Goal: Information Seeking & Learning: Compare options

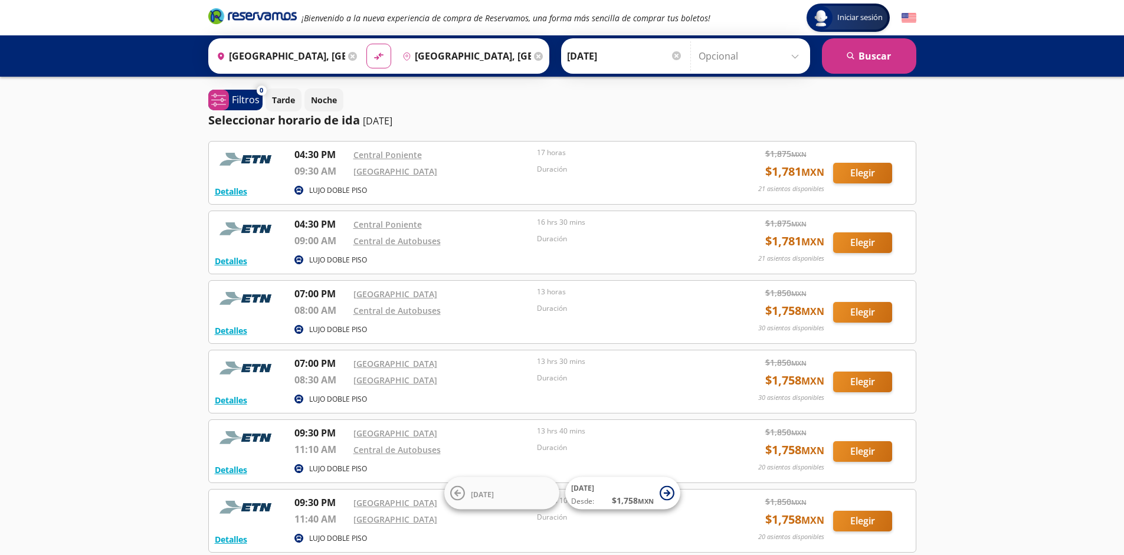
scroll to position [109, 0]
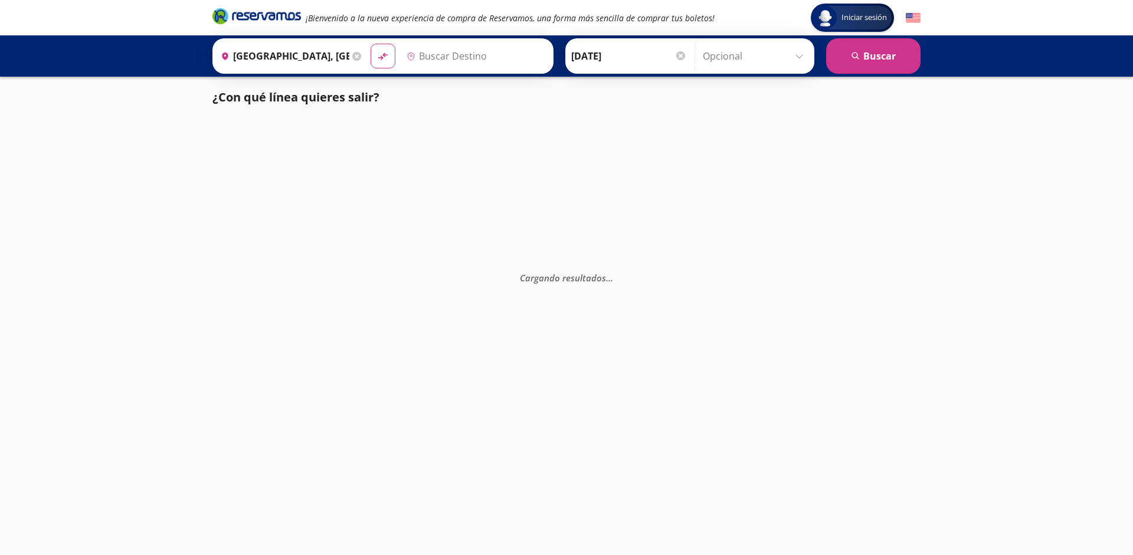
type input "[GEOGRAPHIC_DATA], [GEOGRAPHIC_DATA]"
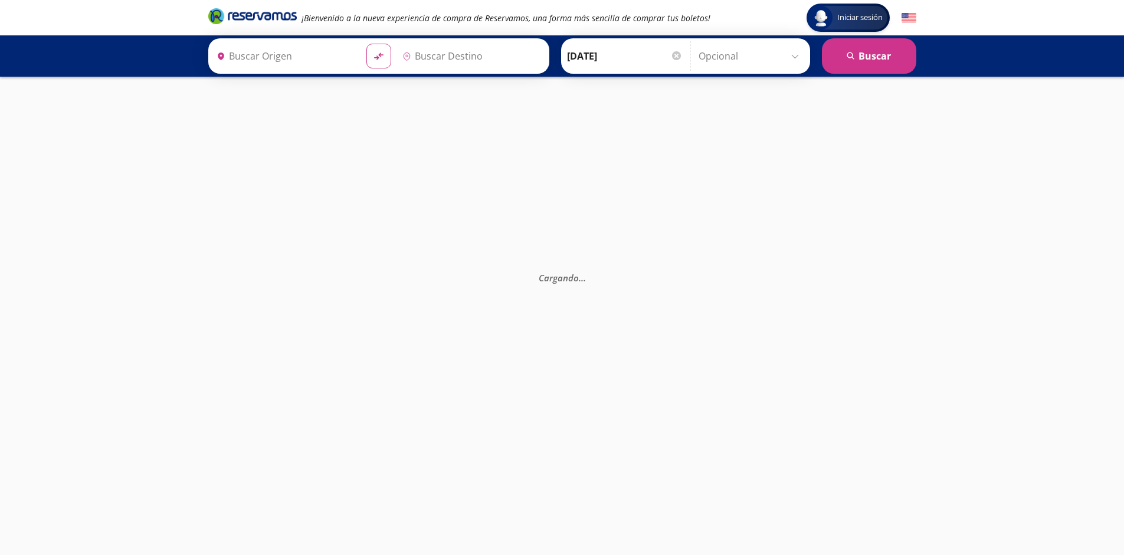
type input "[GEOGRAPHIC_DATA], [GEOGRAPHIC_DATA]"
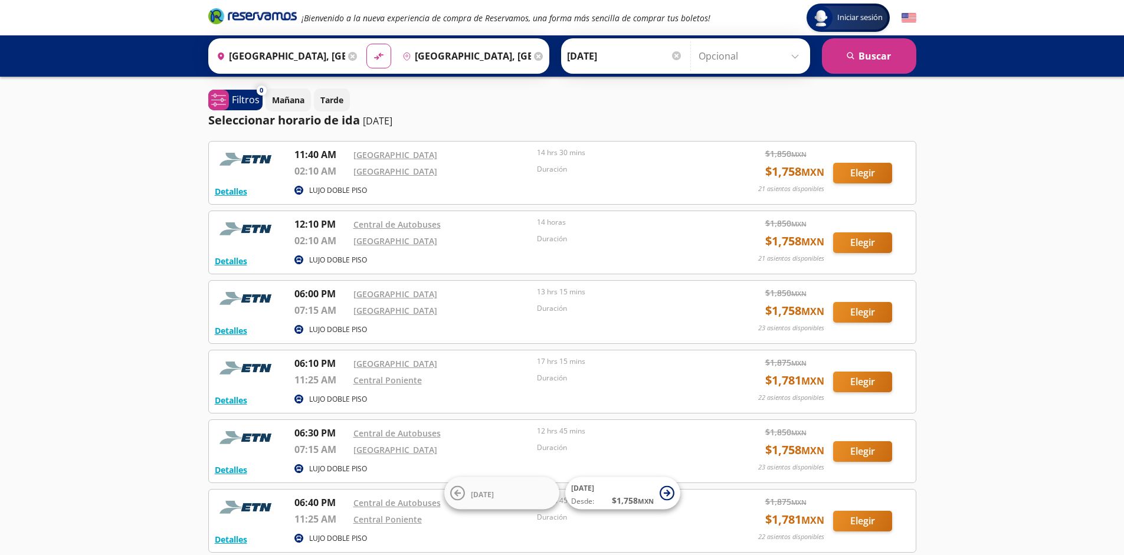
scroll to position [109, 0]
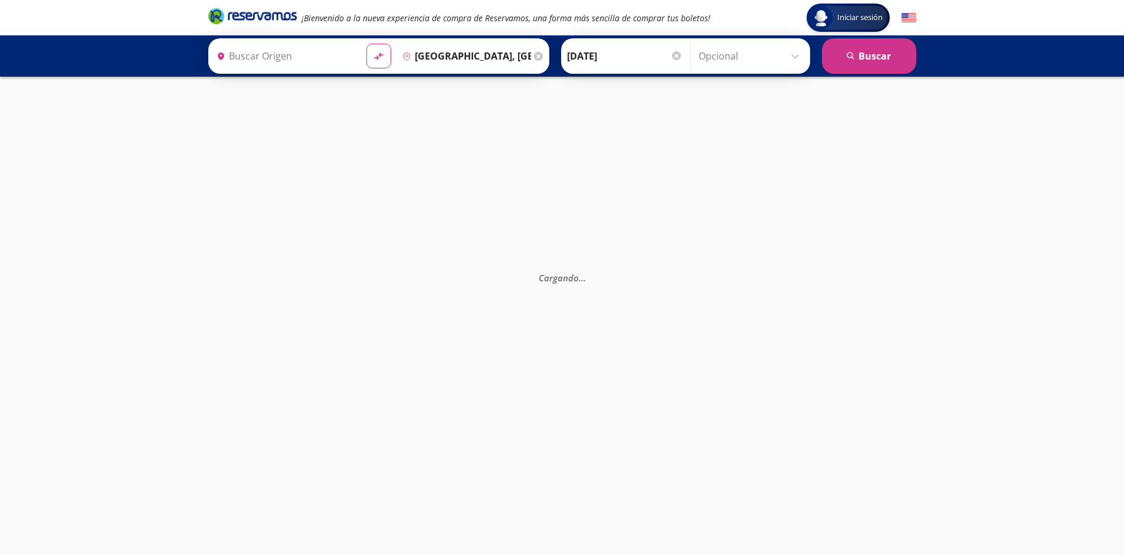
type input "Monterrey, Nuevo León"
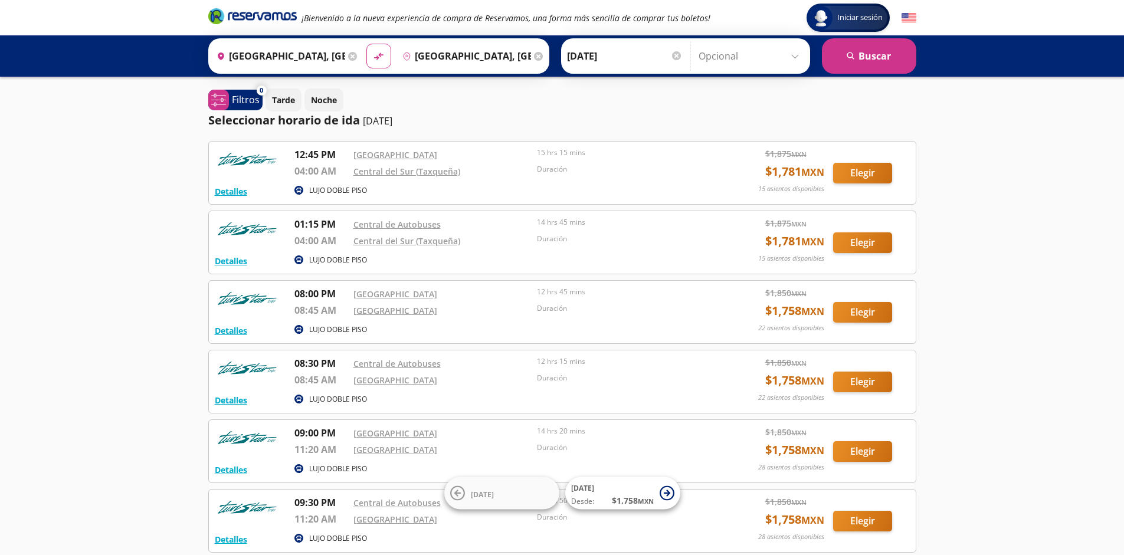
scroll to position [109, 0]
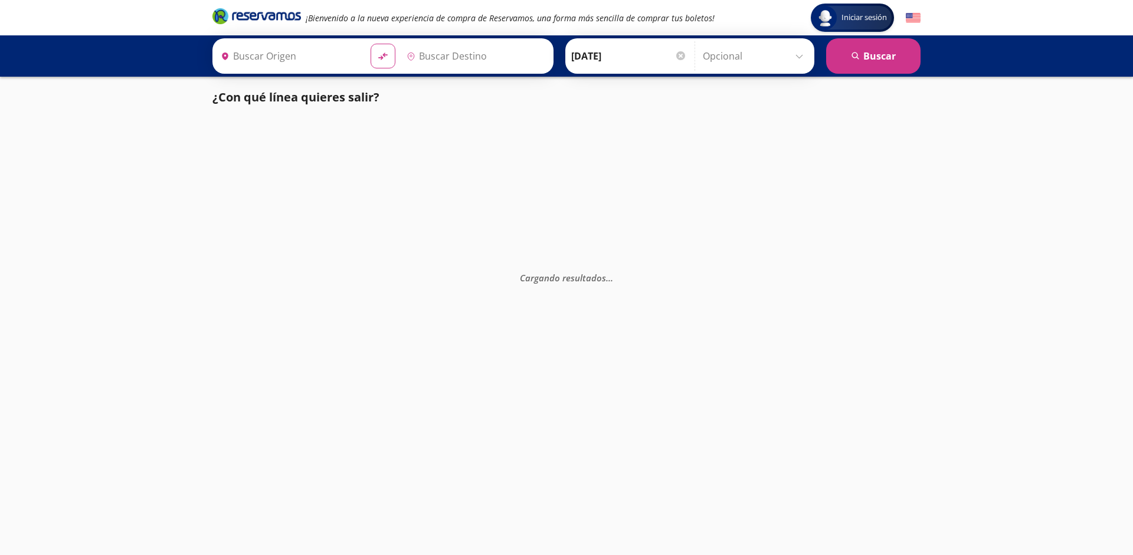
type input "[GEOGRAPHIC_DATA], [GEOGRAPHIC_DATA]"
type input "Guadalajara, Jalisco"
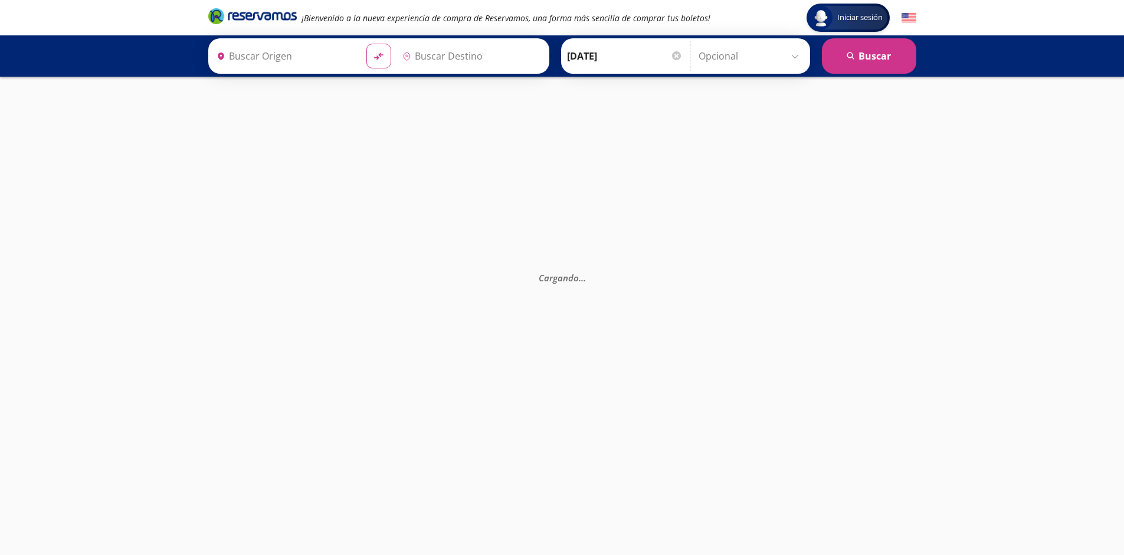
type input "[GEOGRAPHIC_DATA], [GEOGRAPHIC_DATA]"
type input "Guadalajara, Jalisco"
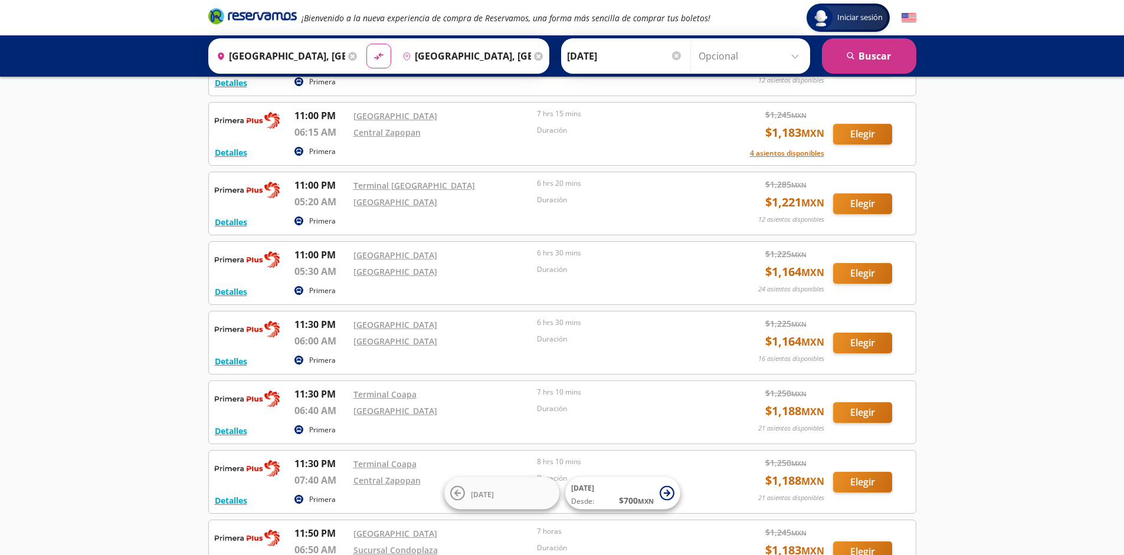
scroll to position [2059, 0]
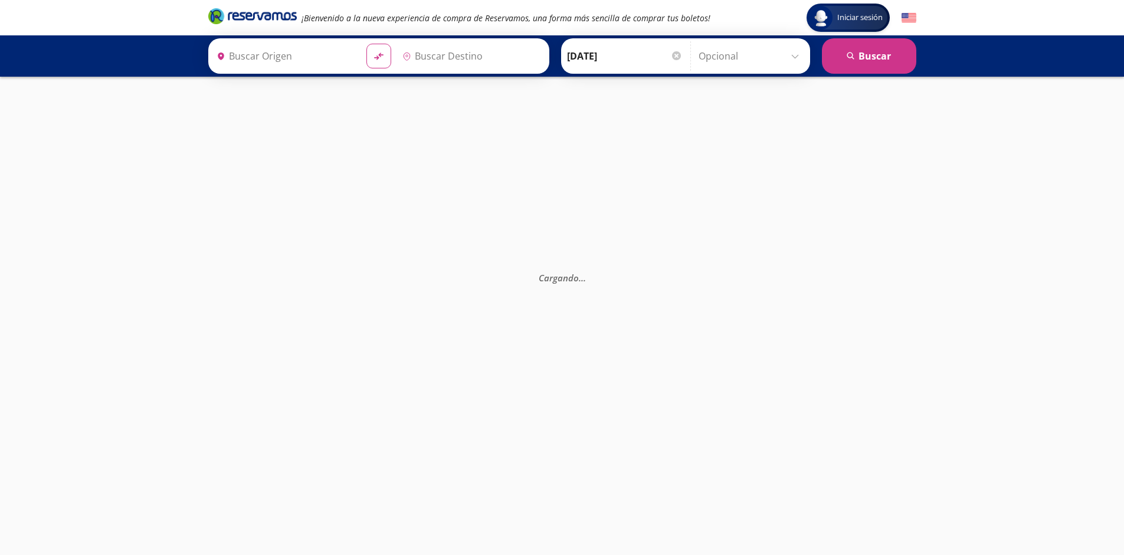
type input "[GEOGRAPHIC_DATA], [GEOGRAPHIC_DATA]"
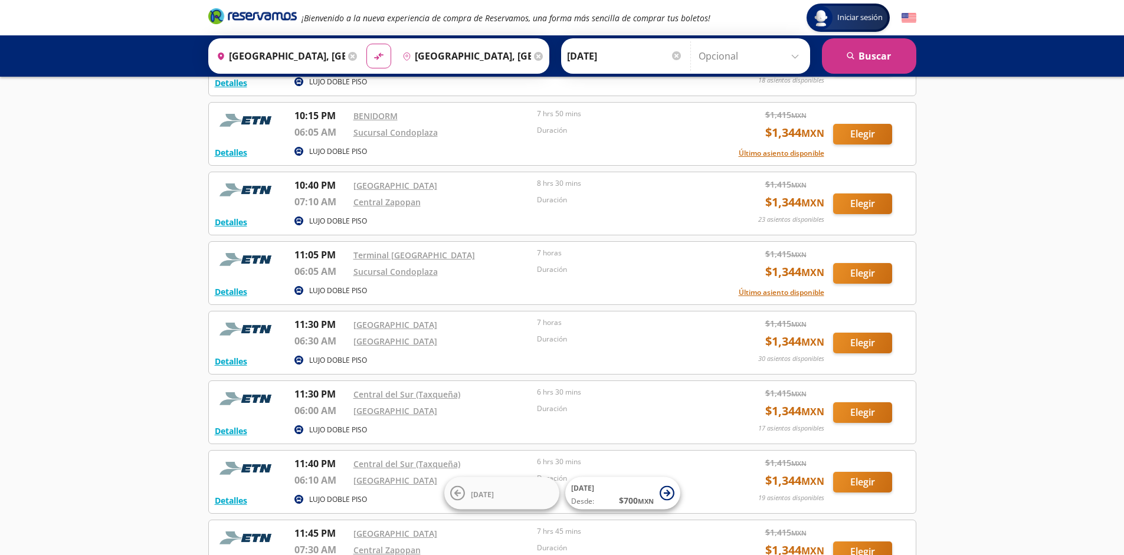
scroll to position [1362, 0]
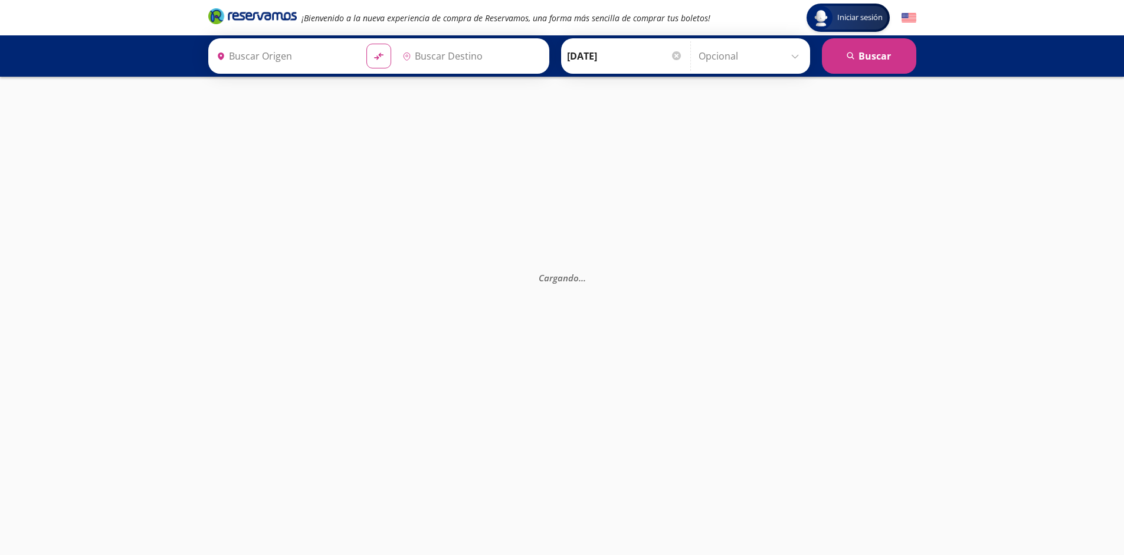
type input "[GEOGRAPHIC_DATA], [GEOGRAPHIC_DATA]"
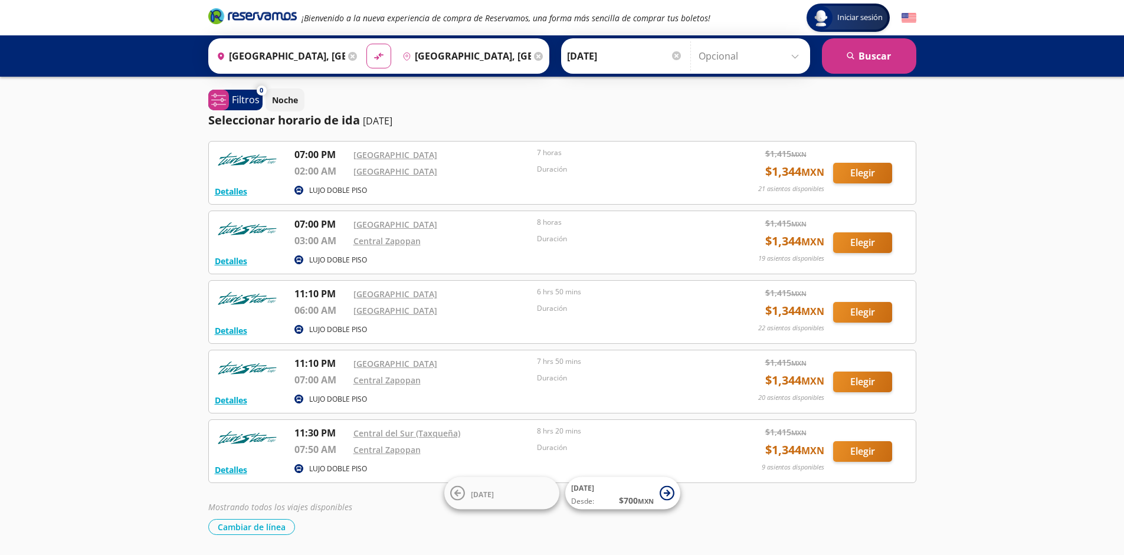
scroll to position [39, 0]
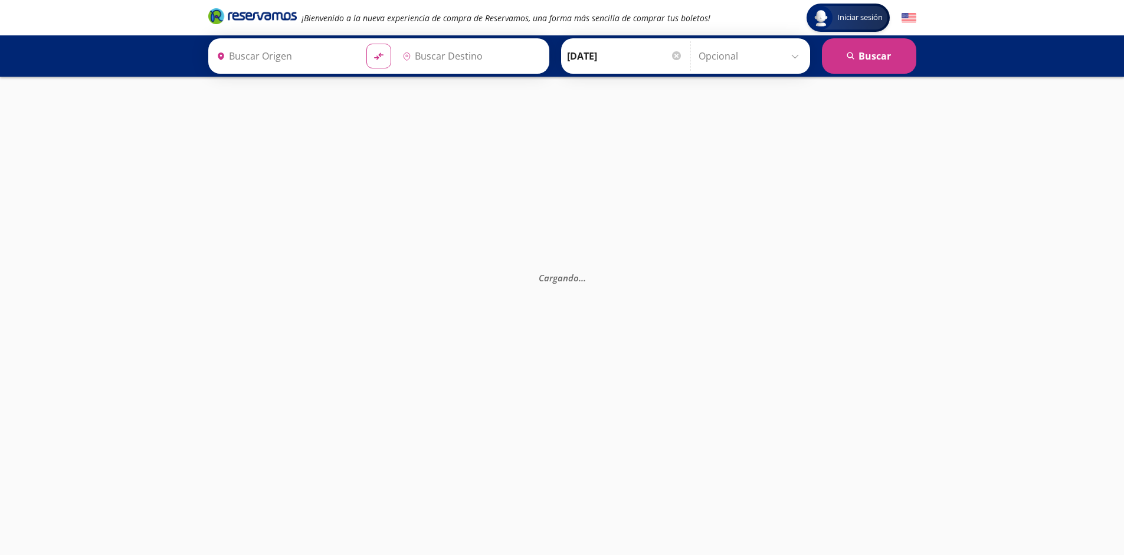
type input "[GEOGRAPHIC_DATA], [GEOGRAPHIC_DATA]"
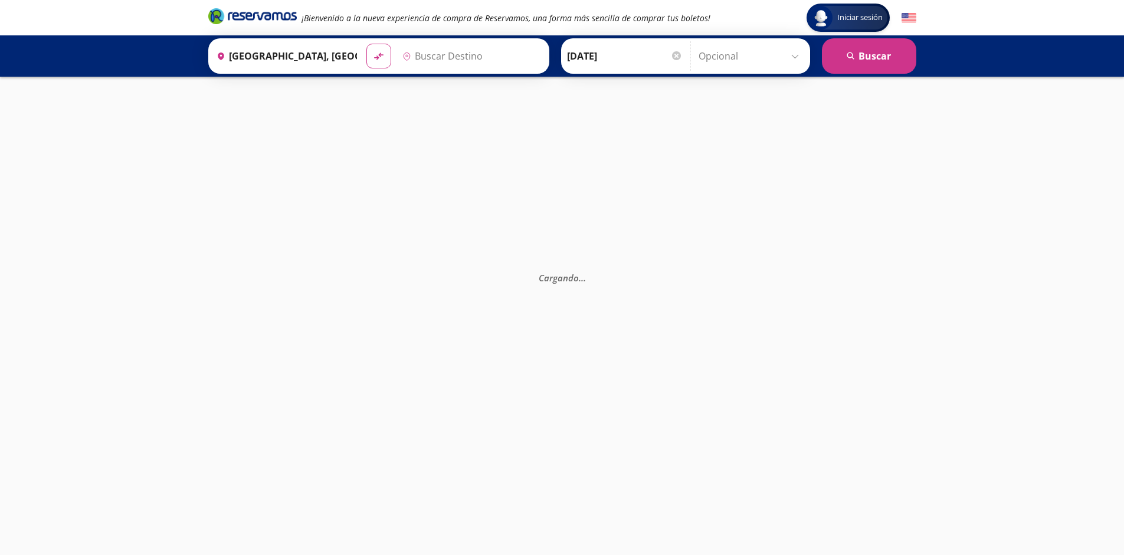
type input "[GEOGRAPHIC_DATA], [GEOGRAPHIC_DATA]"
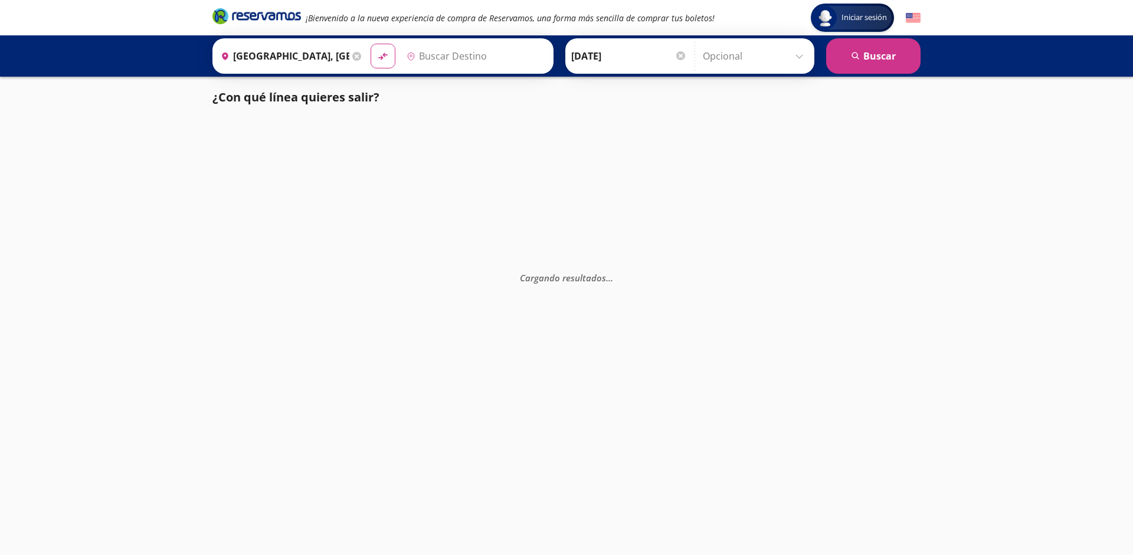
type input "[GEOGRAPHIC_DATA], [GEOGRAPHIC_DATA]"
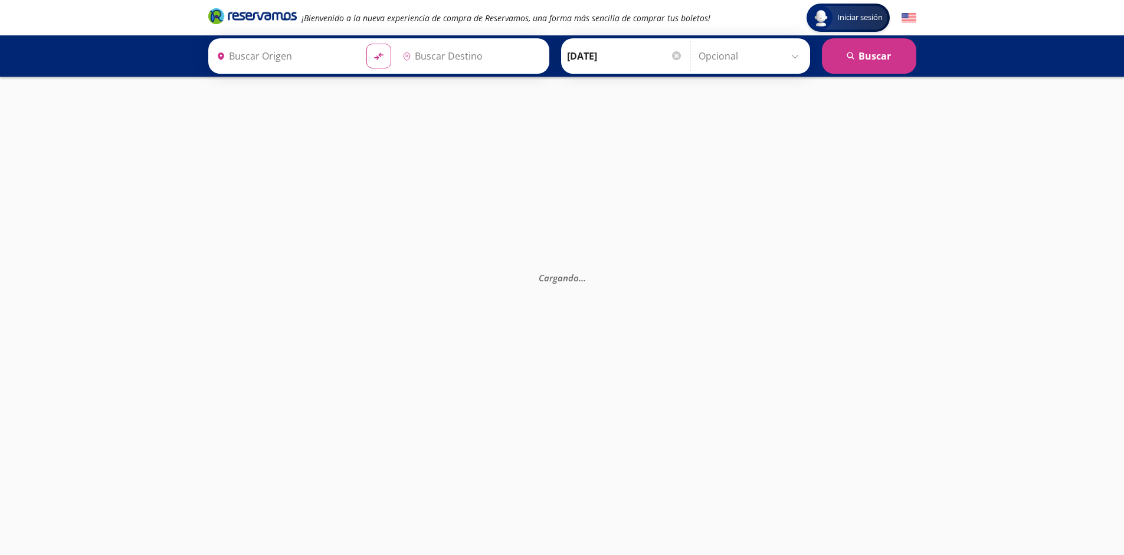
type input "[GEOGRAPHIC_DATA], [GEOGRAPHIC_DATA]"
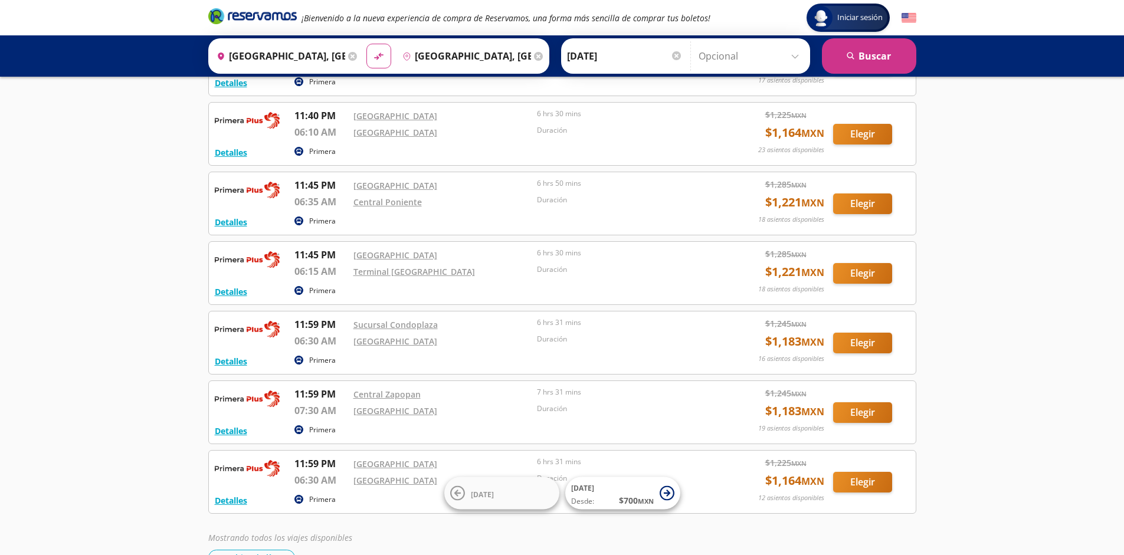
scroll to position [1850, 0]
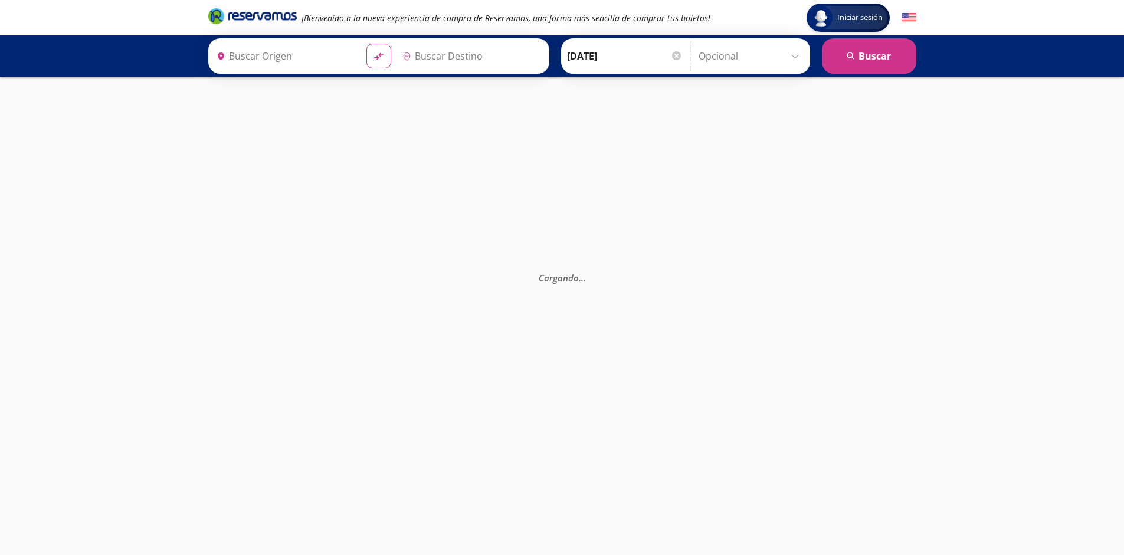
type input "[GEOGRAPHIC_DATA], [GEOGRAPHIC_DATA]"
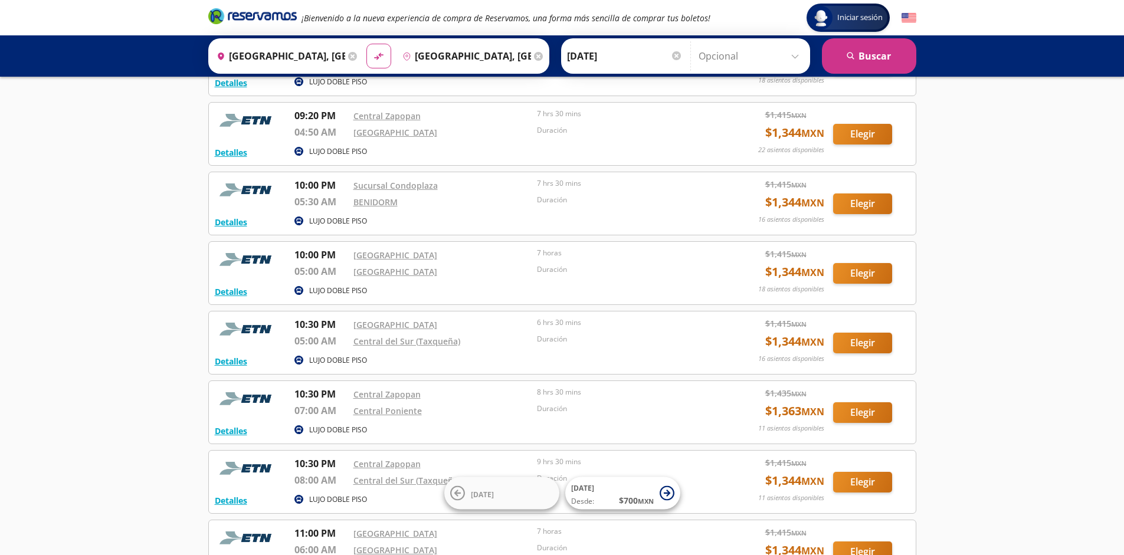
scroll to position [944, 0]
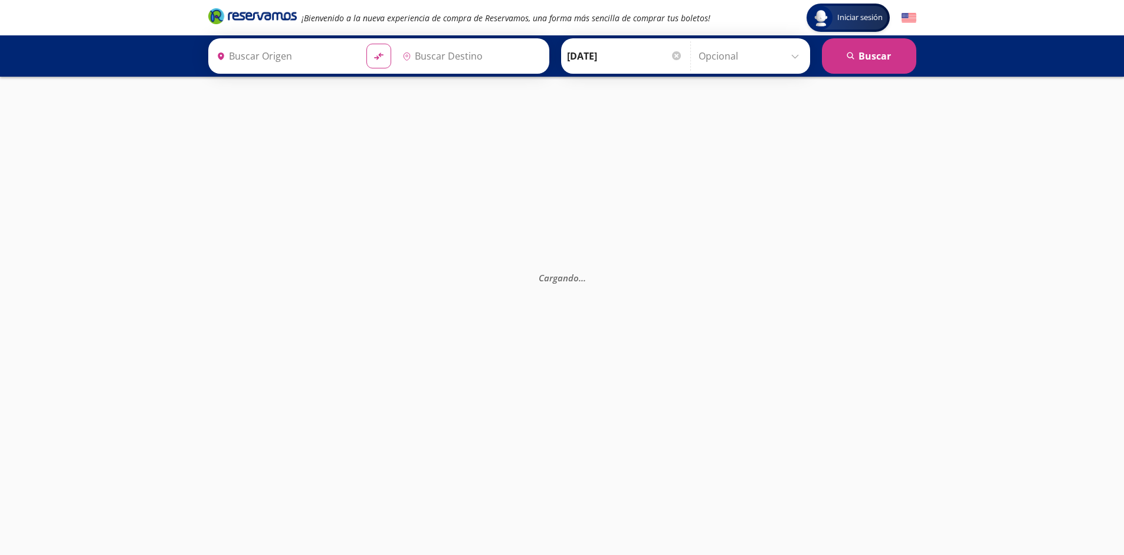
type input "[GEOGRAPHIC_DATA], [GEOGRAPHIC_DATA]"
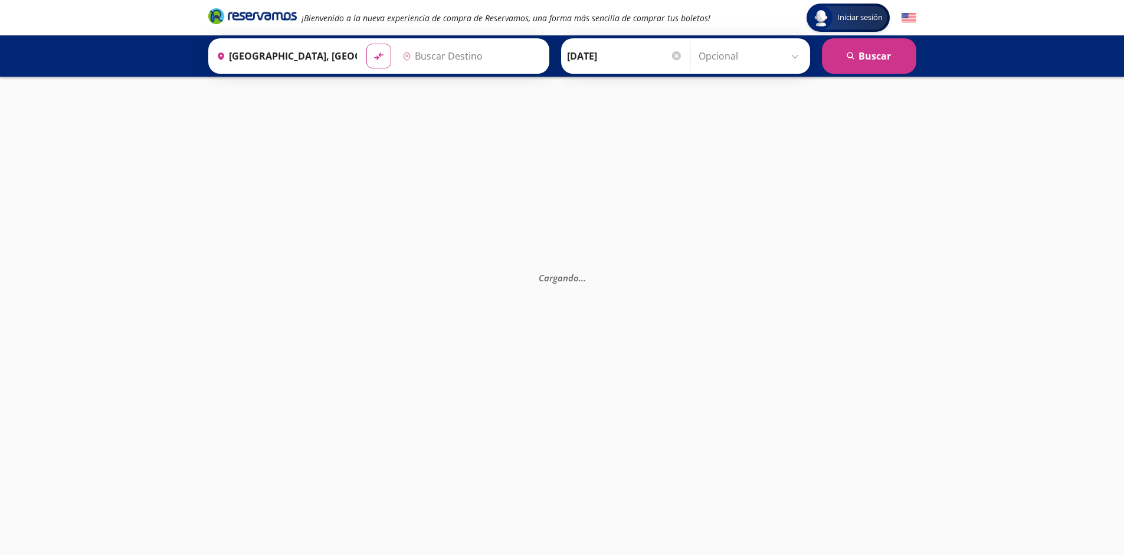
type input "[GEOGRAPHIC_DATA], [GEOGRAPHIC_DATA]"
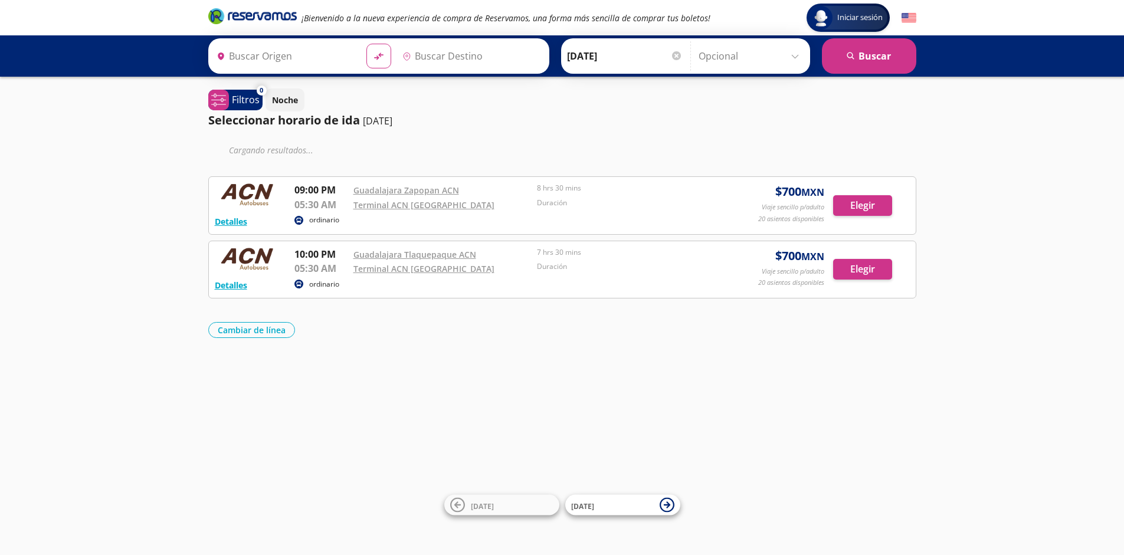
type input "[GEOGRAPHIC_DATA], [GEOGRAPHIC_DATA]"
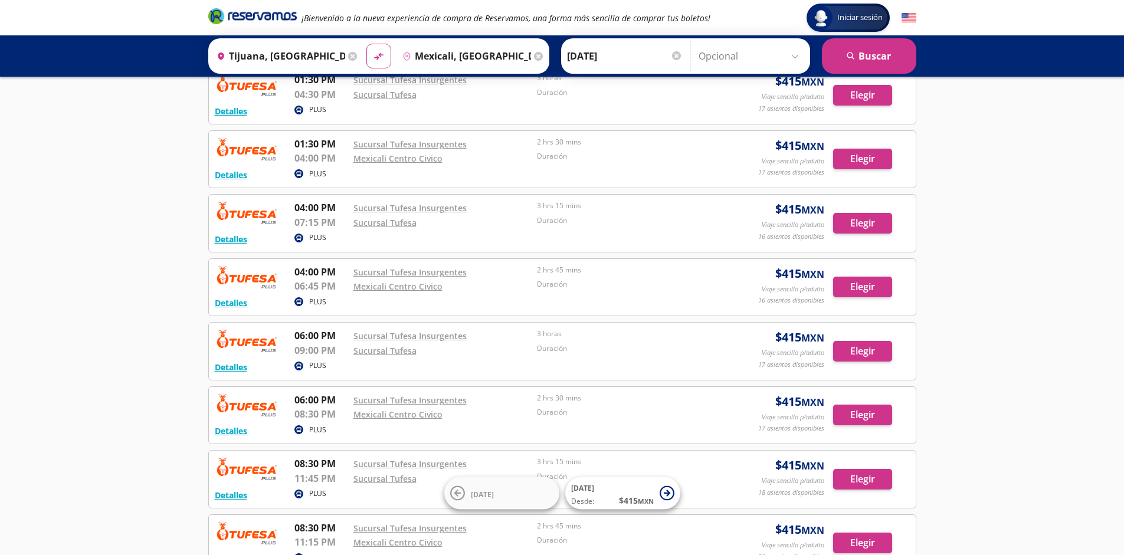
scroll to position [715, 0]
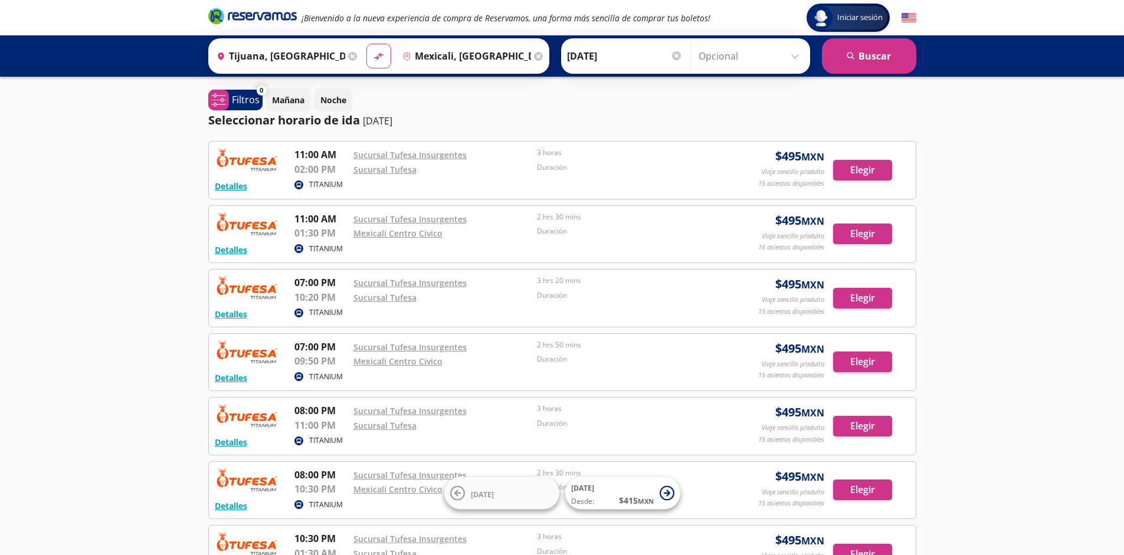
scroll to position [203, 0]
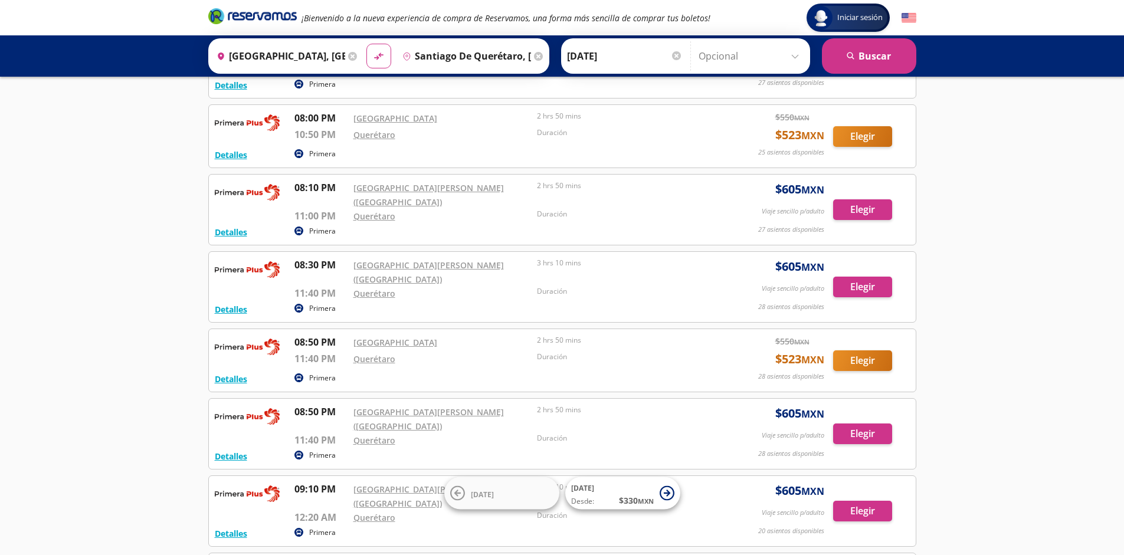
scroll to position [8652, 0]
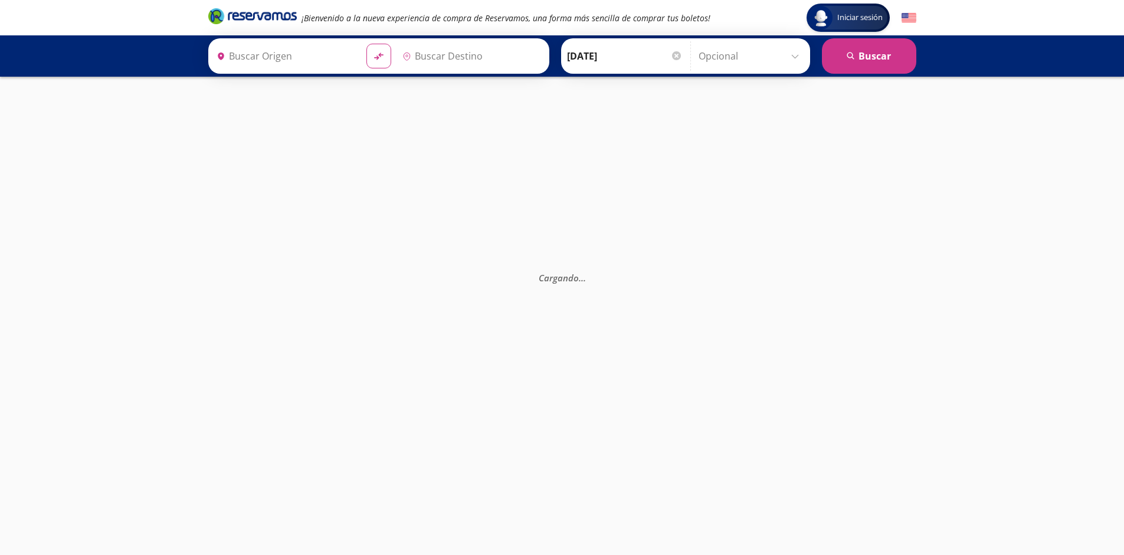
type input "[GEOGRAPHIC_DATA], [GEOGRAPHIC_DATA]"
type input "Santiago de Querétaro, [GEOGRAPHIC_DATA]"
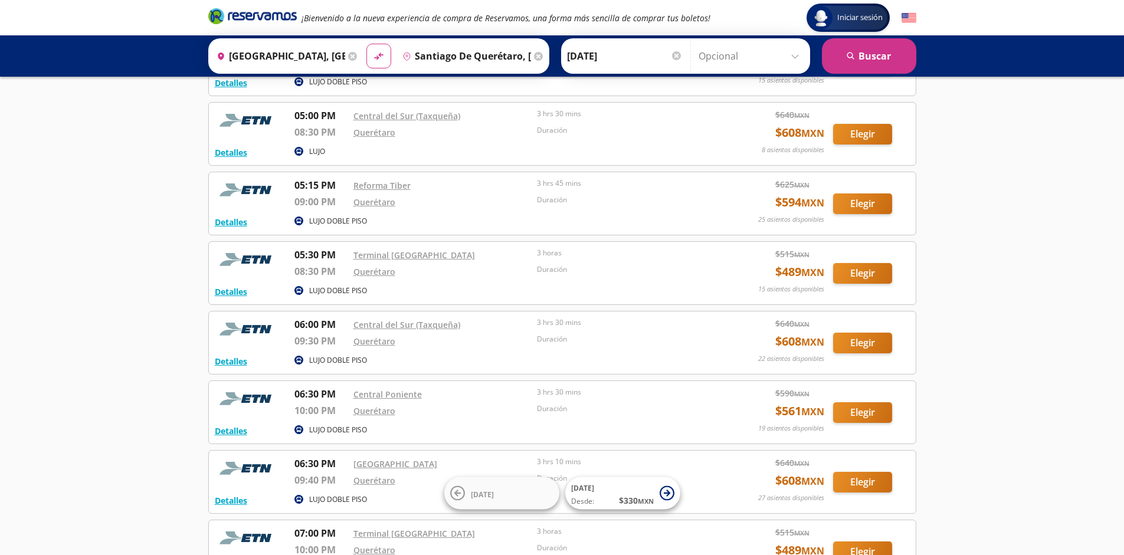
scroll to position [2987, 0]
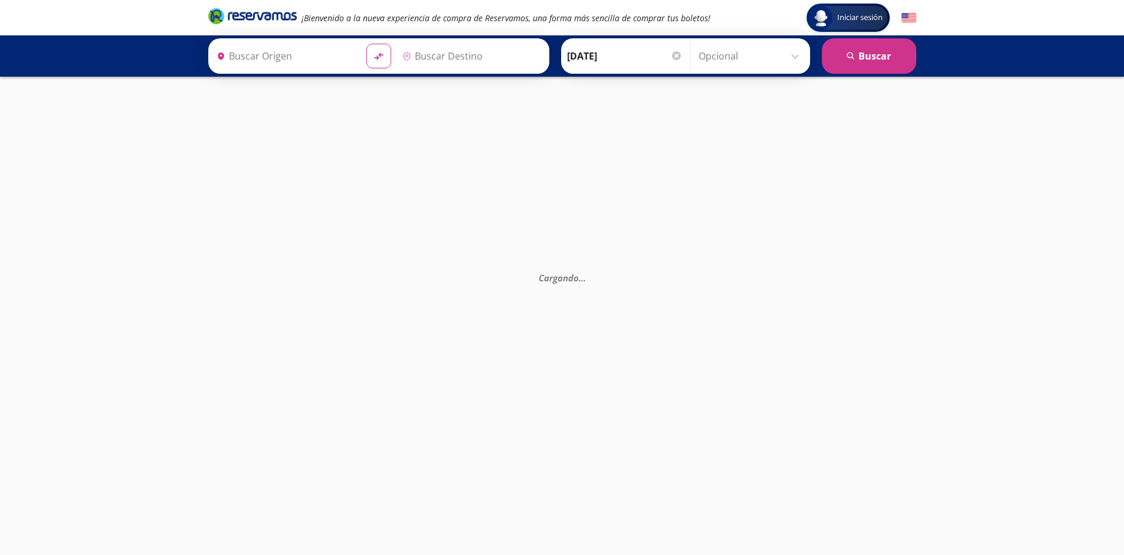
type input "[GEOGRAPHIC_DATA], [GEOGRAPHIC_DATA]"
type input "Santiago de Querétaro, [GEOGRAPHIC_DATA]"
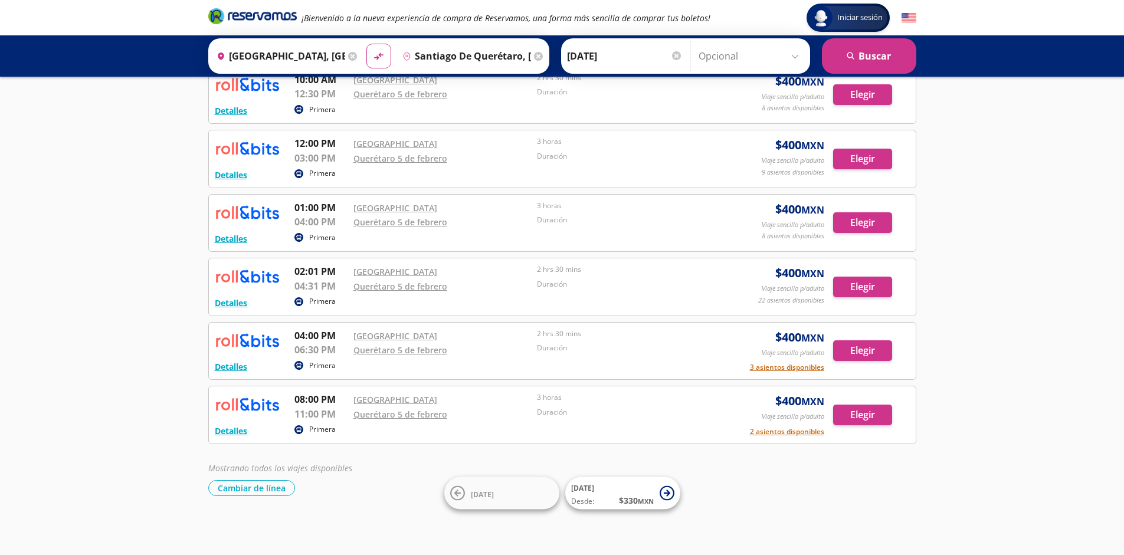
scroll to position [139, 0]
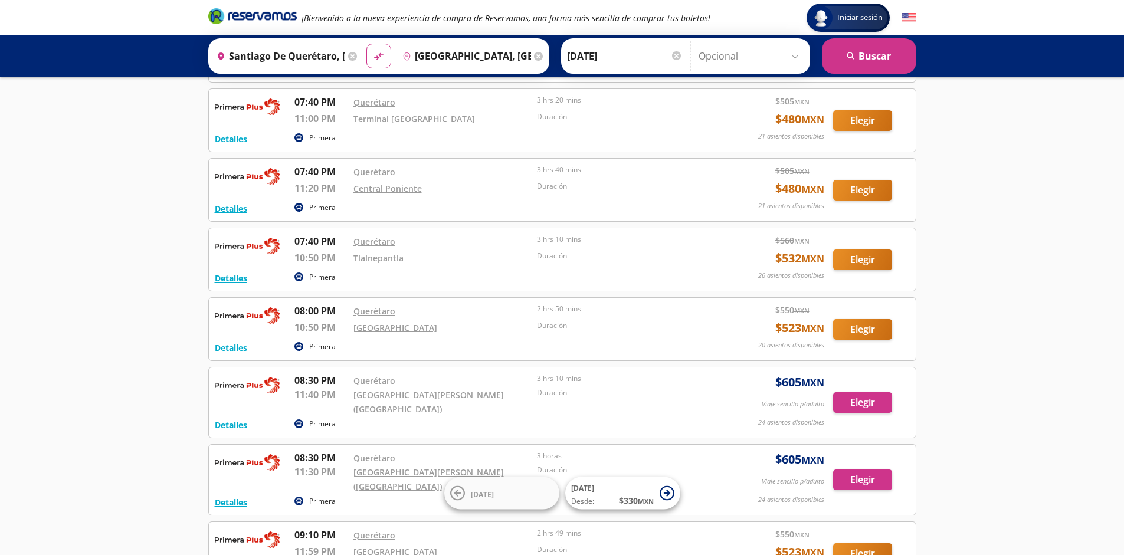
scroll to position [7164, 0]
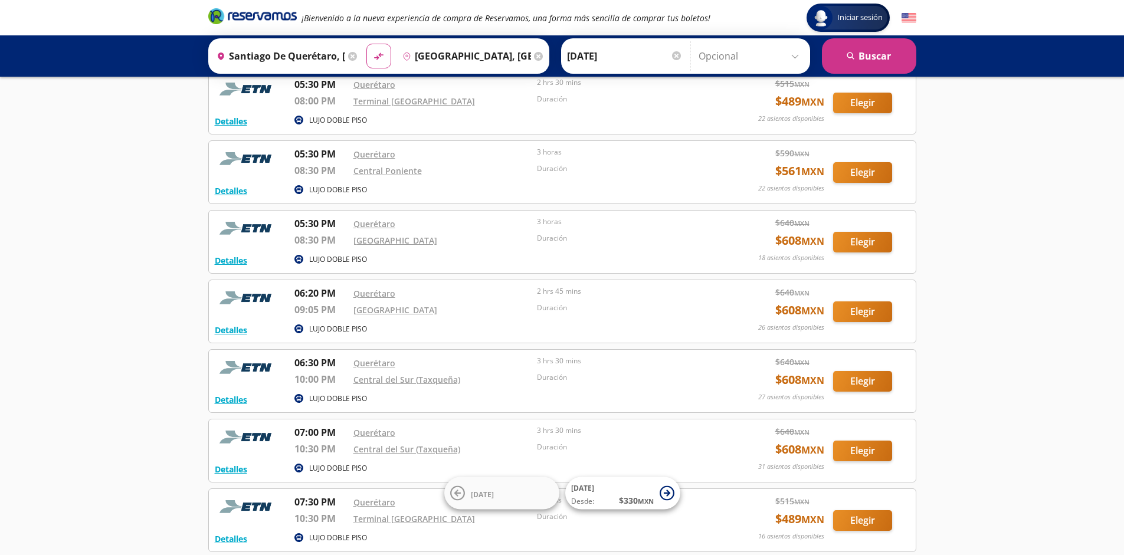
scroll to position [2902, 0]
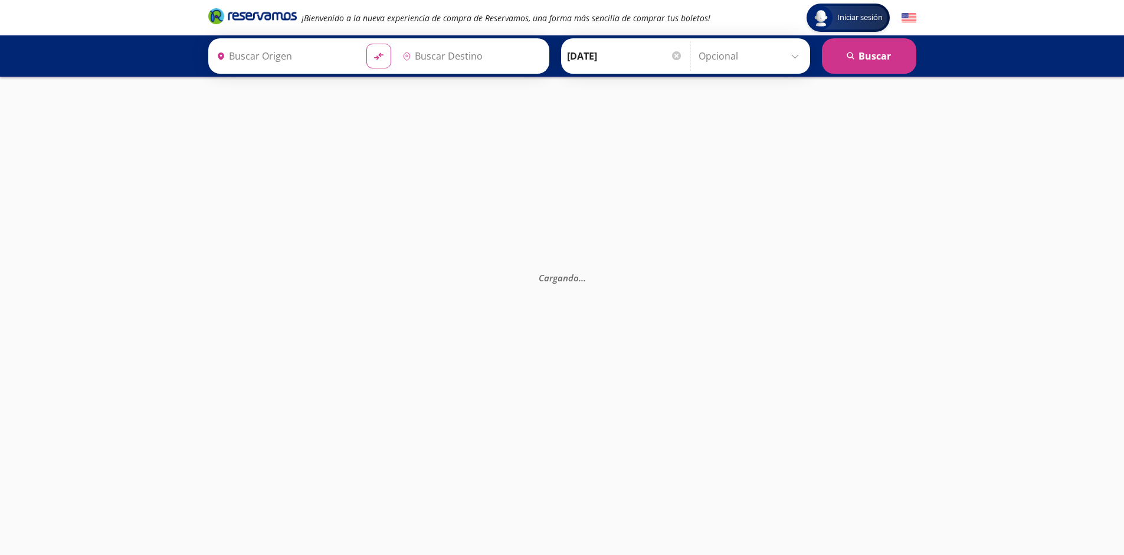
type input "[GEOGRAPHIC_DATA], [GEOGRAPHIC_DATA]"
type input "Santiago de Querétaro, Querétaro"
type input "Santiago de Querétaro, [GEOGRAPHIC_DATA]"
type input "[GEOGRAPHIC_DATA], [GEOGRAPHIC_DATA]"
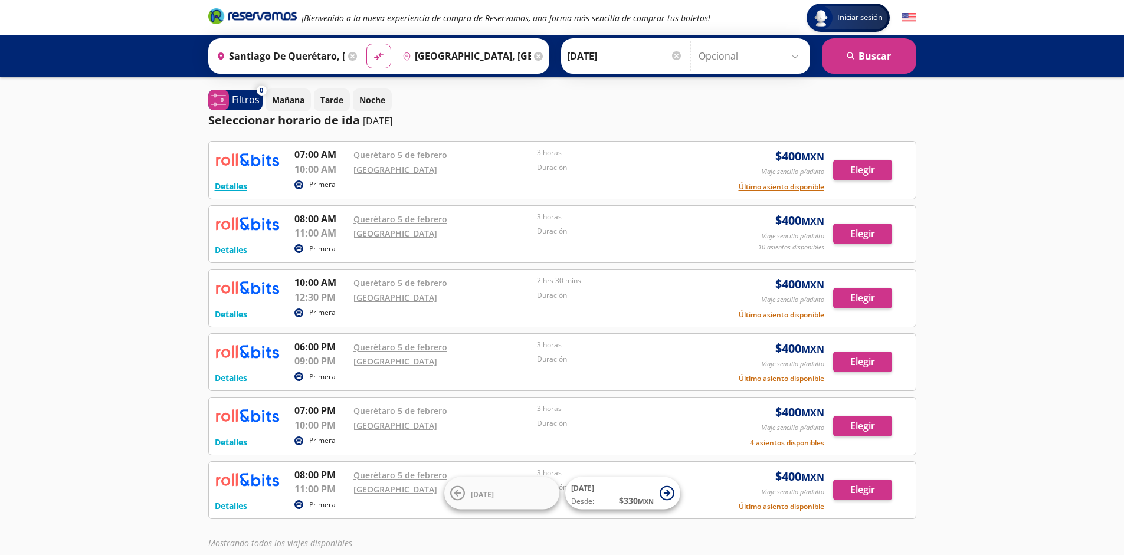
scroll to position [75, 0]
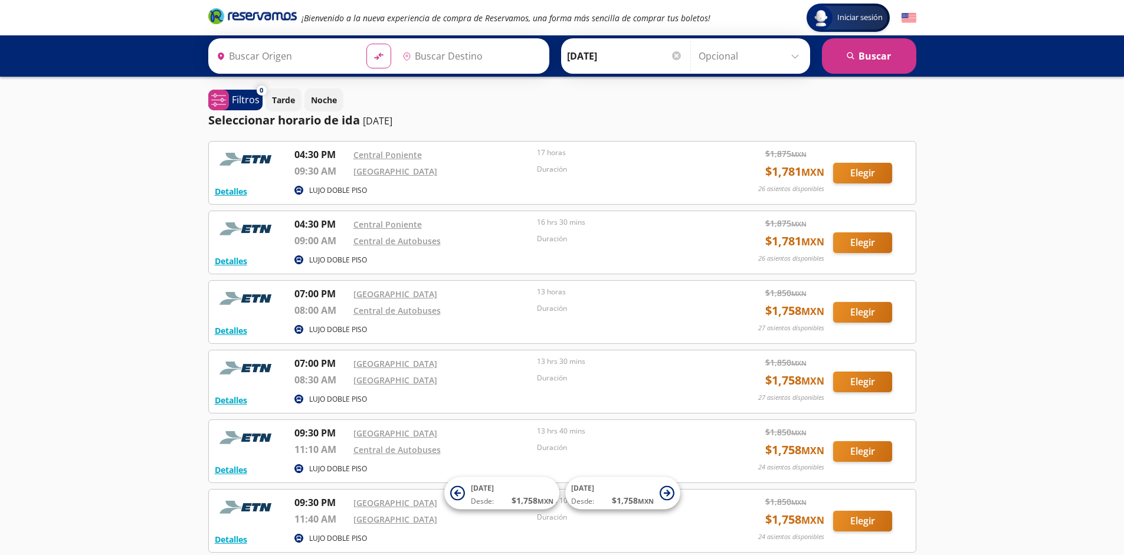
type input "[GEOGRAPHIC_DATA], [GEOGRAPHIC_DATA]"
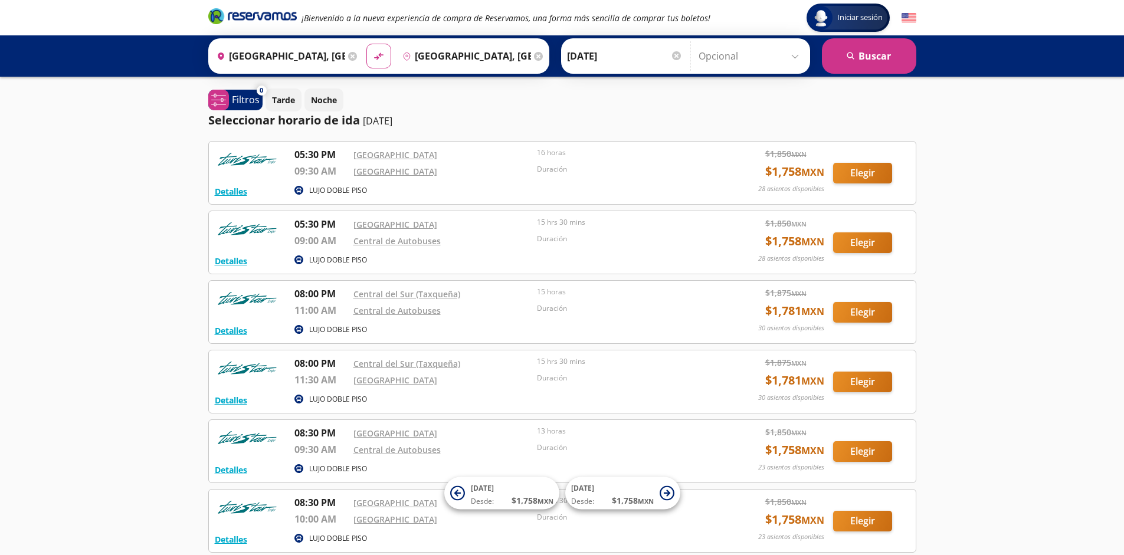
scroll to position [109, 0]
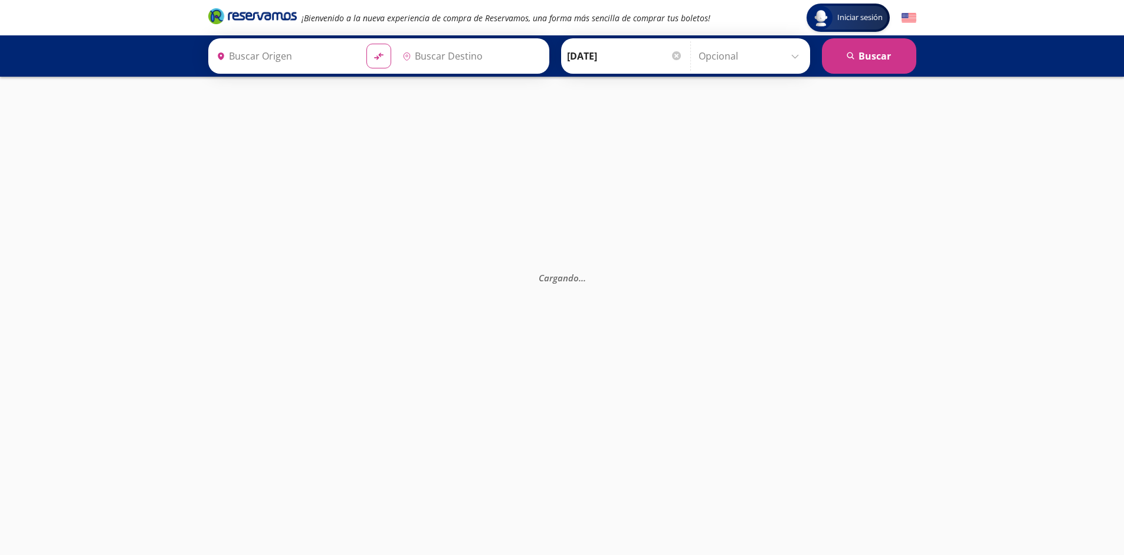
type input "[GEOGRAPHIC_DATA], [GEOGRAPHIC_DATA]"
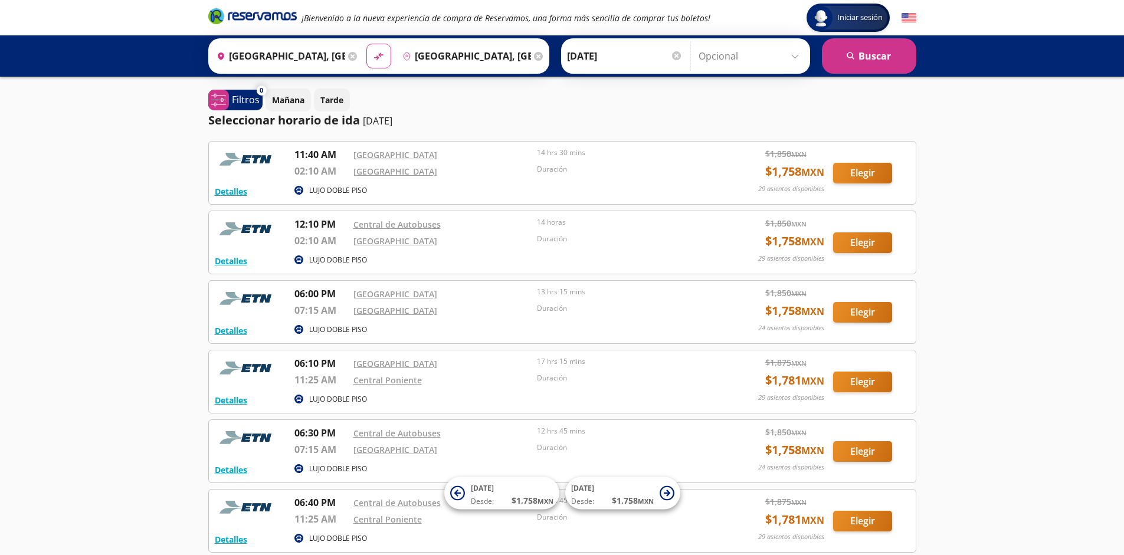
scroll to position [109, 0]
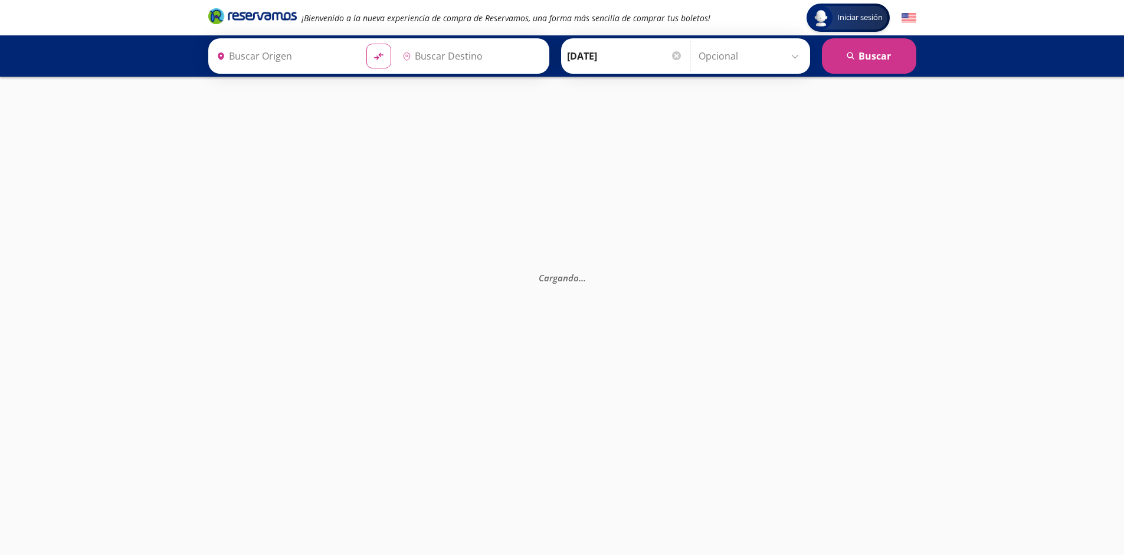
type input "[GEOGRAPHIC_DATA], [GEOGRAPHIC_DATA]"
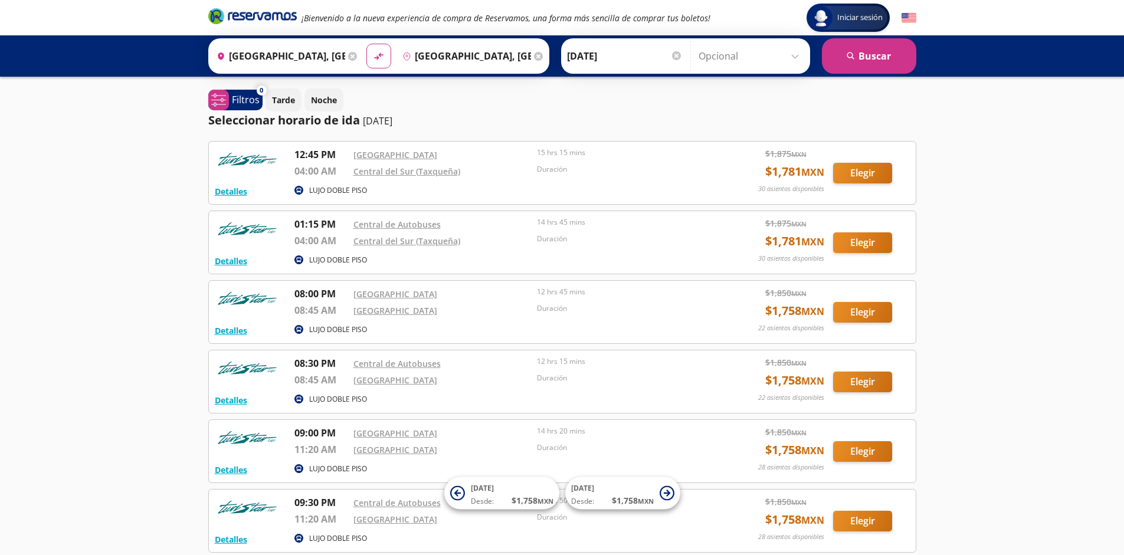
scroll to position [109, 0]
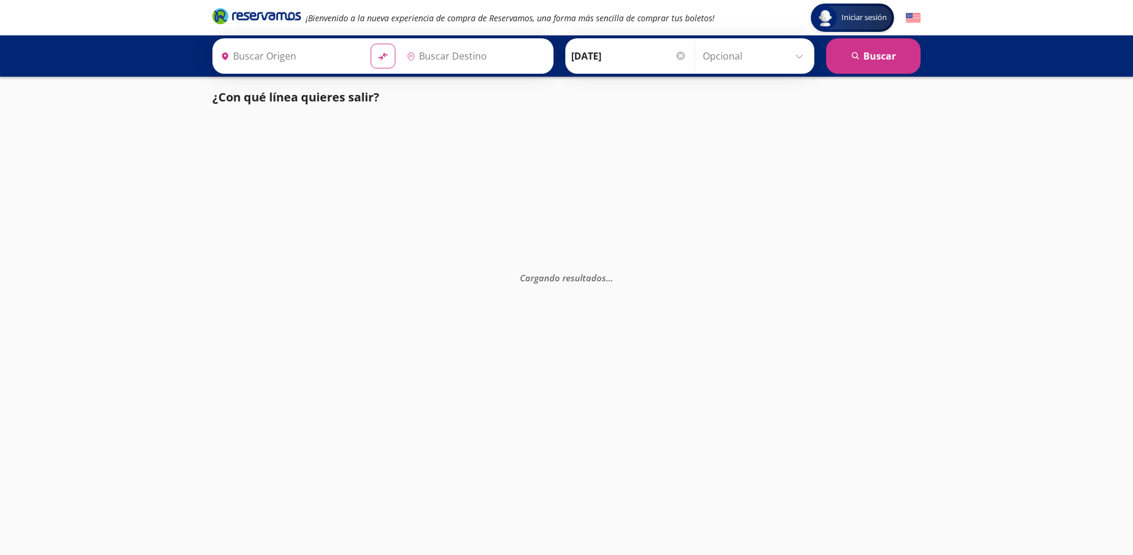
type input "[GEOGRAPHIC_DATA], [GEOGRAPHIC_DATA]"
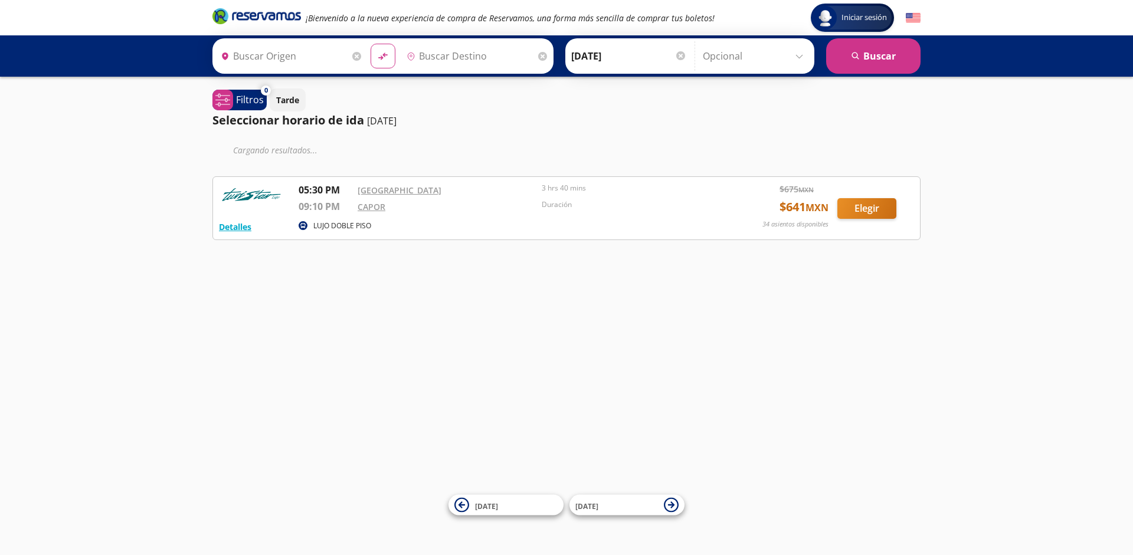
type input "[GEOGRAPHIC_DATA], [GEOGRAPHIC_DATA]"
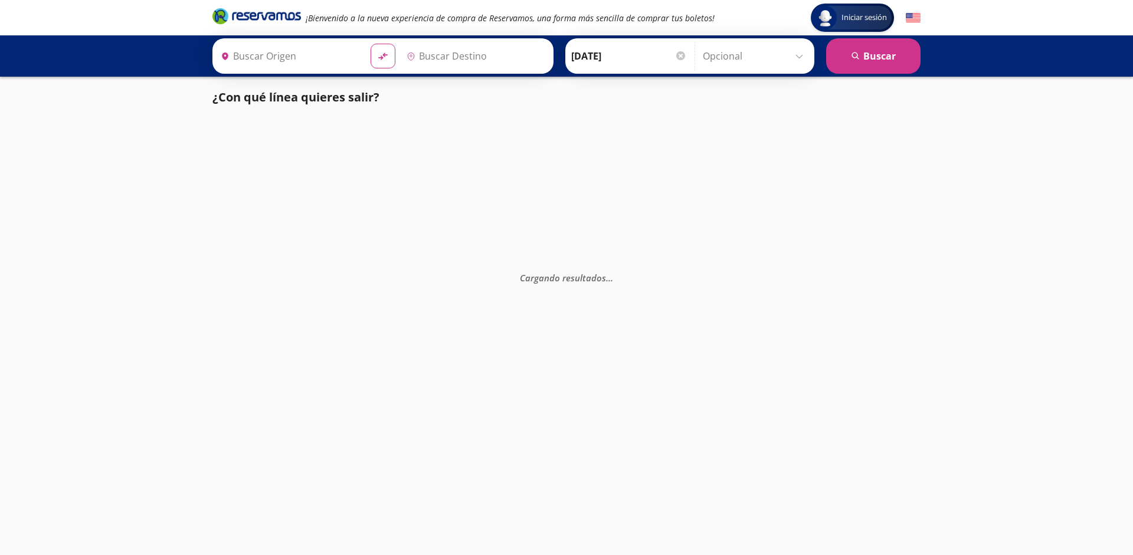
type input "[GEOGRAPHIC_DATA], [GEOGRAPHIC_DATA]"
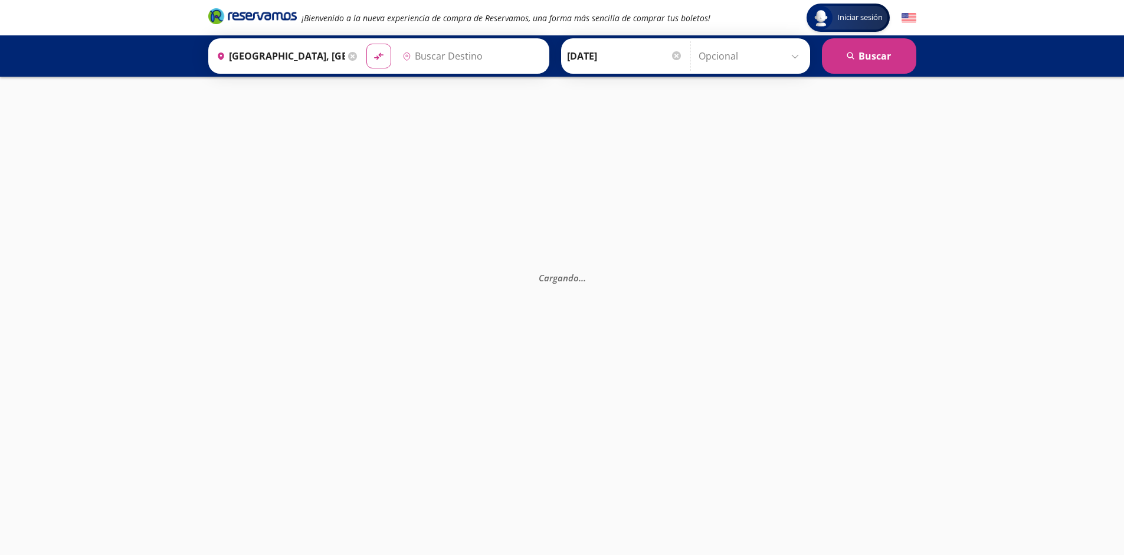
type input "[GEOGRAPHIC_DATA], [GEOGRAPHIC_DATA]"
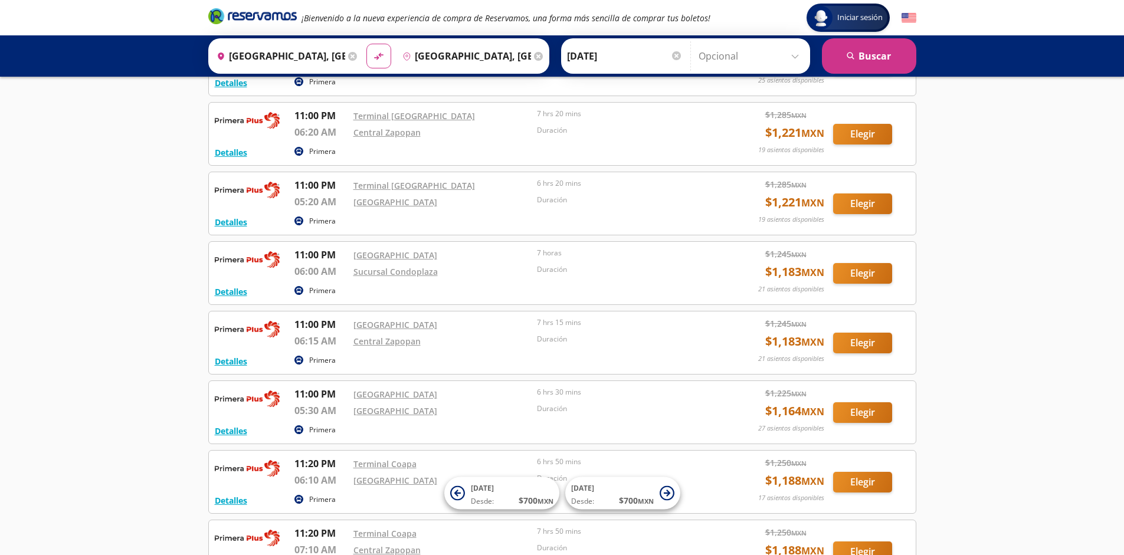
scroll to position [2198, 0]
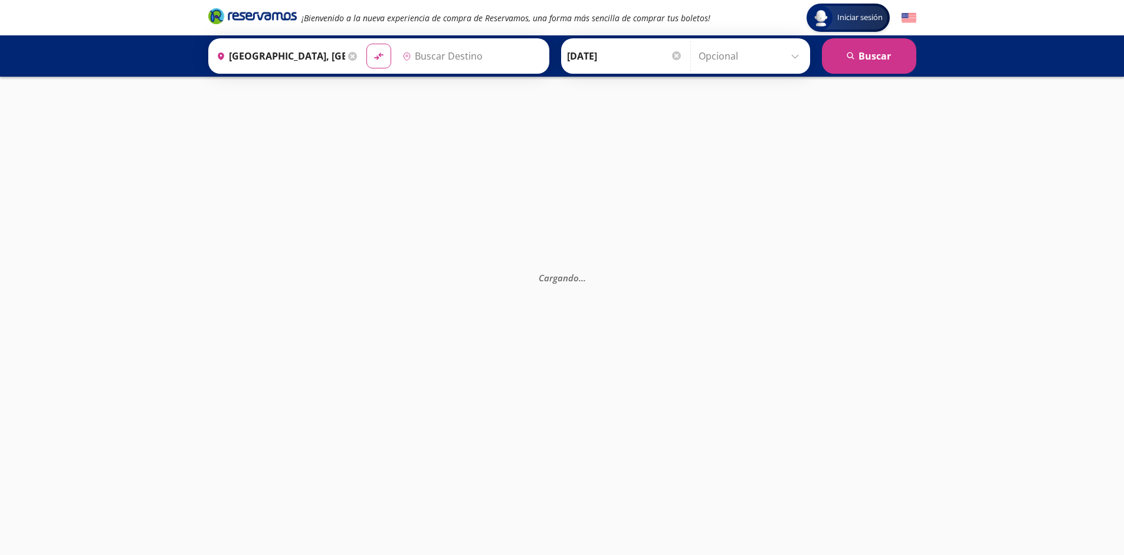
type input "[GEOGRAPHIC_DATA], [GEOGRAPHIC_DATA]"
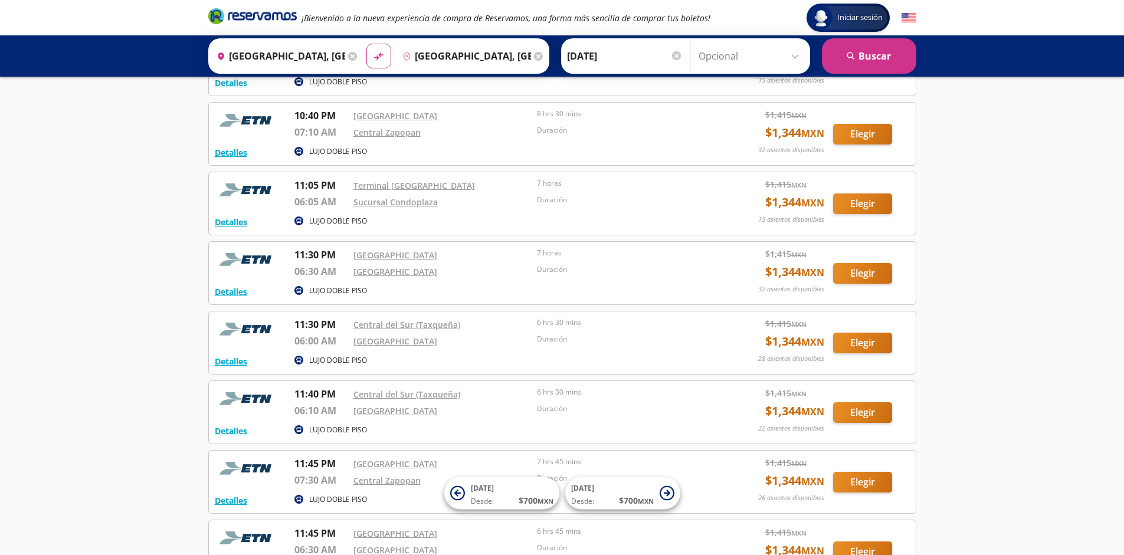
scroll to position [1293, 0]
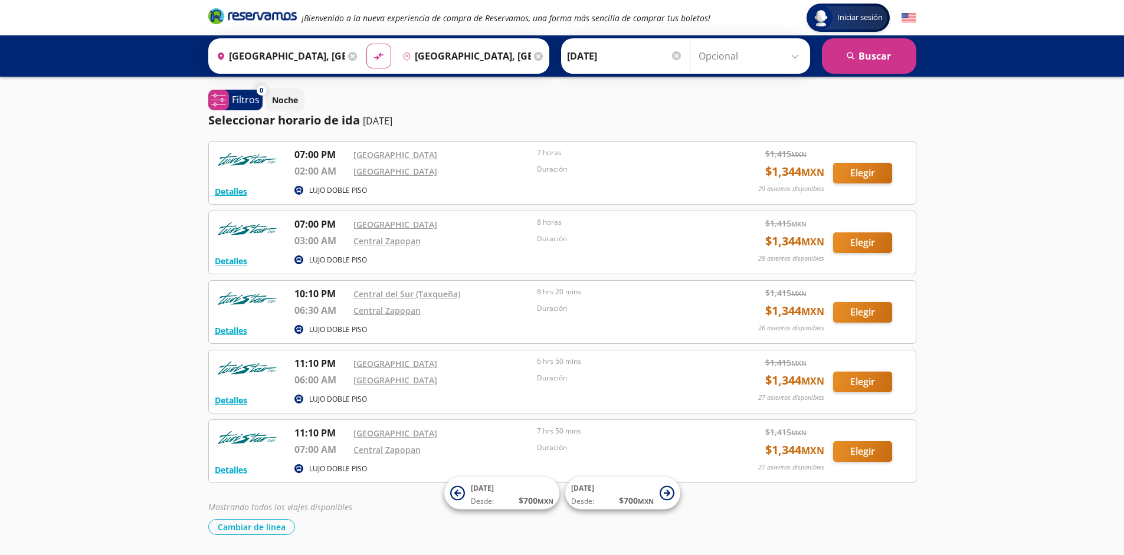
scroll to position [39, 0]
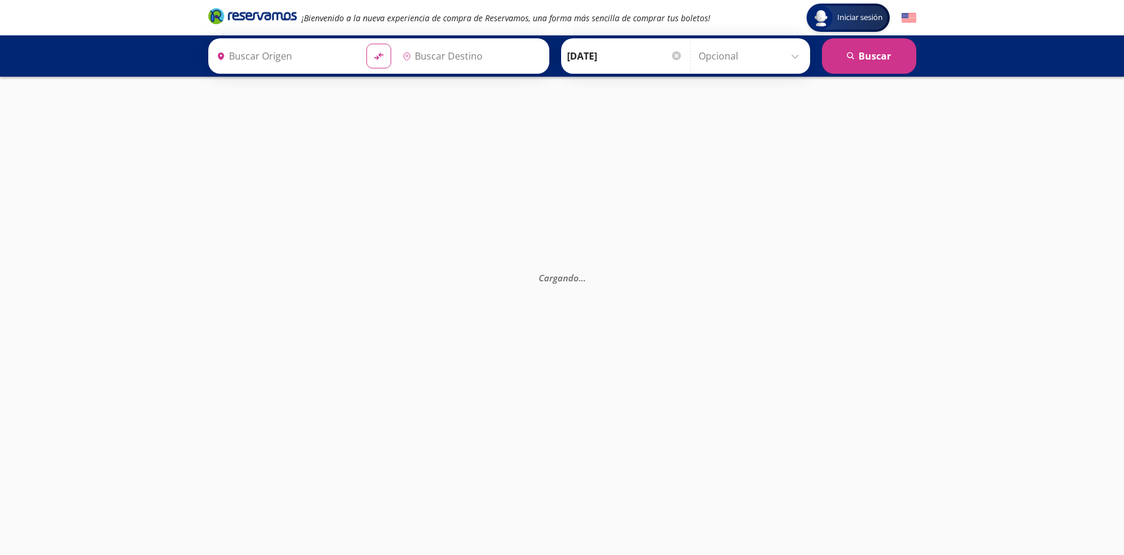
type input "[GEOGRAPHIC_DATA], [GEOGRAPHIC_DATA]"
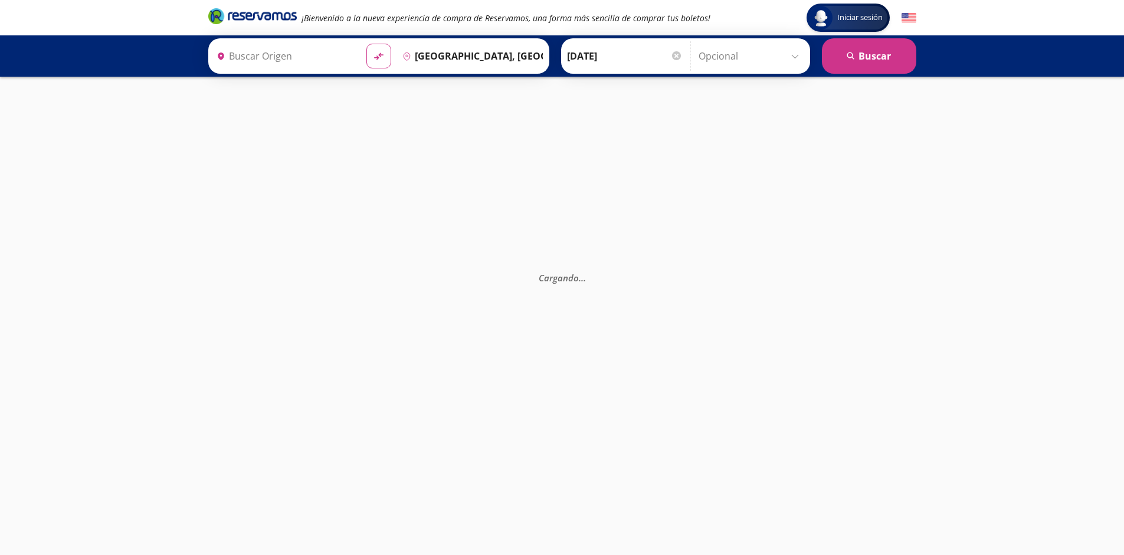
type input "[GEOGRAPHIC_DATA], [GEOGRAPHIC_DATA]"
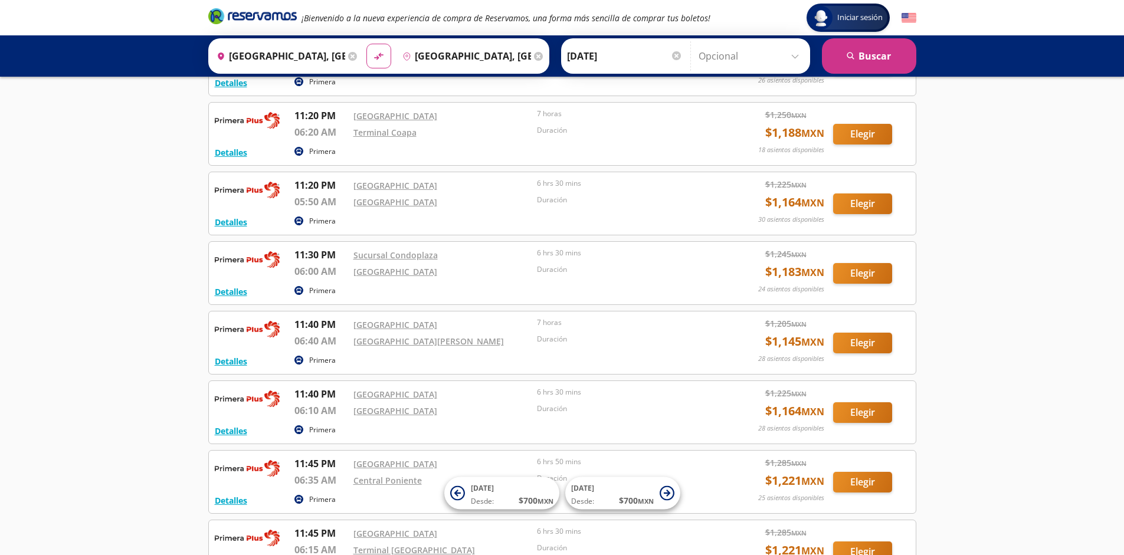
scroll to position [2129, 0]
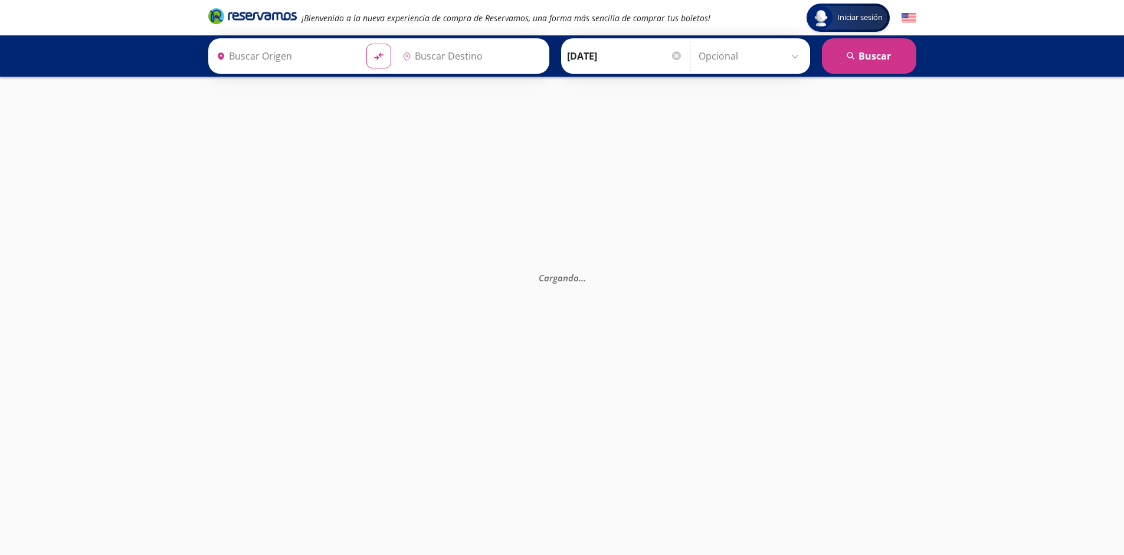
type input "[GEOGRAPHIC_DATA], [GEOGRAPHIC_DATA]"
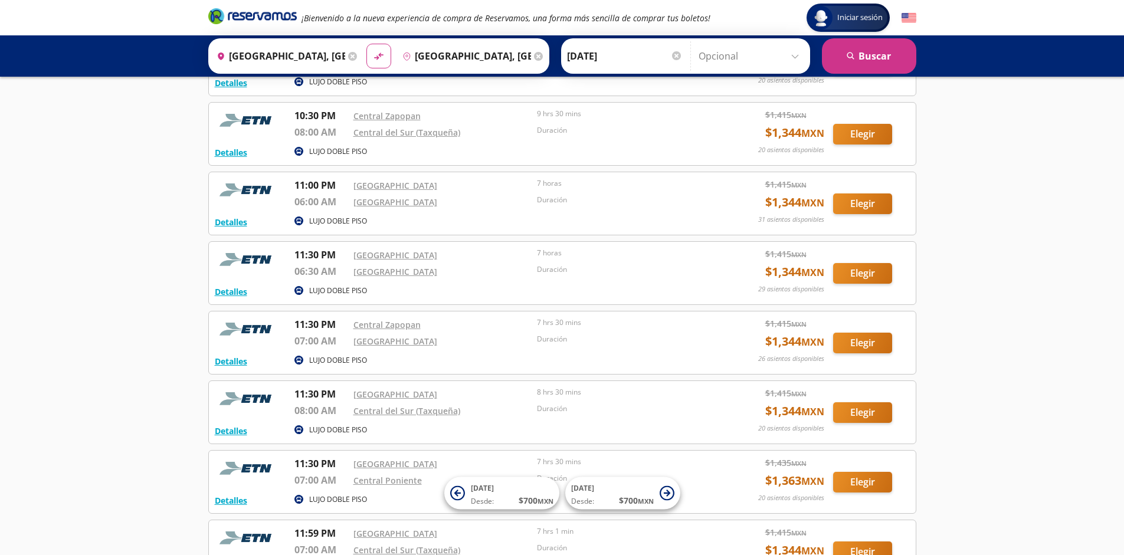
scroll to position [1293, 0]
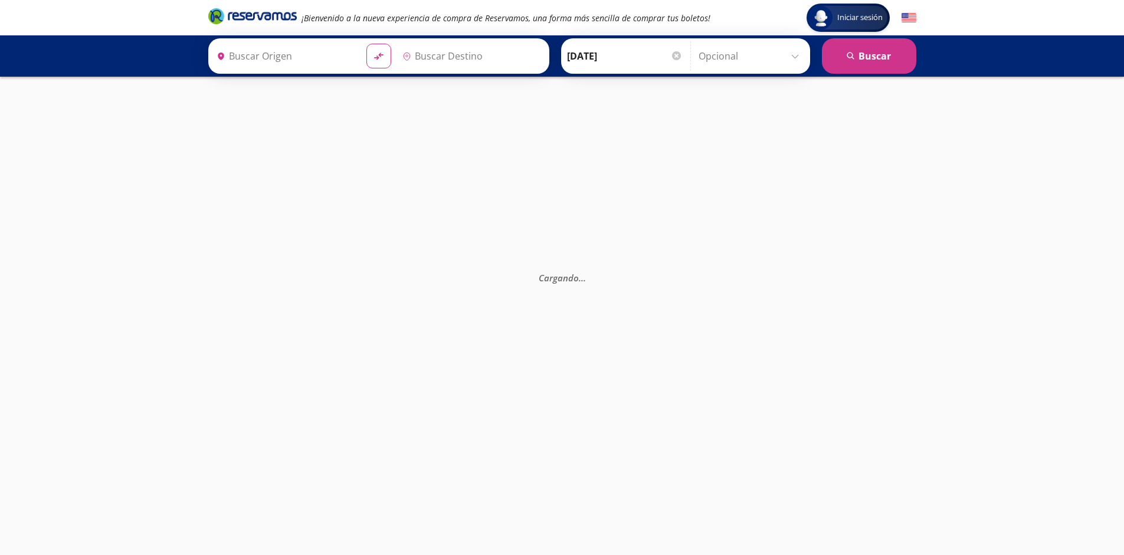
type input "[GEOGRAPHIC_DATA], [GEOGRAPHIC_DATA]"
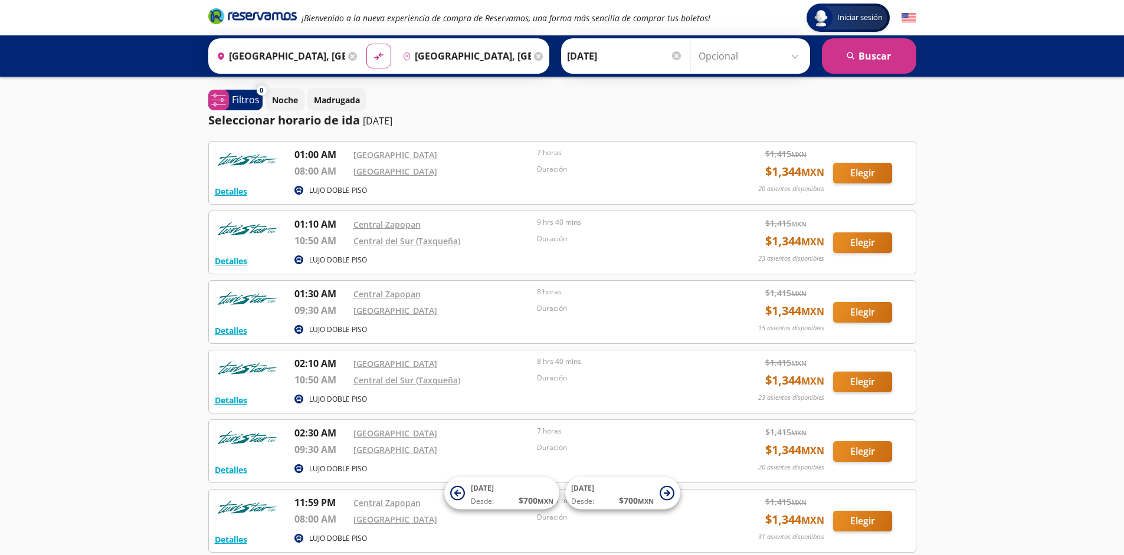
scroll to position [109, 0]
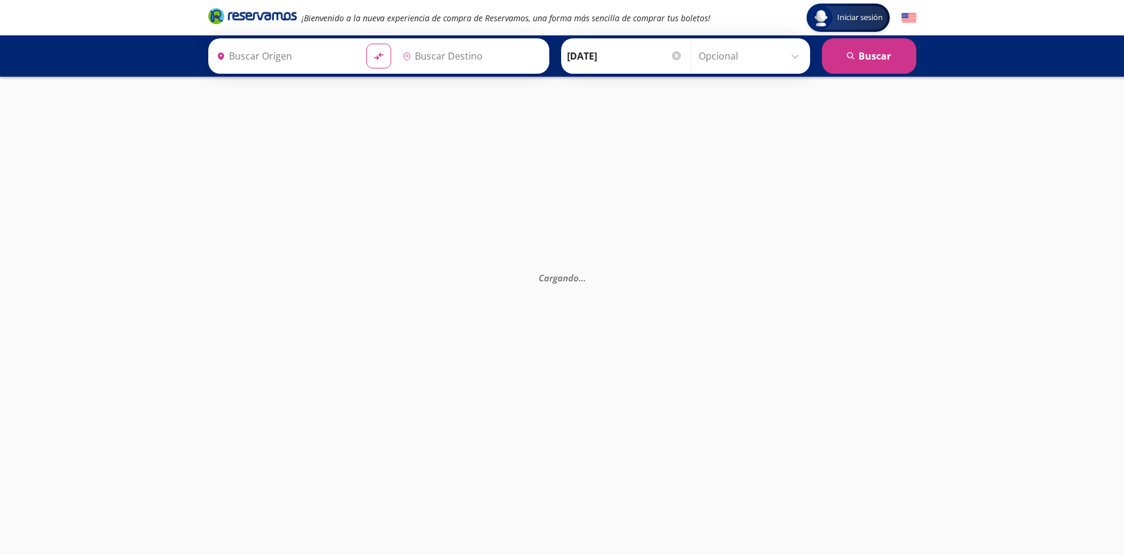
type input "[GEOGRAPHIC_DATA], [GEOGRAPHIC_DATA]"
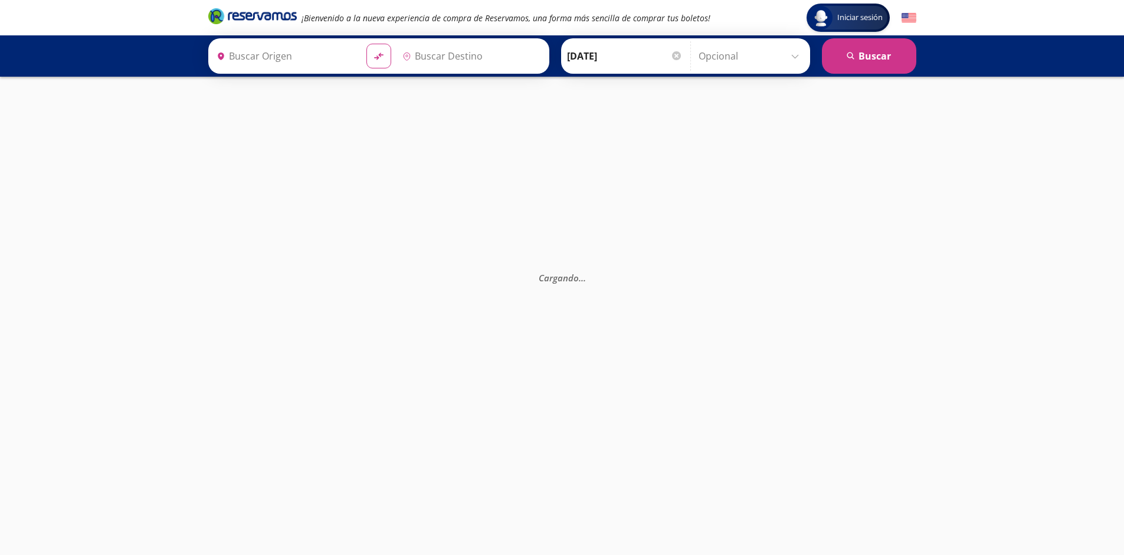
type input "[GEOGRAPHIC_DATA], [GEOGRAPHIC_DATA]"
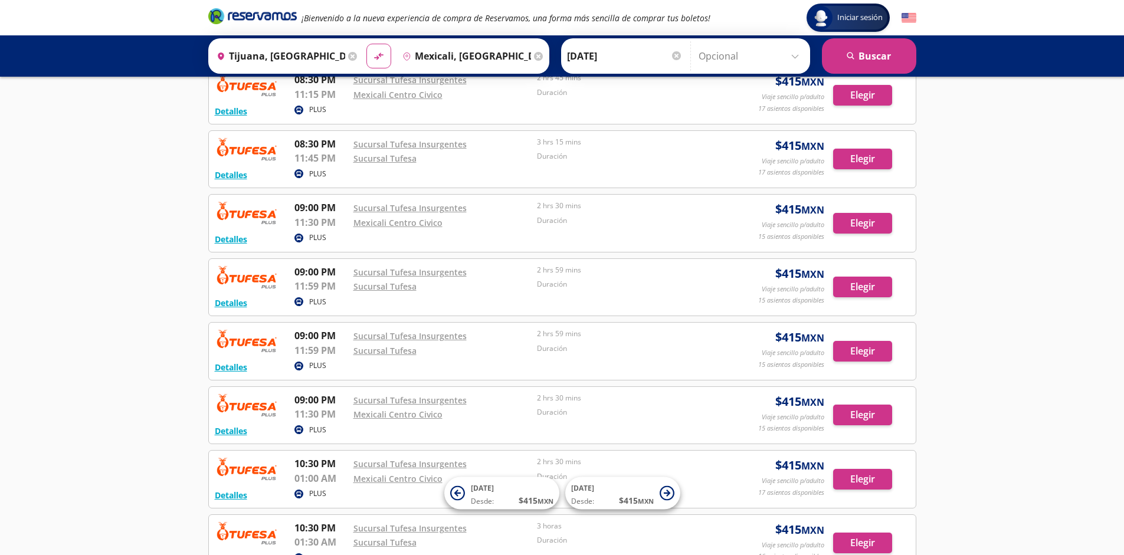
scroll to position [1228, 0]
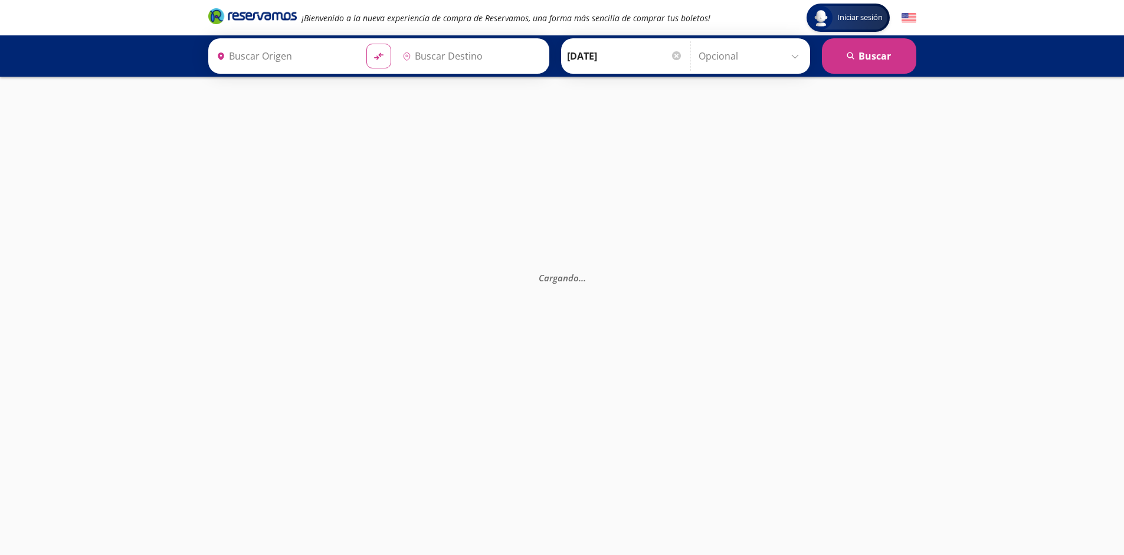
type input "Tijuana, [GEOGRAPHIC_DATA][US_STATE]"
type input "Mexicali, [GEOGRAPHIC_DATA][US_STATE]"
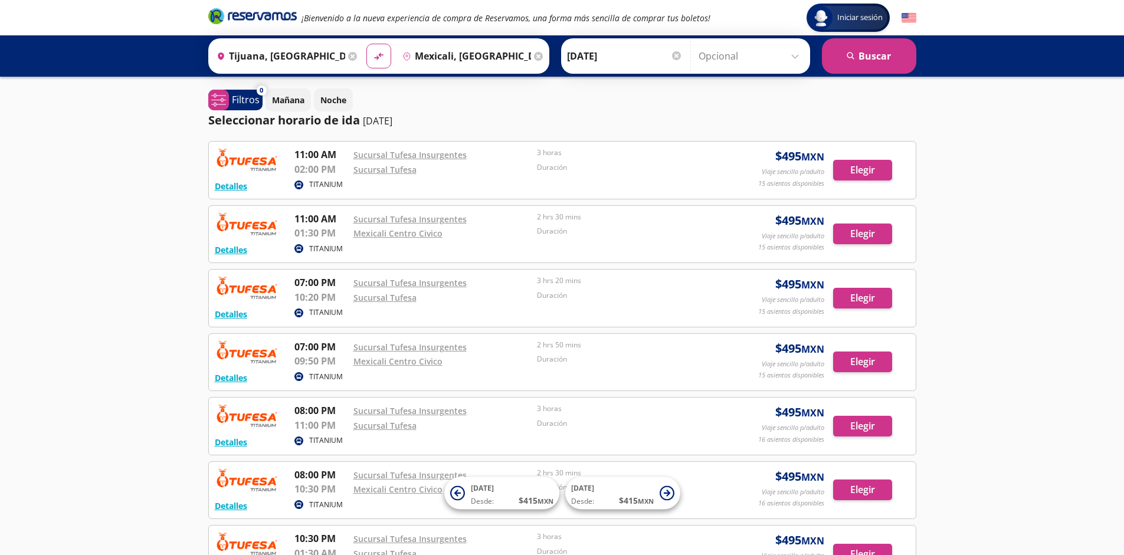
scroll to position [203, 0]
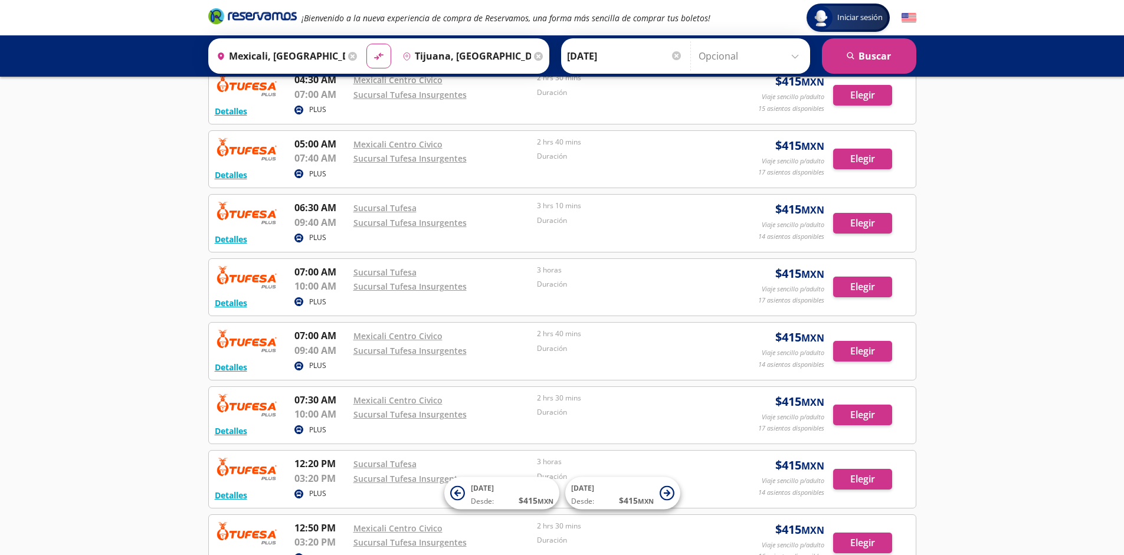
scroll to position [844, 0]
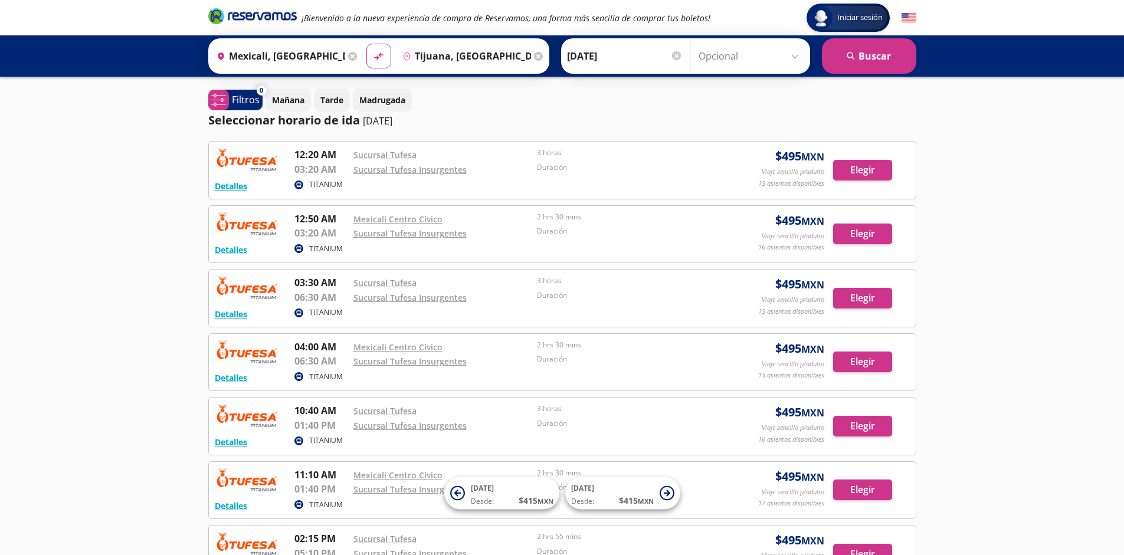
scroll to position [203, 0]
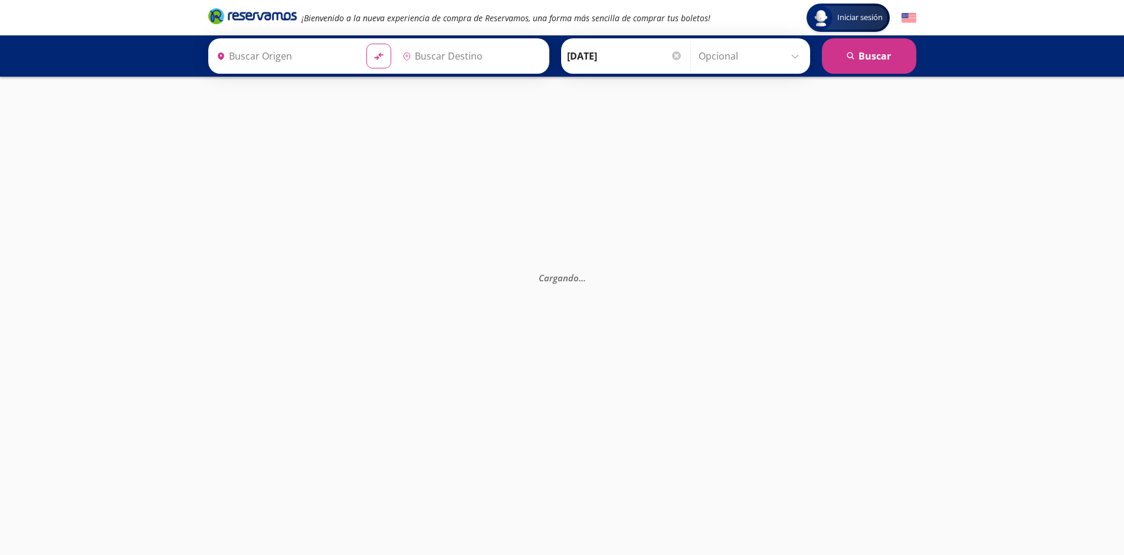
type input "[GEOGRAPHIC_DATA], [GEOGRAPHIC_DATA]"
type input "Santiago de Querétaro, [GEOGRAPHIC_DATA]"
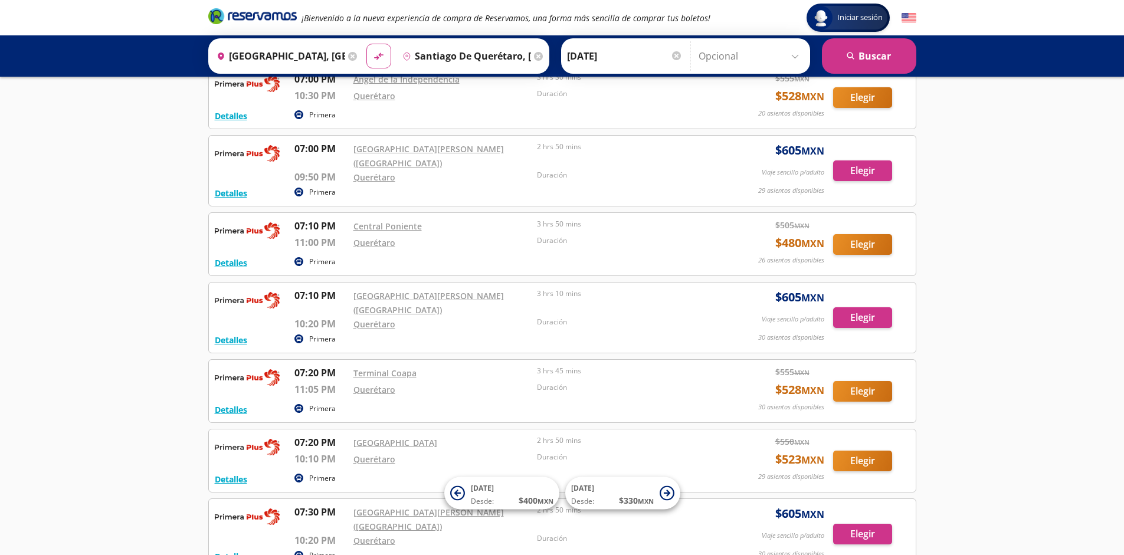
scroll to position [9768, 0]
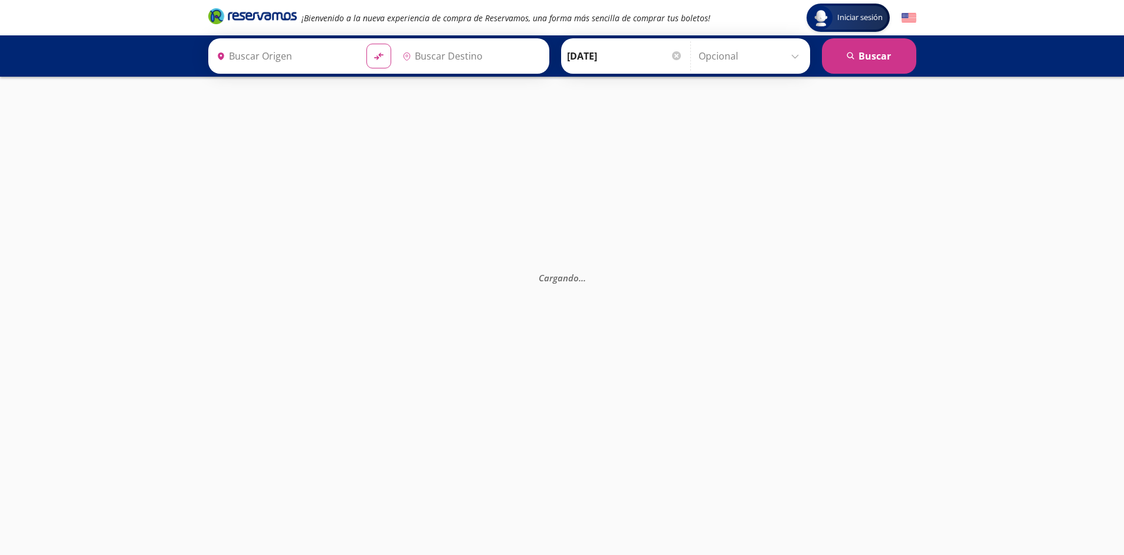
type input "[GEOGRAPHIC_DATA], [GEOGRAPHIC_DATA]"
type input "Santiago de Querétaro, [GEOGRAPHIC_DATA]"
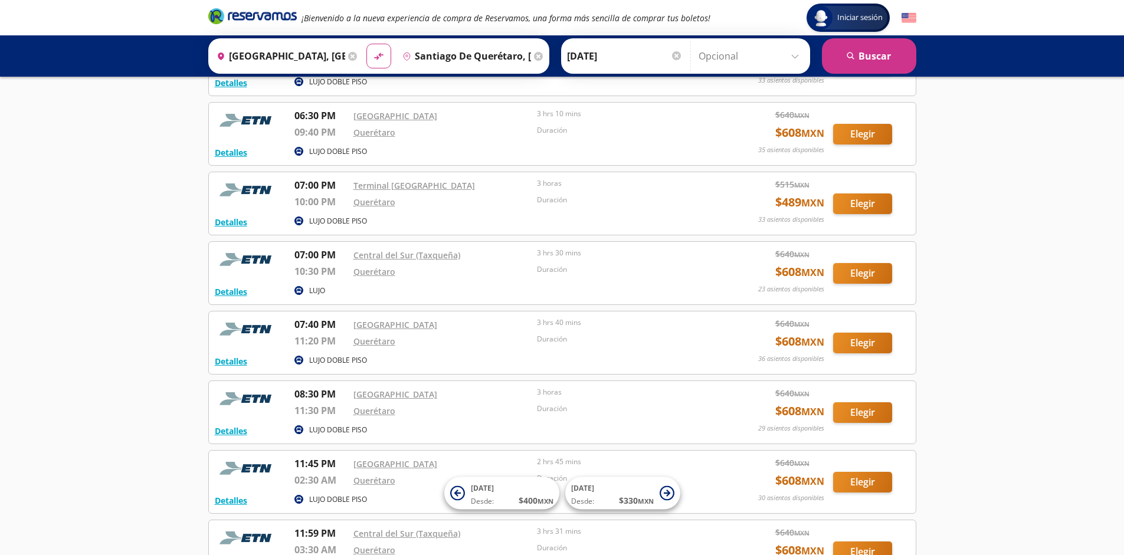
scroll to position [2639, 0]
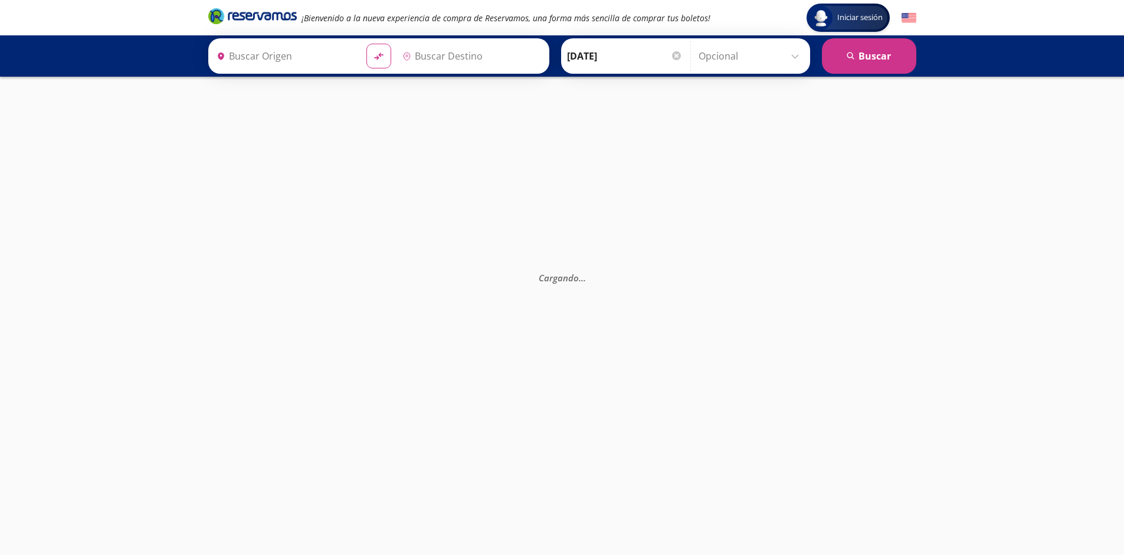
type input "Santiago de Querétaro, [GEOGRAPHIC_DATA]"
type input "[GEOGRAPHIC_DATA], [GEOGRAPHIC_DATA]"
type input "Santiago de Querétaro, [GEOGRAPHIC_DATA]"
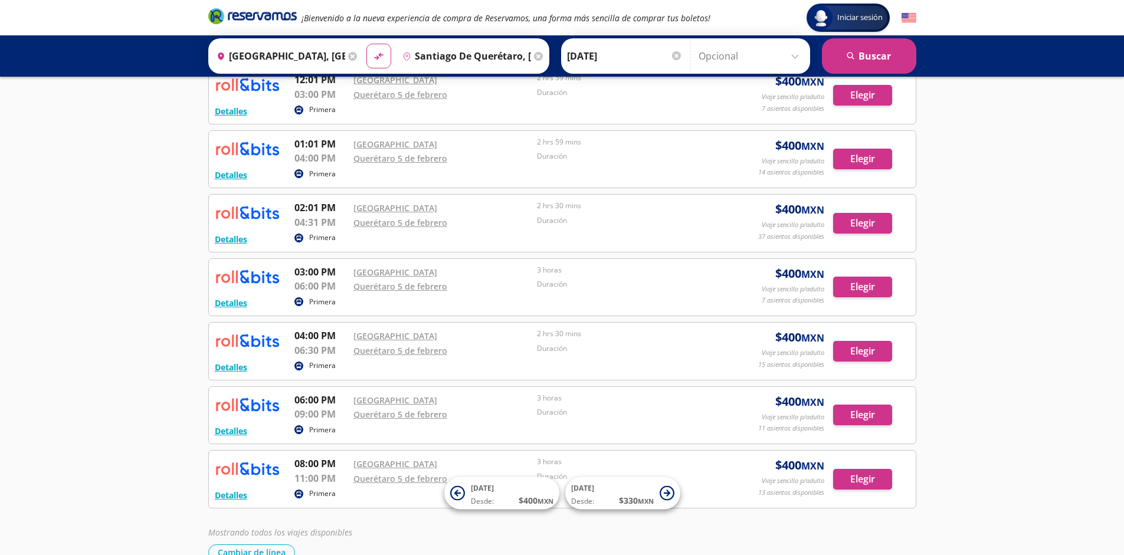
scroll to position [395, 0]
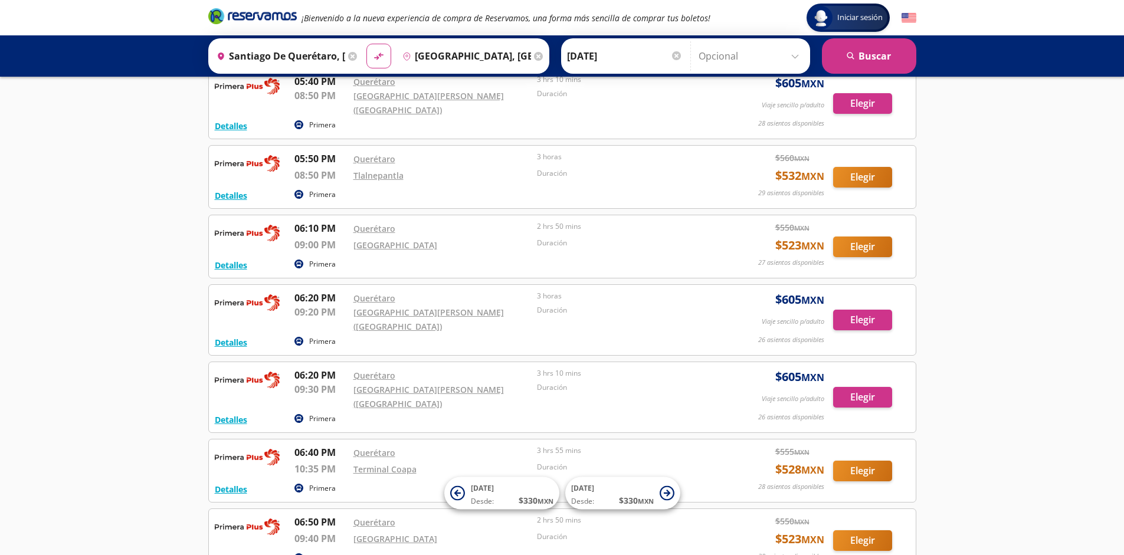
scroll to position [9571, 0]
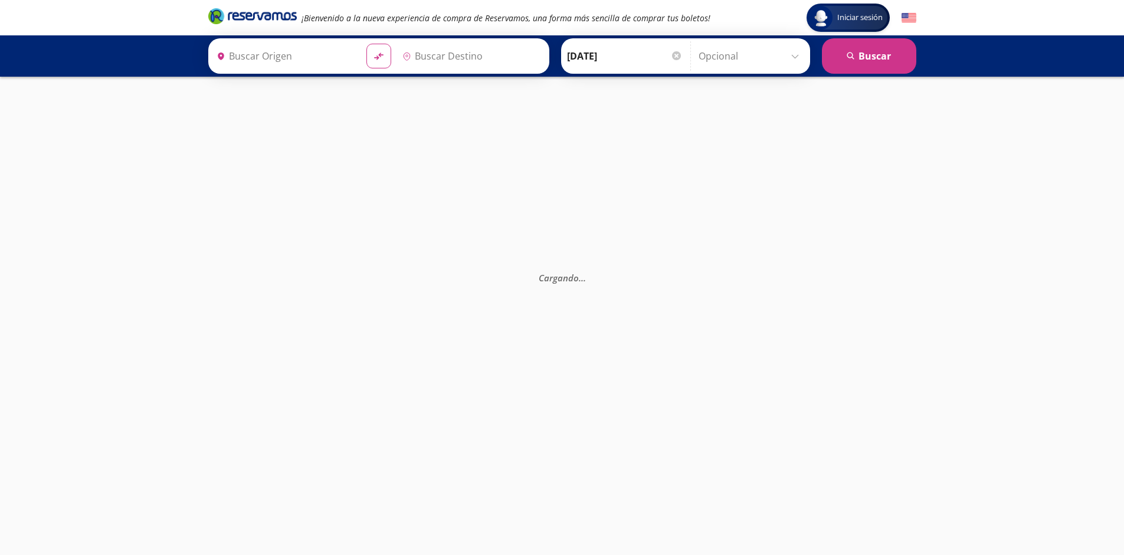
type input "Santiago de Querétaro, [GEOGRAPHIC_DATA]"
type input "[GEOGRAPHIC_DATA], [GEOGRAPHIC_DATA]"
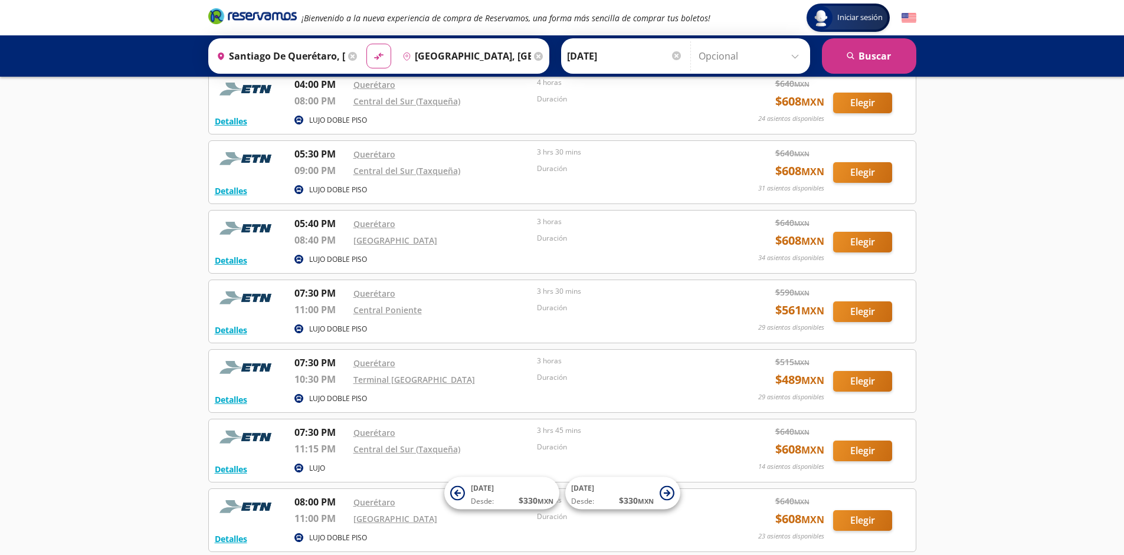
scroll to position [2709, 0]
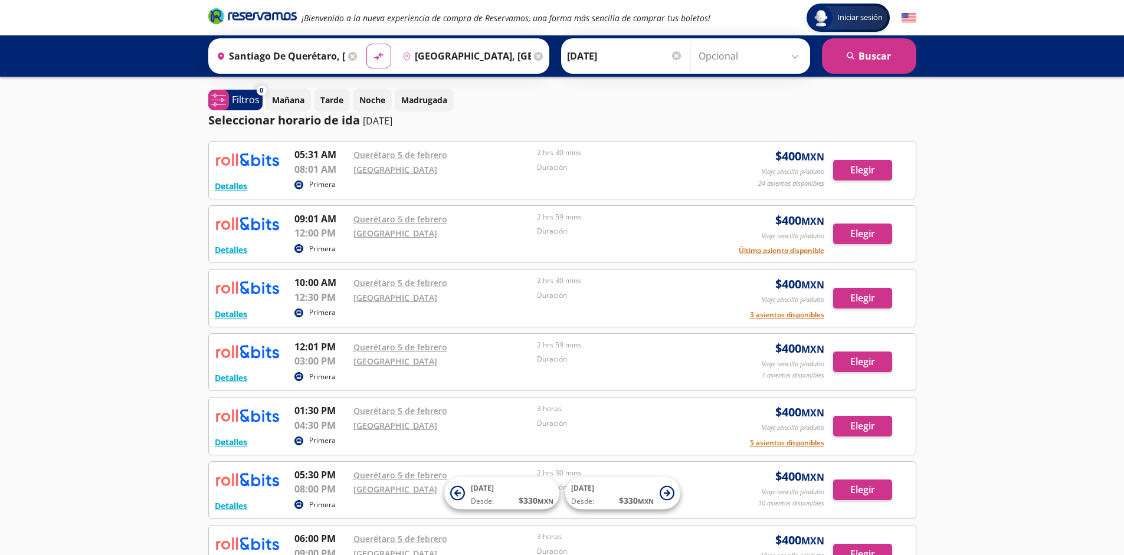
scroll to position [267, 0]
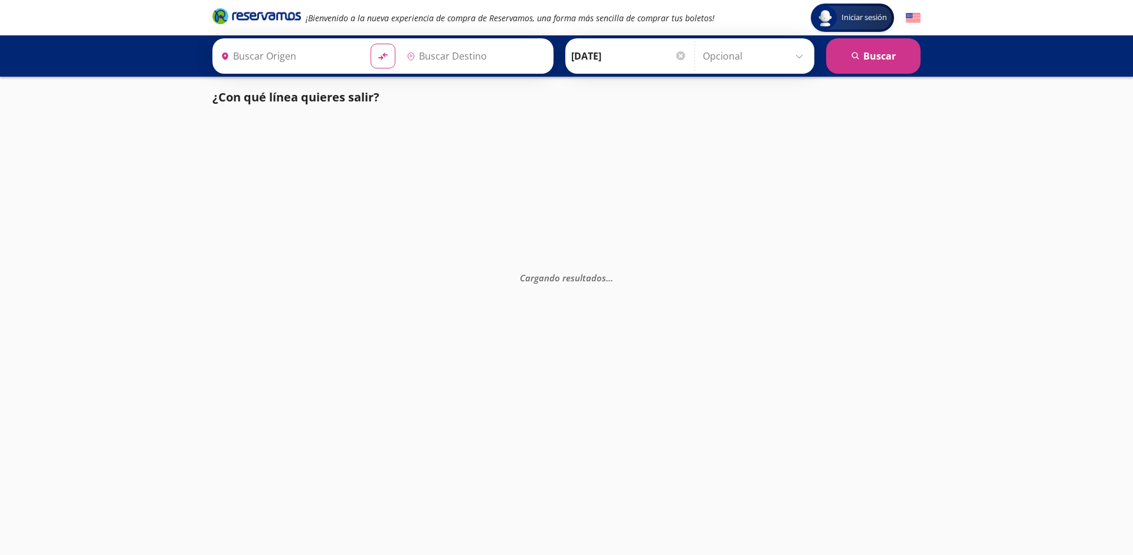
type input "[GEOGRAPHIC_DATA], [GEOGRAPHIC_DATA]"
type input "Monterrey, Nuevo León"
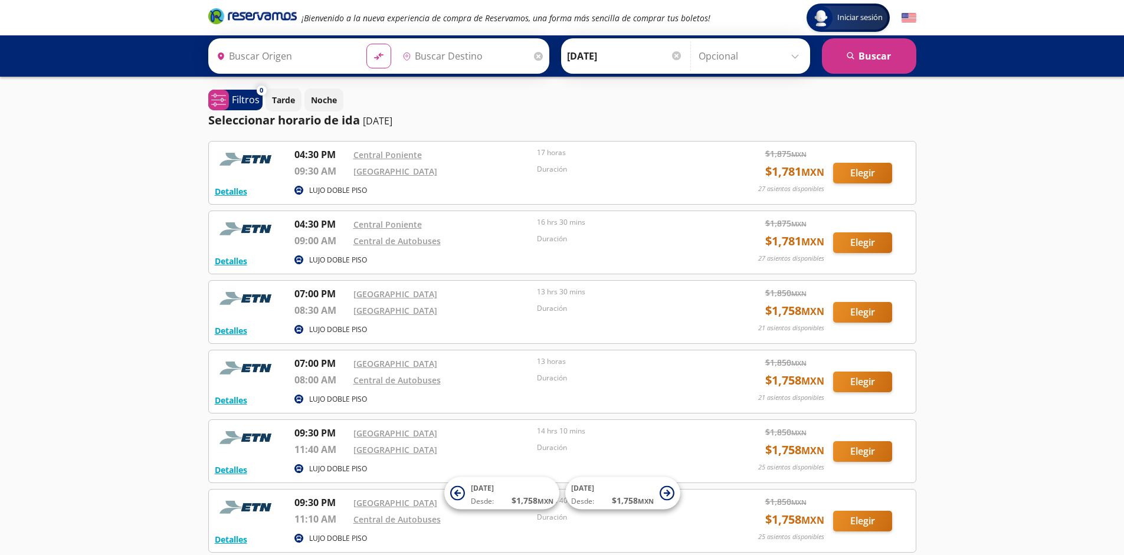
type input "[GEOGRAPHIC_DATA], [GEOGRAPHIC_DATA]"
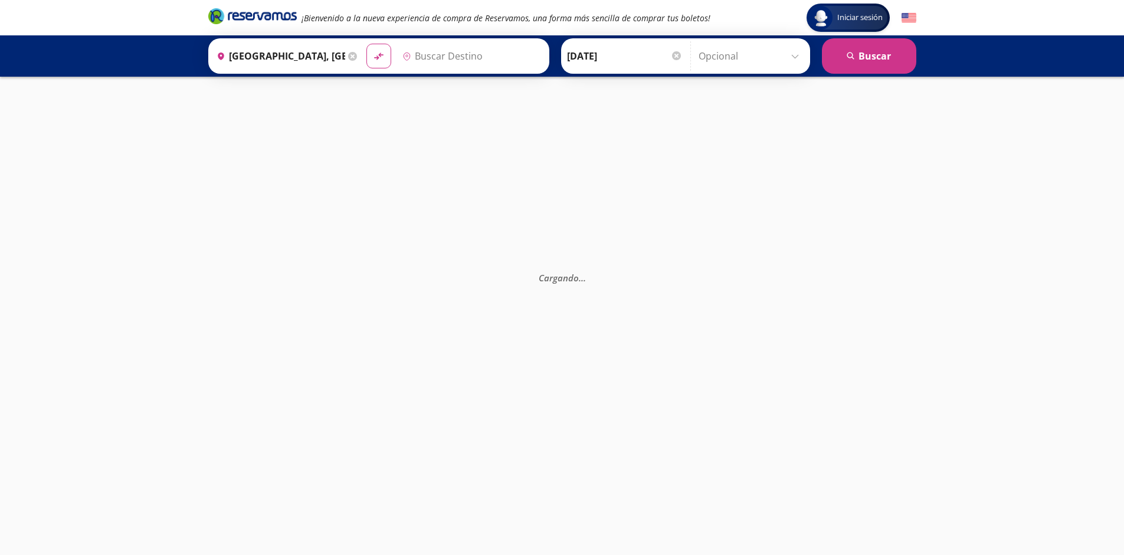
type input "[GEOGRAPHIC_DATA], [GEOGRAPHIC_DATA]"
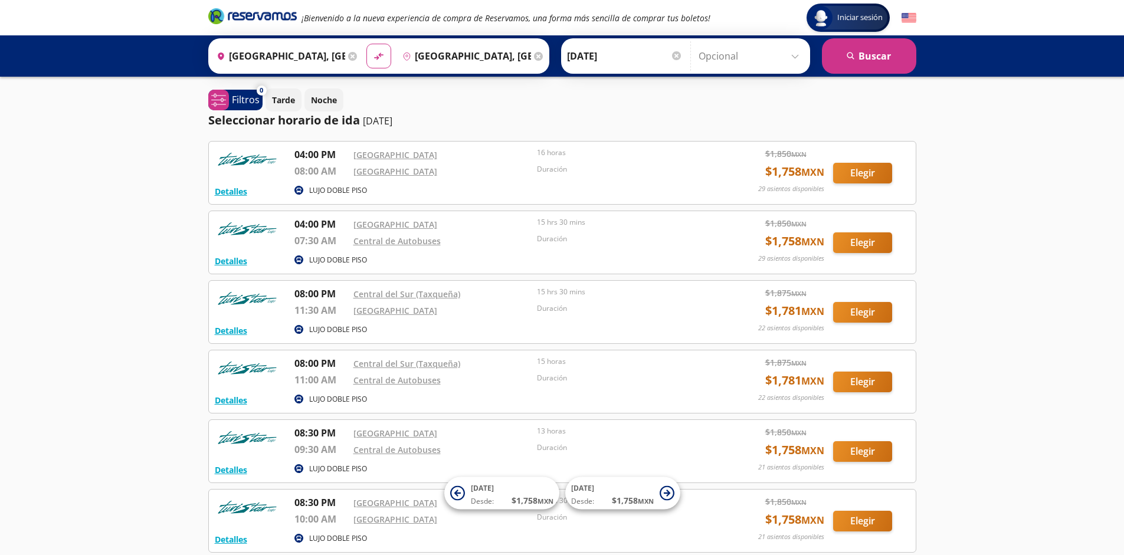
scroll to position [109, 0]
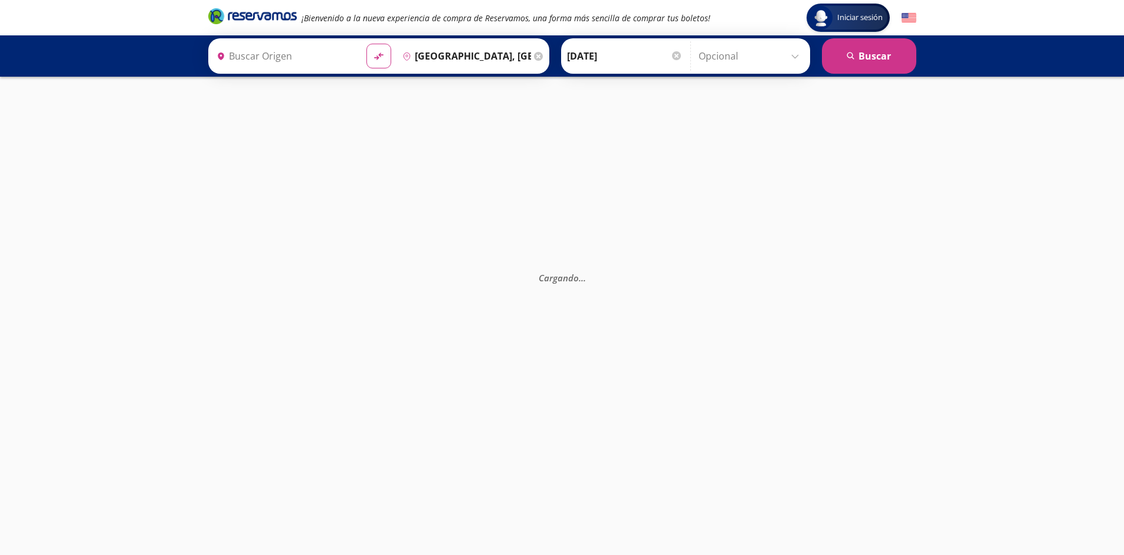
type input "[GEOGRAPHIC_DATA], [GEOGRAPHIC_DATA]"
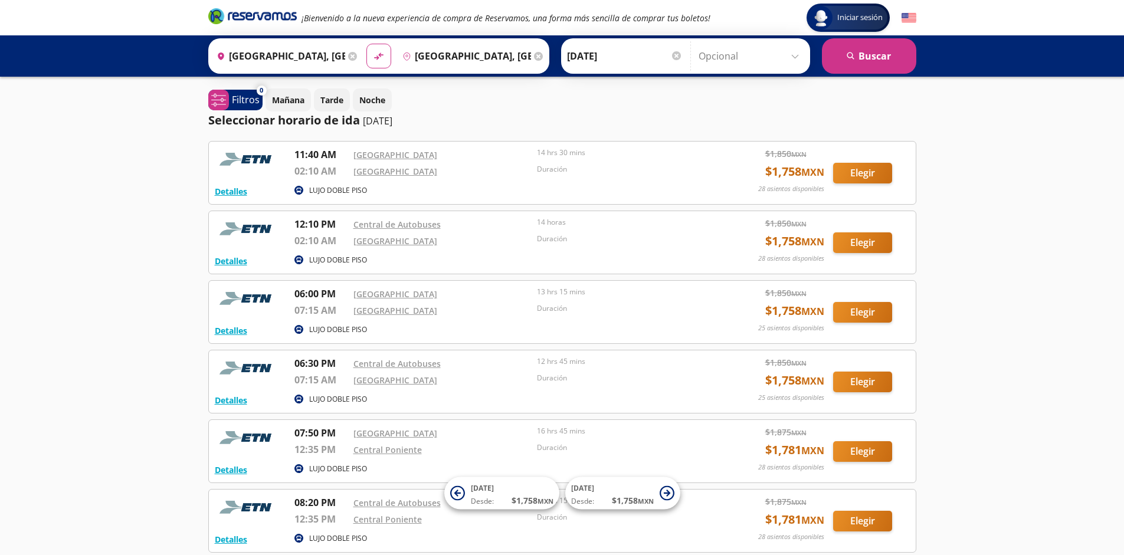
scroll to position [248, 0]
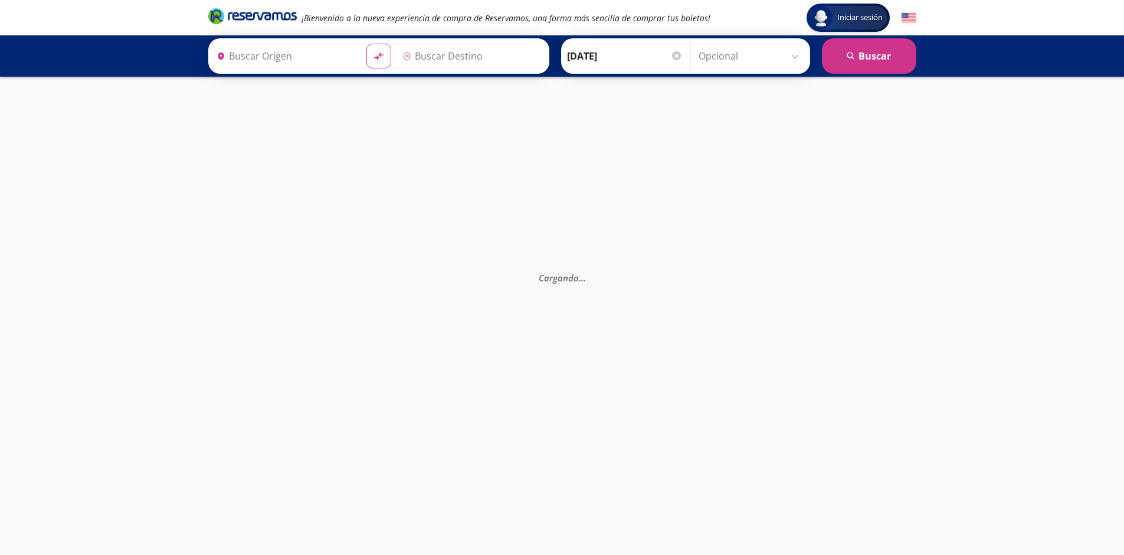
type input "Monterrey, Nuevo León"
type input "[GEOGRAPHIC_DATA], [GEOGRAPHIC_DATA]"
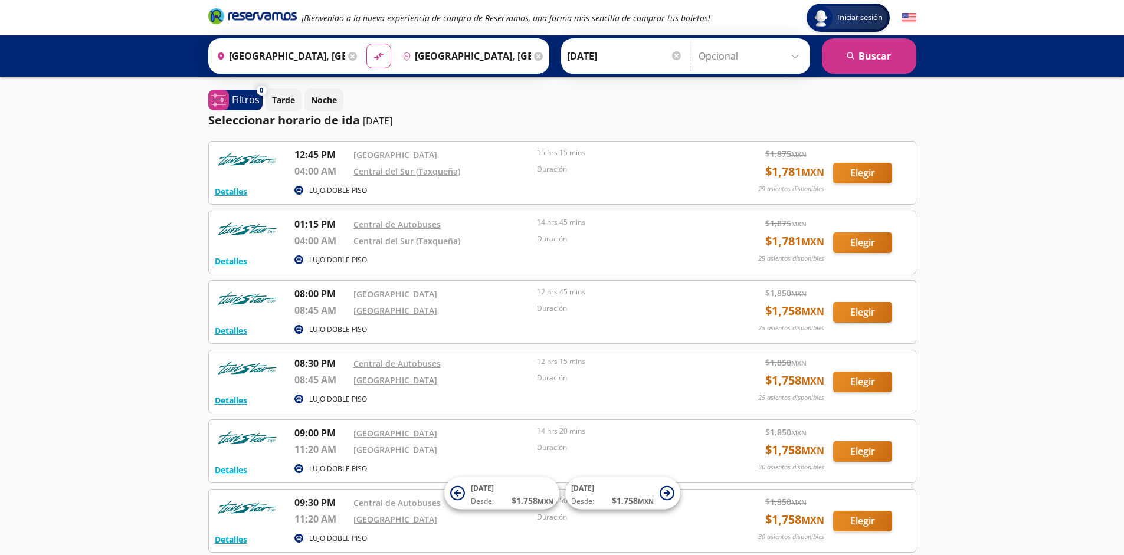
scroll to position [109, 0]
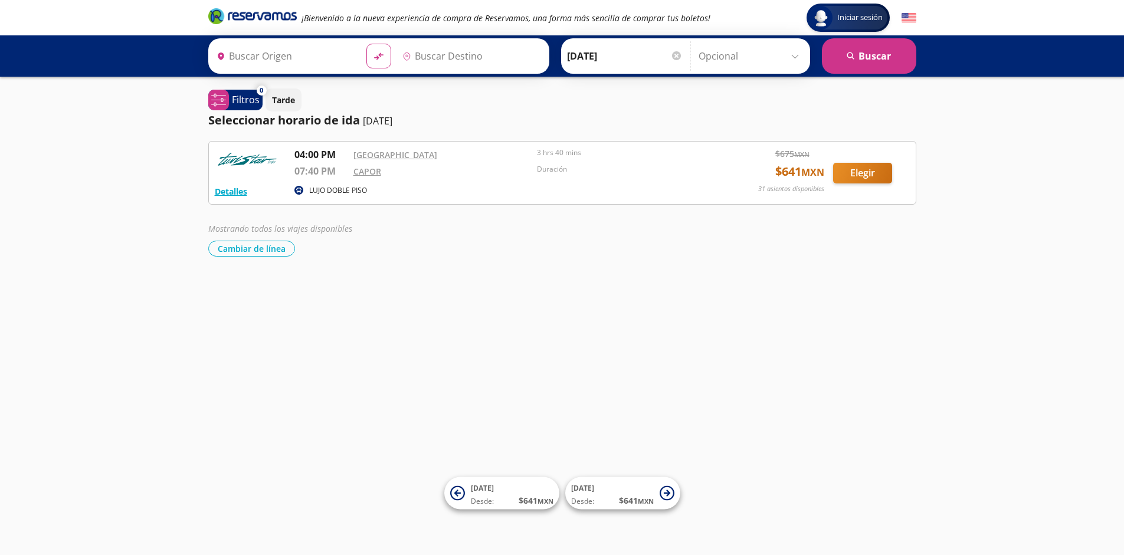
type input "[GEOGRAPHIC_DATA], [GEOGRAPHIC_DATA]"
type input "Poza Rica, Veracruz"
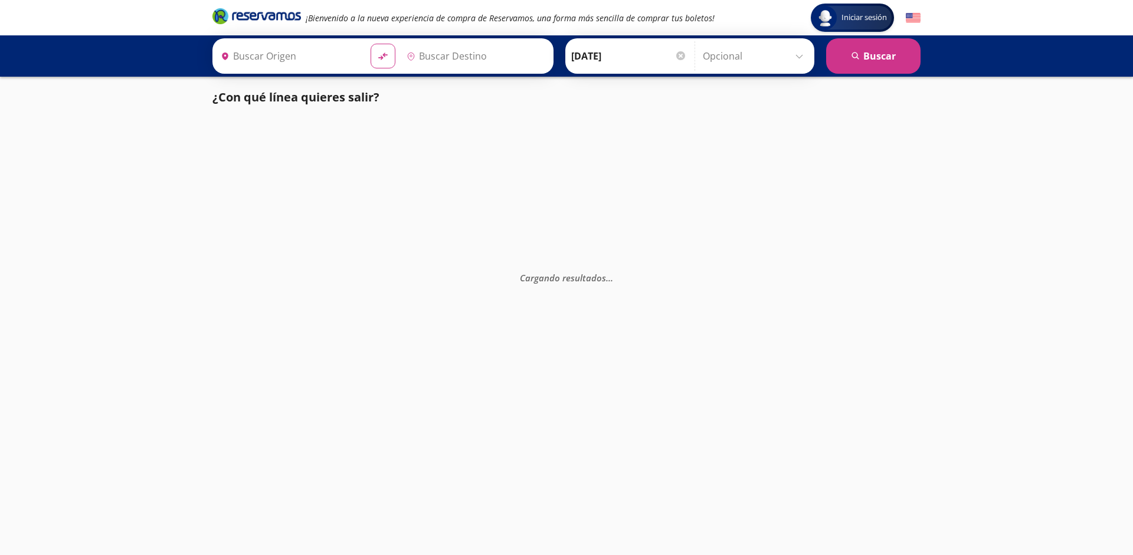
type input "[GEOGRAPHIC_DATA], [GEOGRAPHIC_DATA]"
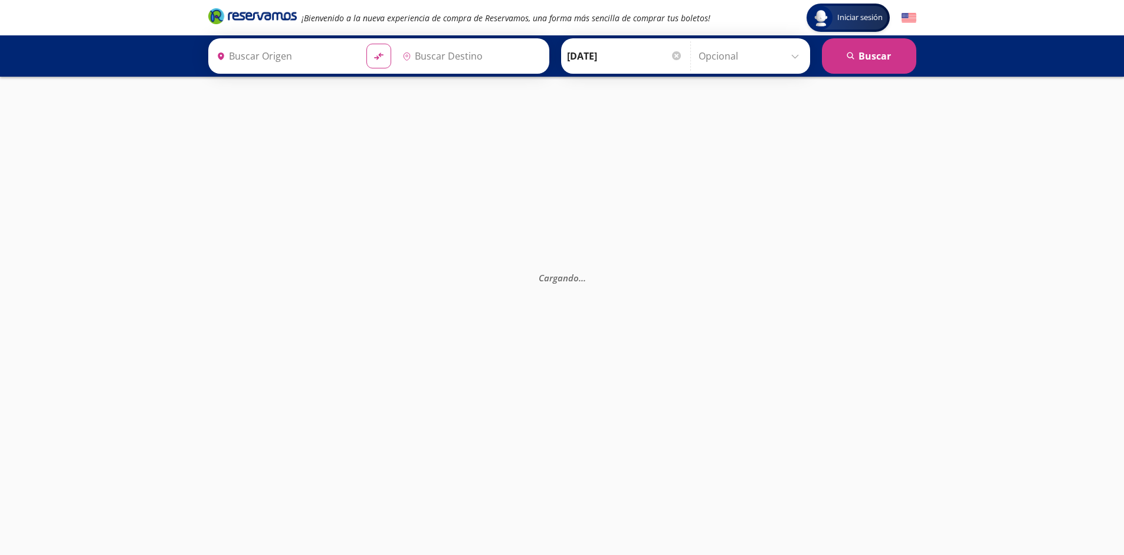
type input "[GEOGRAPHIC_DATA], [GEOGRAPHIC_DATA]"
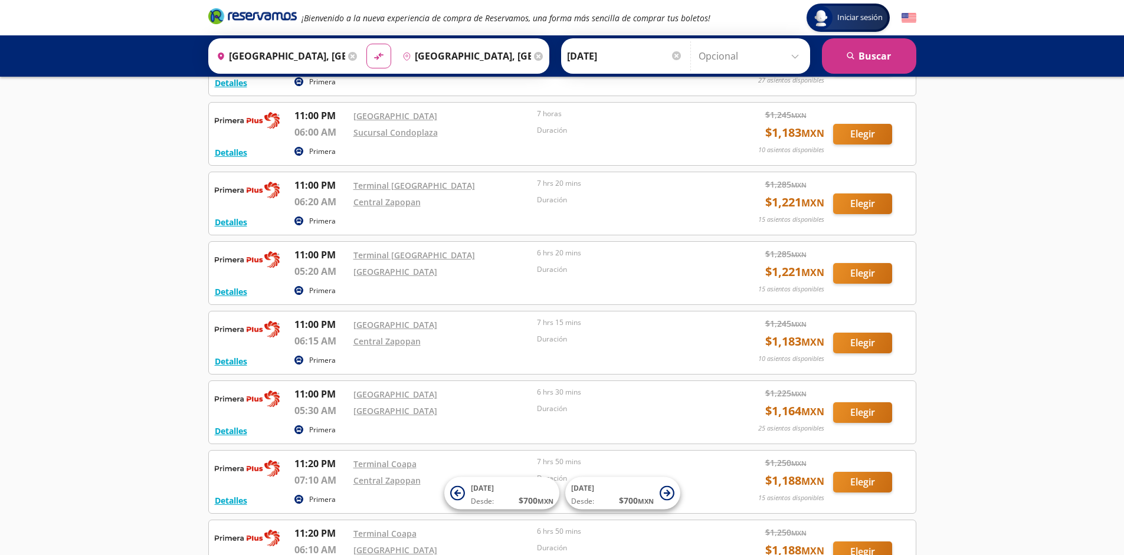
scroll to position [2198, 0]
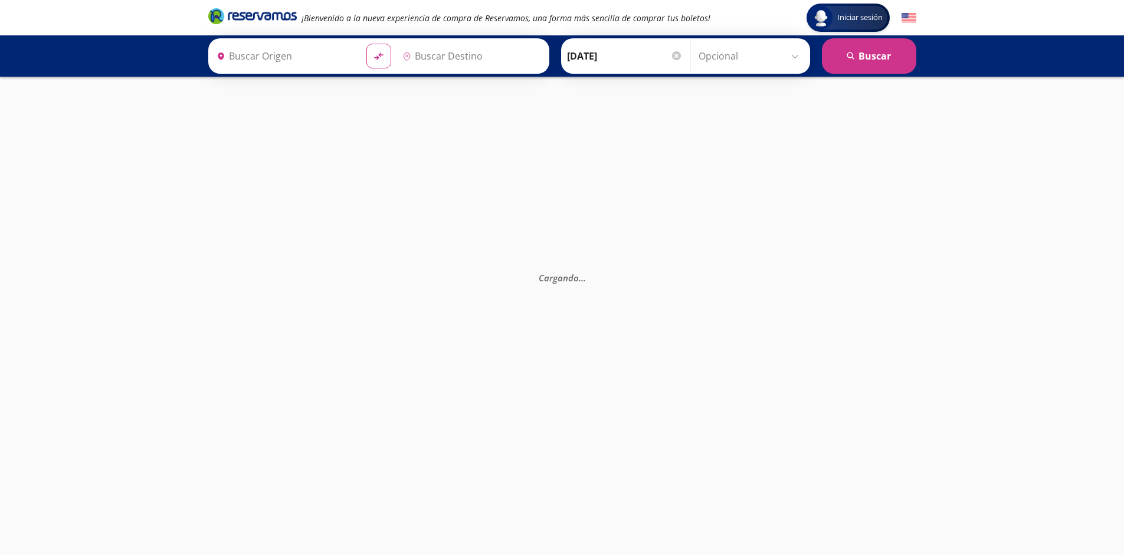
type input "[GEOGRAPHIC_DATA], [GEOGRAPHIC_DATA]"
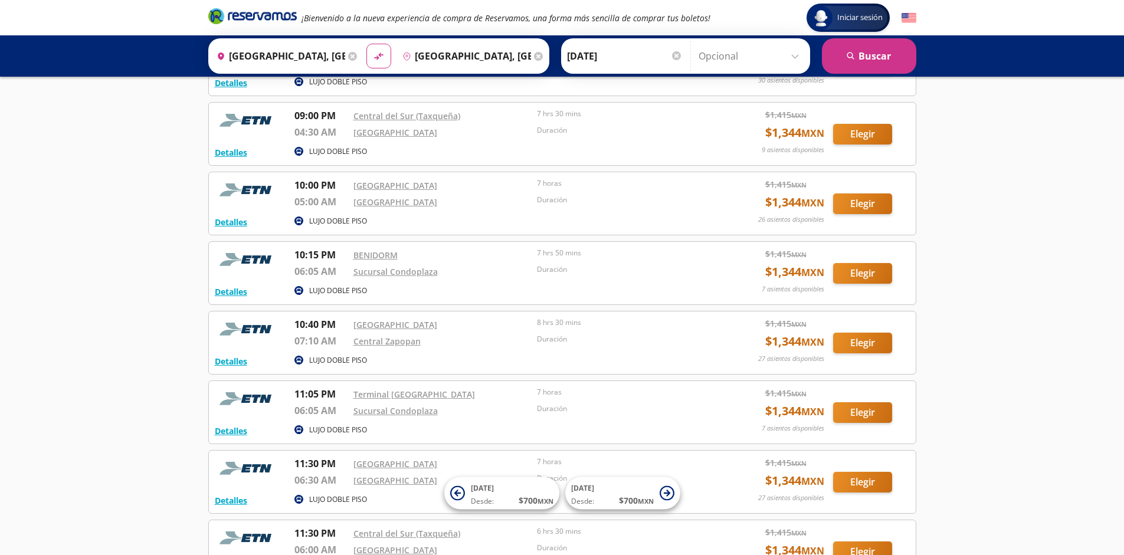
scroll to position [1502, 0]
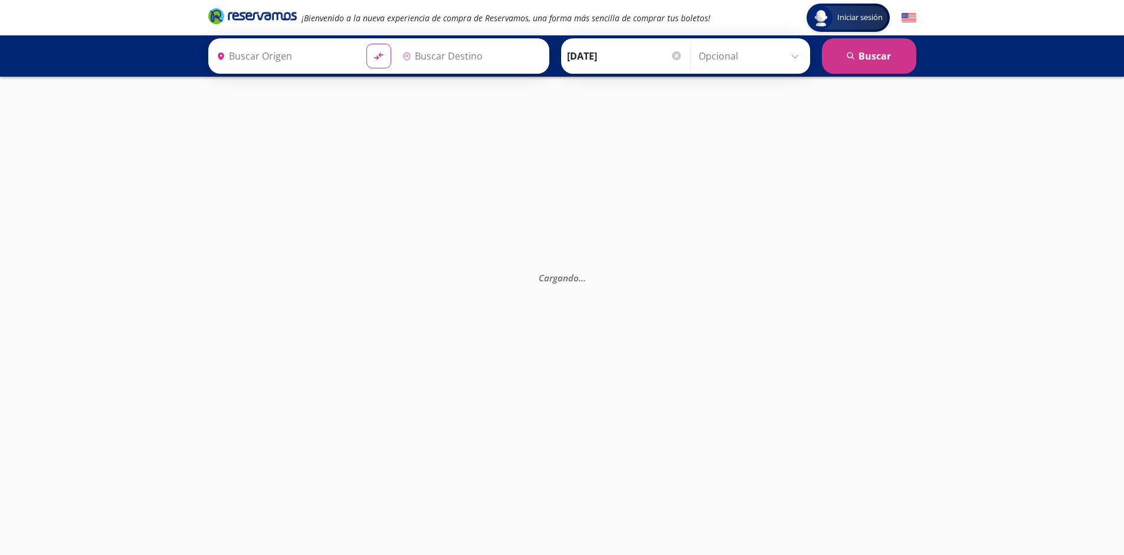
type input "[GEOGRAPHIC_DATA], [GEOGRAPHIC_DATA]"
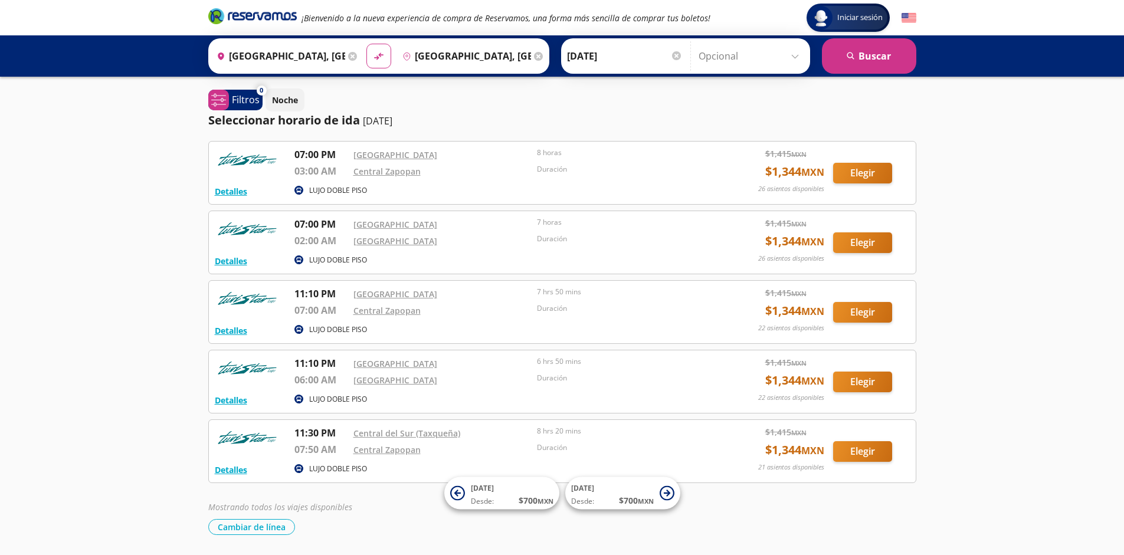
scroll to position [39, 0]
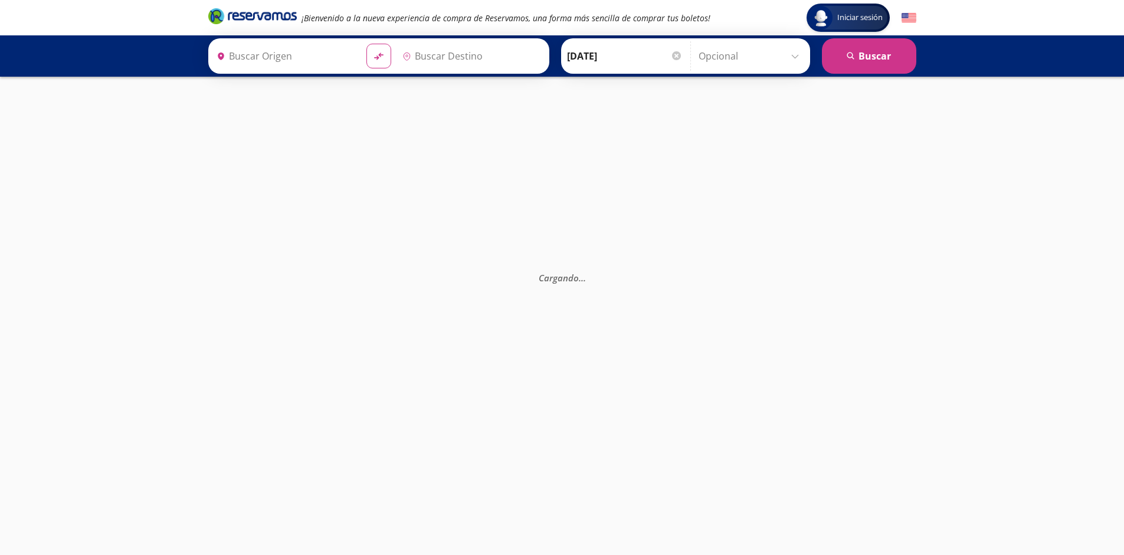
type input "[GEOGRAPHIC_DATA], [GEOGRAPHIC_DATA]"
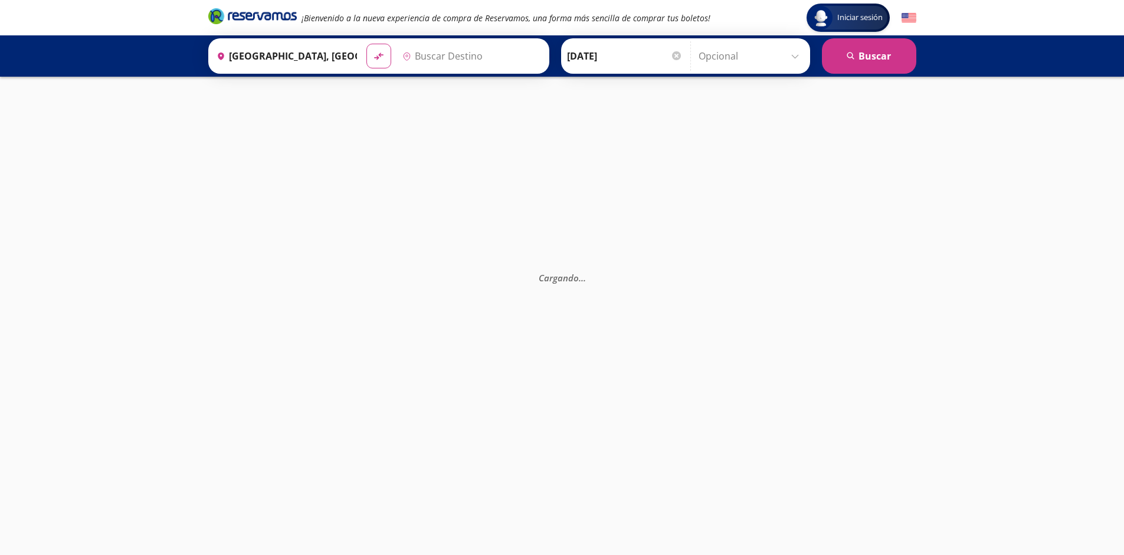
type input "[GEOGRAPHIC_DATA], [GEOGRAPHIC_DATA]"
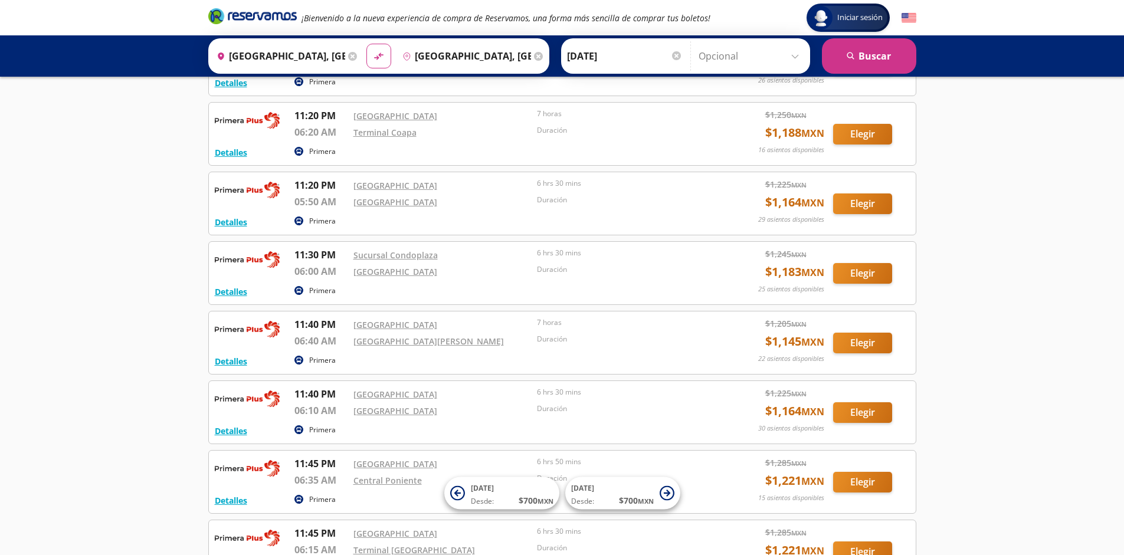
scroll to position [2129, 0]
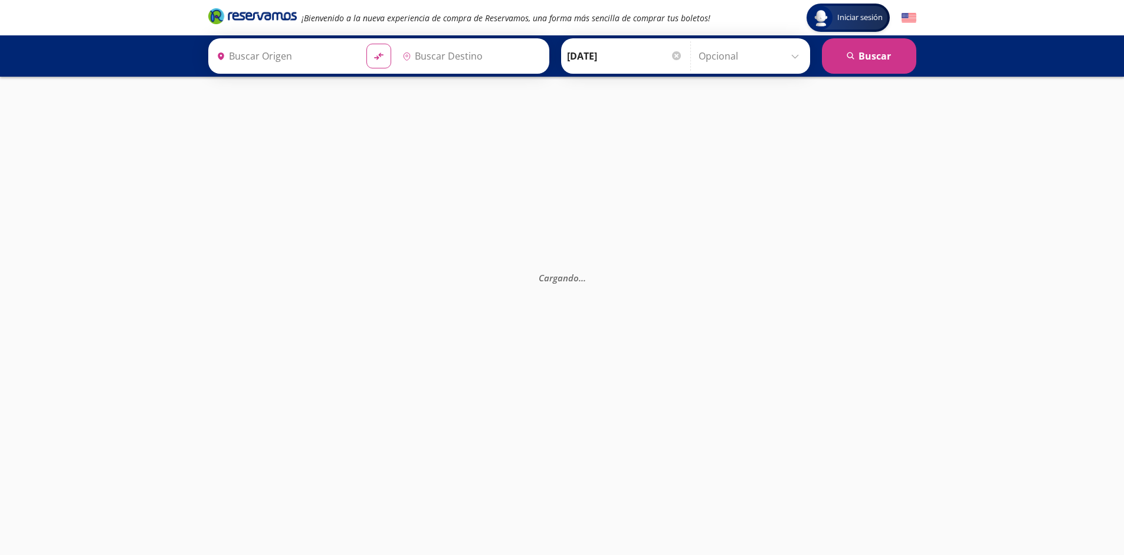
type input "[GEOGRAPHIC_DATA], [GEOGRAPHIC_DATA]"
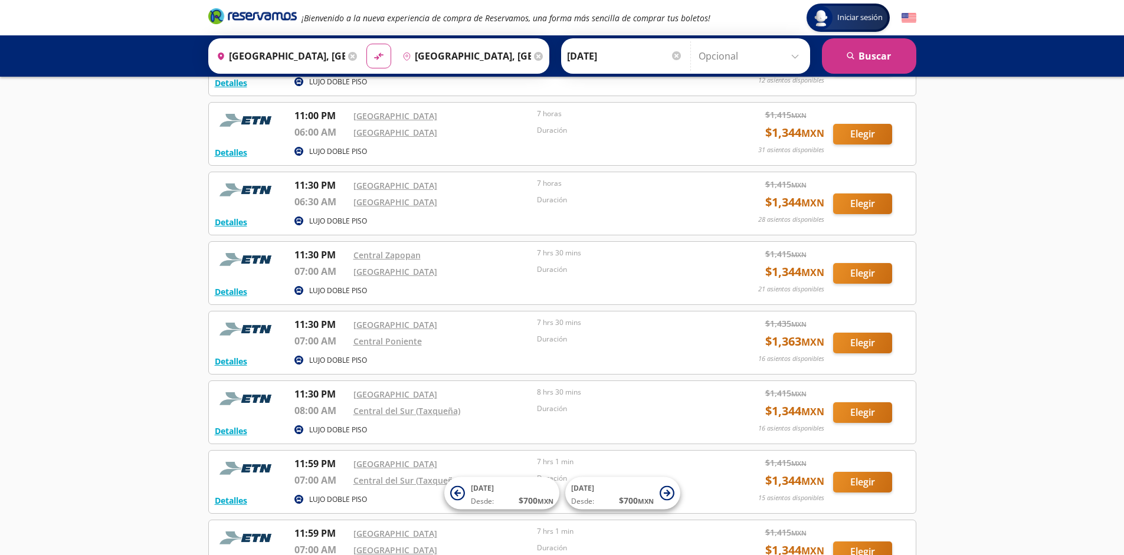
scroll to position [1223, 0]
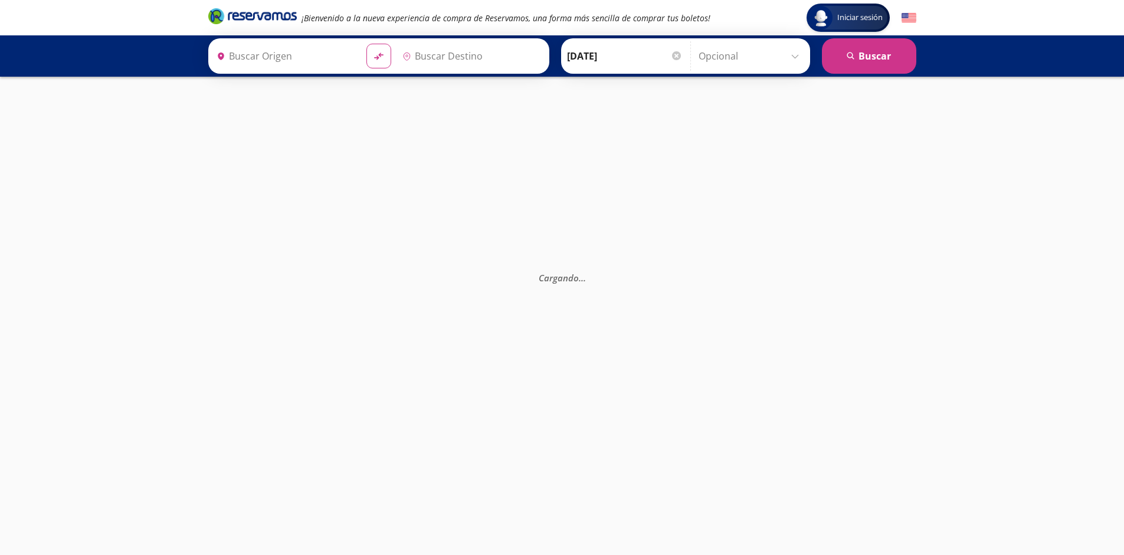
type input "[GEOGRAPHIC_DATA], [GEOGRAPHIC_DATA]"
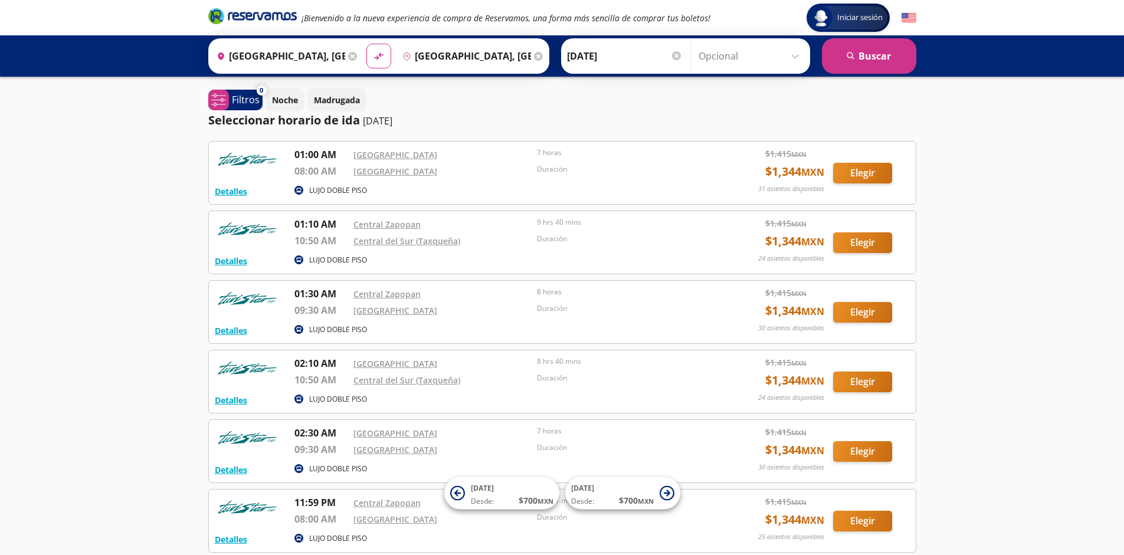
scroll to position [109, 0]
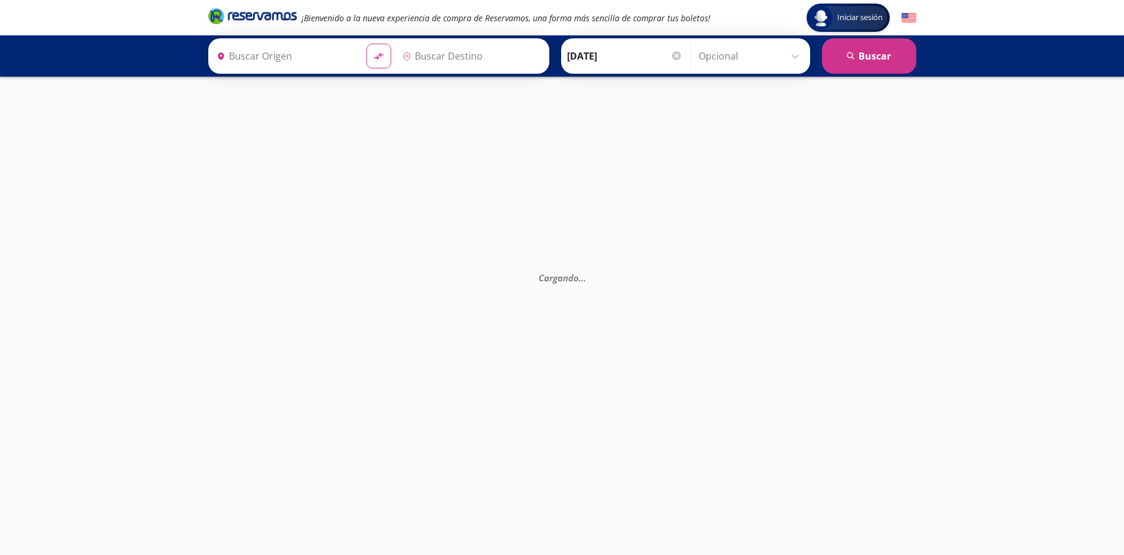
type input "Guadalajara, Jalisco"
type input "Ciudad de México, Distrito Federal"
type input "[GEOGRAPHIC_DATA], [GEOGRAPHIC_DATA]"
type input "Guadalajara, Jalisco"
type input "[GEOGRAPHIC_DATA], [GEOGRAPHIC_DATA]"
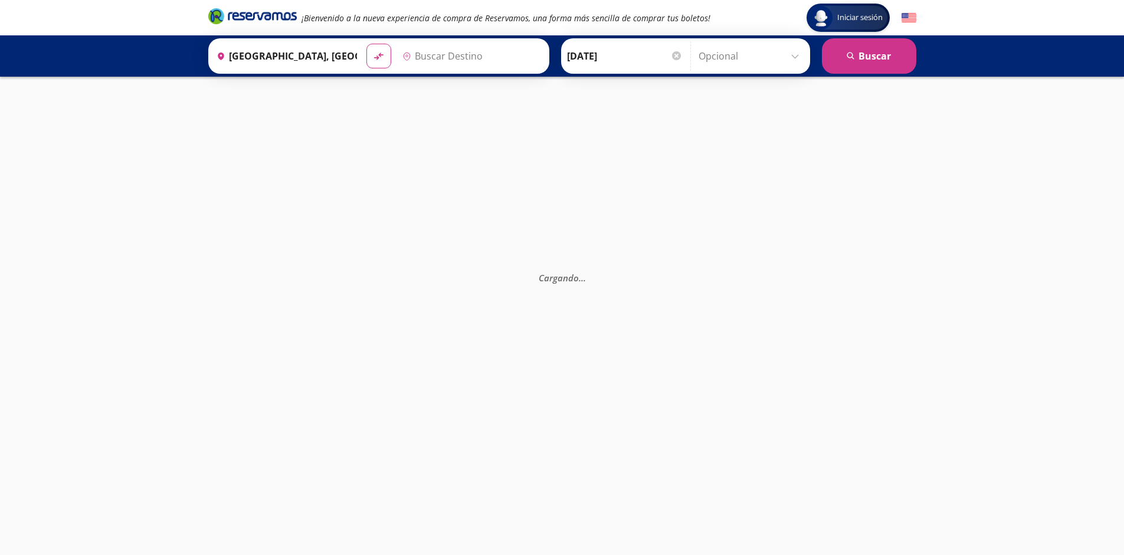
type input "[GEOGRAPHIC_DATA], [GEOGRAPHIC_DATA]"
type input "Tijuana, Baja California"
type input "Mexicali, Baja California"
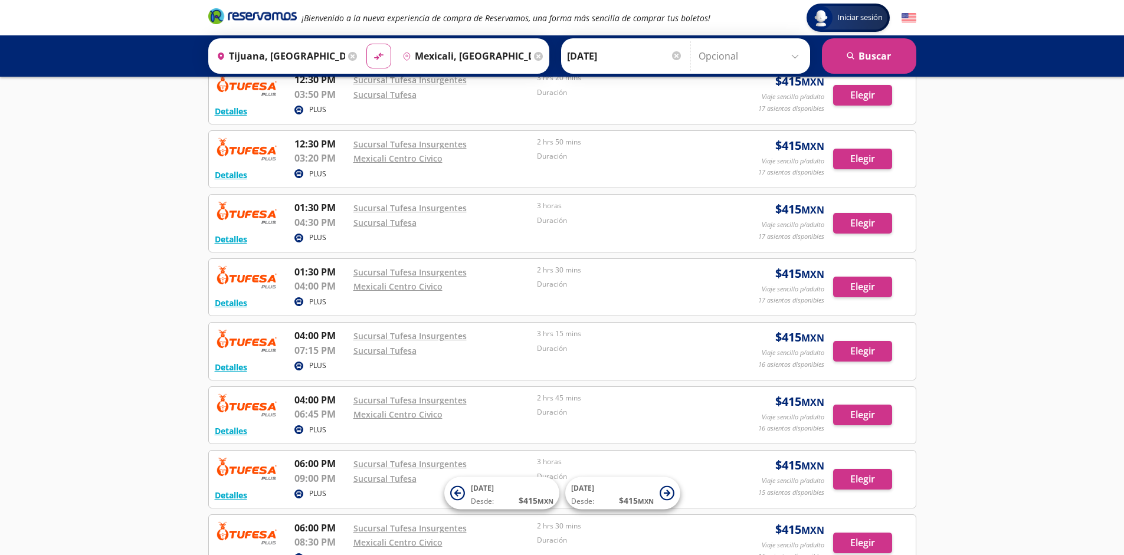
scroll to position [844, 0]
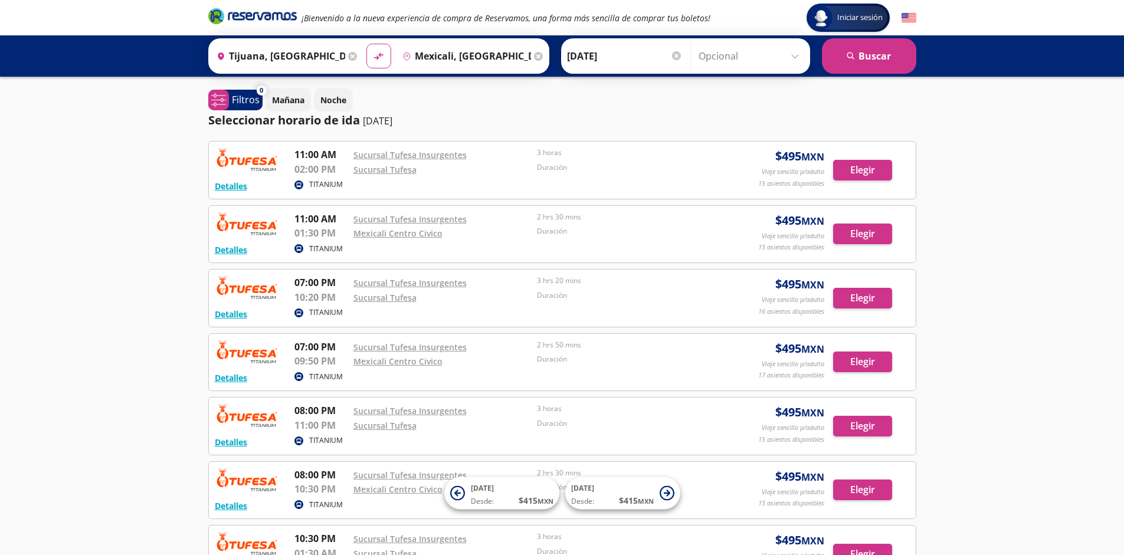
scroll to position [203, 0]
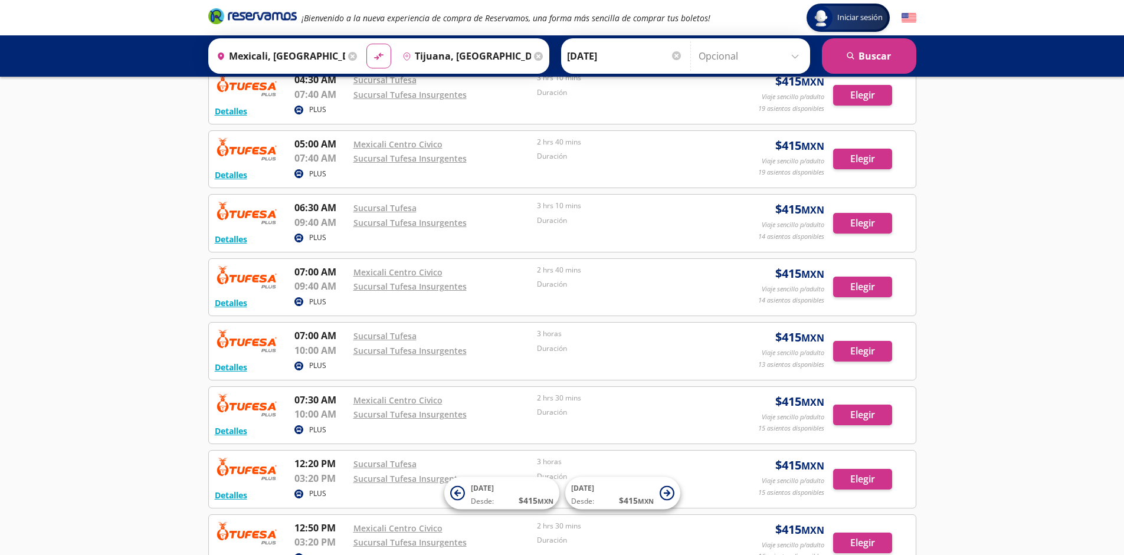
scroll to position [844, 0]
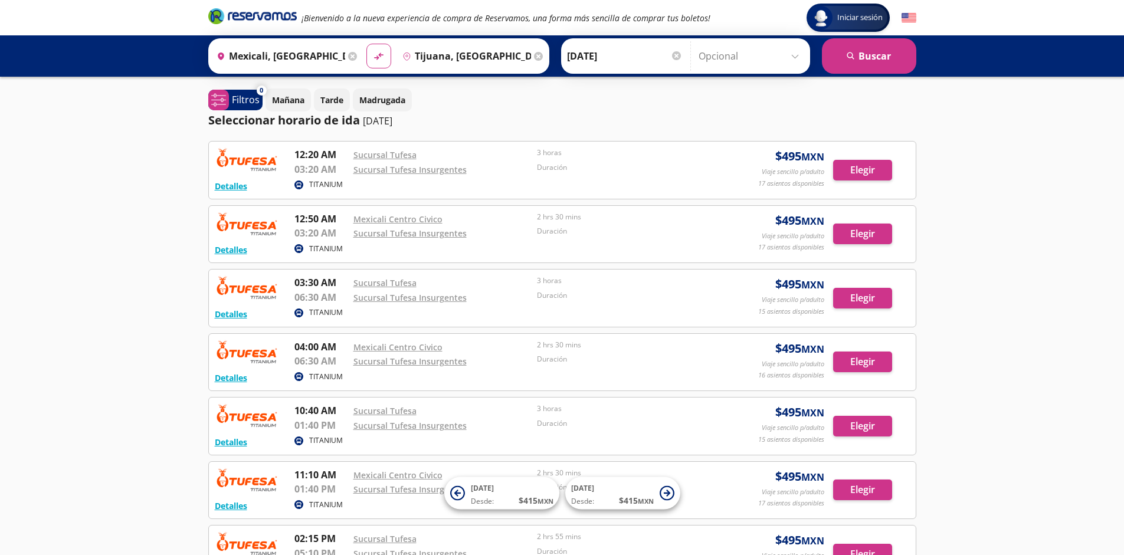
scroll to position [203, 0]
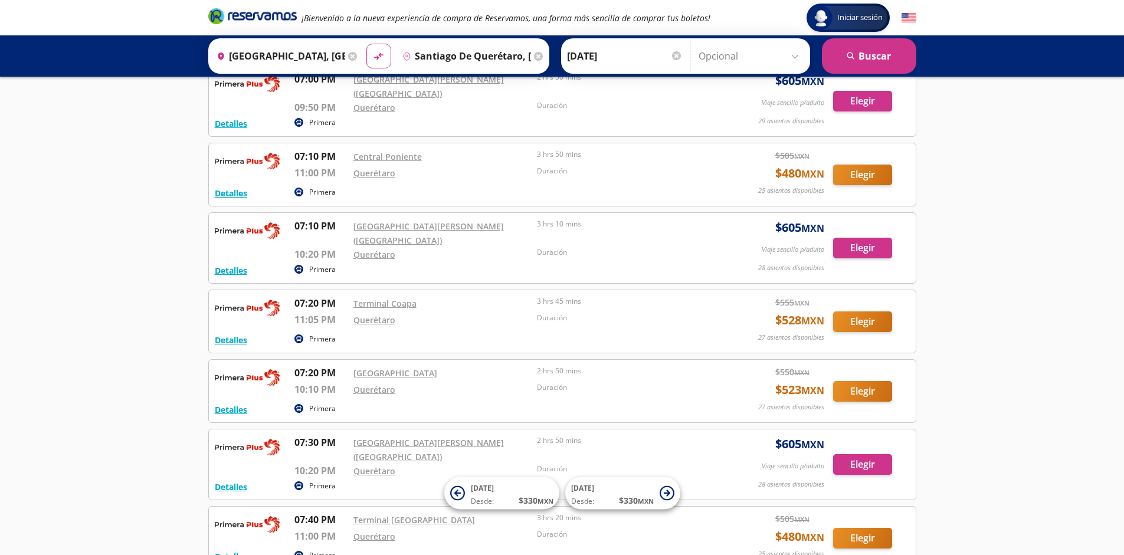
scroll to position [9699, 0]
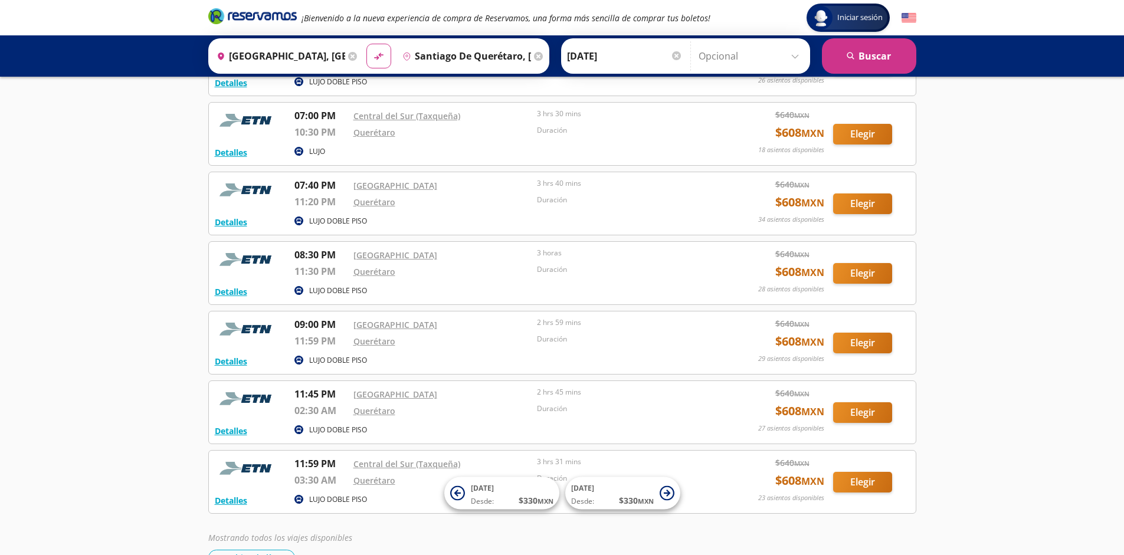
scroll to position [3266, 0]
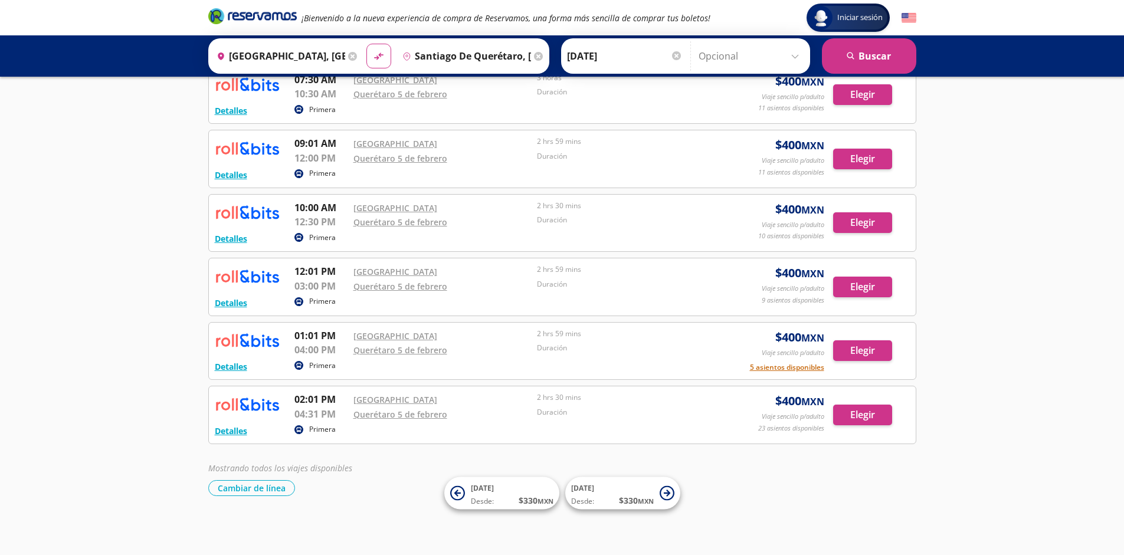
scroll to position [139, 0]
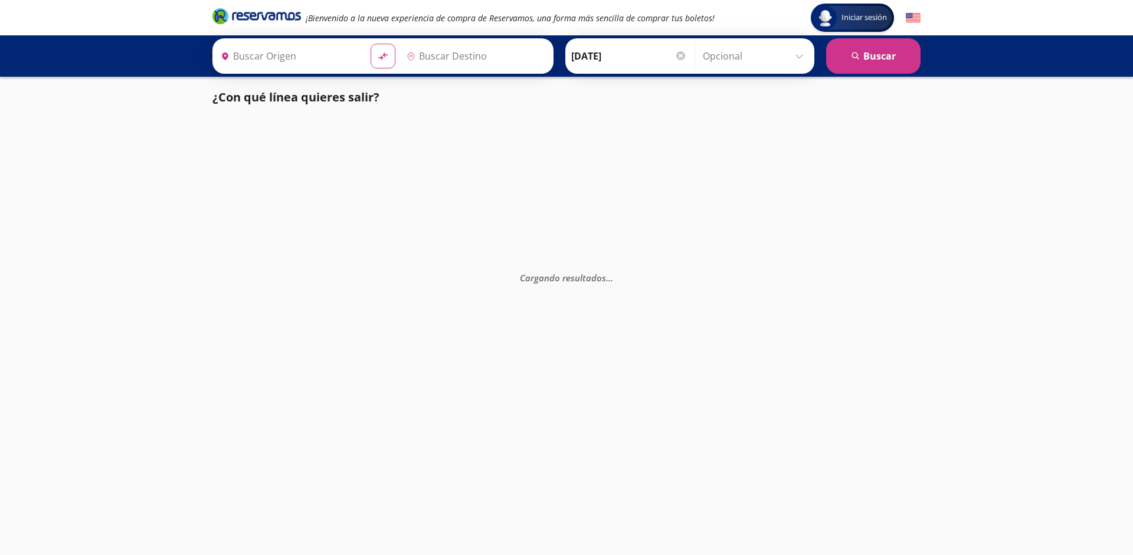
type input "Santiago de Querétaro, Querétaro"
type input "[GEOGRAPHIC_DATA], [GEOGRAPHIC_DATA]"
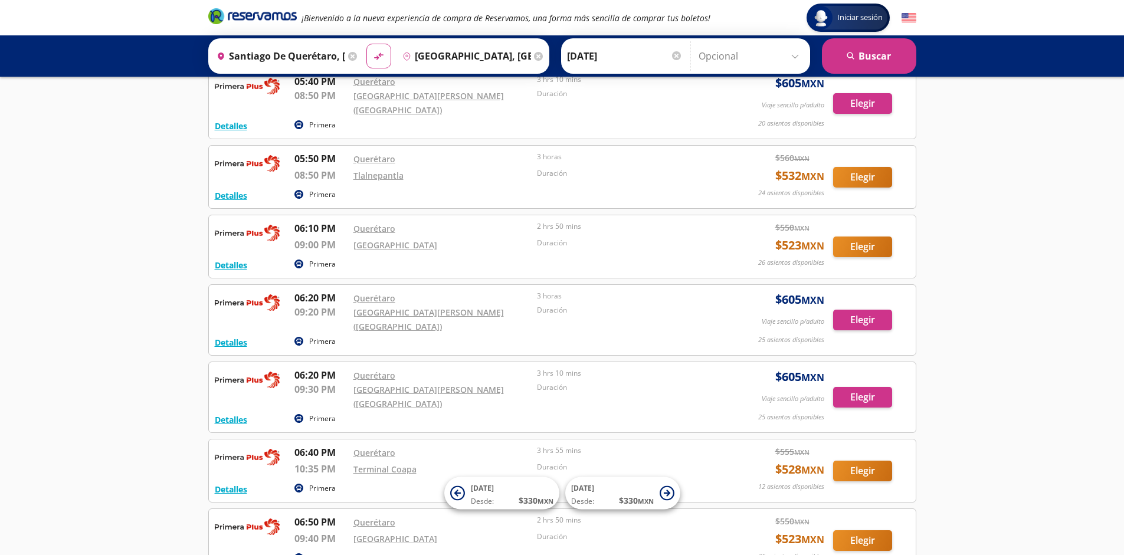
scroll to position [9571, 0]
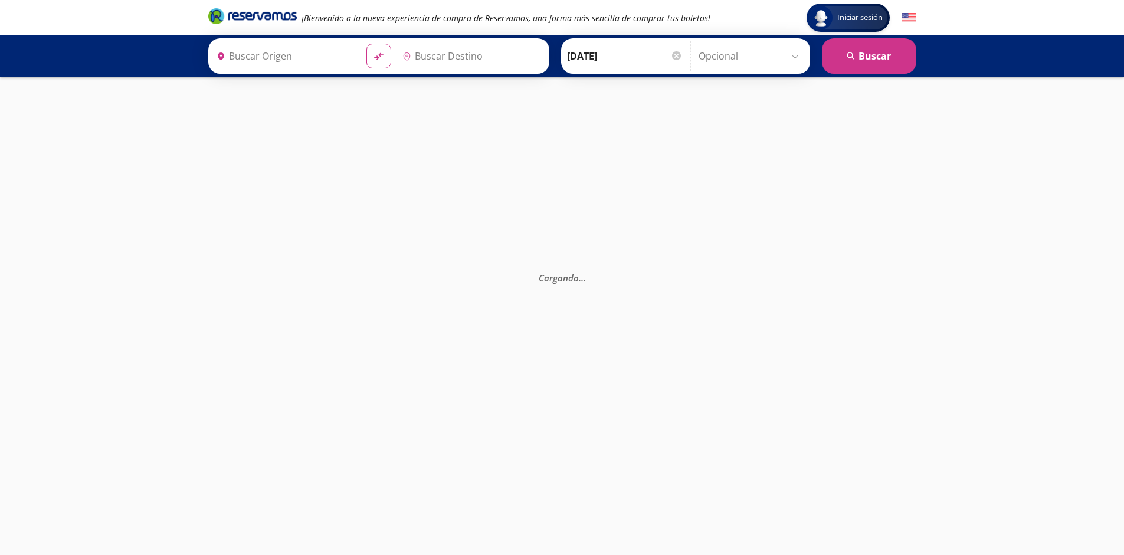
type input "Santiago de Querétaro, [GEOGRAPHIC_DATA]"
type input "[GEOGRAPHIC_DATA], [GEOGRAPHIC_DATA]"
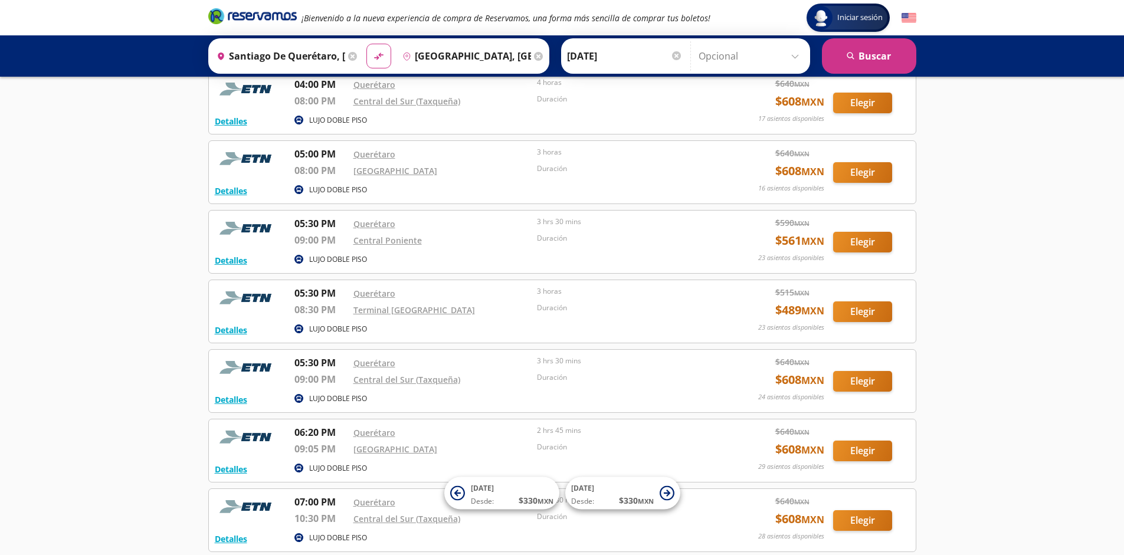
scroll to position [2918, 0]
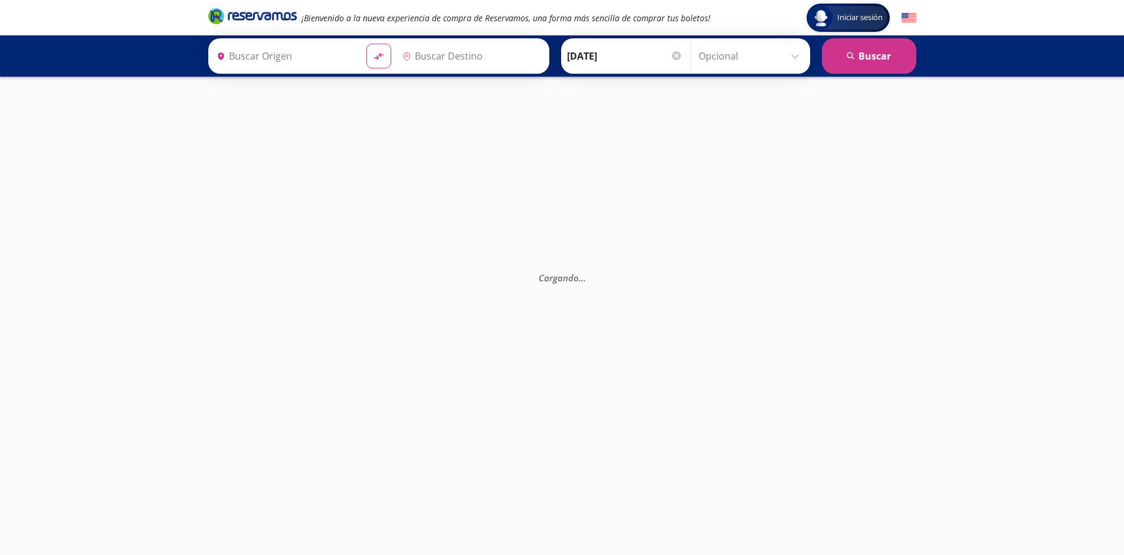
type input "Santiago de Querétaro, [GEOGRAPHIC_DATA]"
type input "[GEOGRAPHIC_DATA], [GEOGRAPHIC_DATA]"
type input "Santiago de Querétaro, Querétaro"
type input "[GEOGRAPHIC_DATA], [GEOGRAPHIC_DATA]"
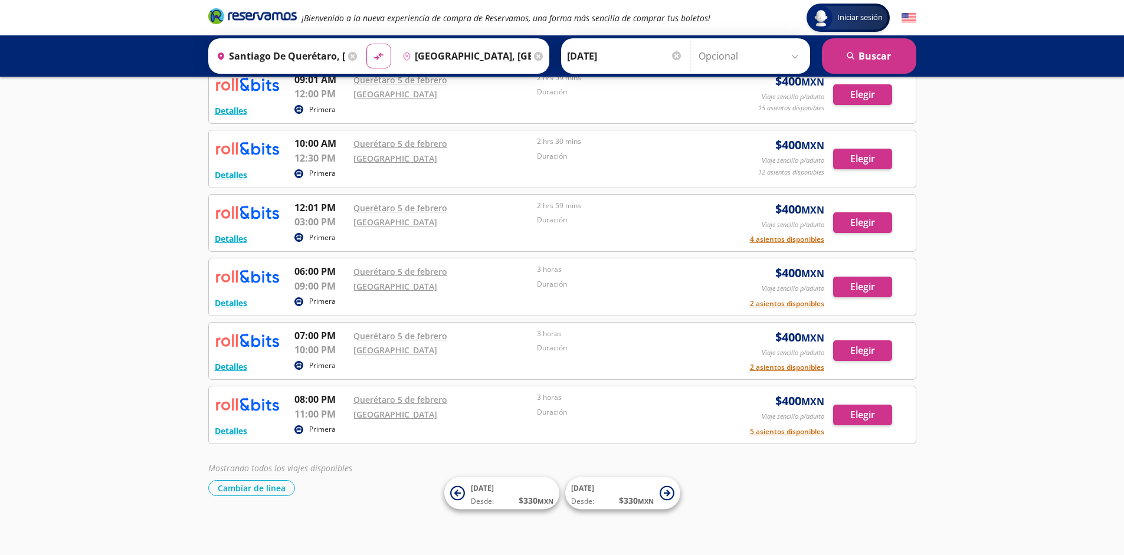
scroll to position [267, 0]
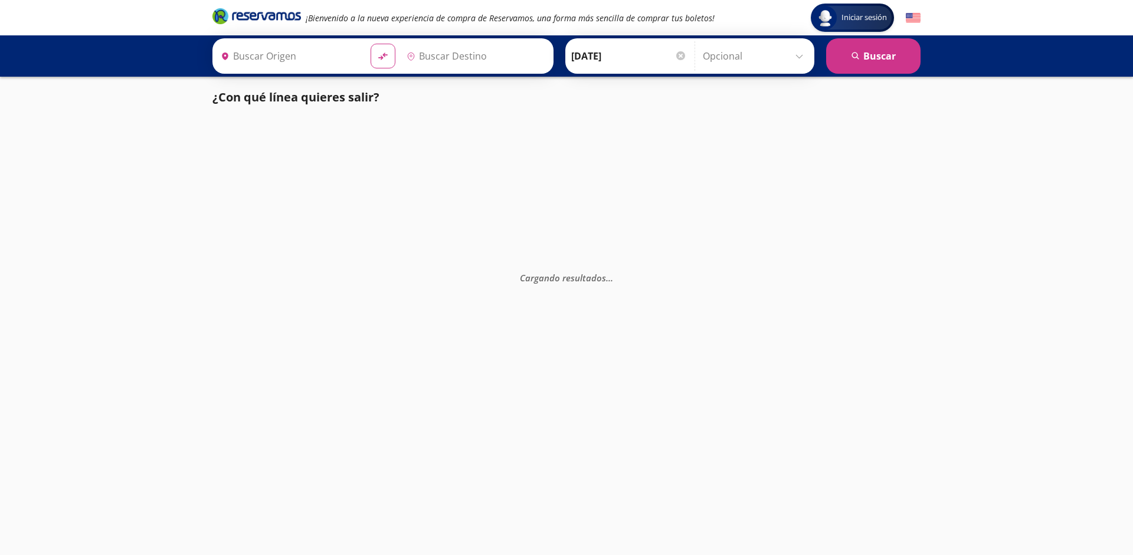
type input "[GEOGRAPHIC_DATA], [GEOGRAPHIC_DATA]"
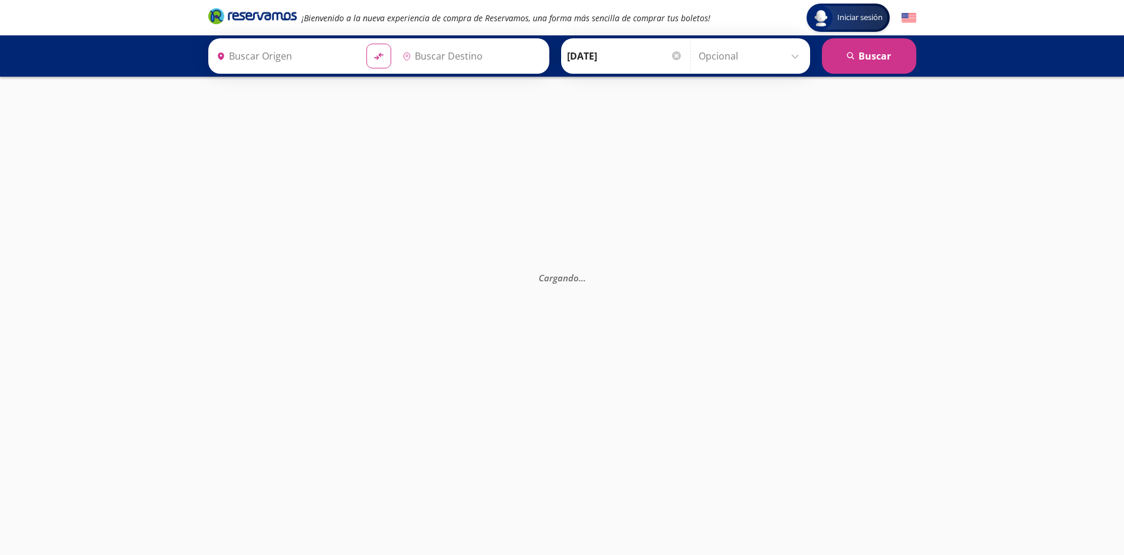
type input "[GEOGRAPHIC_DATA], [GEOGRAPHIC_DATA]"
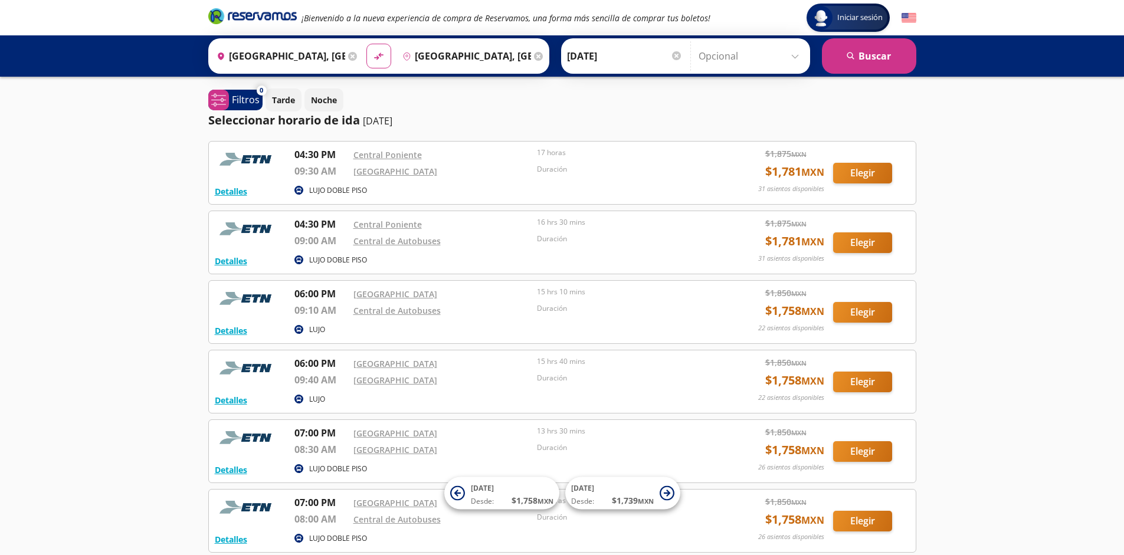
scroll to position [248, 0]
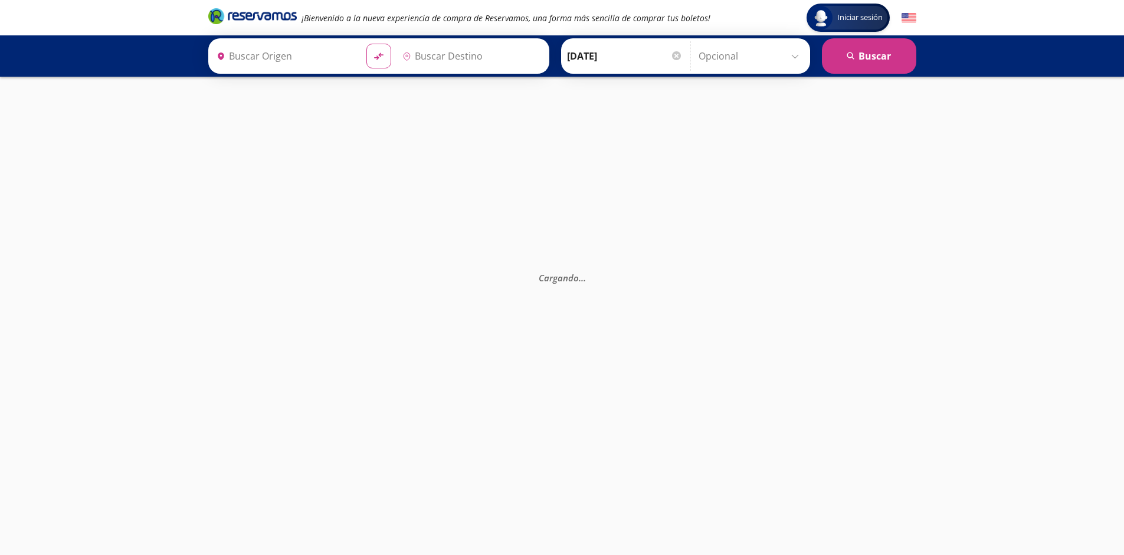
type input "[GEOGRAPHIC_DATA], [GEOGRAPHIC_DATA]"
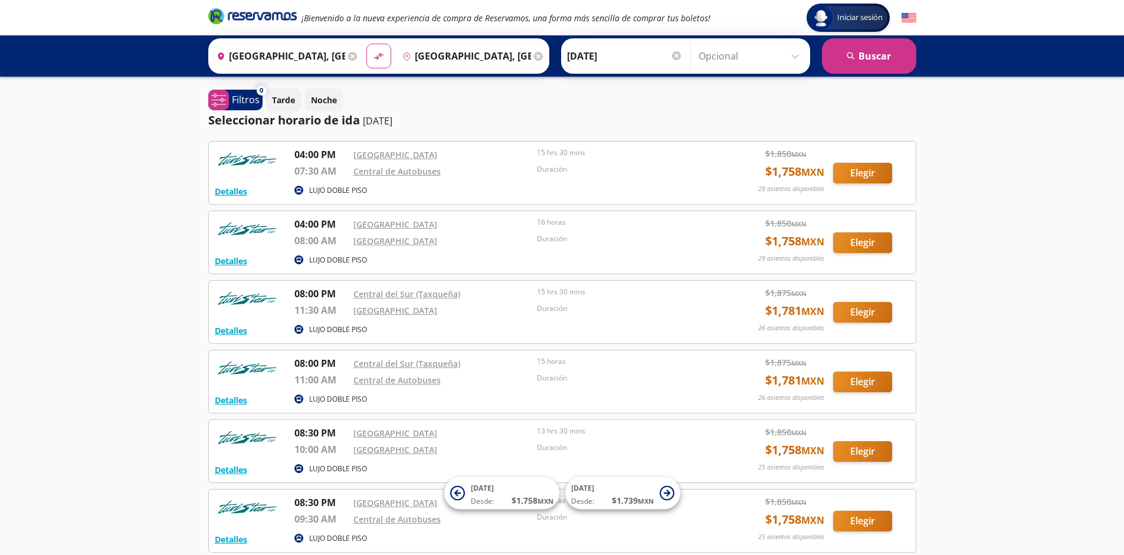
scroll to position [109, 0]
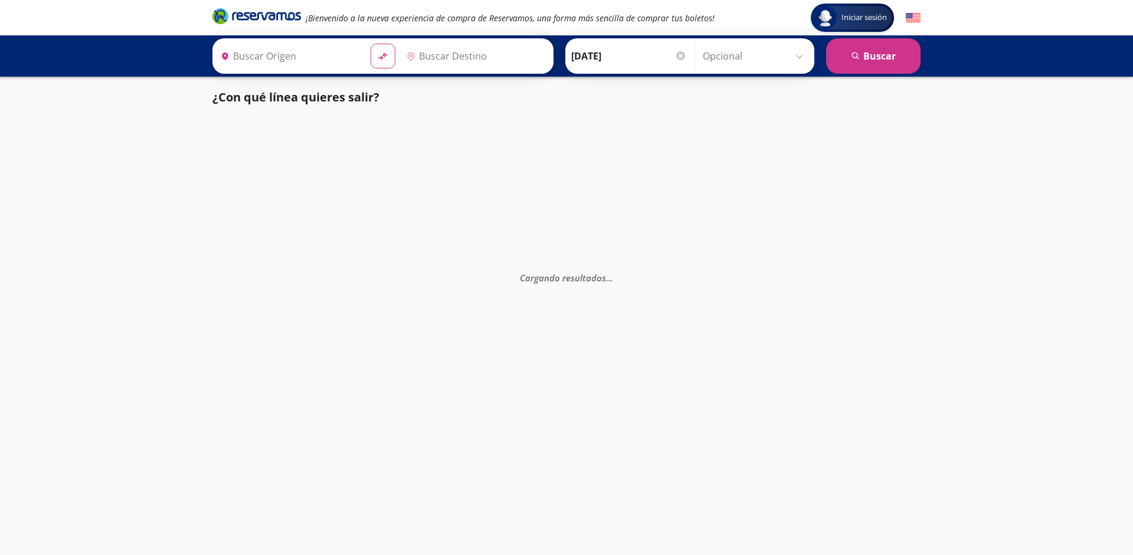
type input "[GEOGRAPHIC_DATA], [GEOGRAPHIC_DATA]"
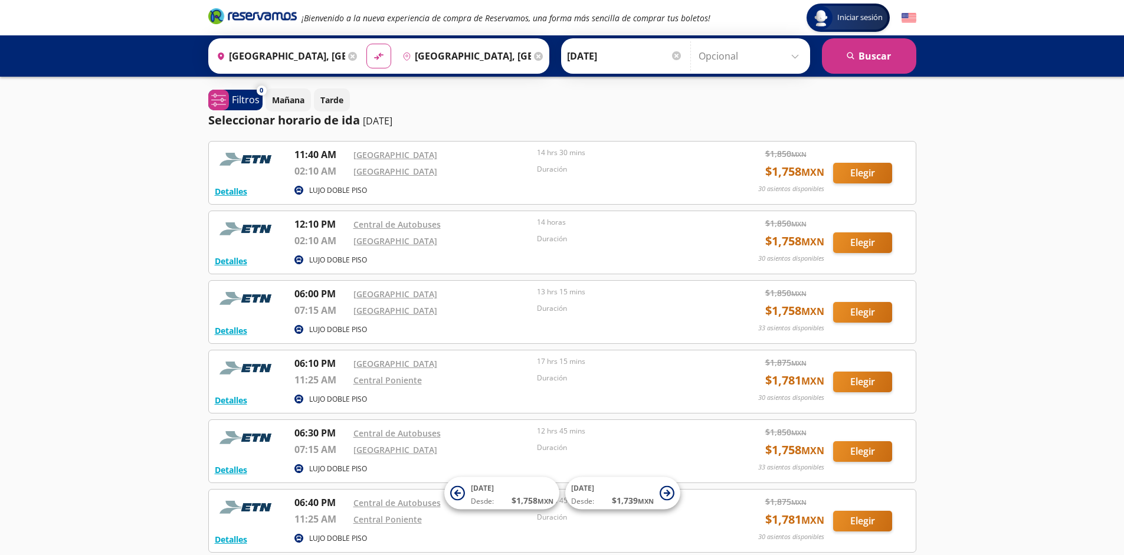
scroll to position [109, 0]
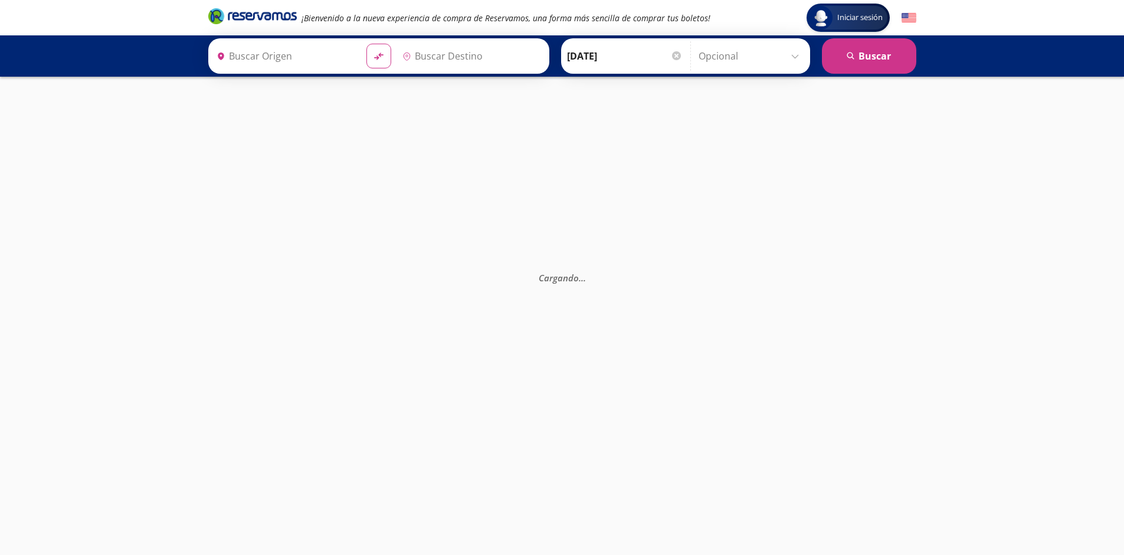
type input "Monterrey, Nuevo León"
type input "[GEOGRAPHIC_DATA], [GEOGRAPHIC_DATA]"
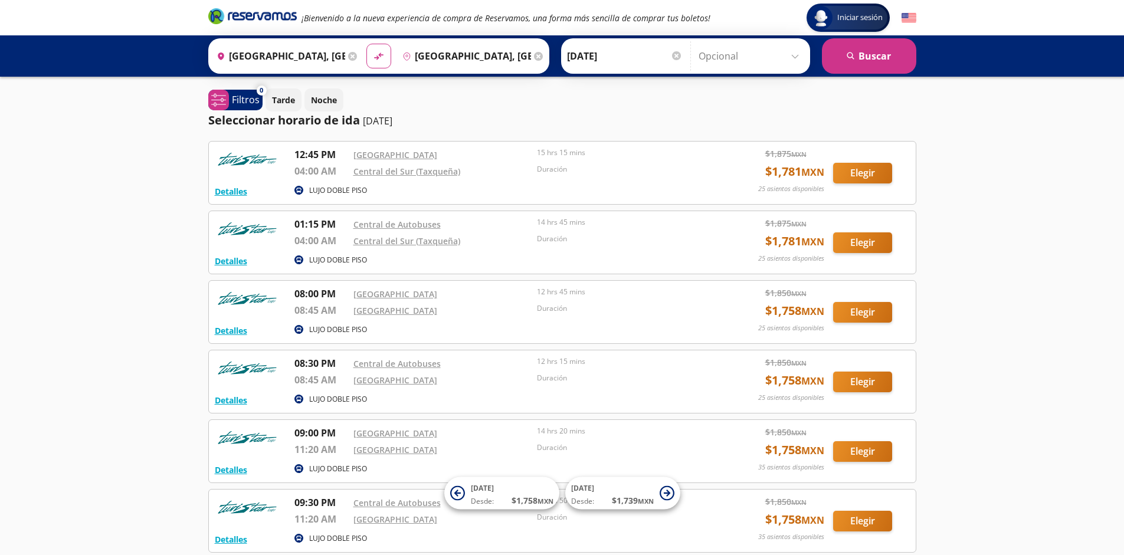
scroll to position [109, 0]
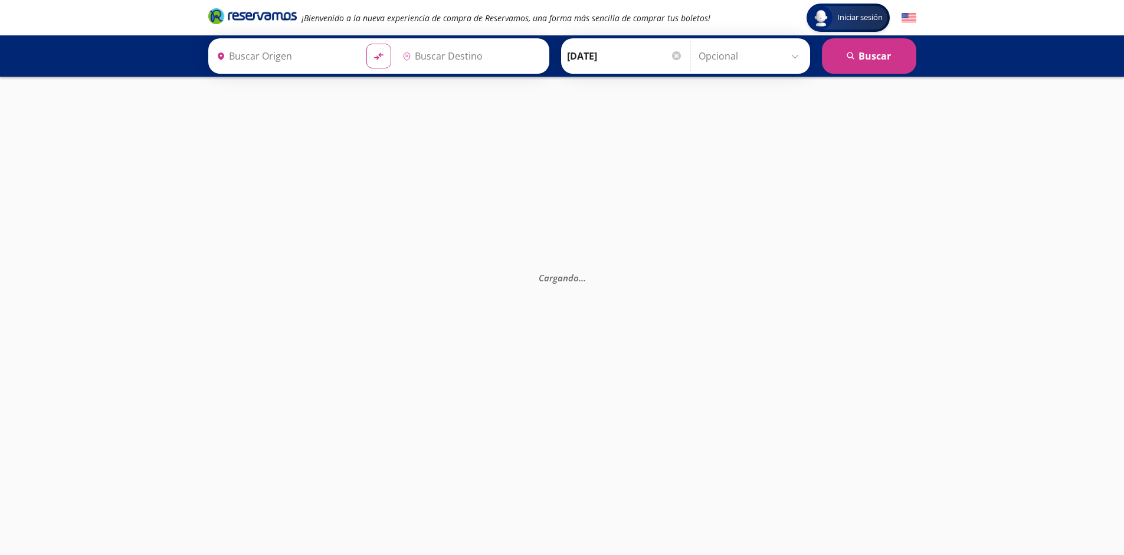
type input "[GEOGRAPHIC_DATA], [GEOGRAPHIC_DATA]"
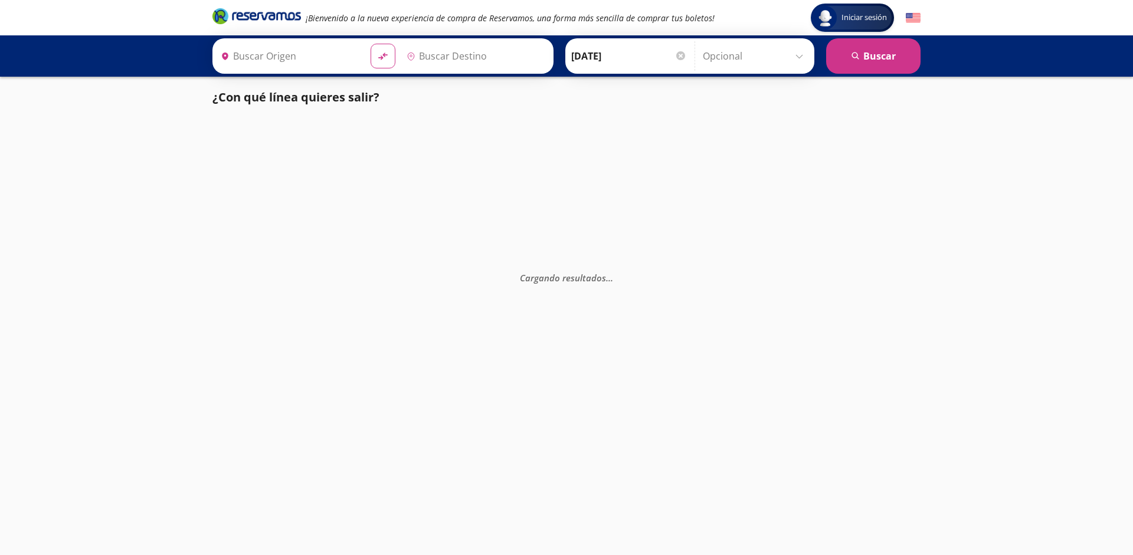
type input "[GEOGRAPHIC_DATA], [GEOGRAPHIC_DATA]"
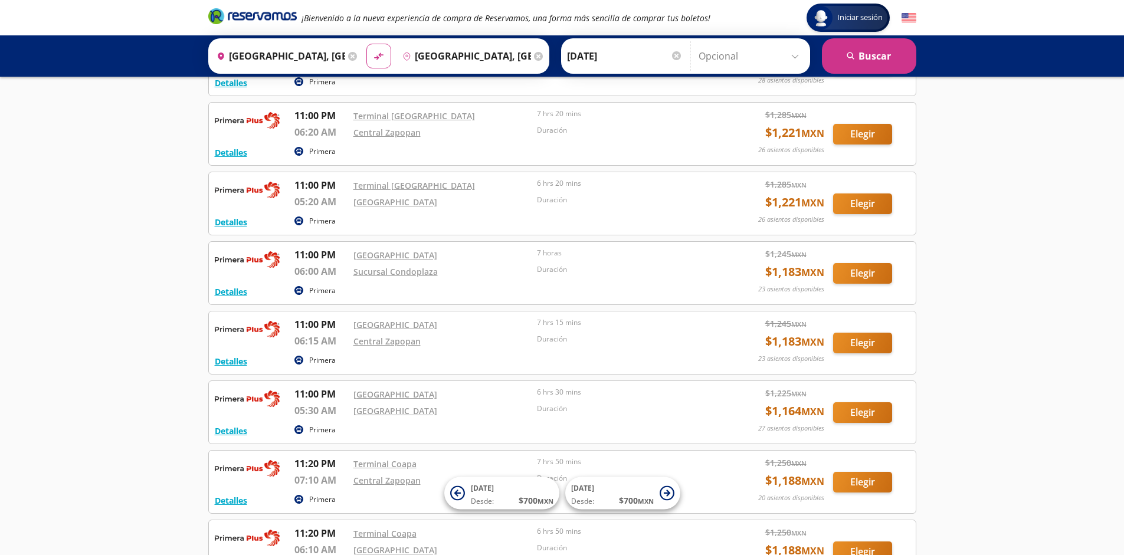
scroll to position [2198, 0]
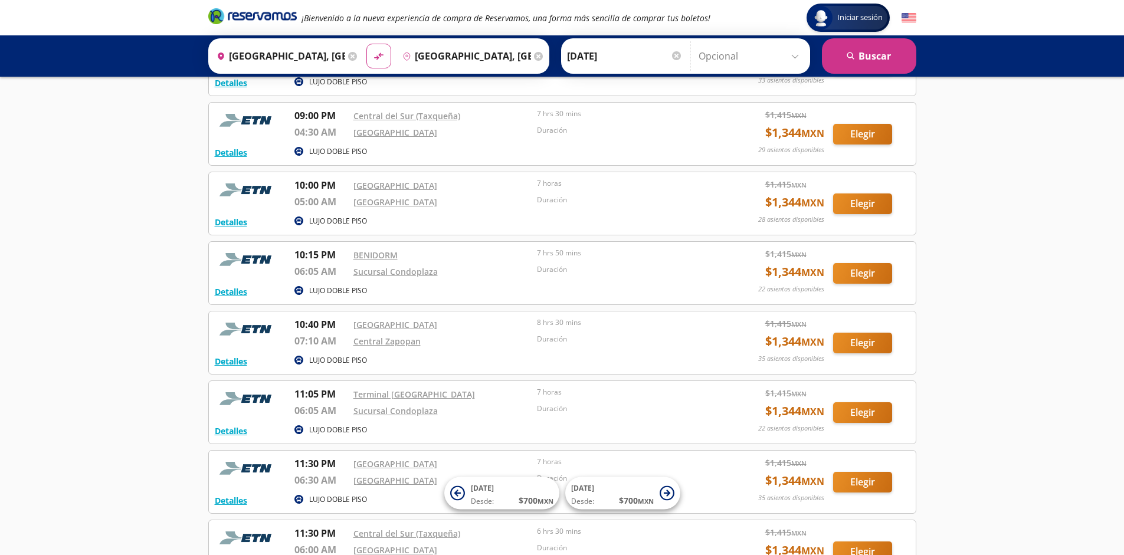
scroll to position [1502, 0]
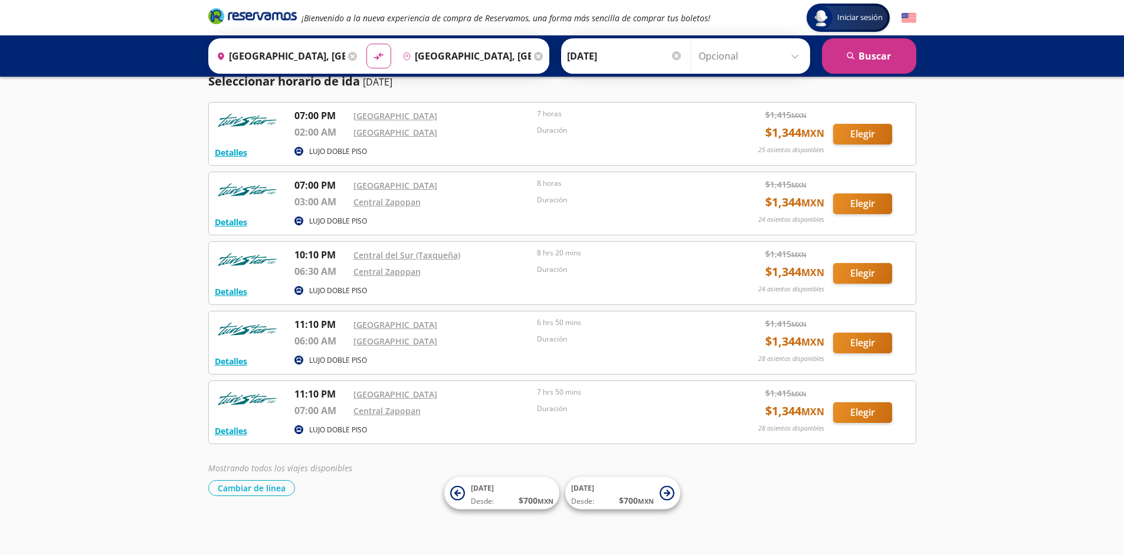
scroll to position [39, 0]
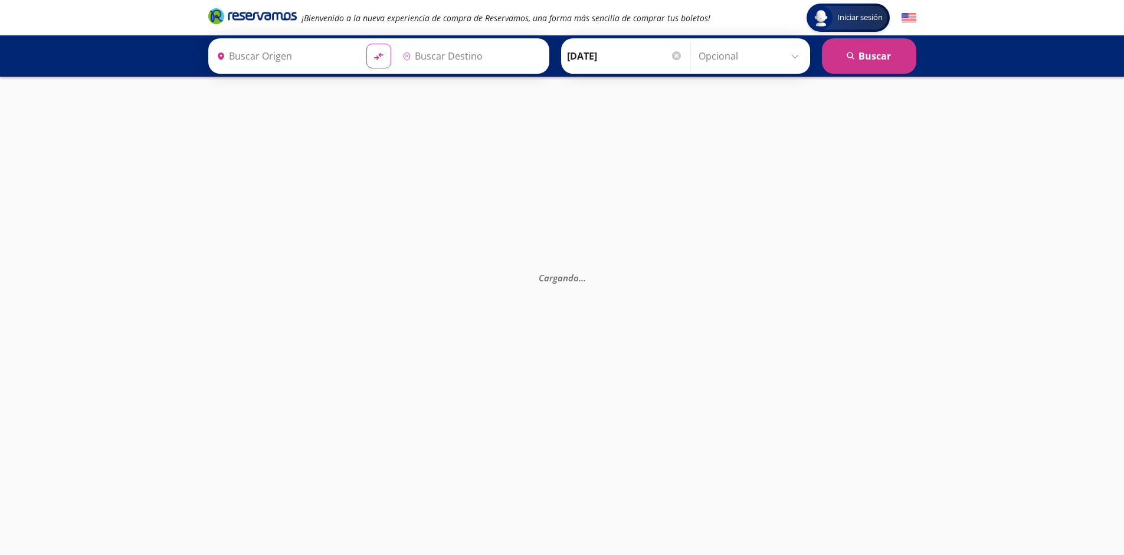
type input "[GEOGRAPHIC_DATA], [GEOGRAPHIC_DATA]"
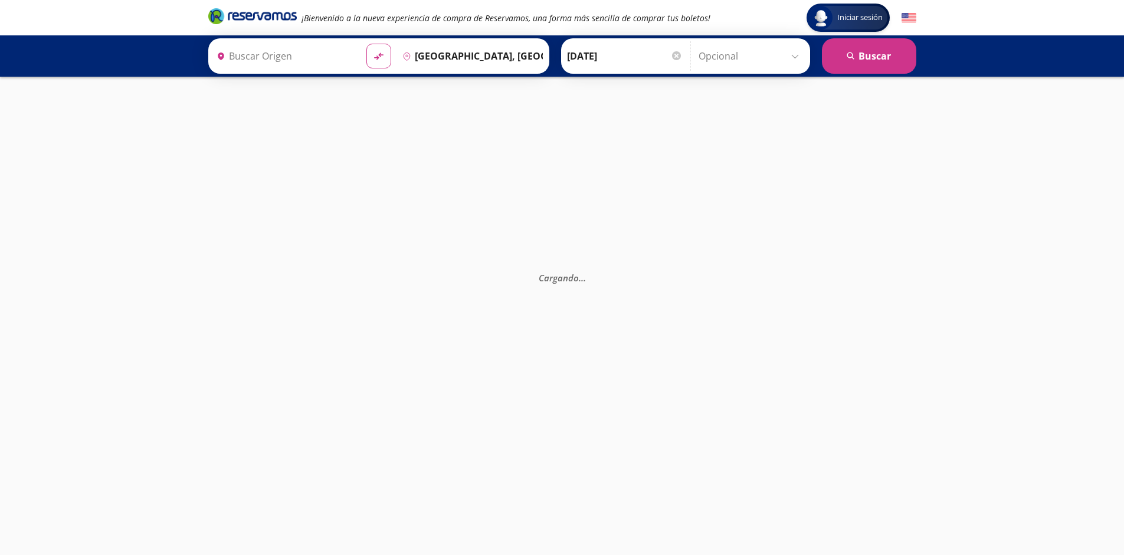
type input "[GEOGRAPHIC_DATA], [GEOGRAPHIC_DATA]"
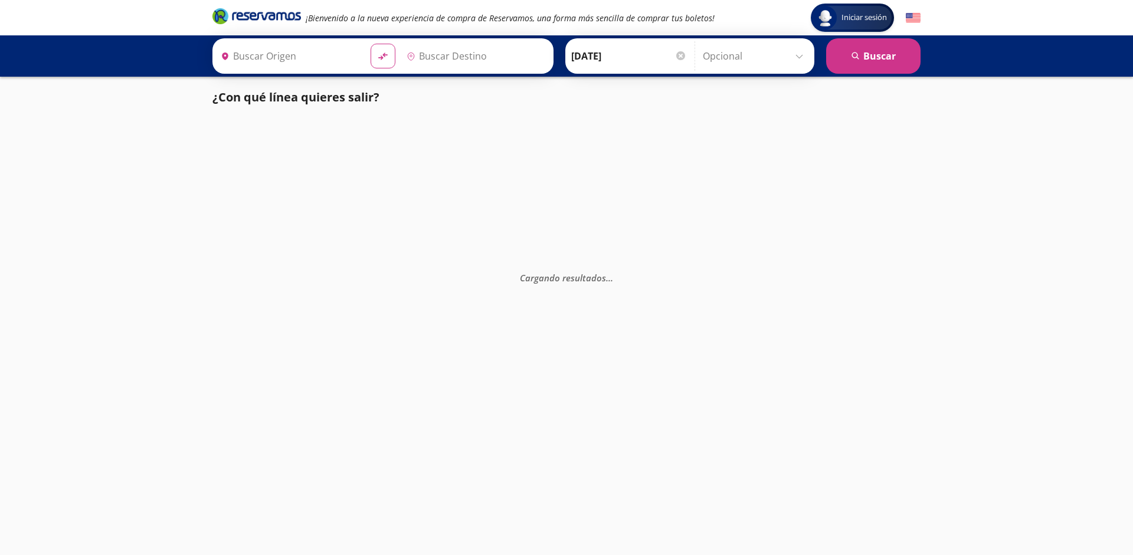
type input "[GEOGRAPHIC_DATA], [GEOGRAPHIC_DATA]"
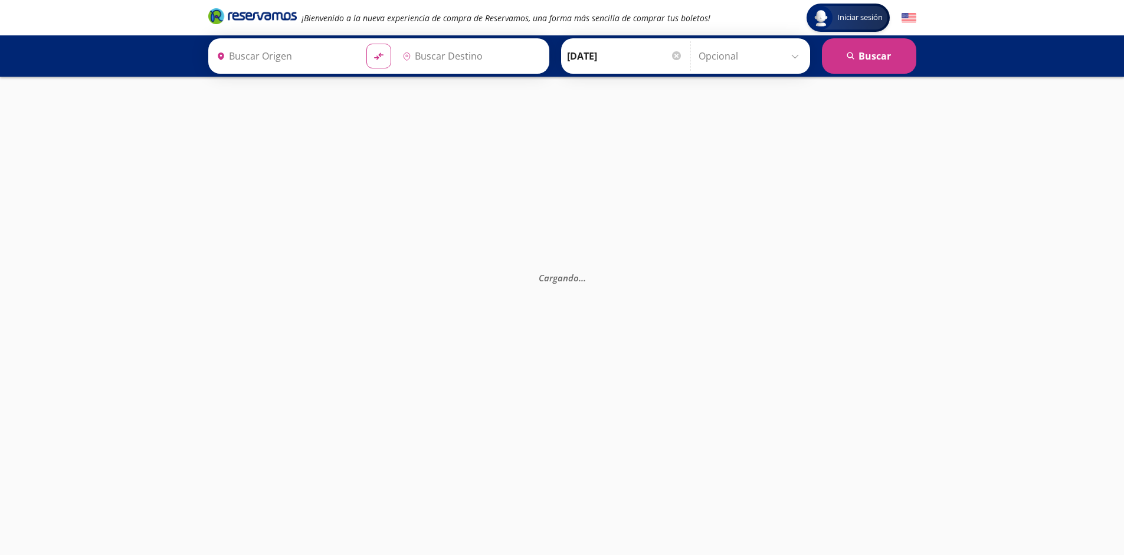
type input "[GEOGRAPHIC_DATA], [GEOGRAPHIC_DATA]"
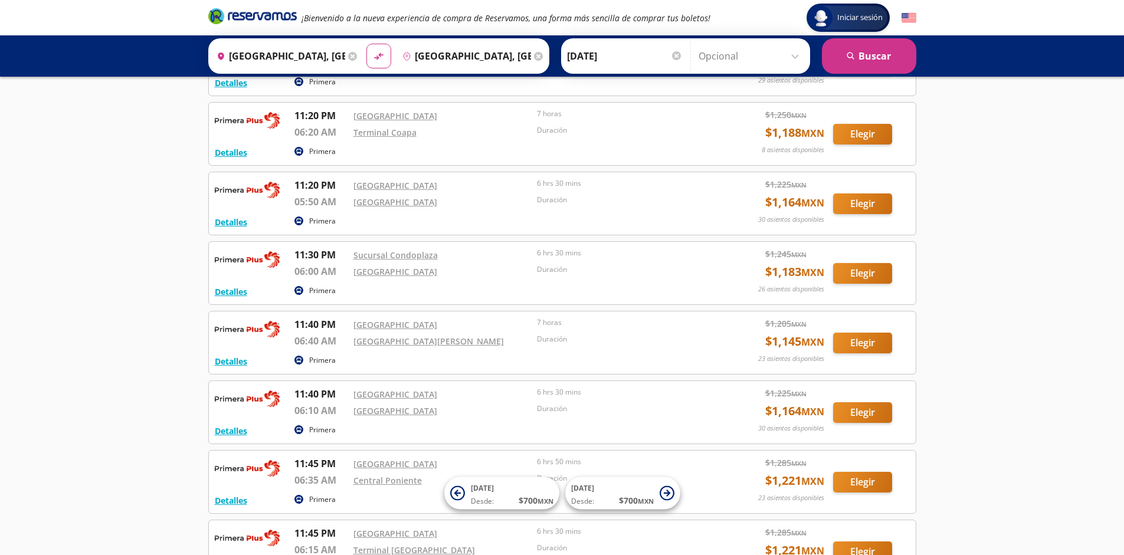
scroll to position [2129, 0]
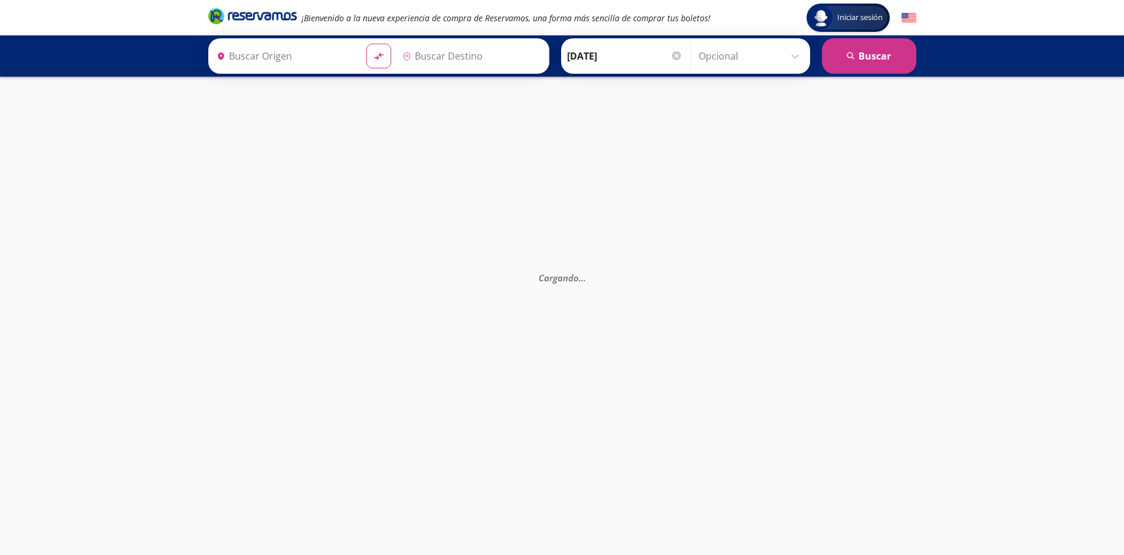
type input "[GEOGRAPHIC_DATA], [GEOGRAPHIC_DATA]"
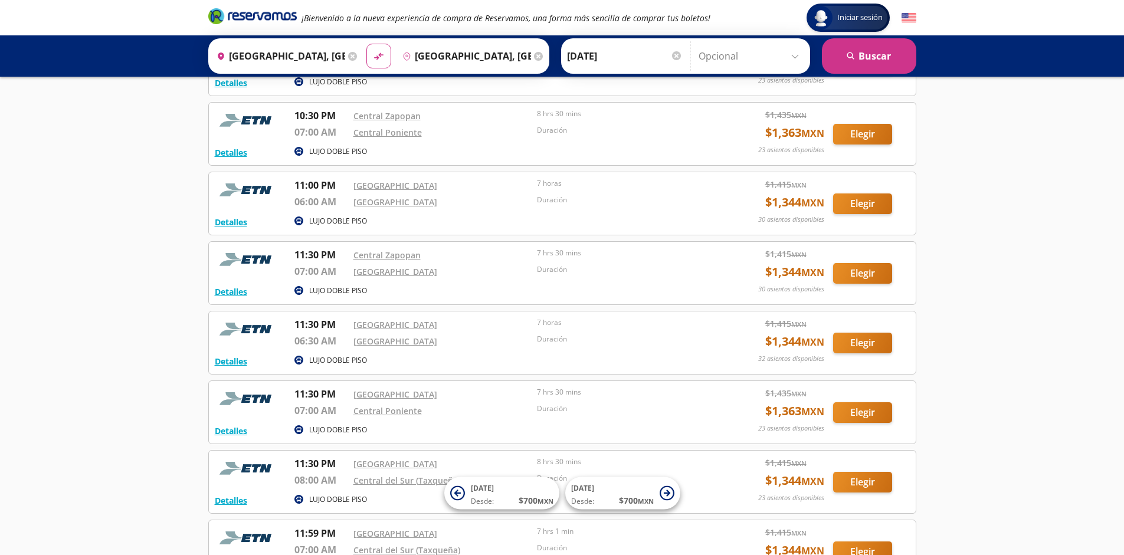
scroll to position [1293, 0]
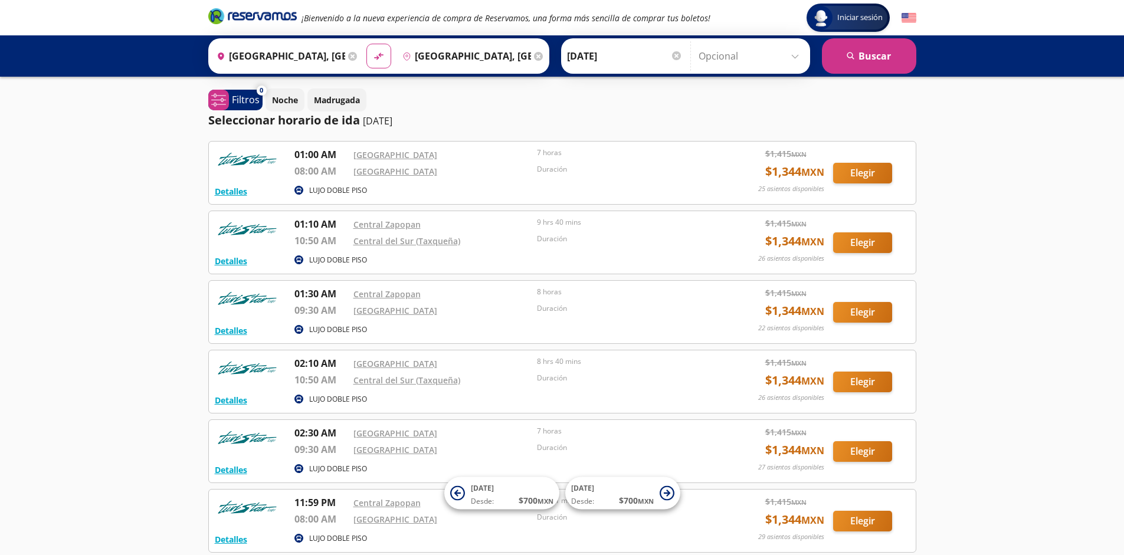
scroll to position [109, 0]
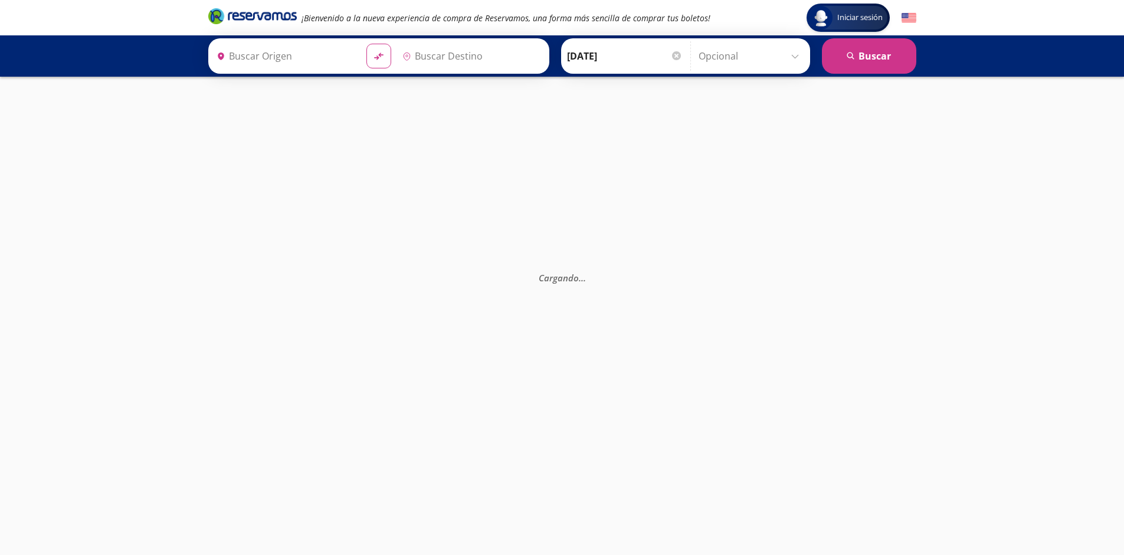
type input "[GEOGRAPHIC_DATA], [GEOGRAPHIC_DATA]"
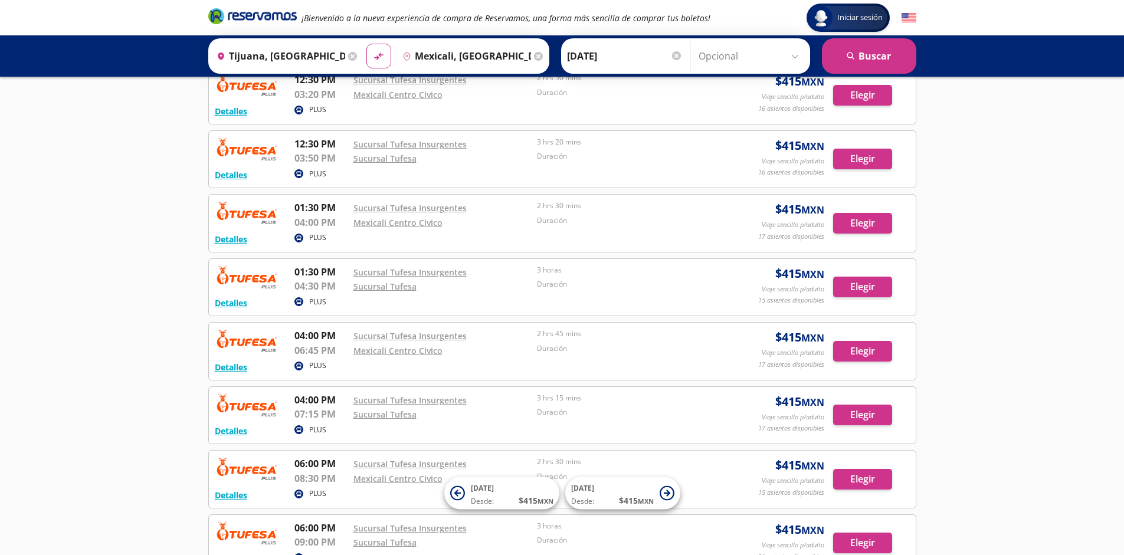
scroll to position [844, 0]
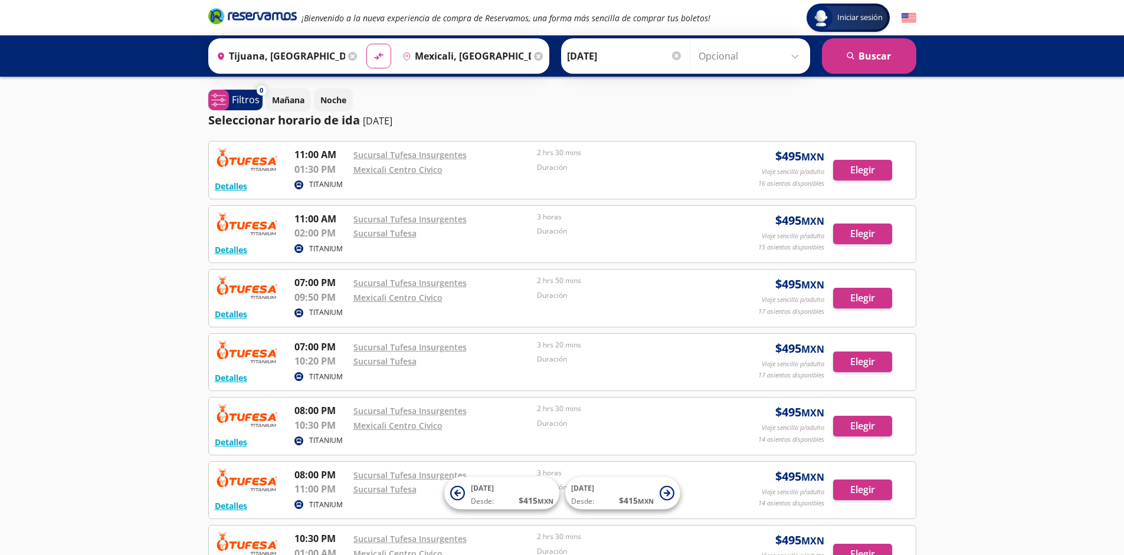
scroll to position [203, 0]
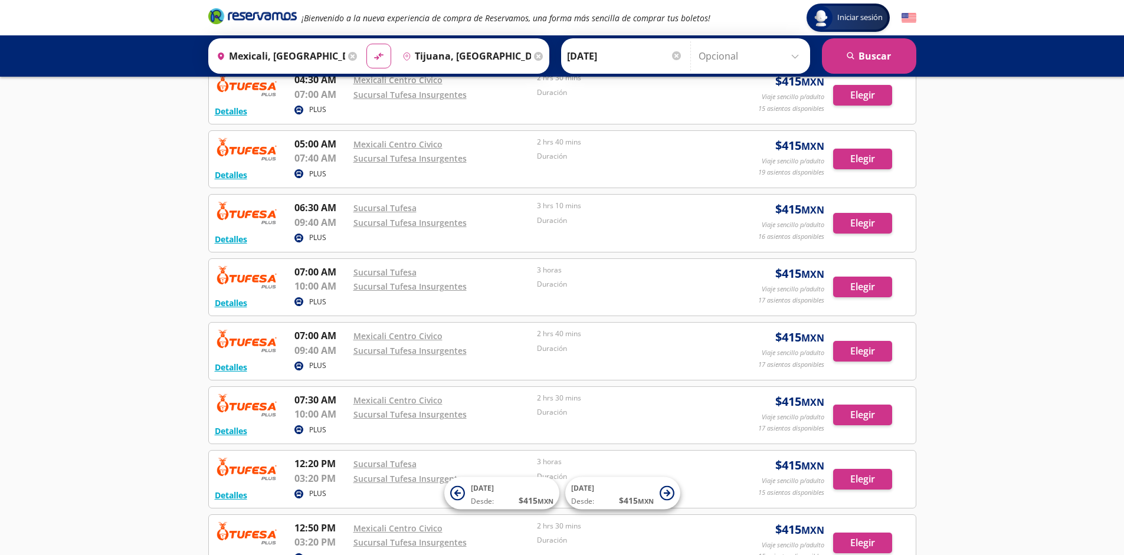
scroll to position [844, 0]
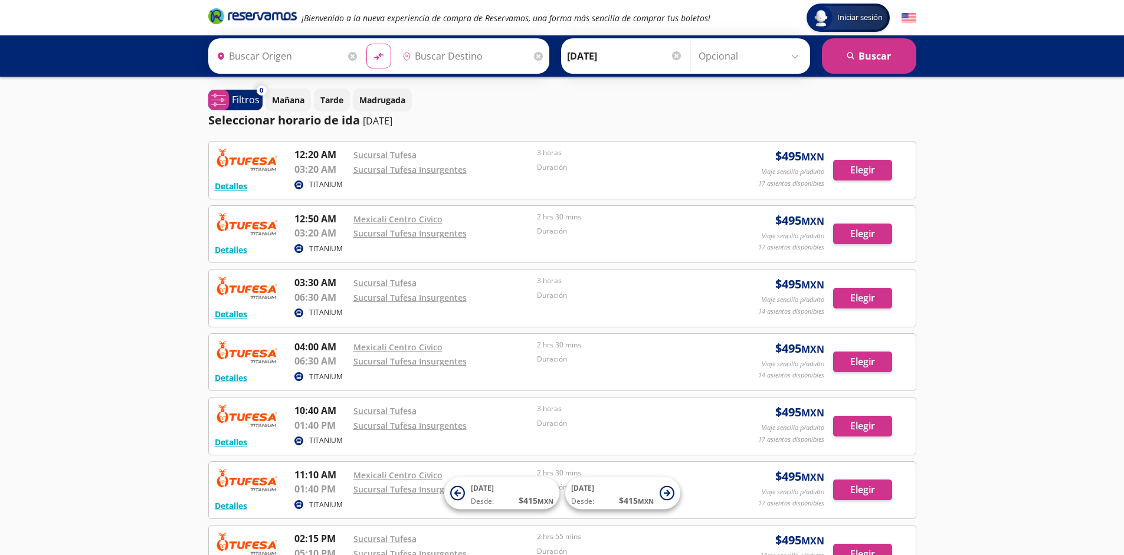
type input "Mexicali, [GEOGRAPHIC_DATA][US_STATE]"
type input "Tijuana, [GEOGRAPHIC_DATA][US_STATE]"
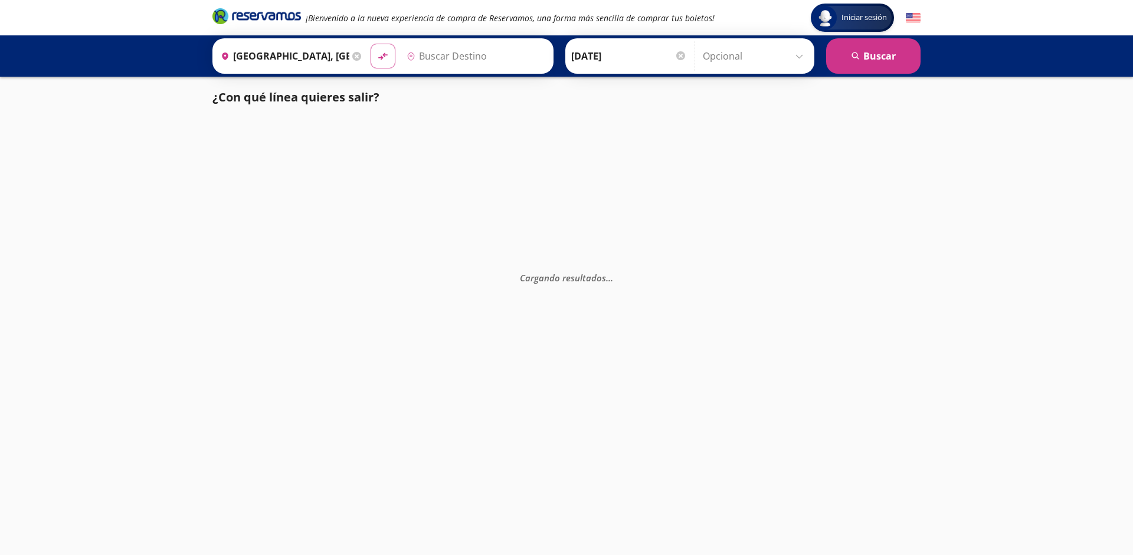
type input "Santiago de Querétaro, [GEOGRAPHIC_DATA]"
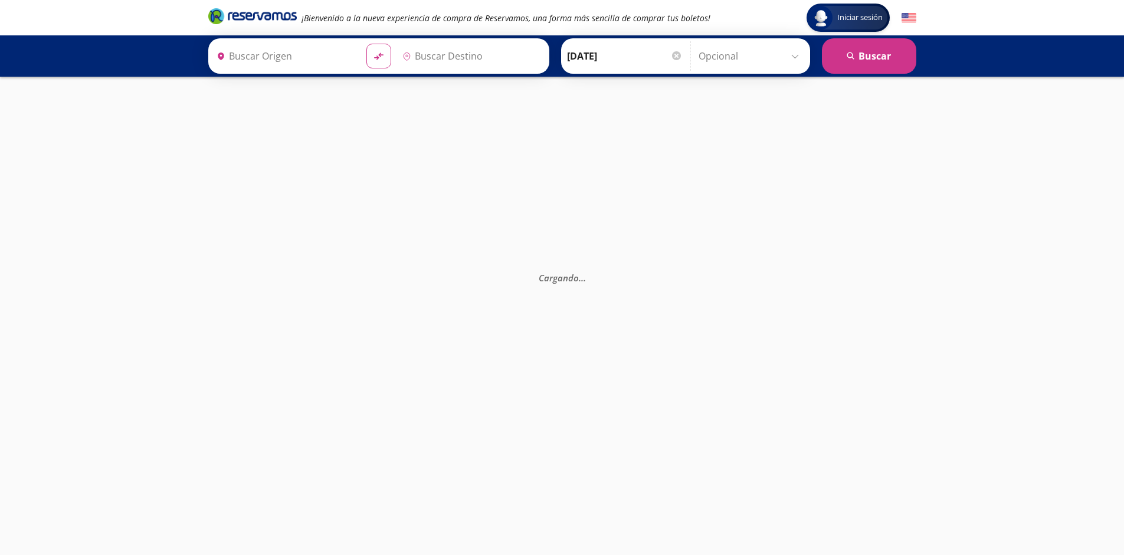
type input "[GEOGRAPHIC_DATA], [GEOGRAPHIC_DATA]"
type input "Santiago de Querétaro, [GEOGRAPHIC_DATA]"
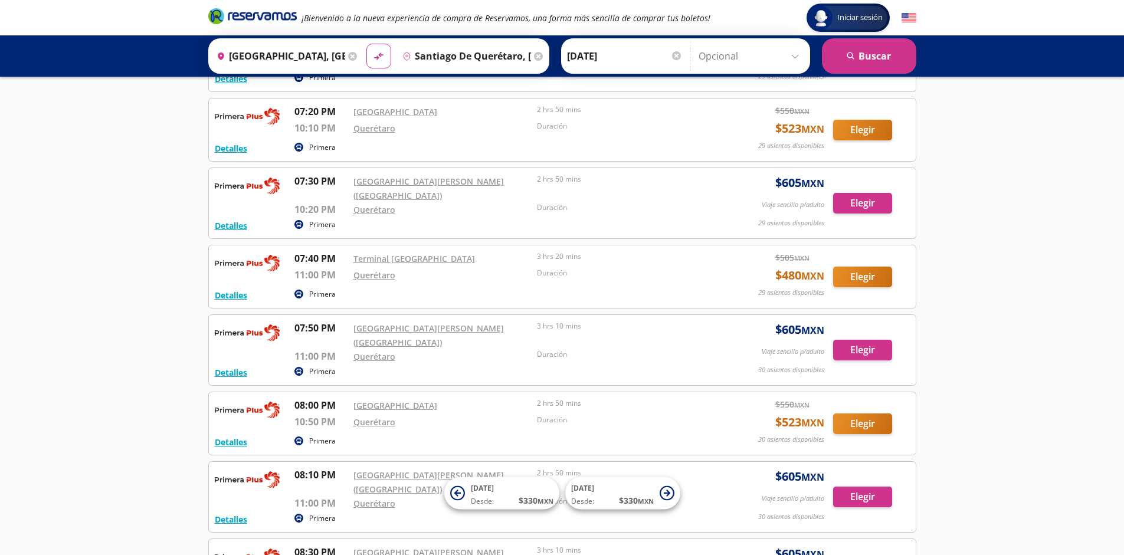
scroll to position [10117, 0]
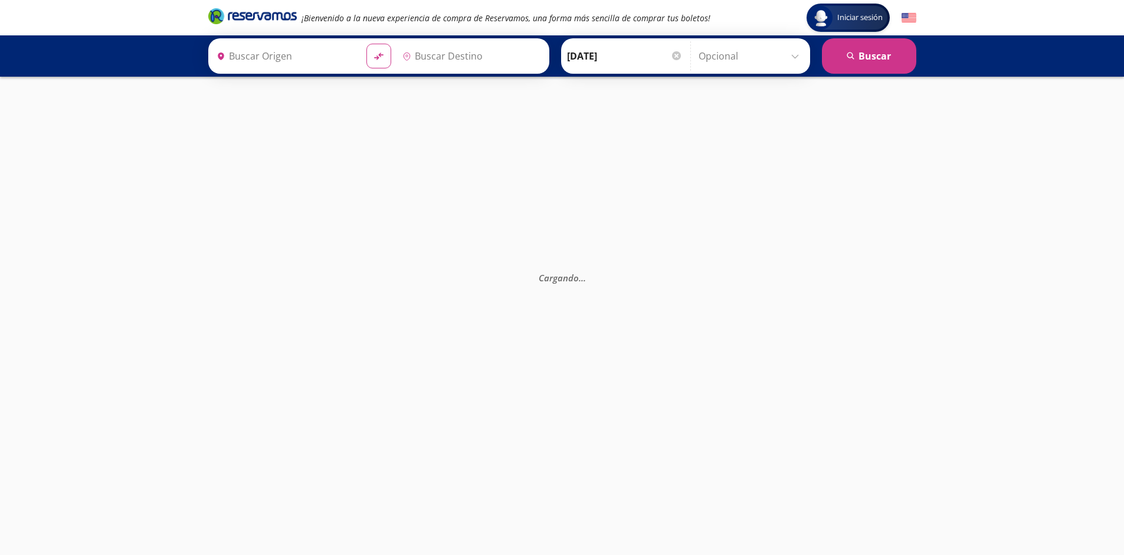
type input "[GEOGRAPHIC_DATA], [GEOGRAPHIC_DATA]"
type input "Santiago de Querétaro, [GEOGRAPHIC_DATA]"
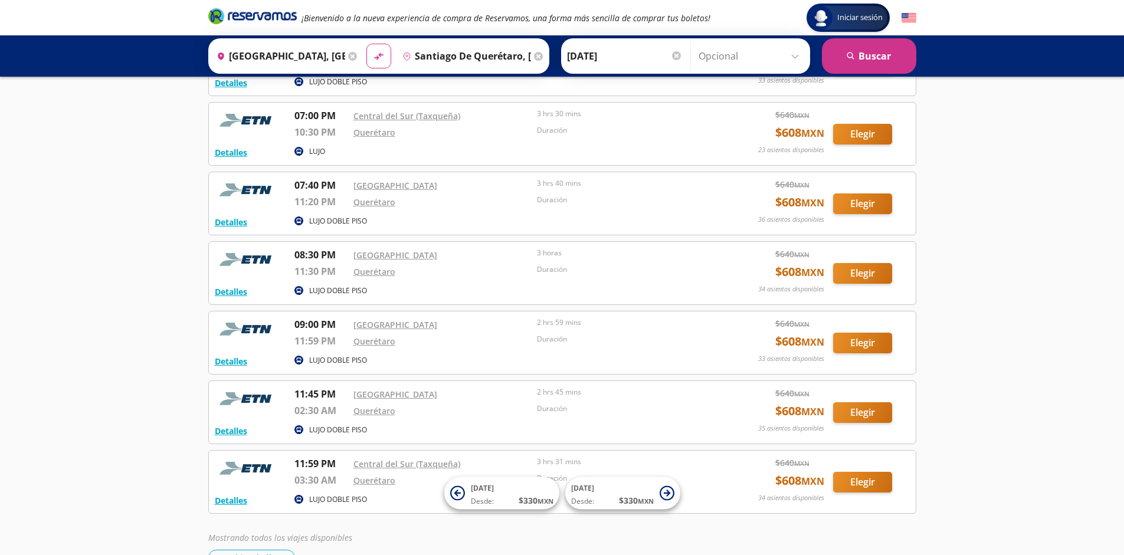
scroll to position [3266, 0]
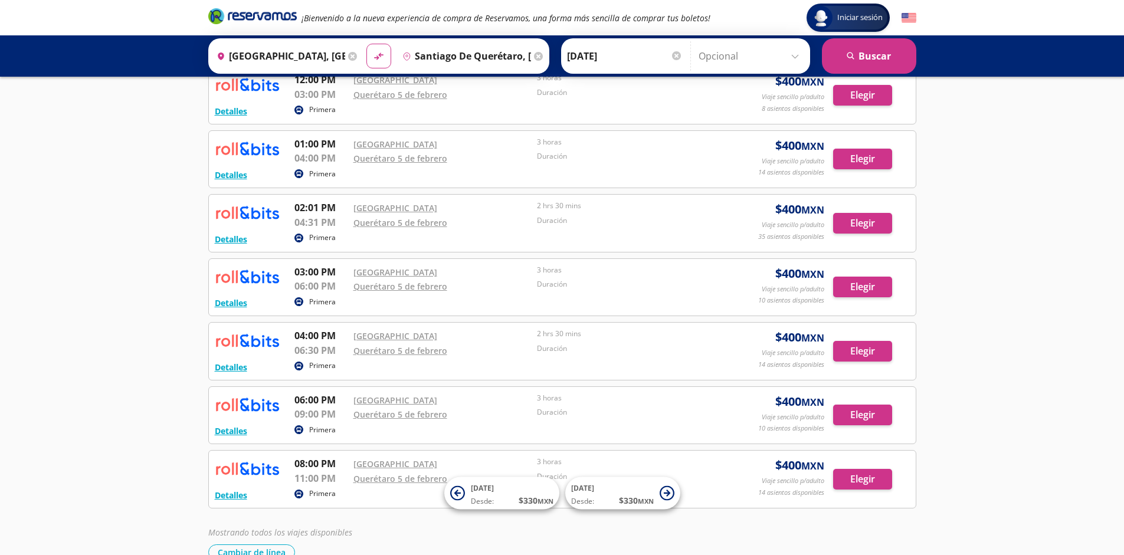
scroll to position [395, 0]
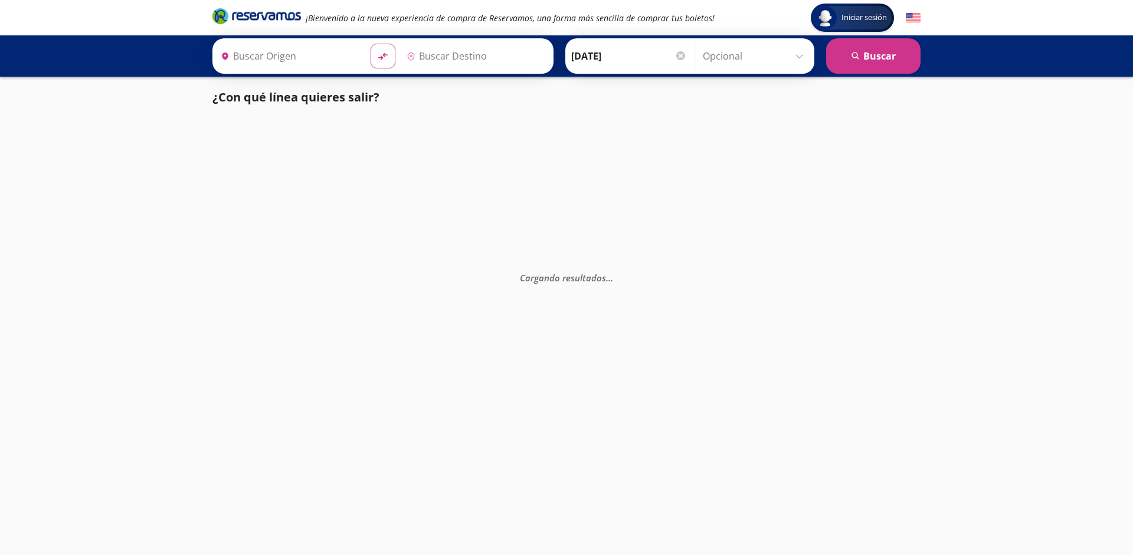
type input "Santiago de Querétaro, [GEOGRAPHIC_DATA]"
type input "[GEOGRAPHIC_DATA], [GEOGRAPHIC_DATA]"
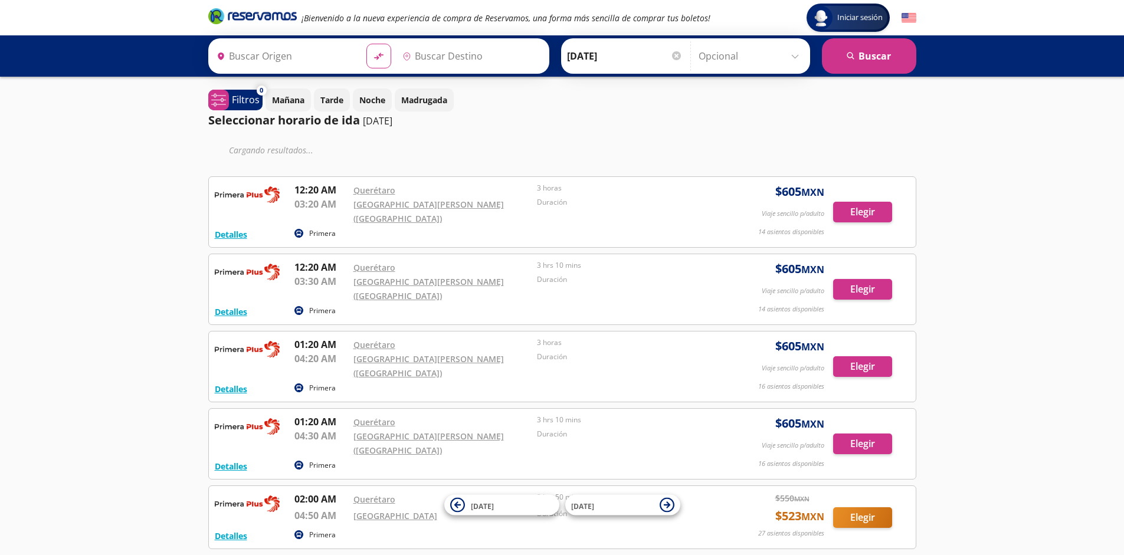
type input "Santiago de Querétaro, [GEOGRAPHIC_DATA]"
type input "[GEOGRAPHIC_DATA], [GEOGRAPHIC_DATA]"
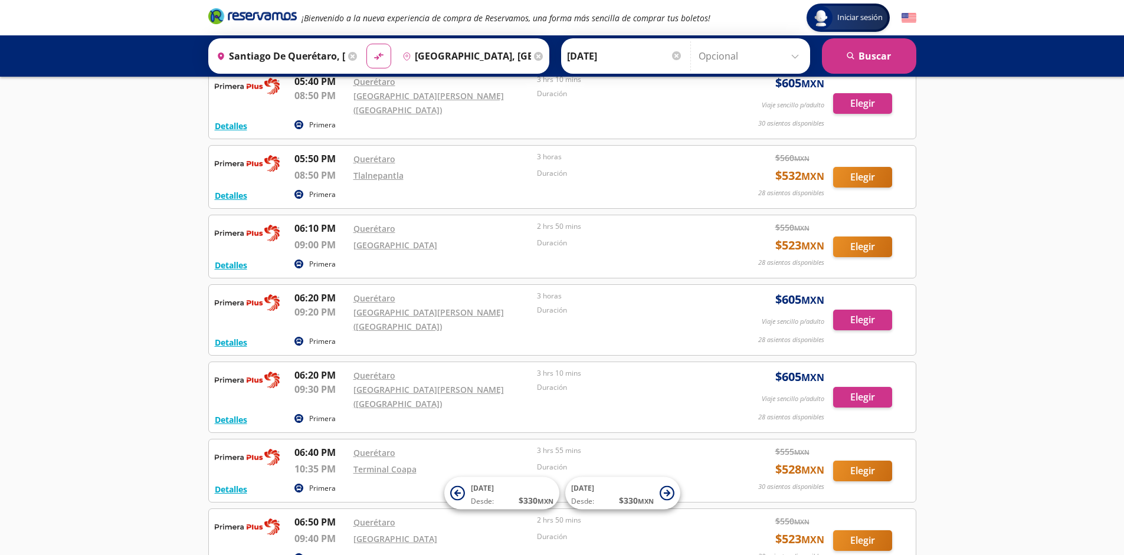
scroll to position [9571, 0]
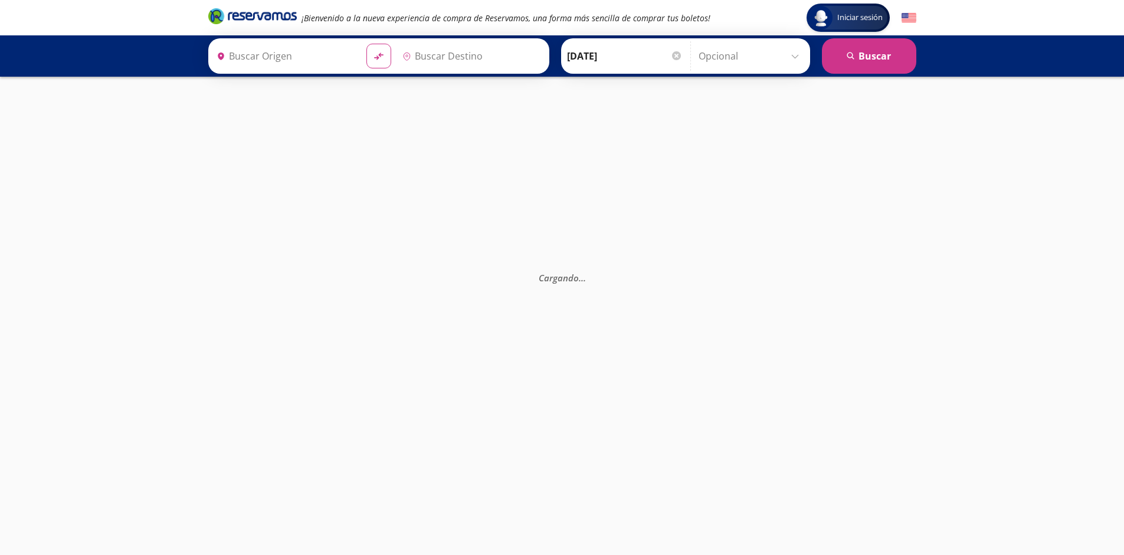
type input "Santiago de Querétaro, [GEOGRAPHIC_DATA]"
type input "[GEOGRAPHIC_DATA], [GEOGRAPHIC_DATA]"
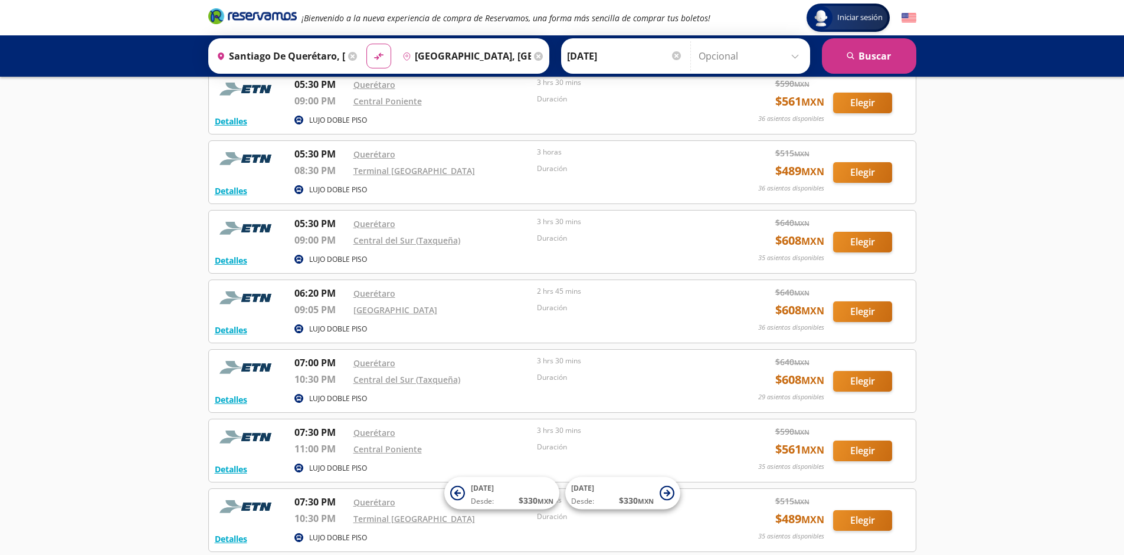
scroll to position [3475, 0]
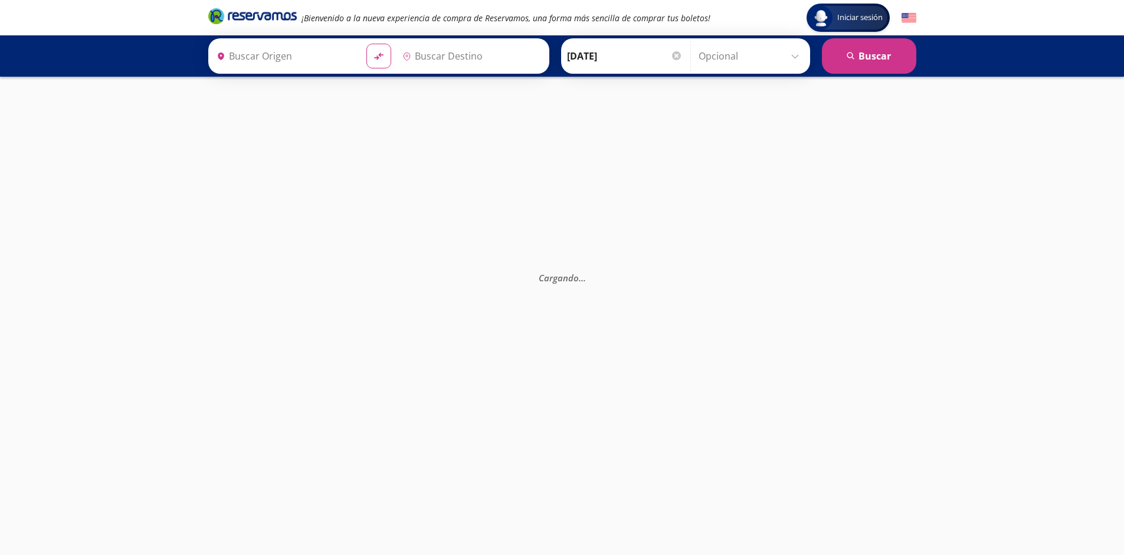
type input "Santiago de Querétaro, [GEOGRAPHIC_DATA]"
type input "[GEOGRAPHIC_DATA], [GEOGRAPHIC_DATA]"
type input "Santiago de Querétaro, Querétaro"
type input "[GEOGRAPHIC_DATA], [GEOGRAPHIC_DATA]"
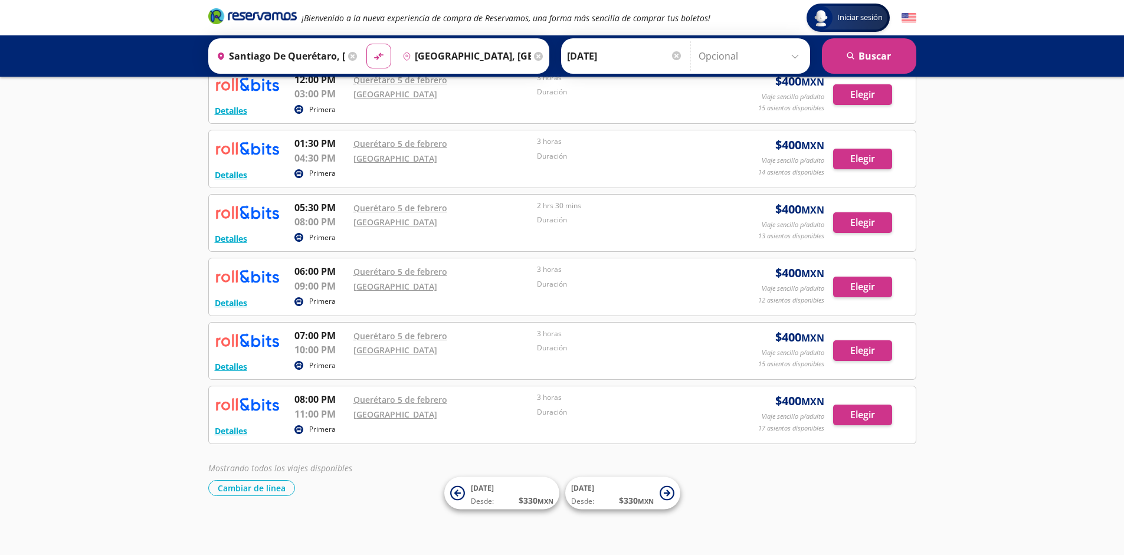
scroll to position [395, 0]
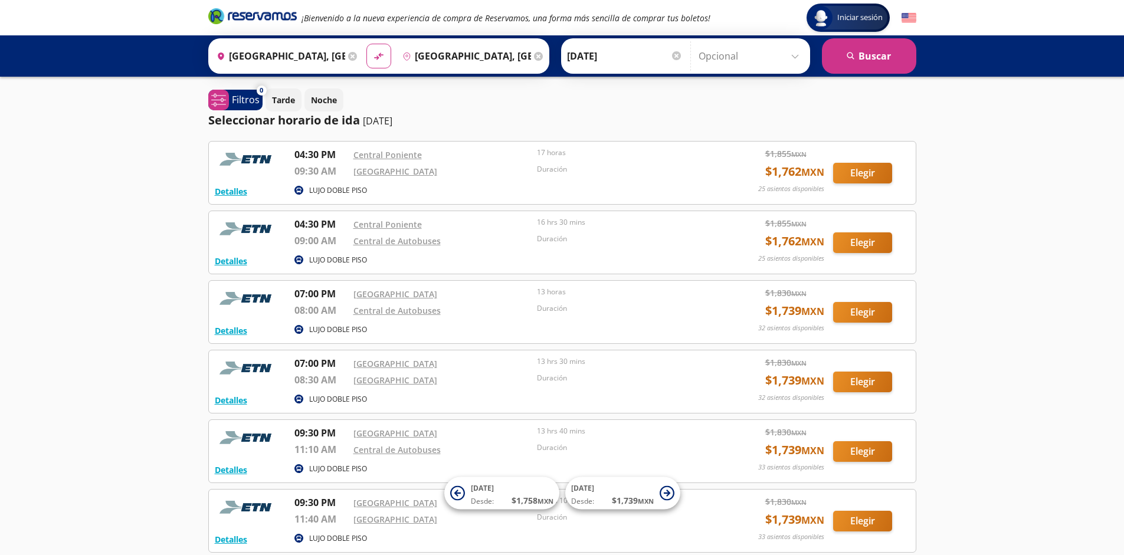
scroll to position [109, 0]
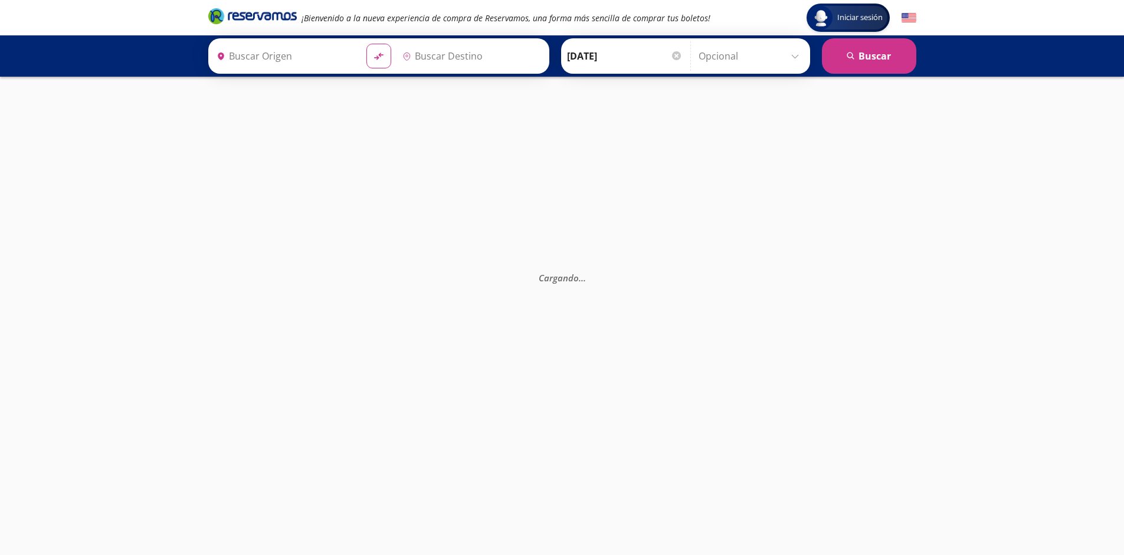
type input "[GEOGRAPHIC_DATA], [GEOGRAPHIC_DATA]"
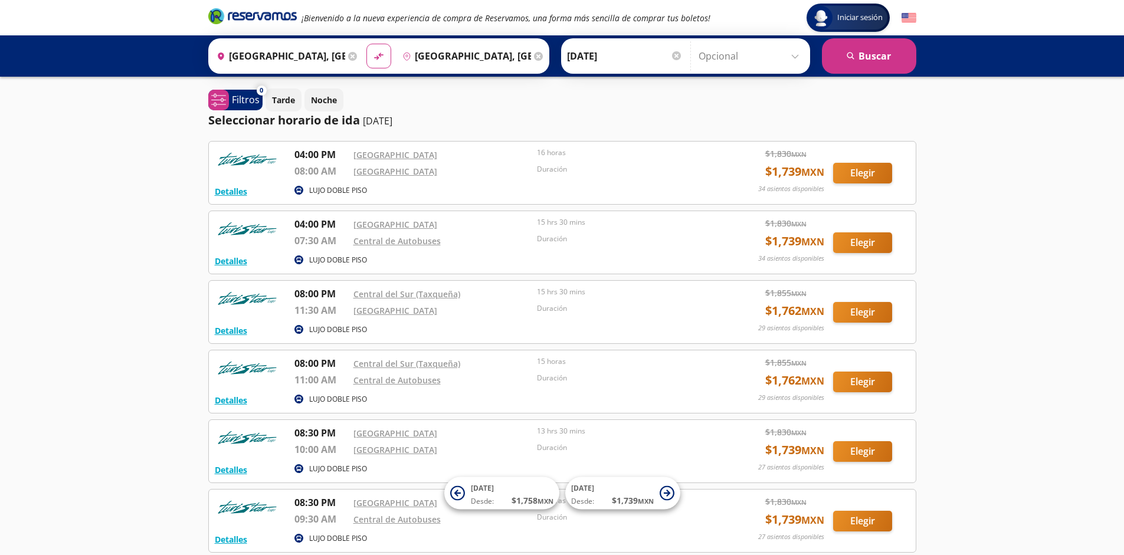
scroll to position [109, 0]
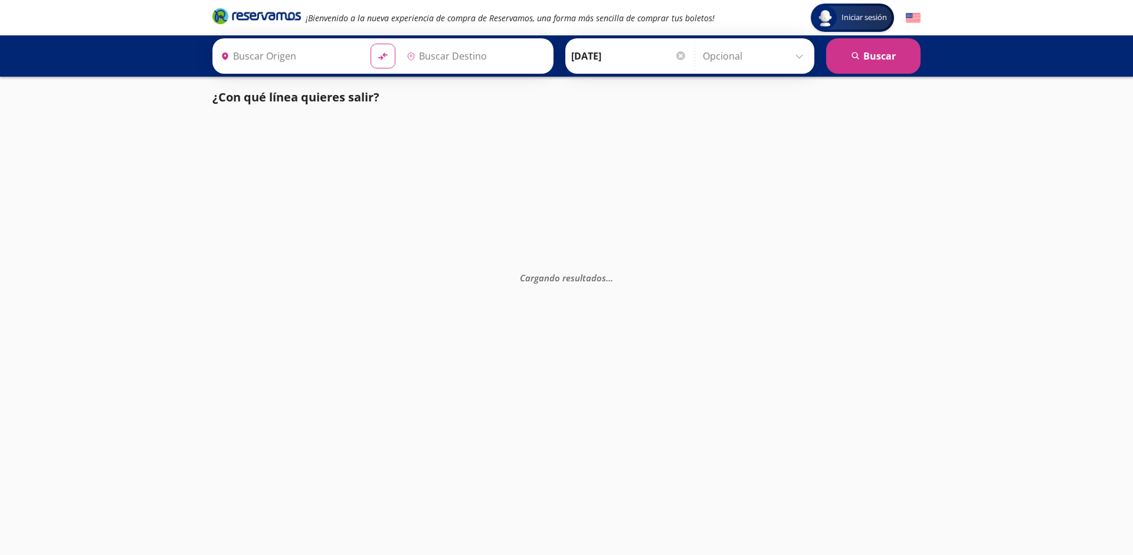
type input "Monterrey, Nuevo León"
type input "[GEOGRAPHIC_DATA], [GEOGRAPHIC_DATA]"
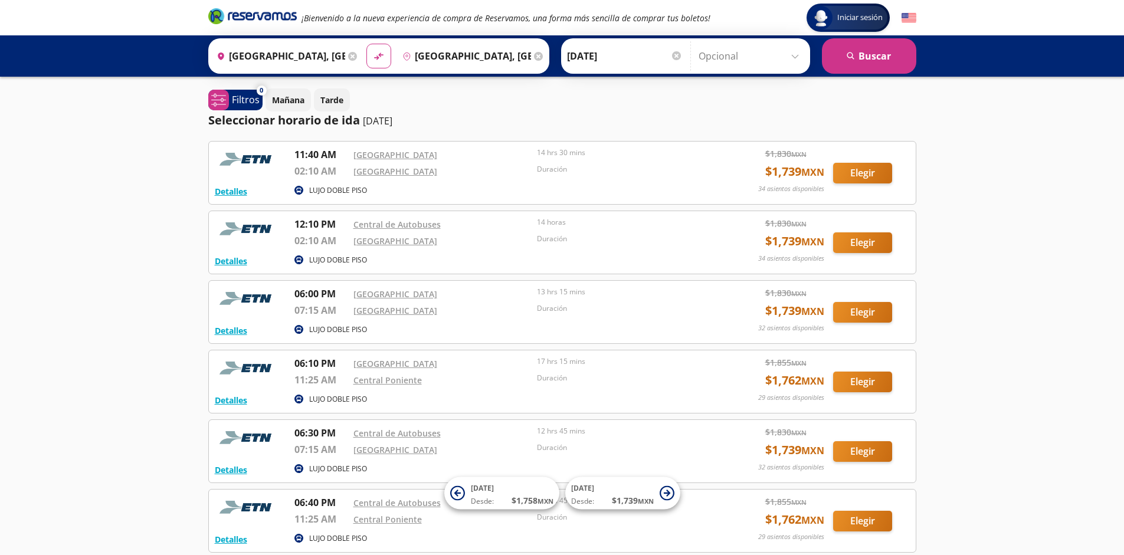
scroll to position [109, 0]
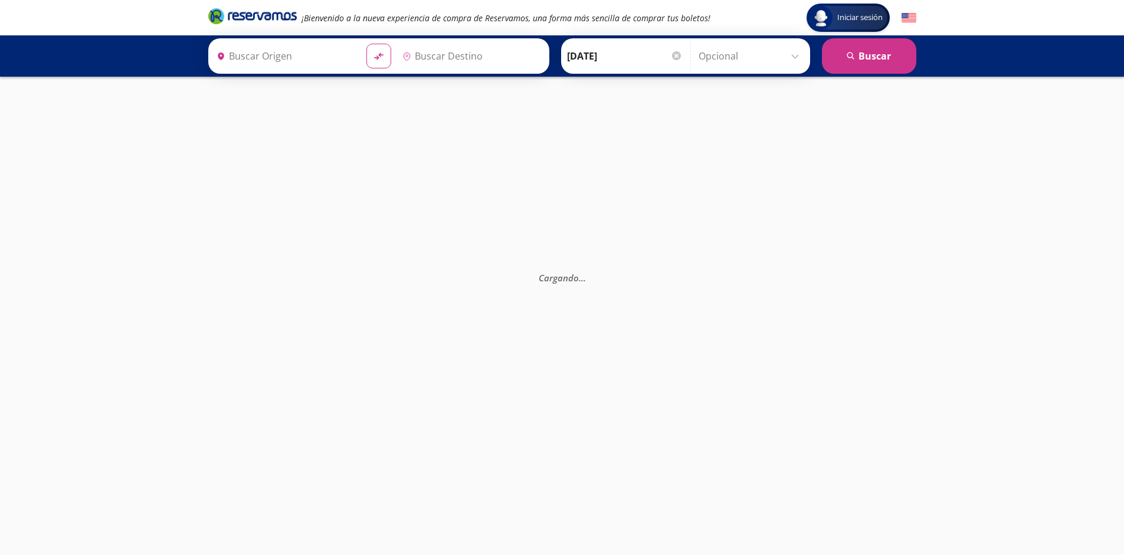
type input "[GEOGRAPHIC_DATA], [GEOGRAPHIC_DATA]"
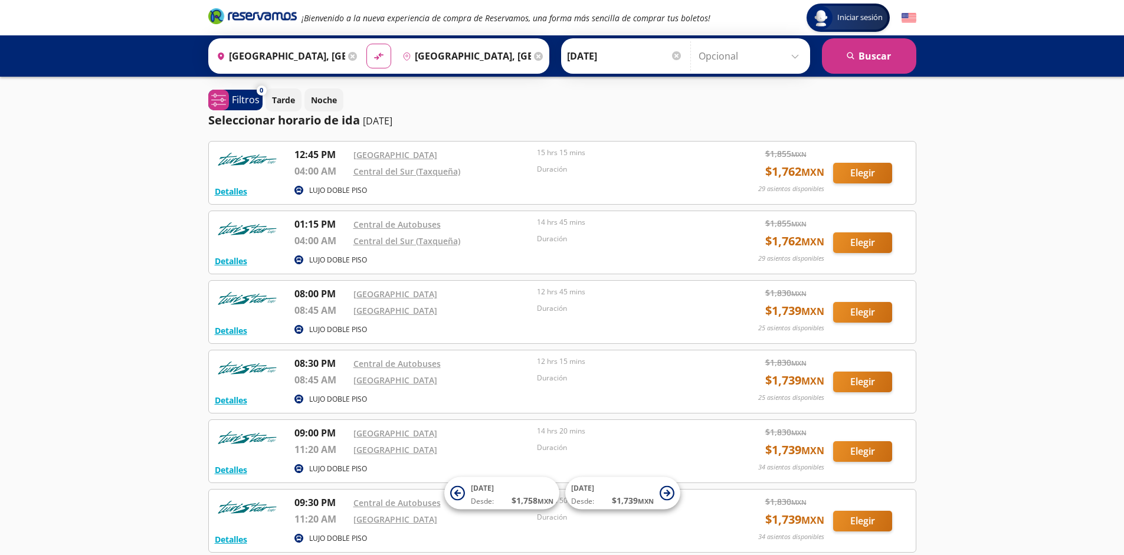
scroll to position [109, 0]
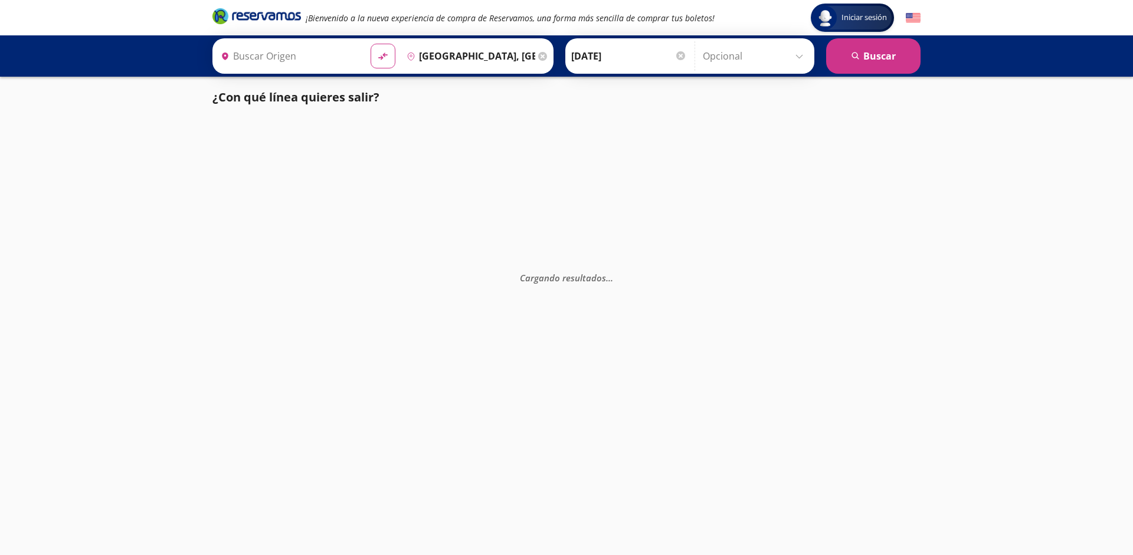
type input "[GEOGRAPHIC_DATA], [GEOGRAPHIC_DATA]"
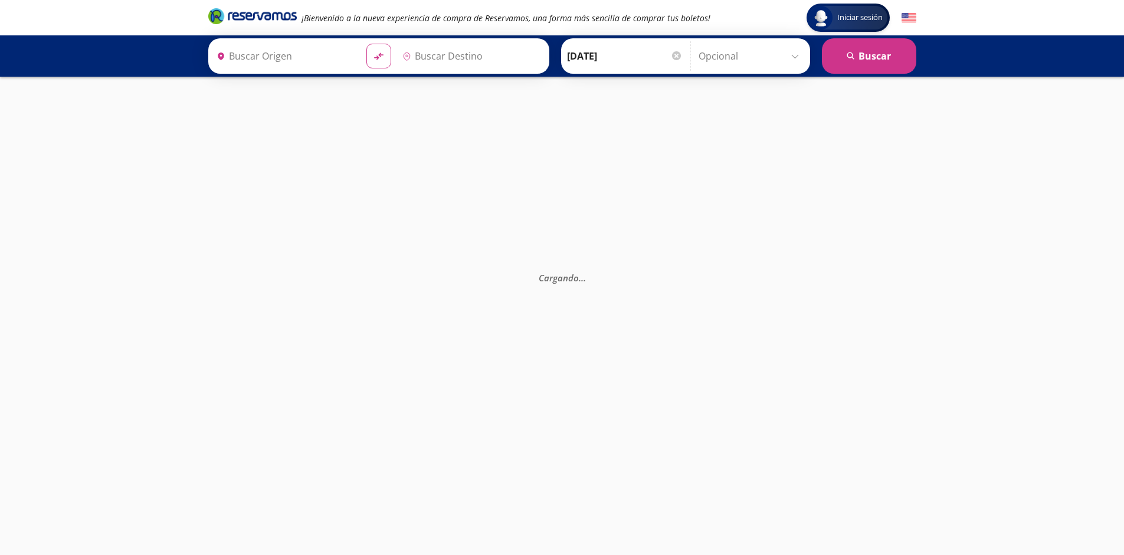
type input "[GEOGRAPHIC_DATA], [GEOGRAPHIC_DATA]"
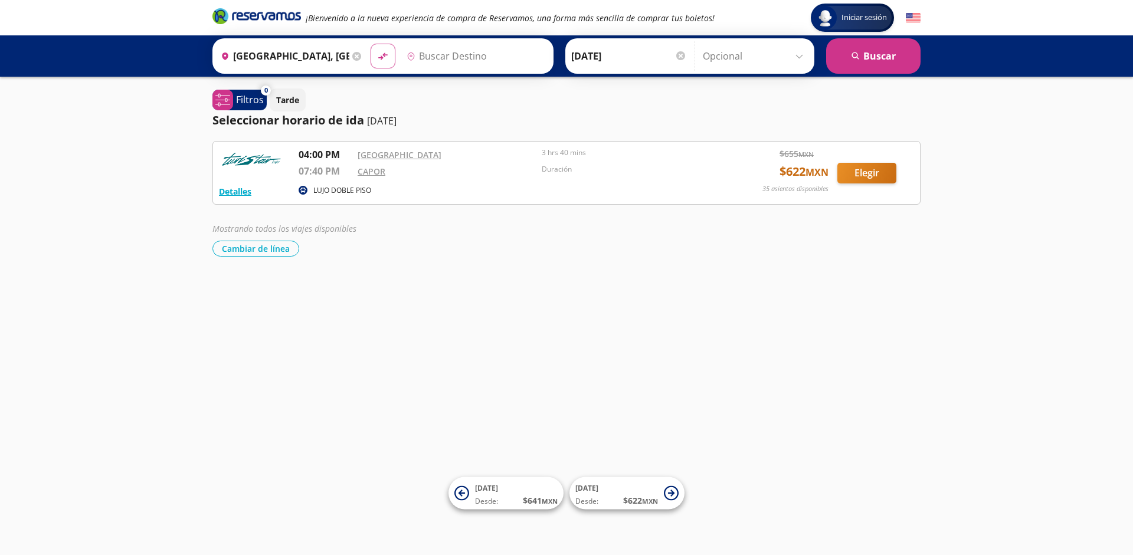
type input "[GEOGRAPHIC_DATA], [GEOGRAPHIC_DATA]"
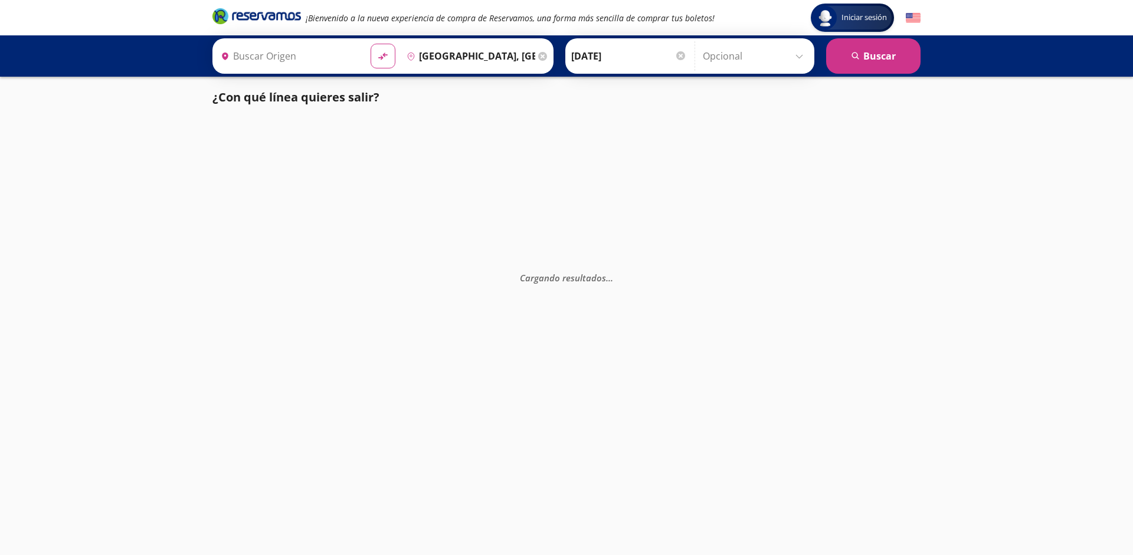
type input "[GEOGRAPHIC_DATA], [GEOGRAPHIC_DATA]"
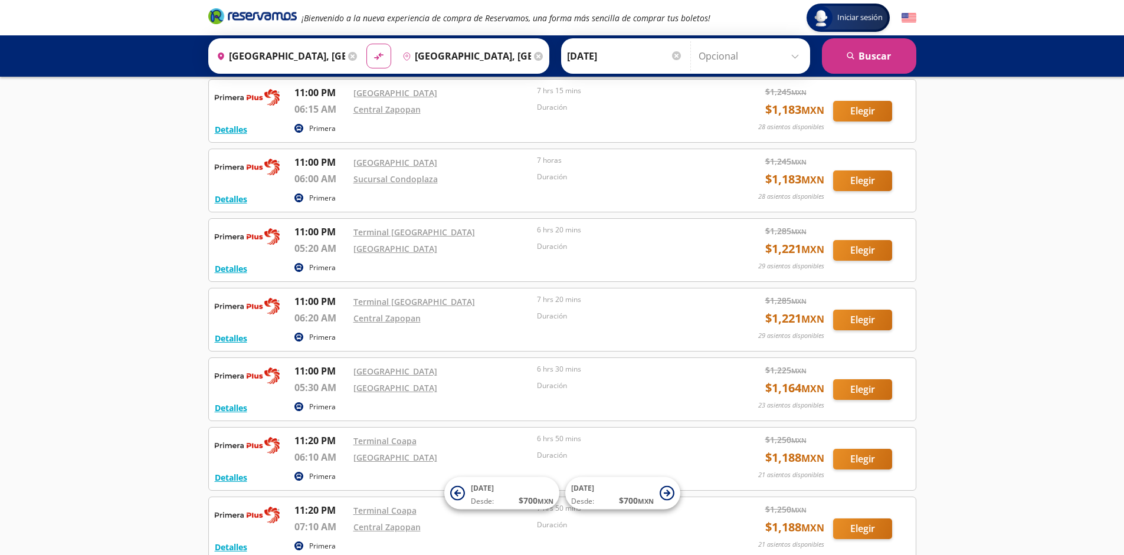
scroll to position [2198, 0]
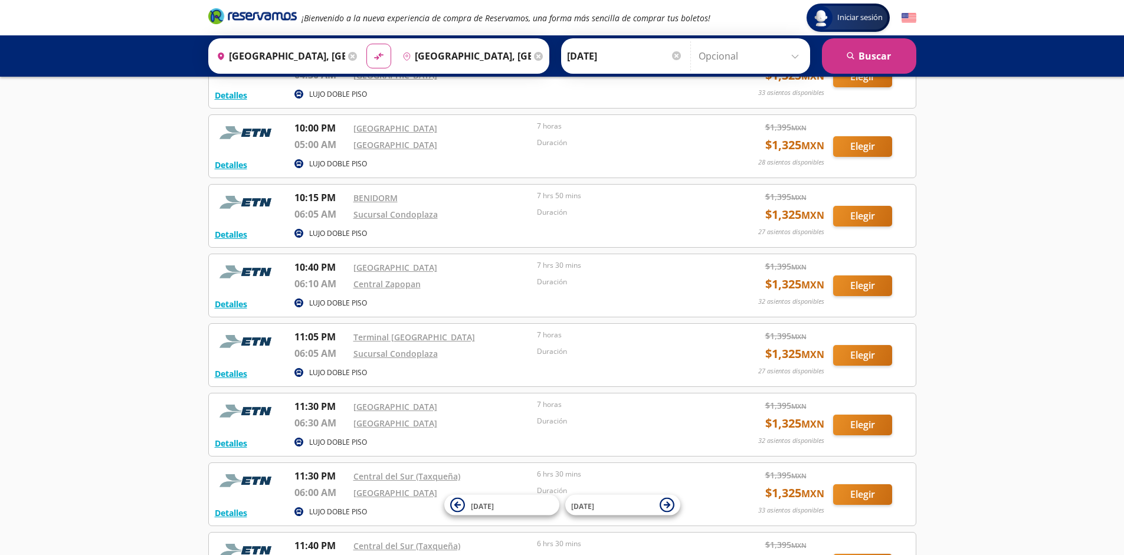
scroll to position [1455, 0]
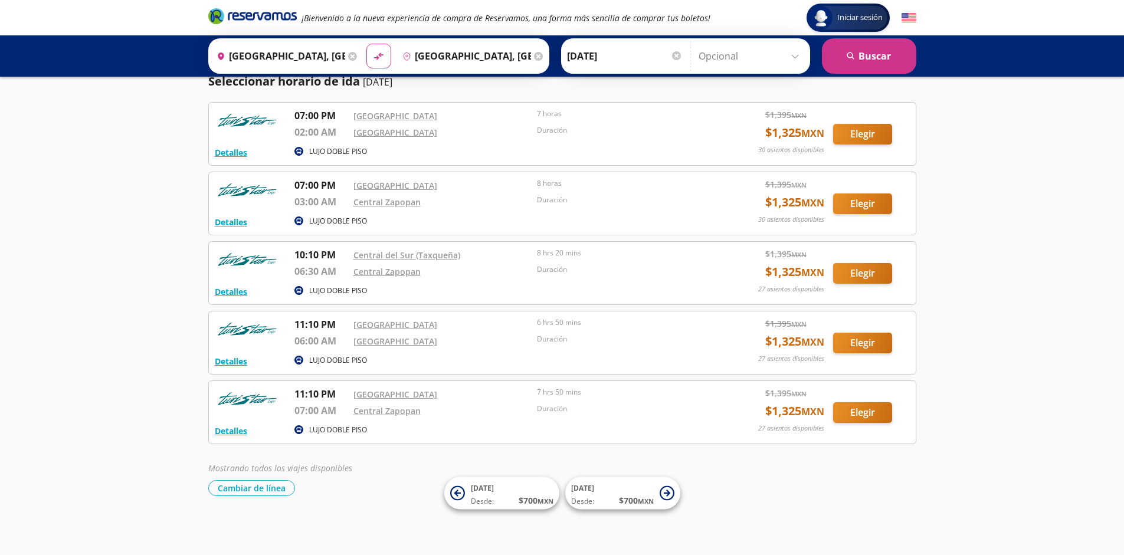
scroll to position [39, 0]
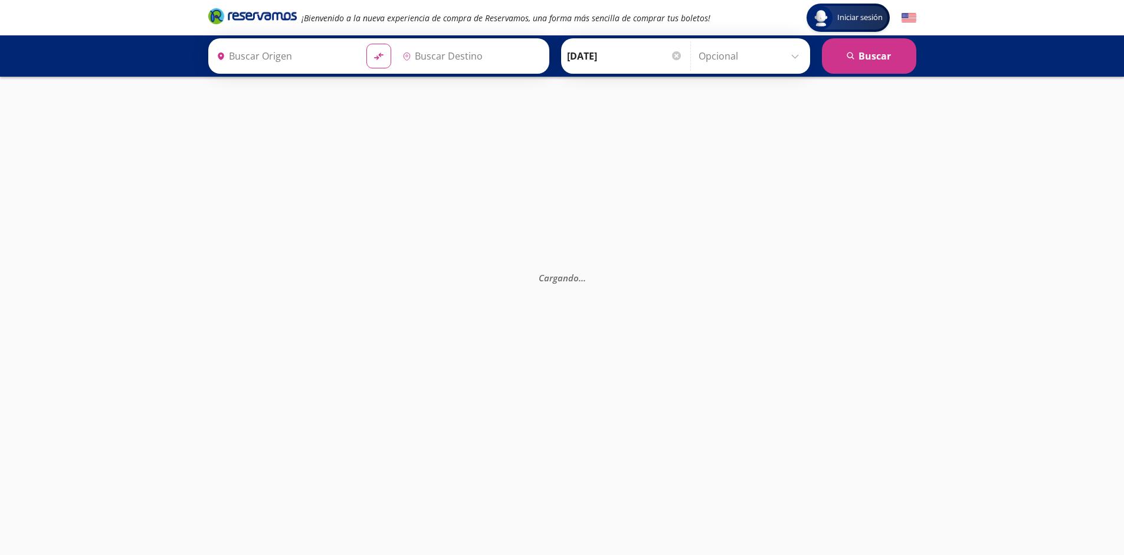
type input "[GEOGRAPHIC_DATA], [GEOGRAPHIC_DATA]"
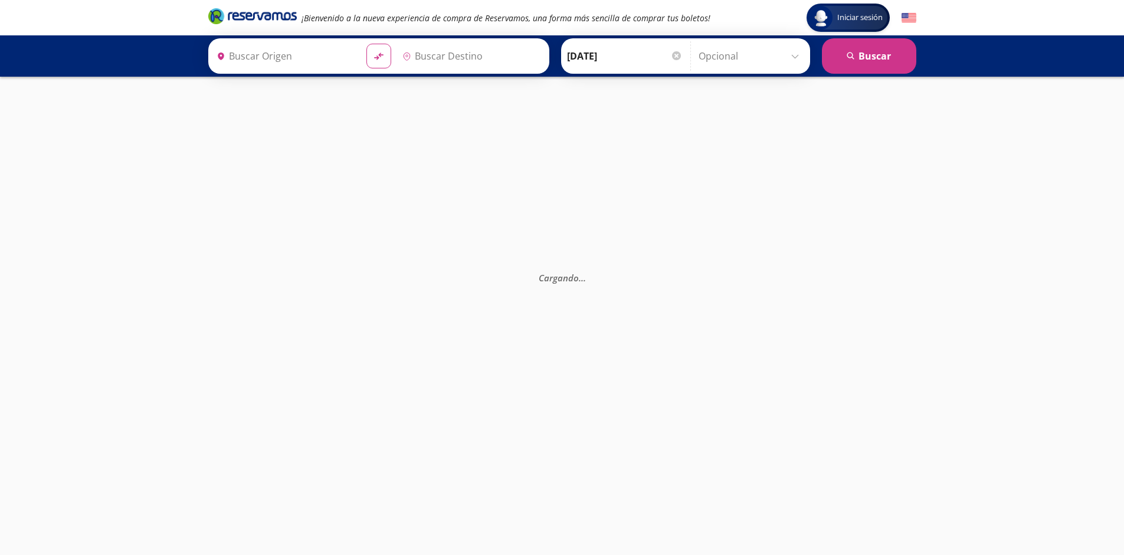
type input "[GEOGRAPHIC_DATA], [GEOGRAPHIC_DATA]"
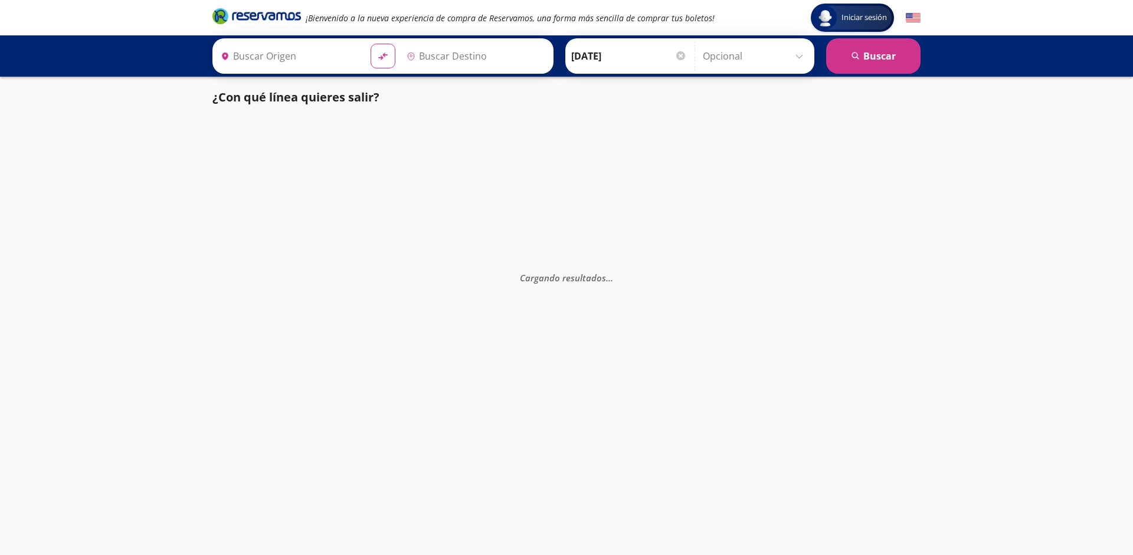
type input "[GEOGRAPHIC_DATA], [GEOGRAPHIC_DATA]"
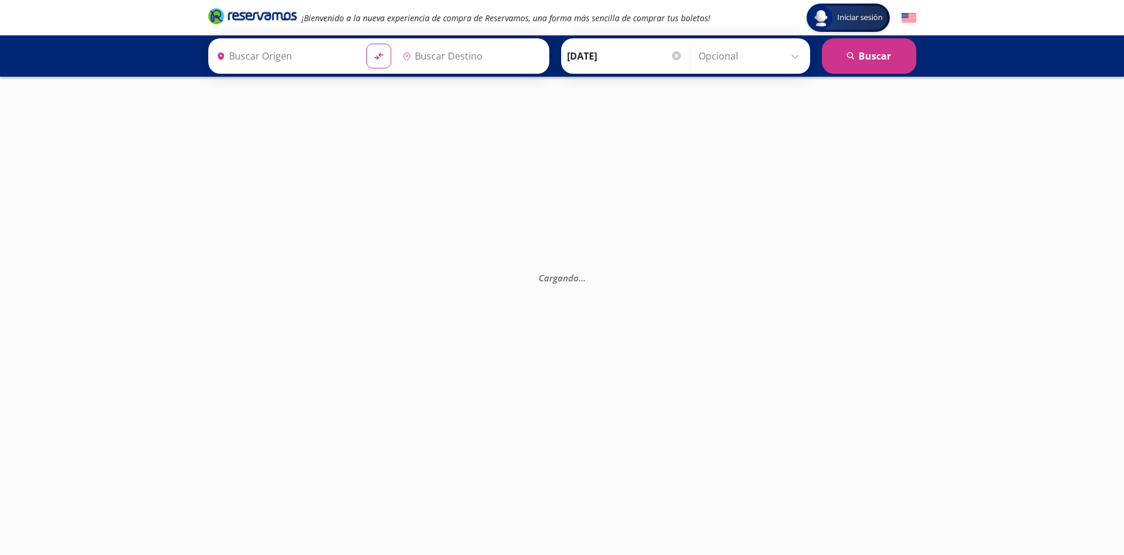
type input "[GEOGRAPHIC_DATA], [GEOGRAPHIC_DATA]"
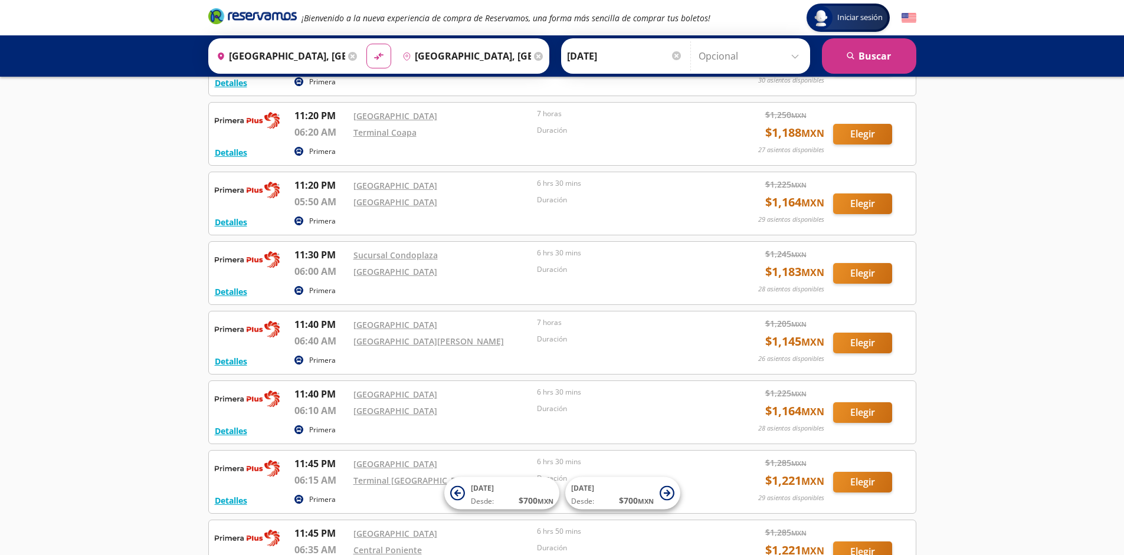
scroll to position [2129, 0]
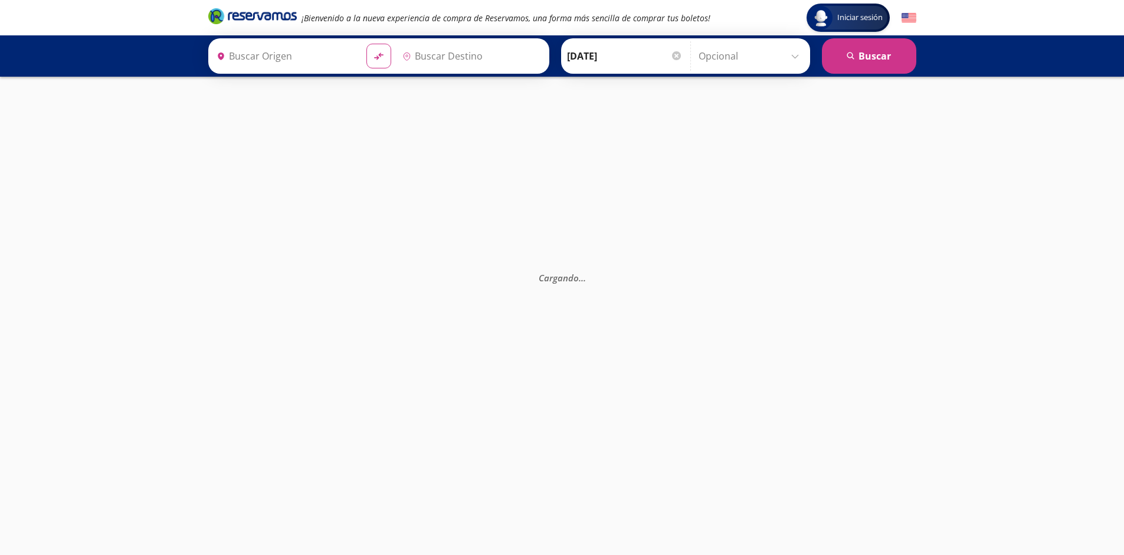
type input "[GEOGRAPHIC_DATA], [GEOGRAPHIC_DATA]"
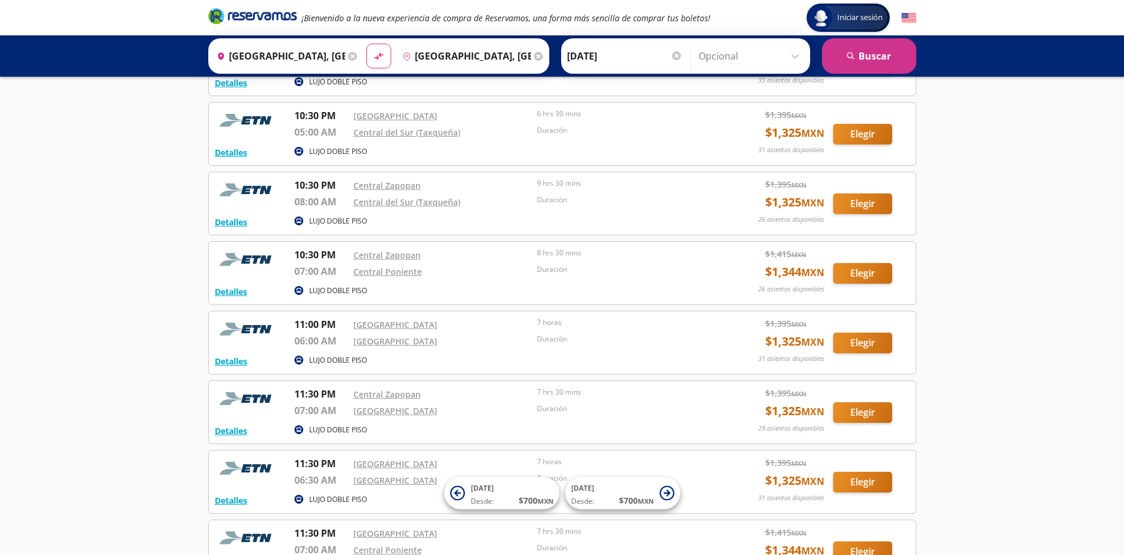
scroll to position [1432, 0]
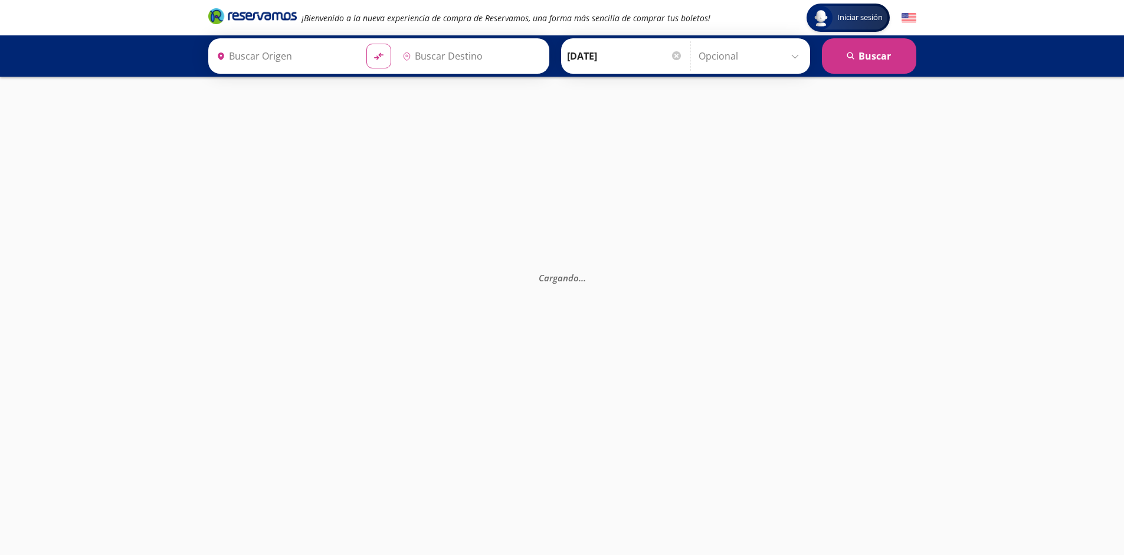
type input "[GEOGRAPHIC_DATA], [GEOGRAPHIC_DATA]"
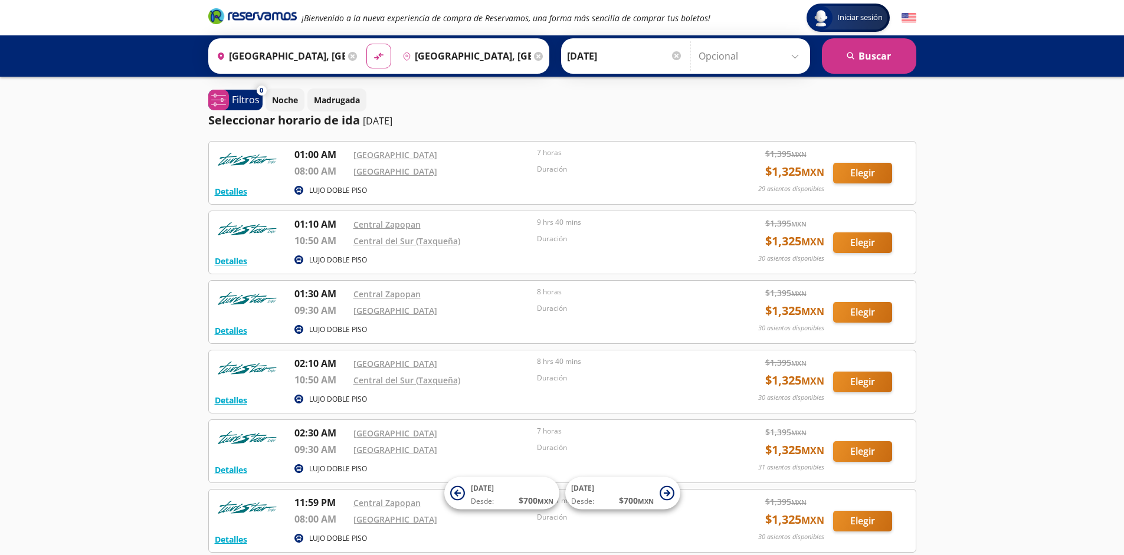
scroll to position [109, 0]
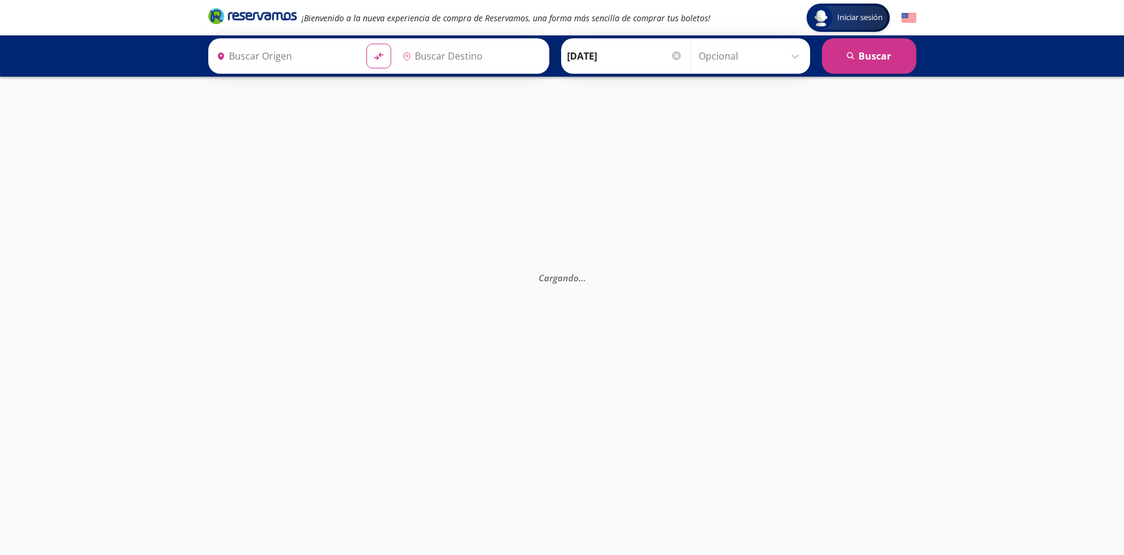
type input "[GEOGRAPHIC_DATA], [GEOGRAPHIC_DATA]"
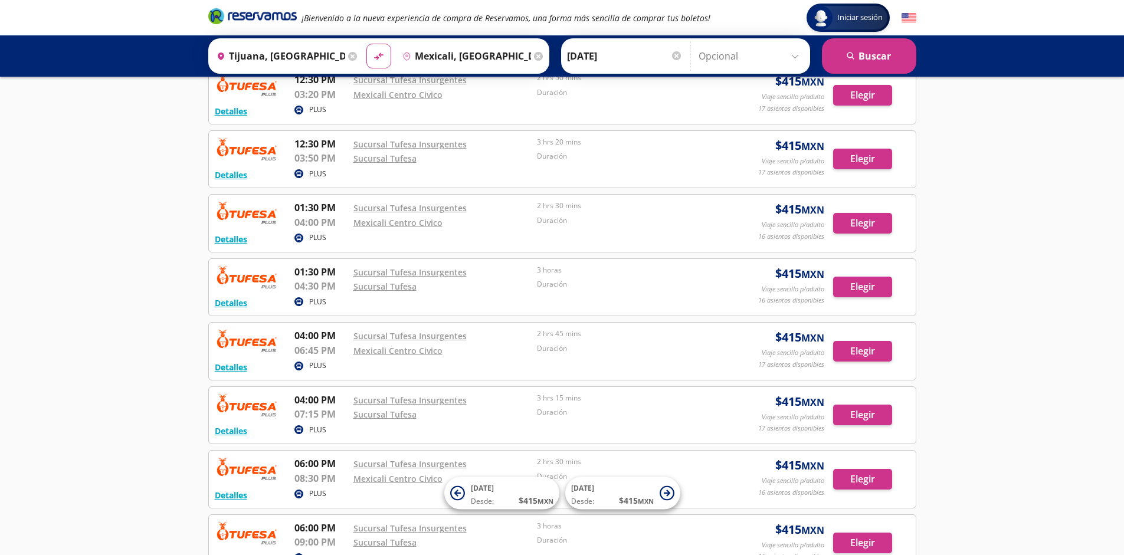
scroll to position [844, 0]
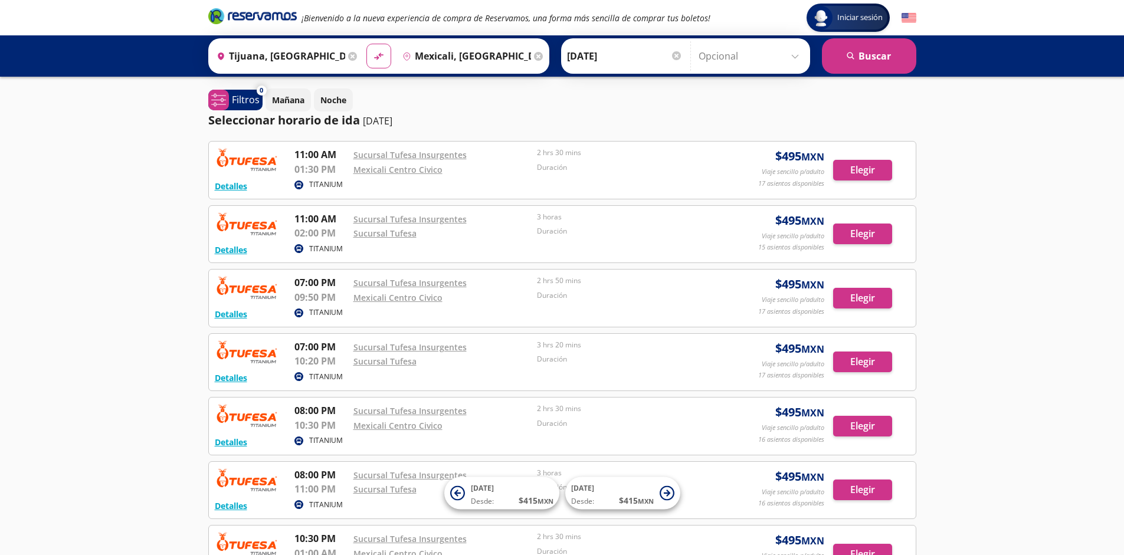
scroll to position [203, 0]
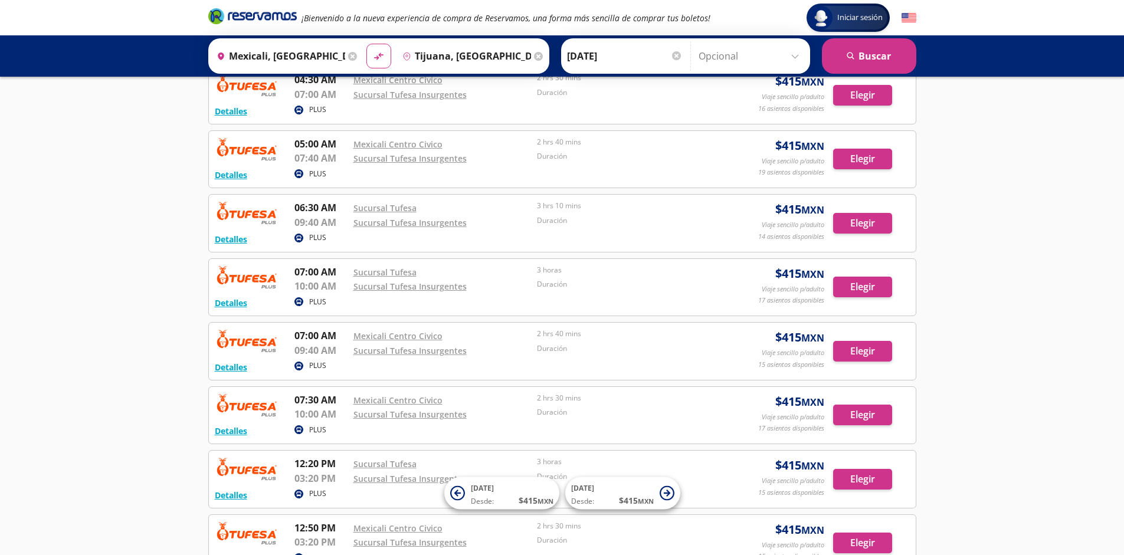
scroll to position [844, 0]
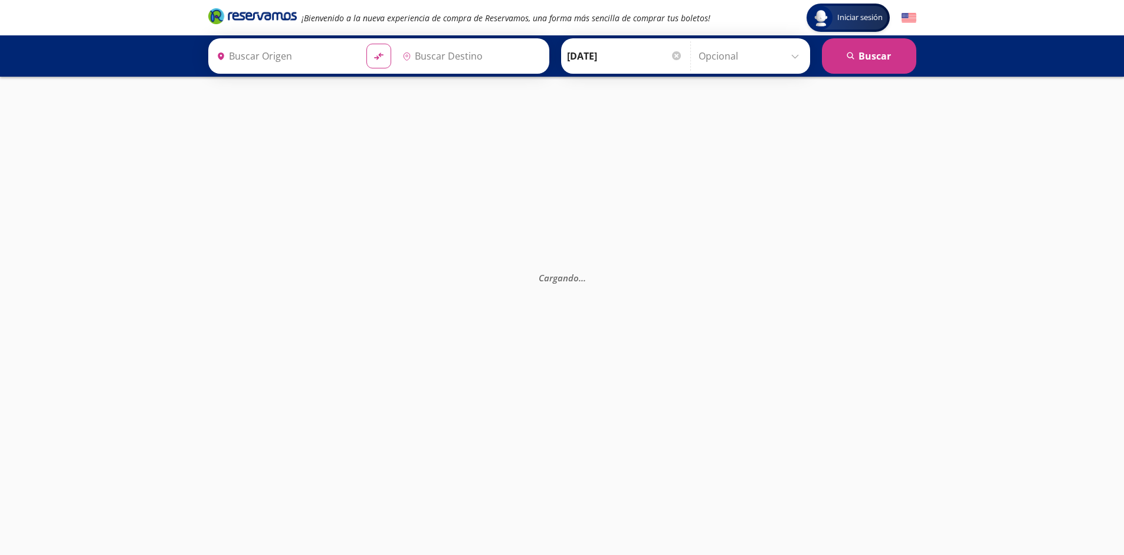
type input "Mexicali, [GEOGRAPHIC_DATA][US_STATE]"
type input "Tijuana, [GEOGRAPHIC_DATA][US_STATE]"
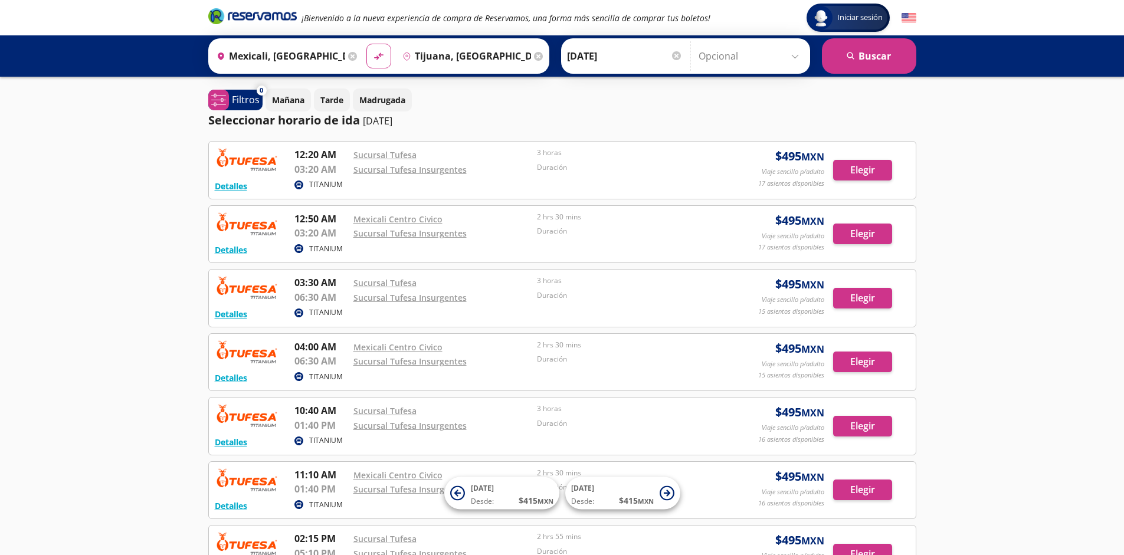
scroll to position [203, 0]
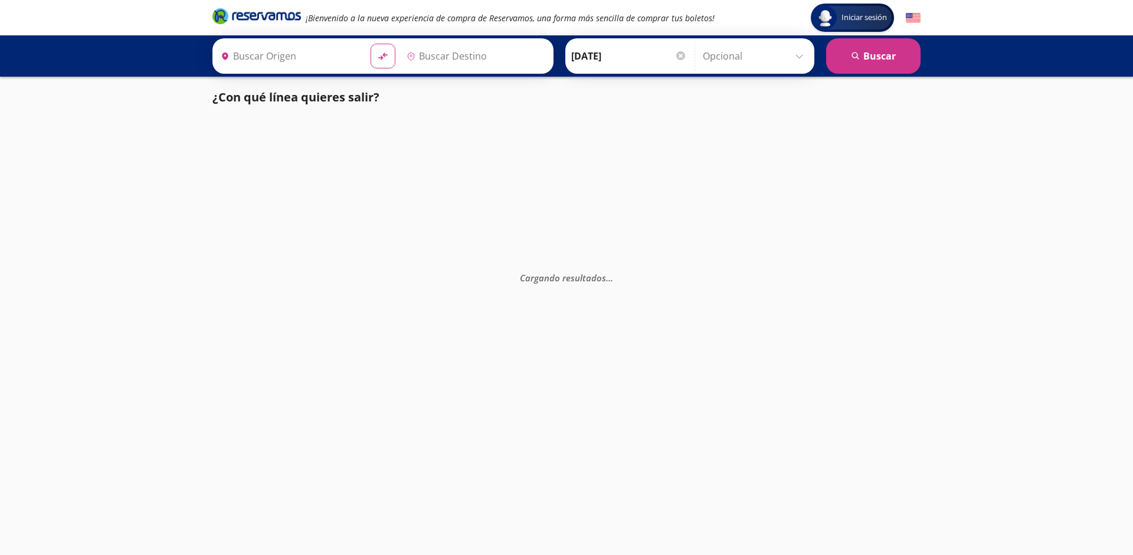
type input "[GEOGRAPHIC_DATA], [GEOGRAPHIC_DATA]"
type input "Santiago de Querétaro, [GEOGRAPHIC_DATA]"
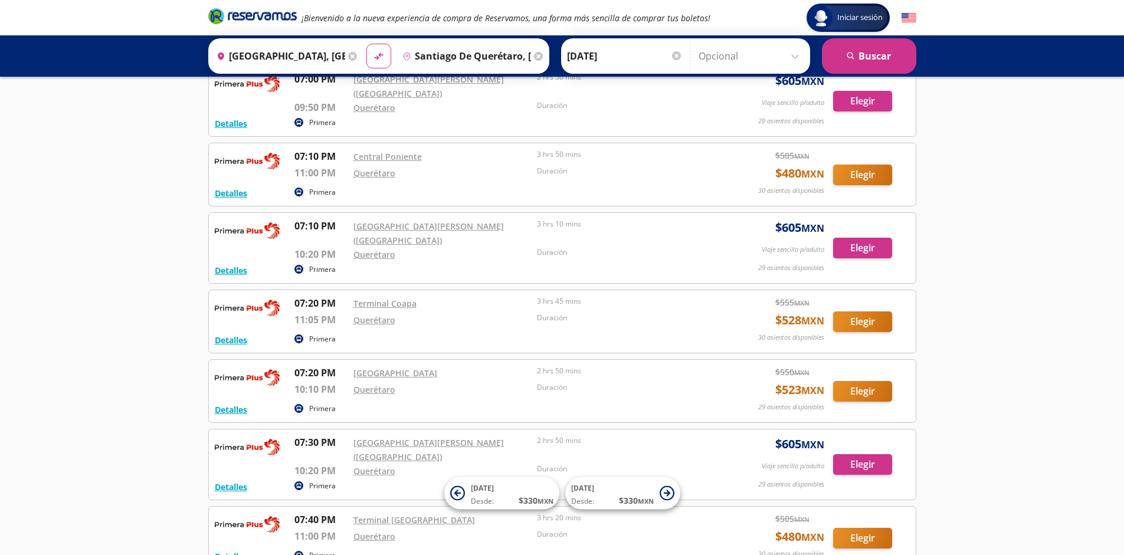
scroll to position [9699, 0]
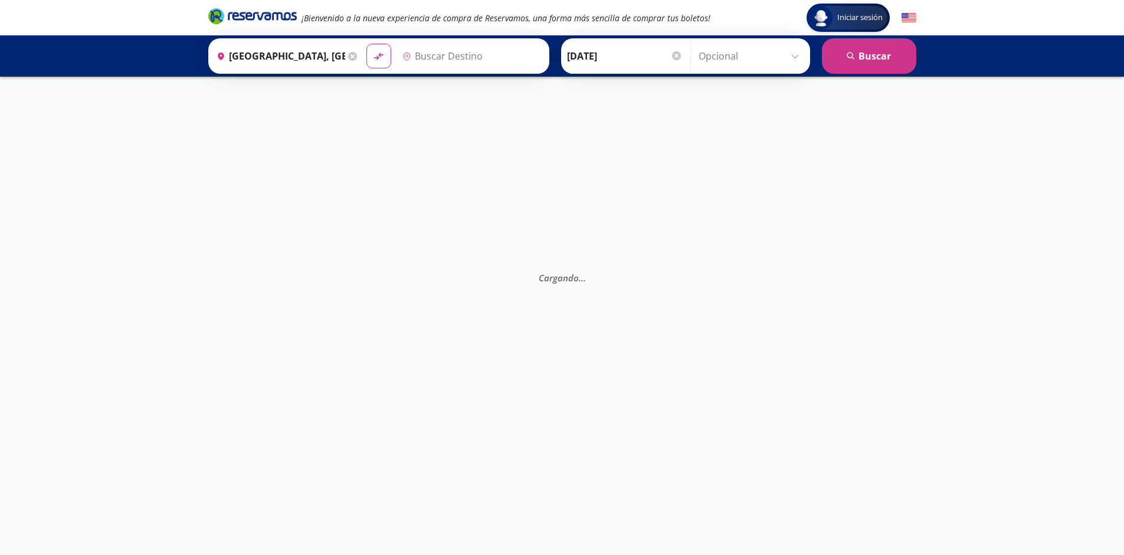
type input "Santiago de Querétaro, [GEOGRAPHIC_DATA]"
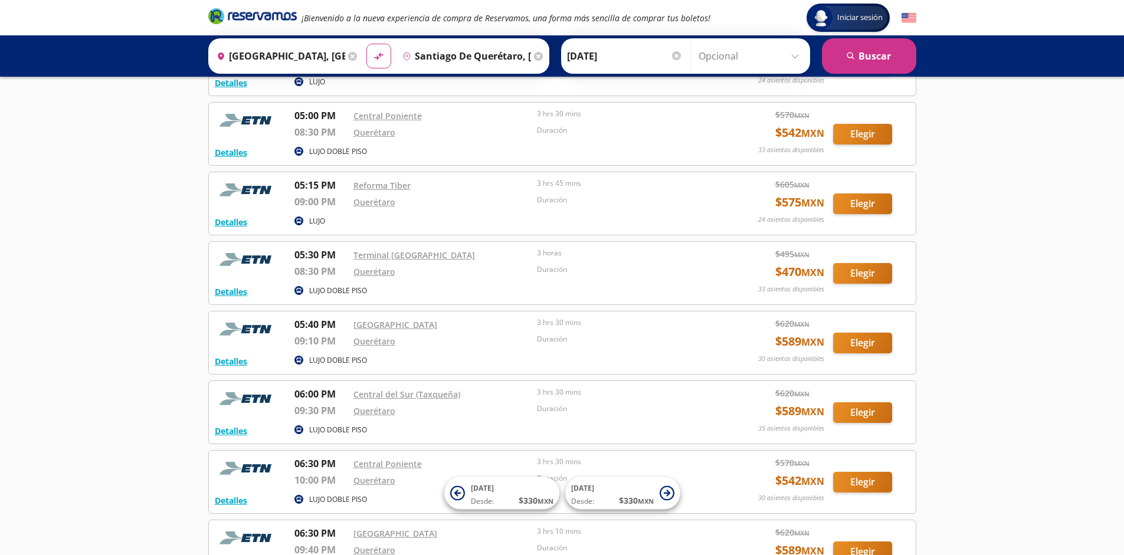
scroll to position [3127, 0]
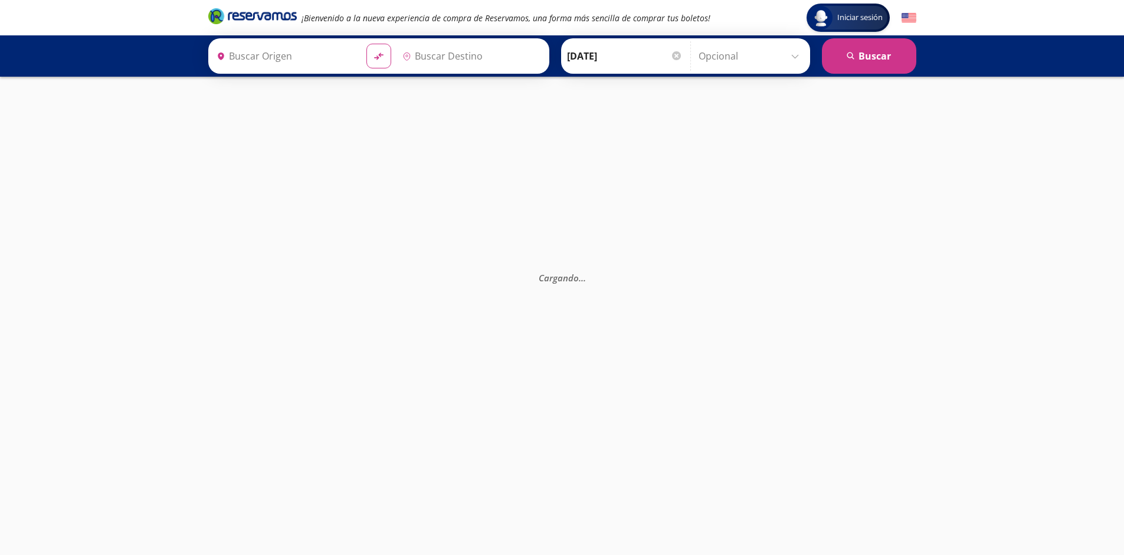
type input "[GEOGRAPHIC_DATA], [GEOGRAPHIC_DATA]"
type input "Santiago de Querétaro, [GEOGRAPHIC_DATA]"
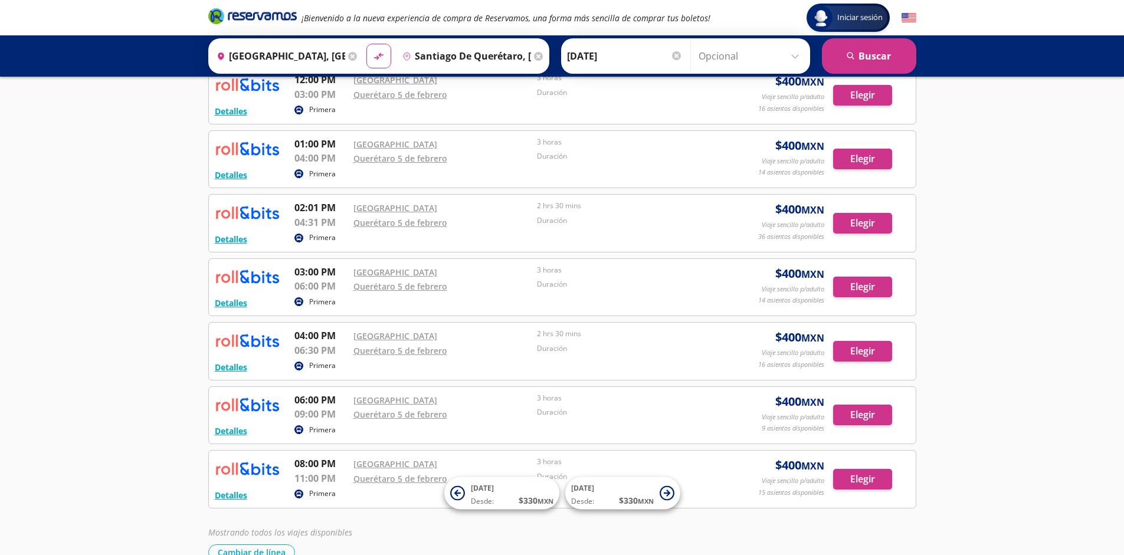
scroll to position [395, 0]
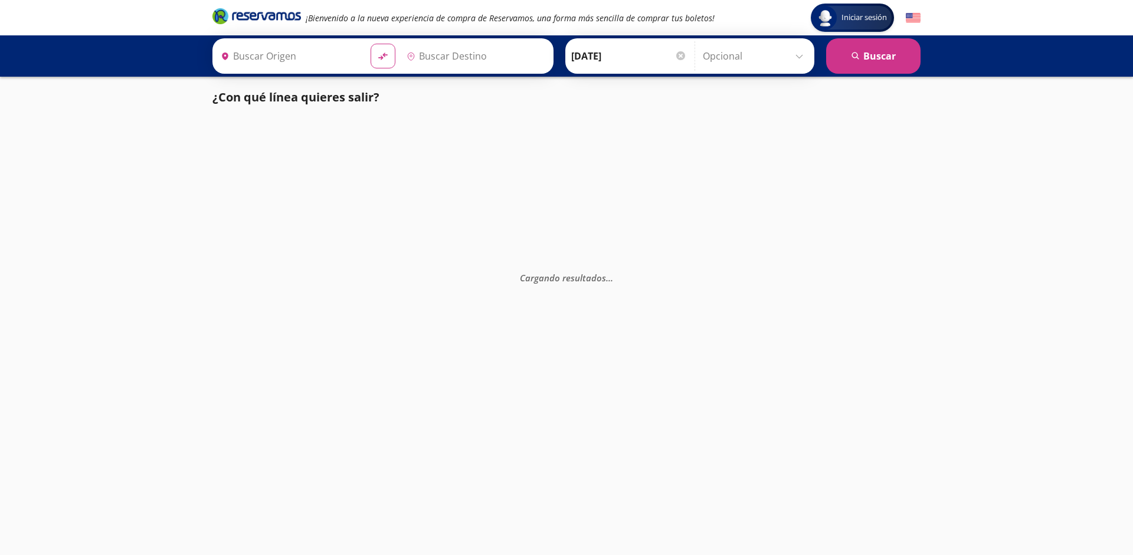
type input "Santiago de Querétaro, [GEOGRAPHIC_DATA]"
type input "[GEOGRAPHIC_DATA], [GEOGRAPHIC_DATA]"
type input "Monterrey, Nuevo León"
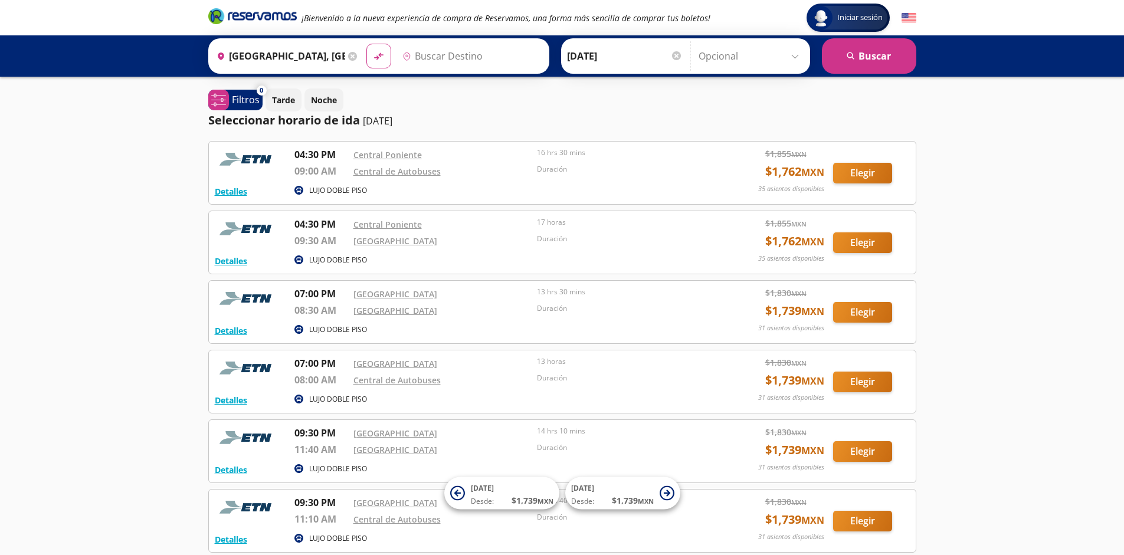
type input "Monterrey, Nuevo León"
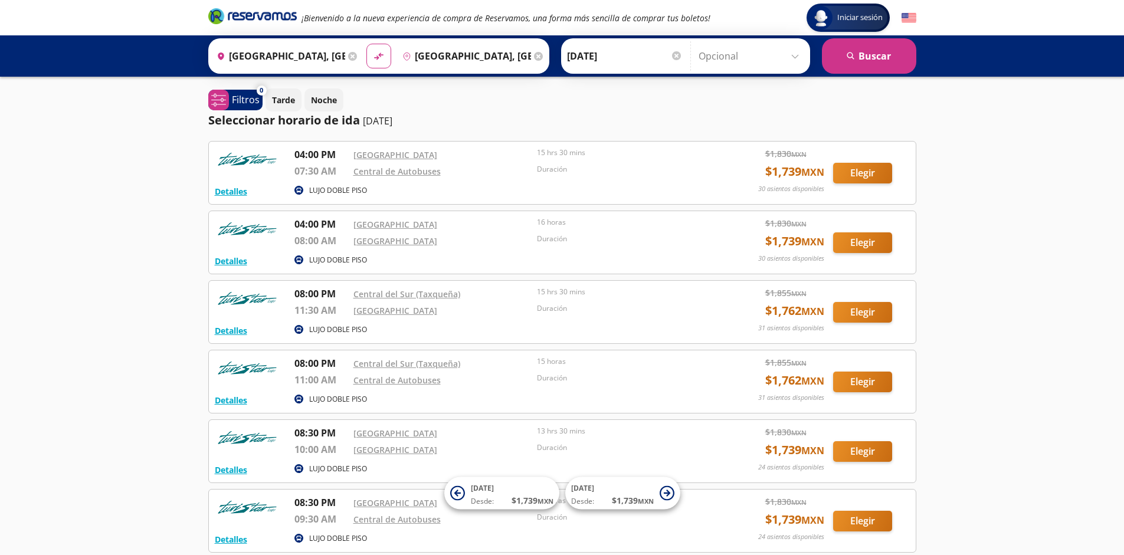
scroll to position [109, 0]
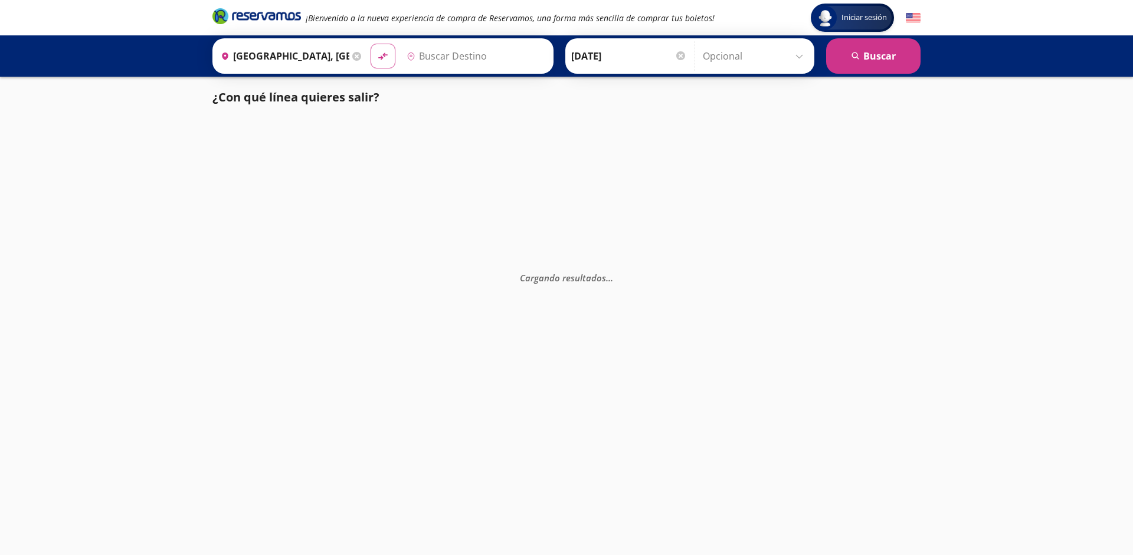
type input "[GEOGRAPHIC_DATA], [GEOGRAPHIC_DATA]"
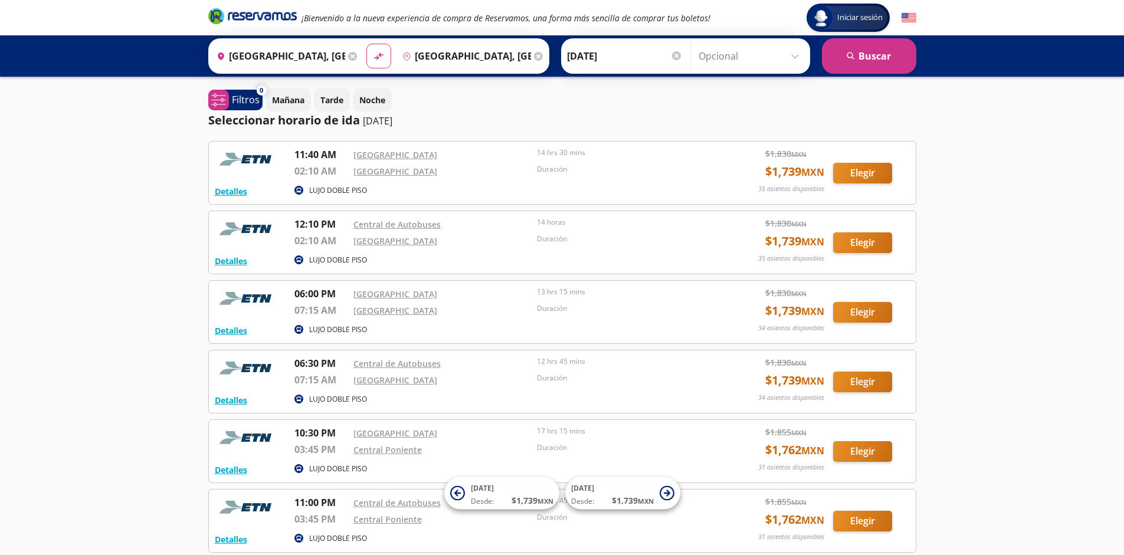
scroll to position [109, 0]
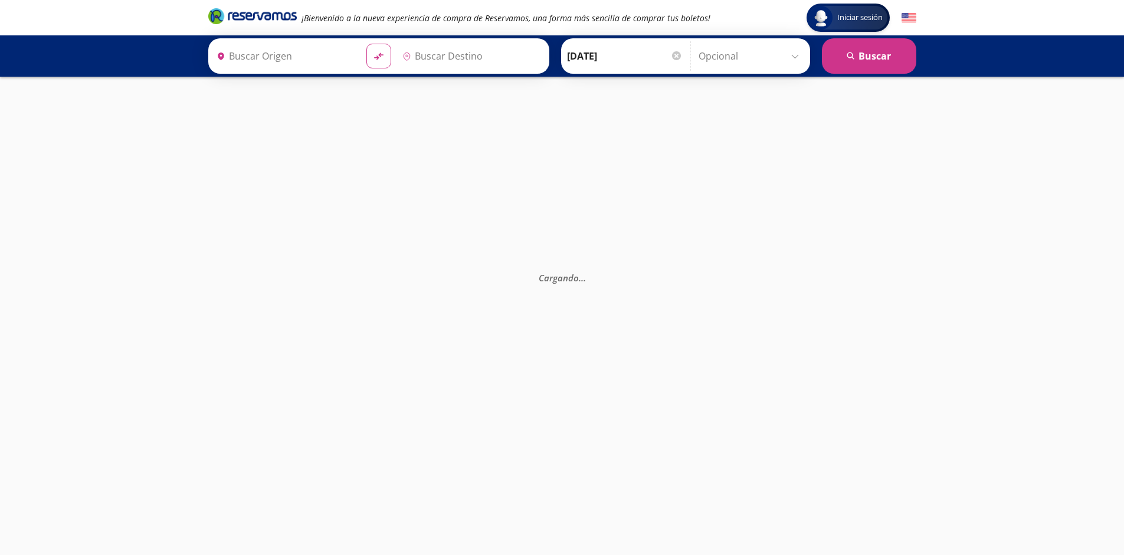
type input "[GEOGRAPHIC_DATA], [GEOGRAPHIC_DATA]"
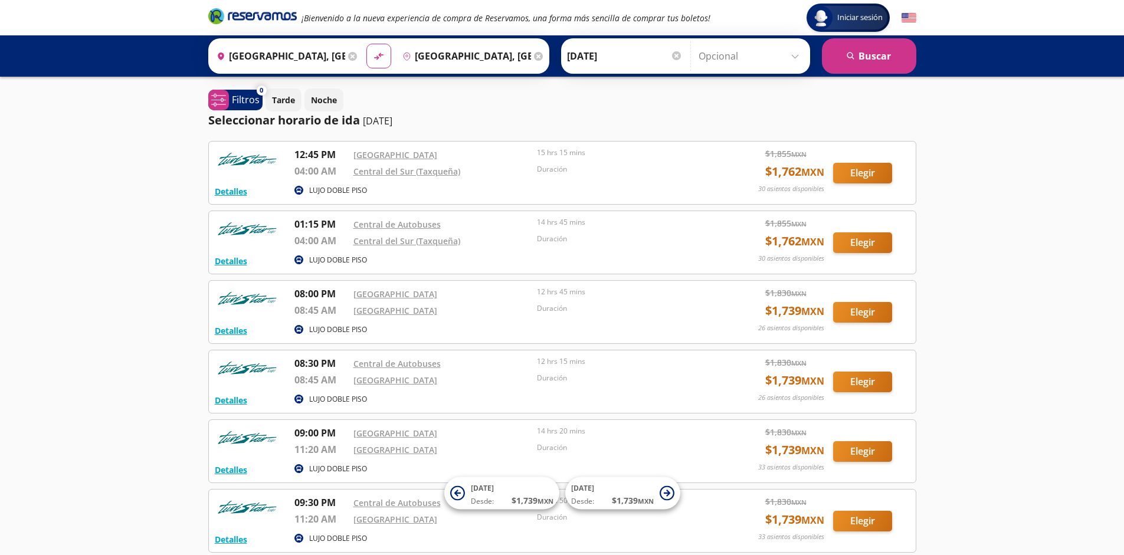
scroll to position [109, 0]
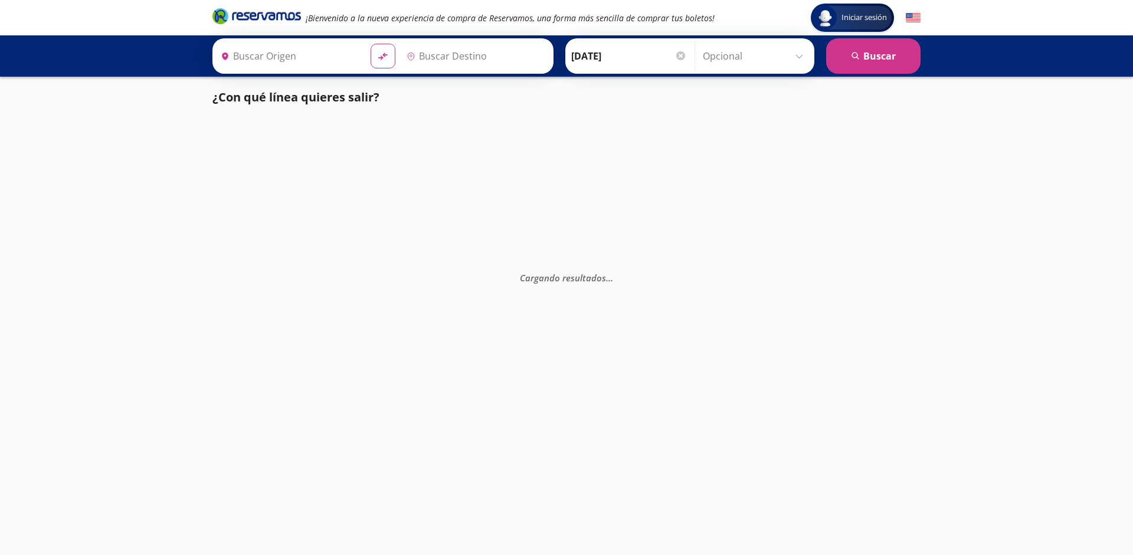
type input "[GEOGRAPHIC_DATA], [GEOGRAPHIC_DATA]"
type input "Guadalajara, Jalisco"
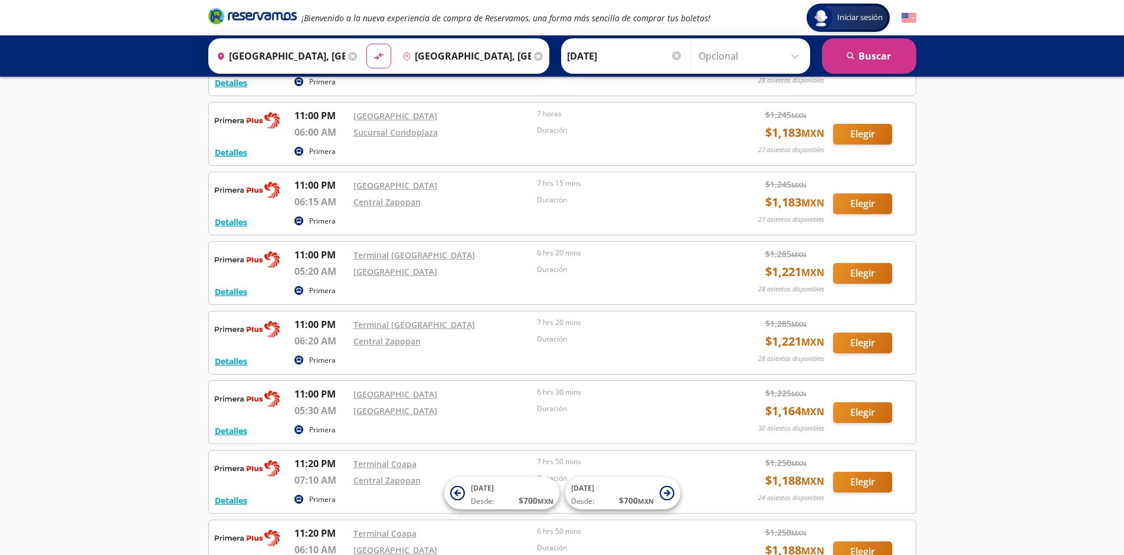
scroll to position [2198, 0]
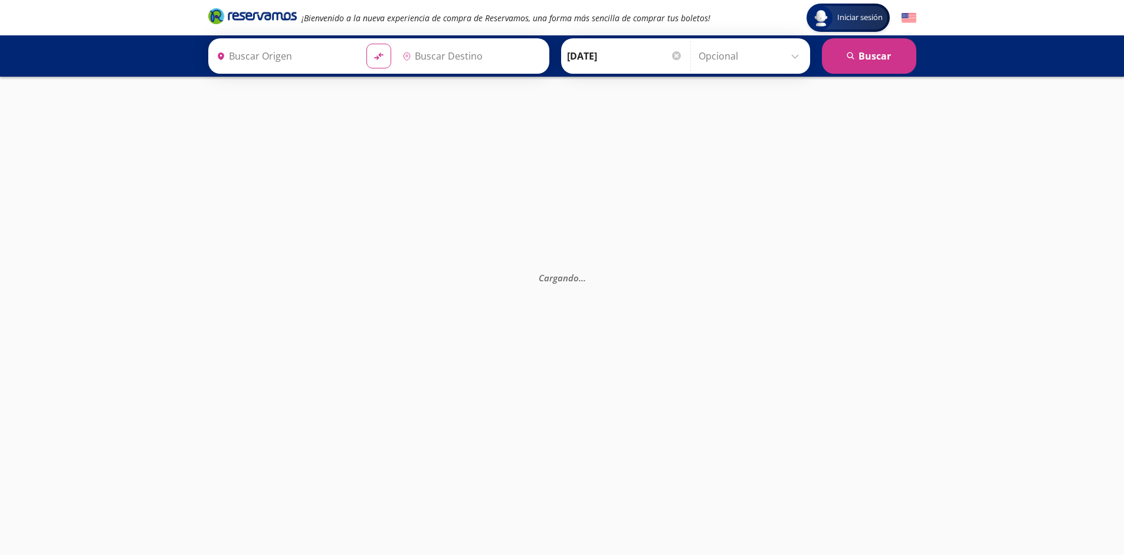
type input "[GEOGRAPHIC_DATA], [GEOGRAPHIC_DATA]"
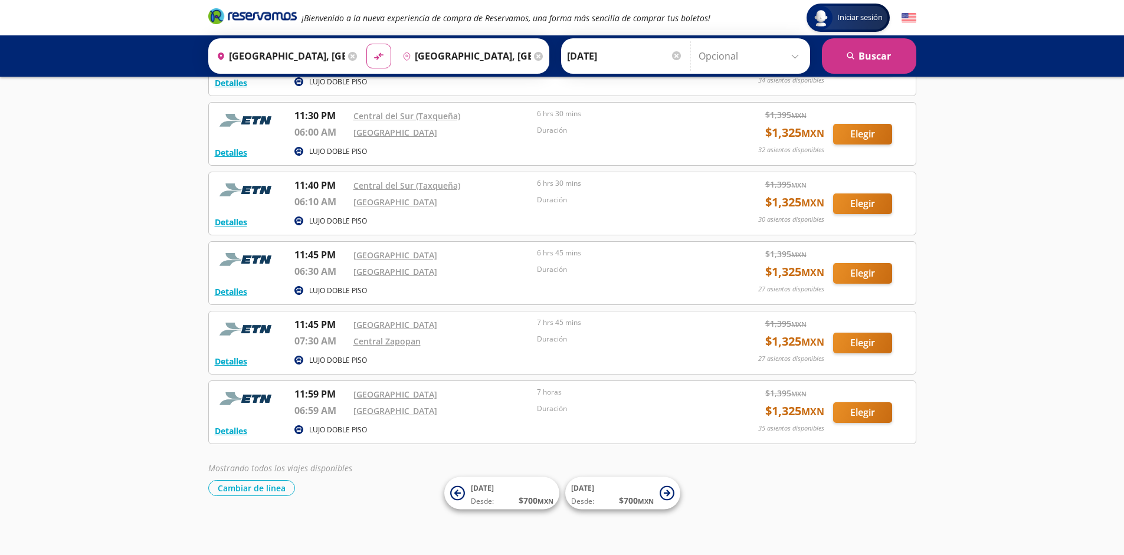
scroll to position [1502, 0]
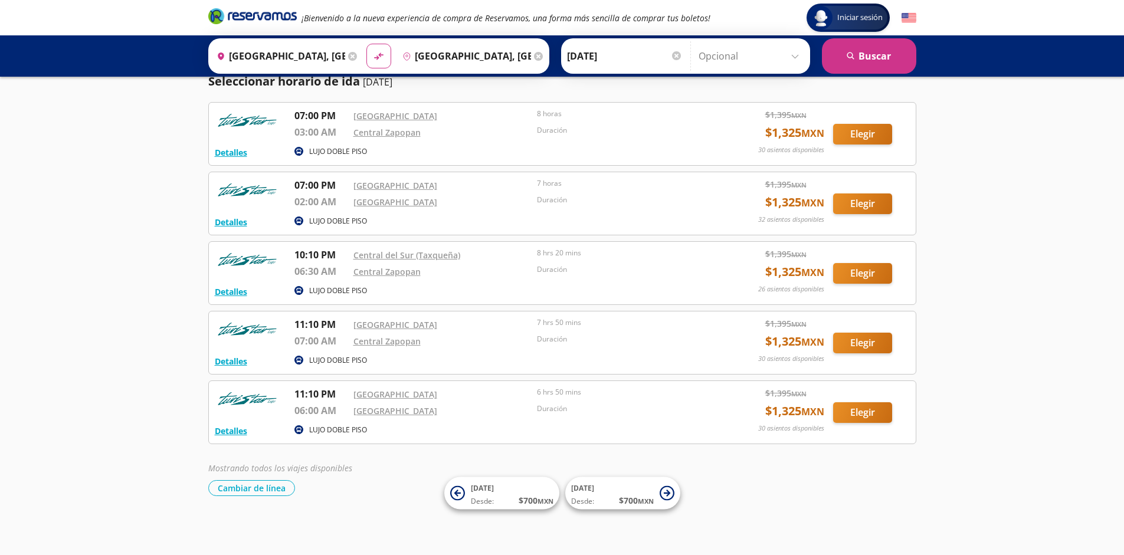
scroll to position [39, 0]
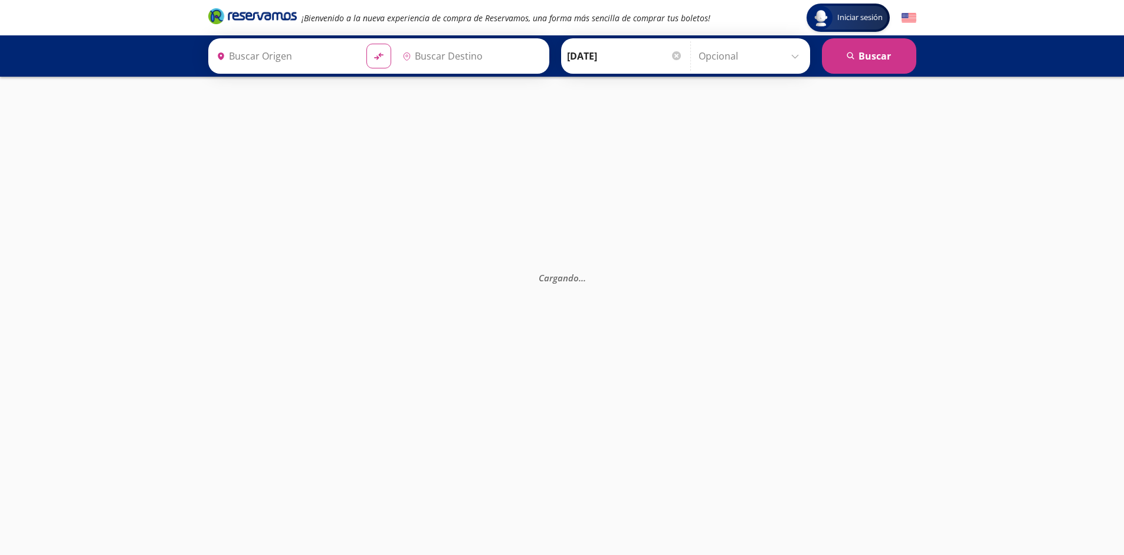
type input "[GEOGRAPHIC_DATA], [GEOGRAPHIC_DATA]"
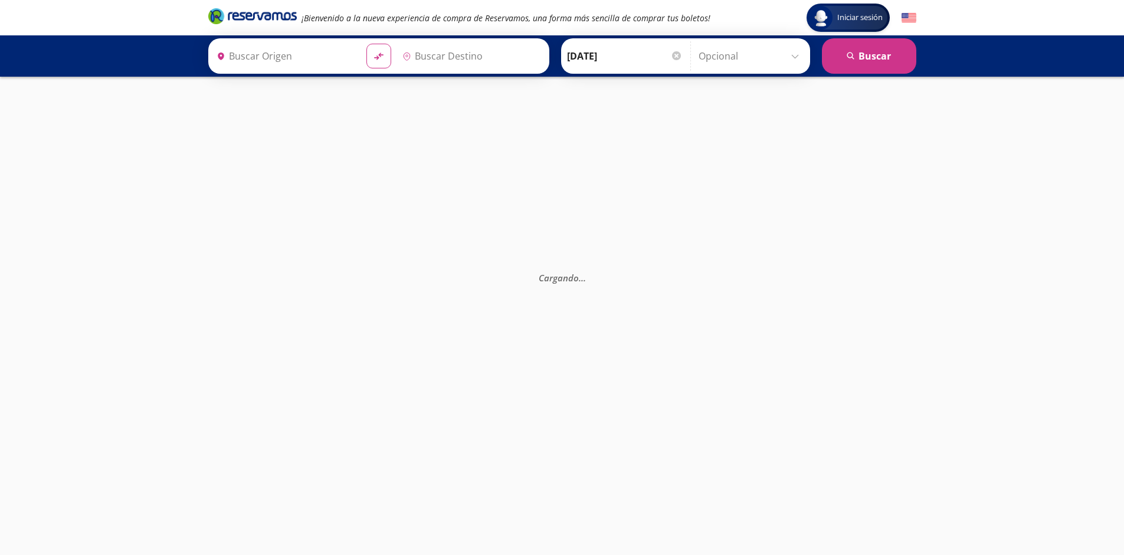
type input "[GEOGRAPHIC_DATA], [GEOGRAPHIC_DATA]"
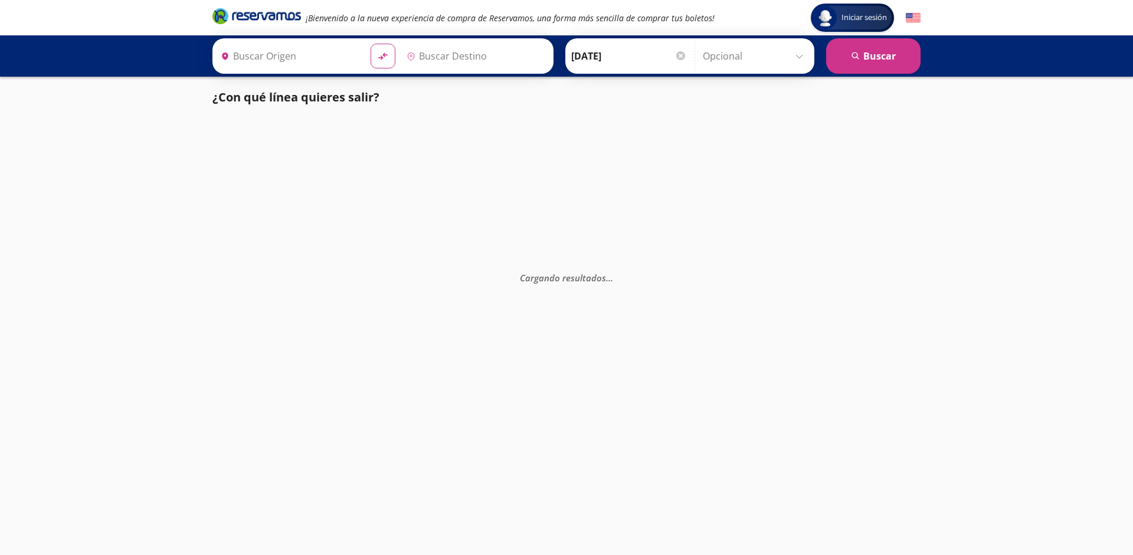
type input "[GEOGRAPHIC_DATA], [GEOGRAPHIC_DATA]"
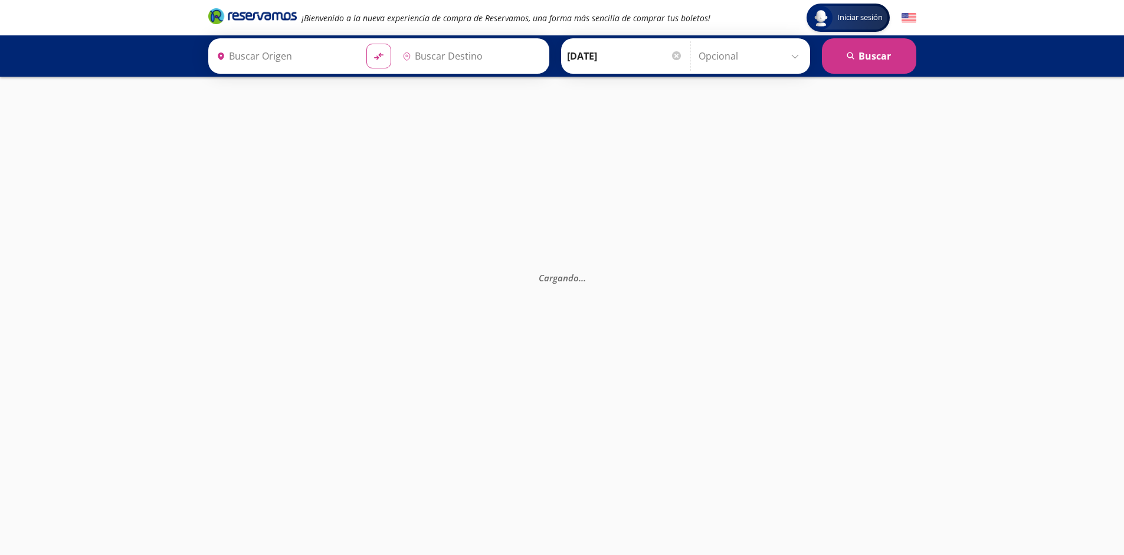
type input "[GEOGRAPHIC_DATA], [GEOGRAPHIC_DATA]"
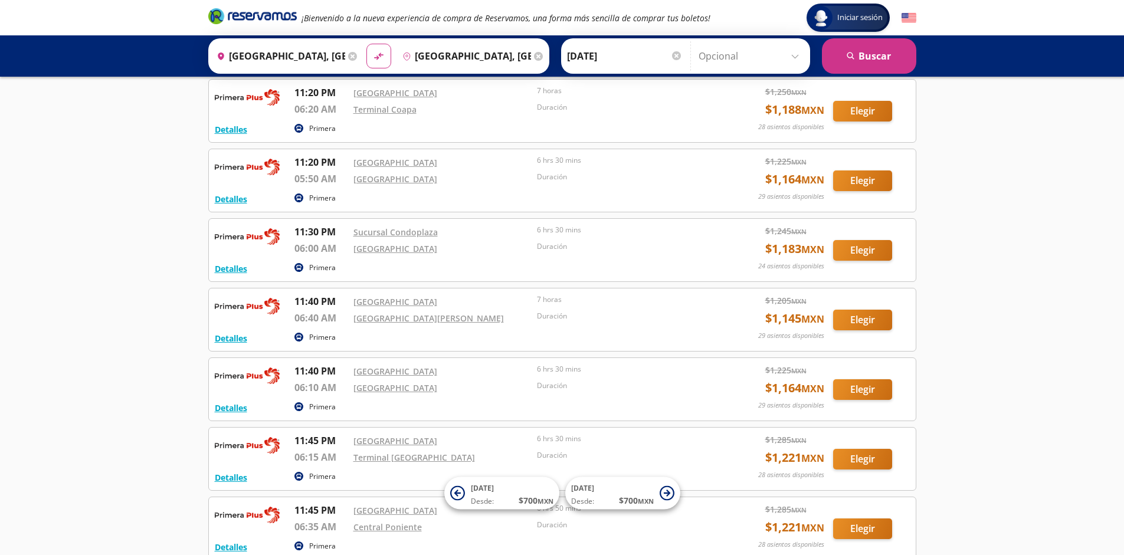
scroll to position [2129, 0]
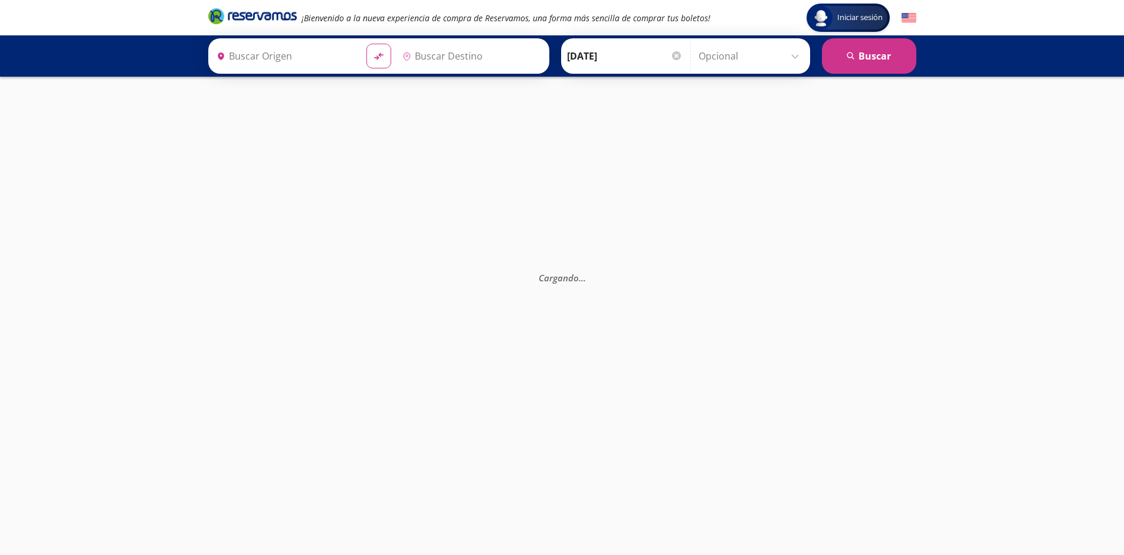
type input "[GEOGRAPHIC_DATA], [GEOGRAPHIC_DATA]"
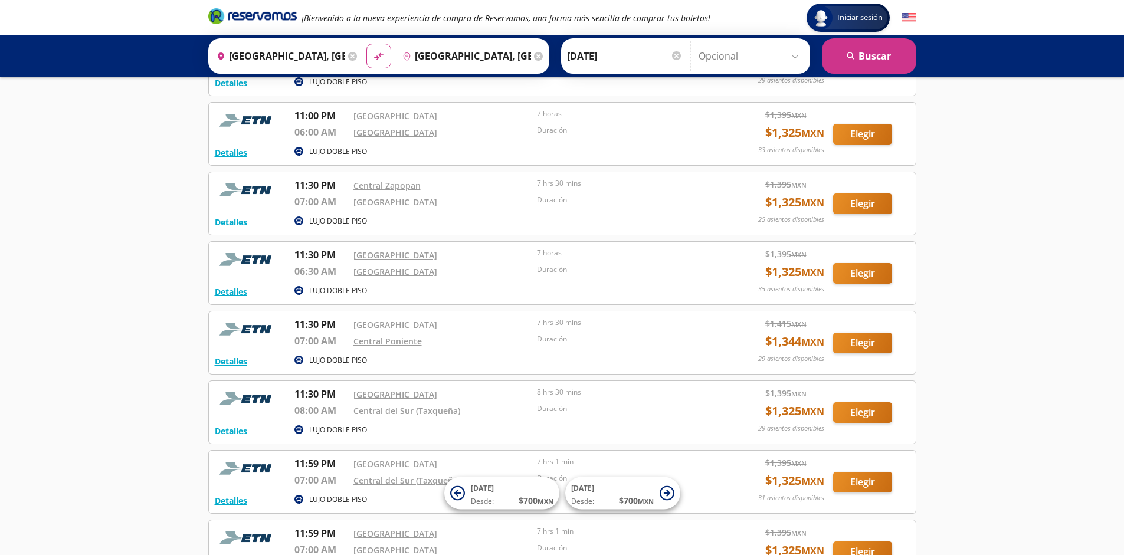
scroll to position [1223, 0]
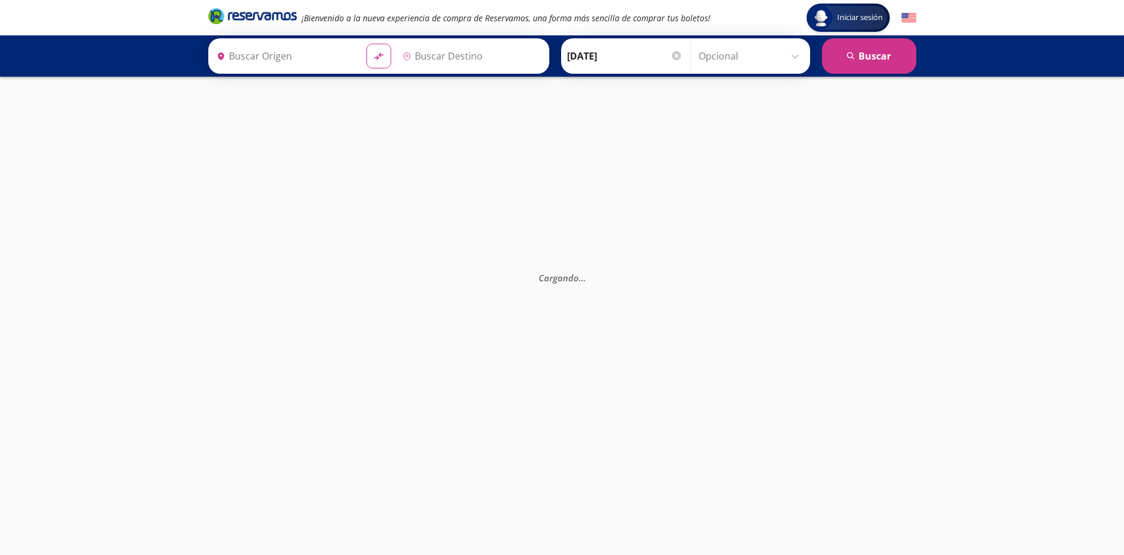
type input "[GEOGRAPHIC_DATA], [GEOGRAPHIC_DATA]"
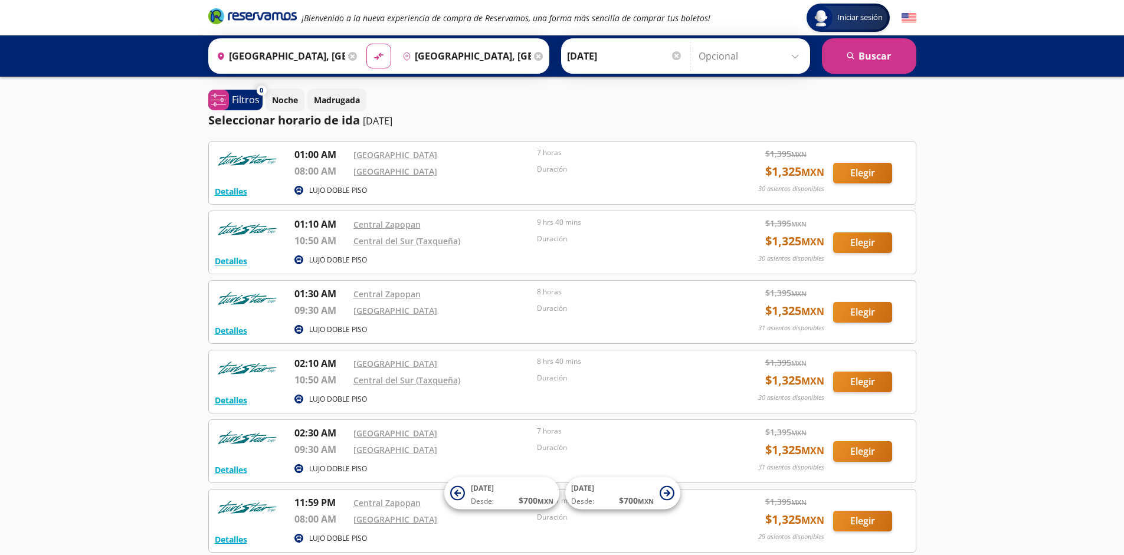
scroll to position [109, 0]
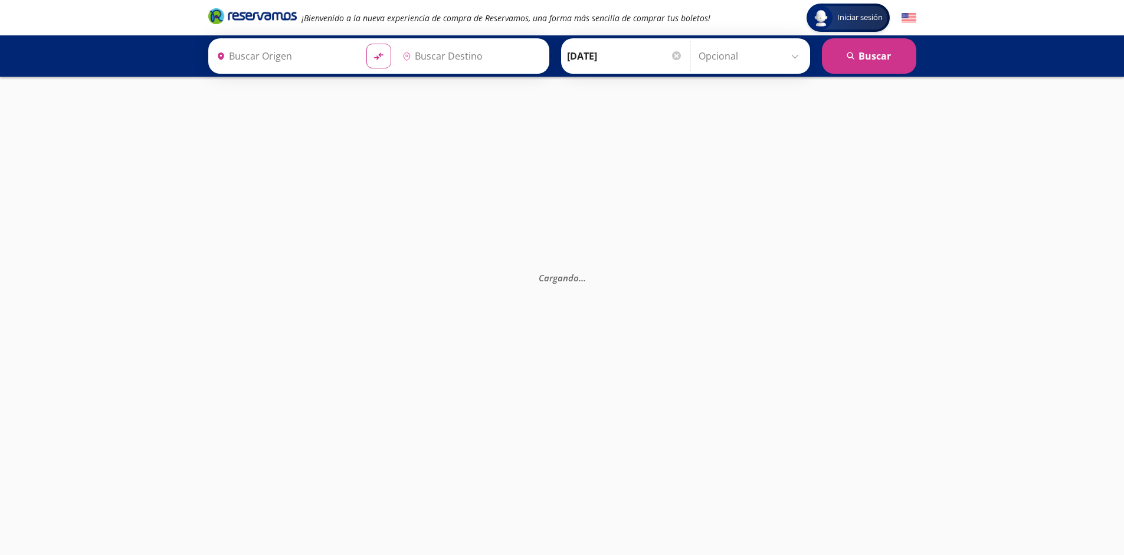
type input "[GEOGRAPHIC_DATA], [GEOGRAPHIC_DATA]"
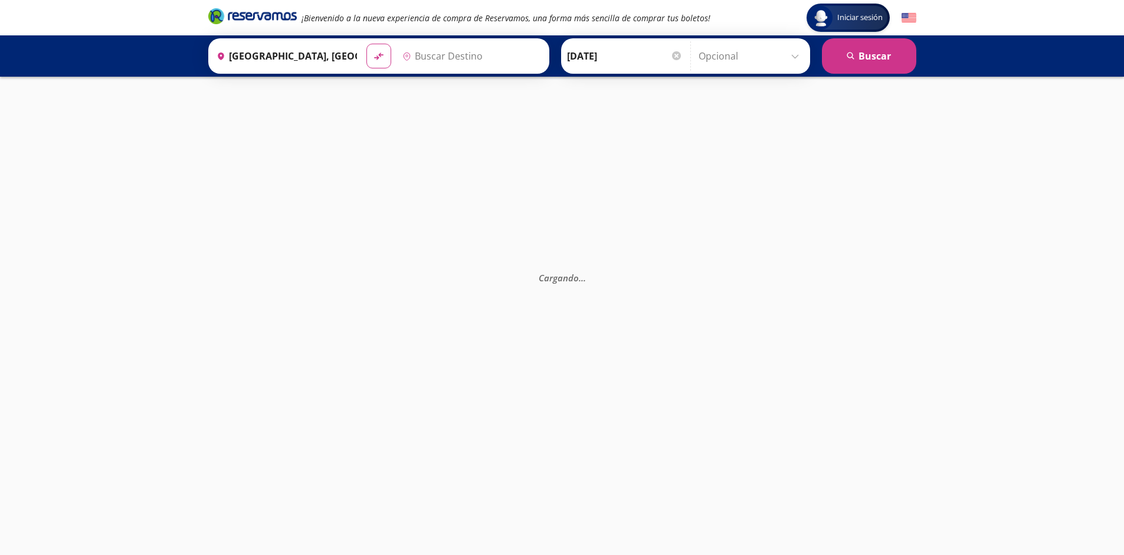
type input "[GEOGRAPHIC_DATA], [GEOGRAPHIC_DATA]"
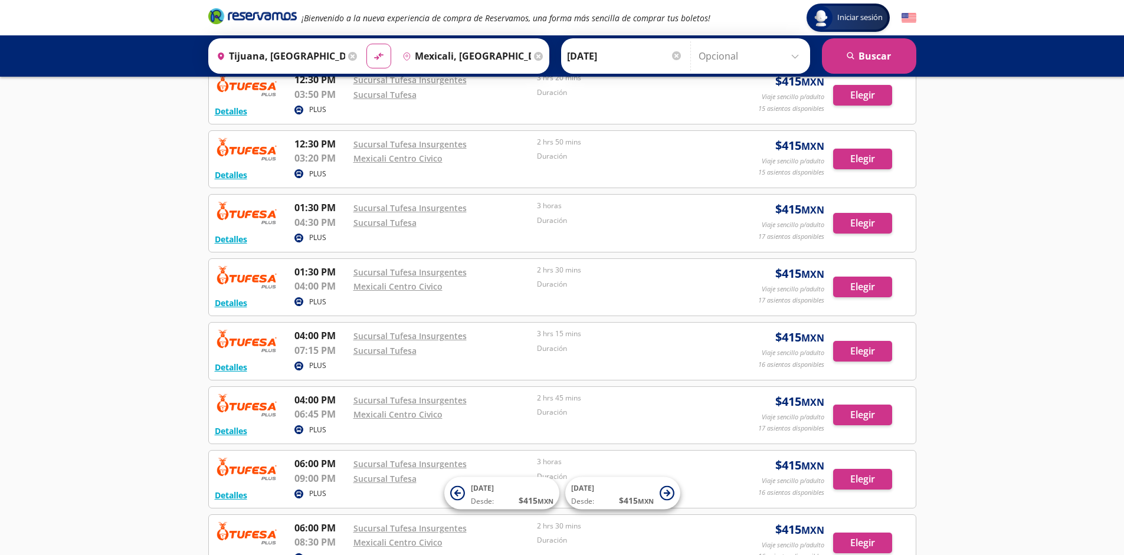
scroll to position [844, 0]
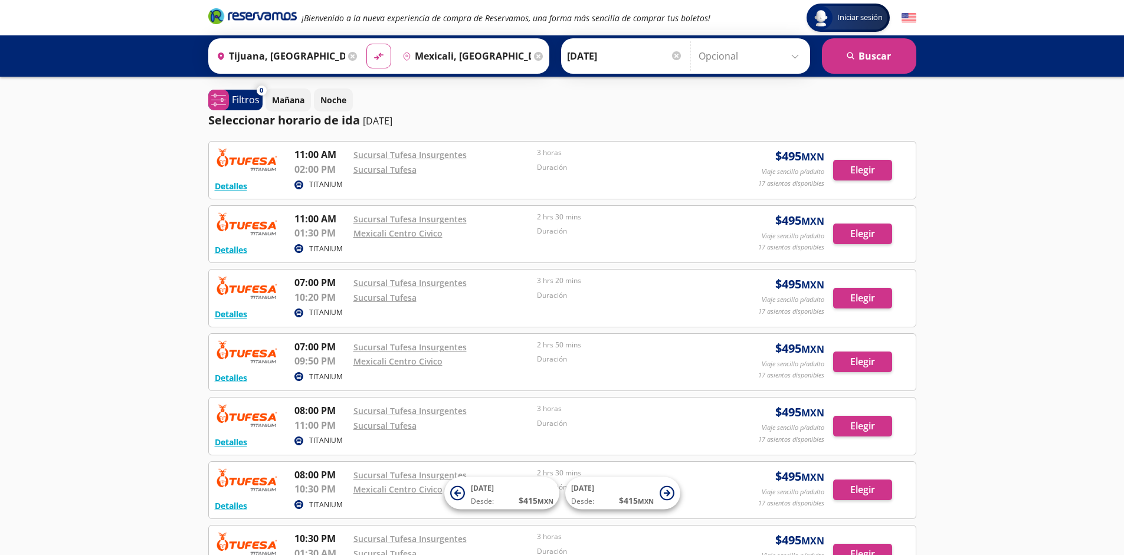
scroll to position [203, 0]
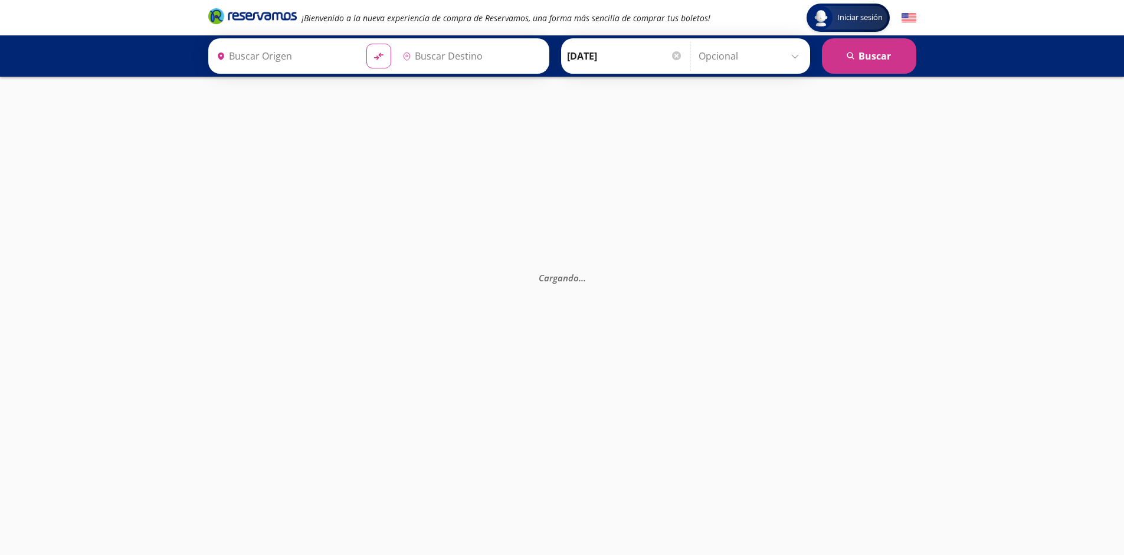
type input "Mexicali, [GEOGRAPHIC_DATA][US_STATE]"
type input "Tijuana, [GEOGRAPHIC_DATA][US_STATE]"
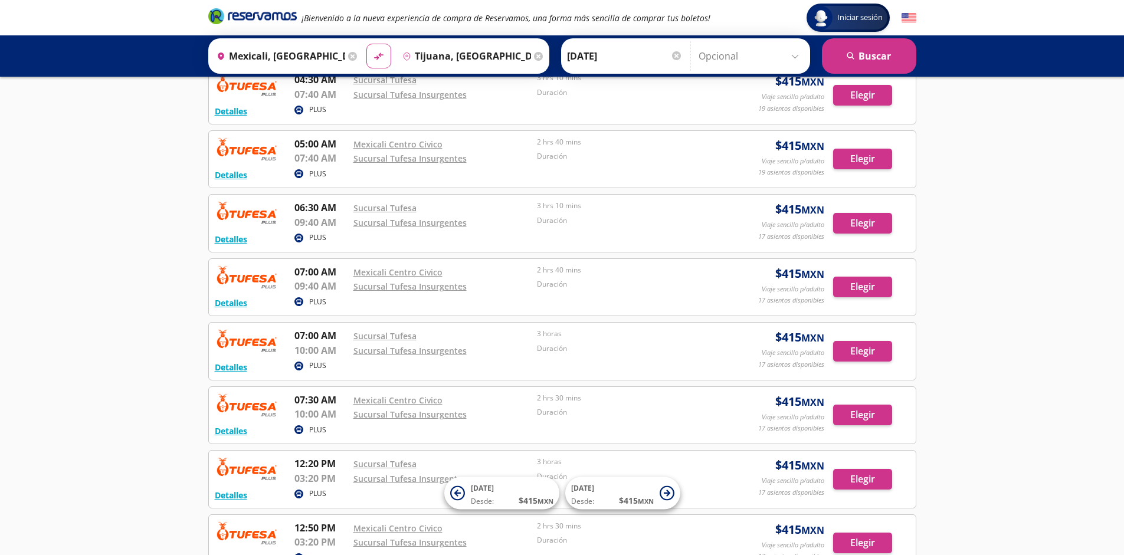
scroll to position [844, 0]
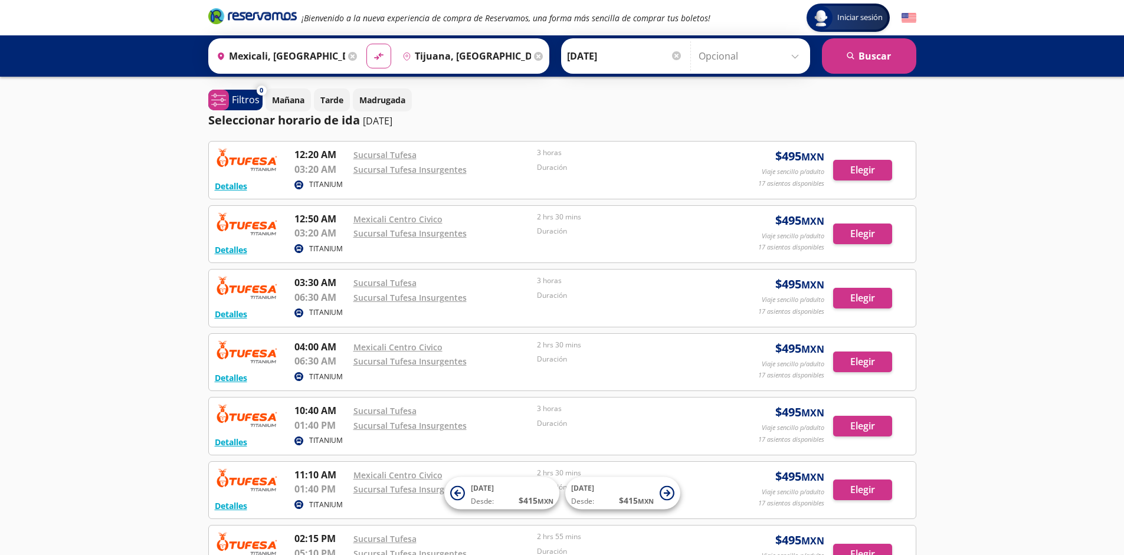
scroll to position [203, 0]
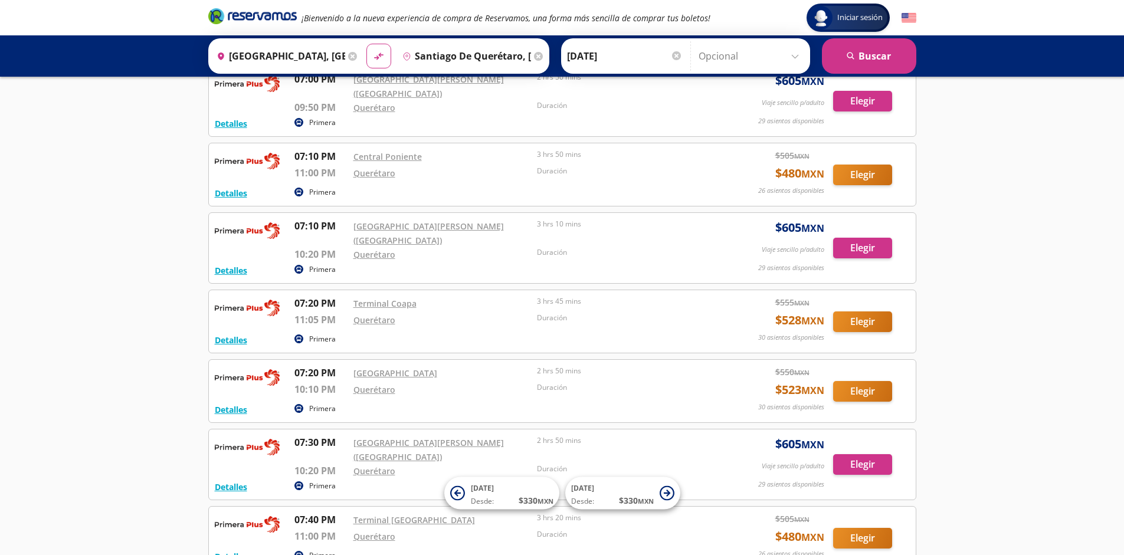
scroll to position [9699, 0]
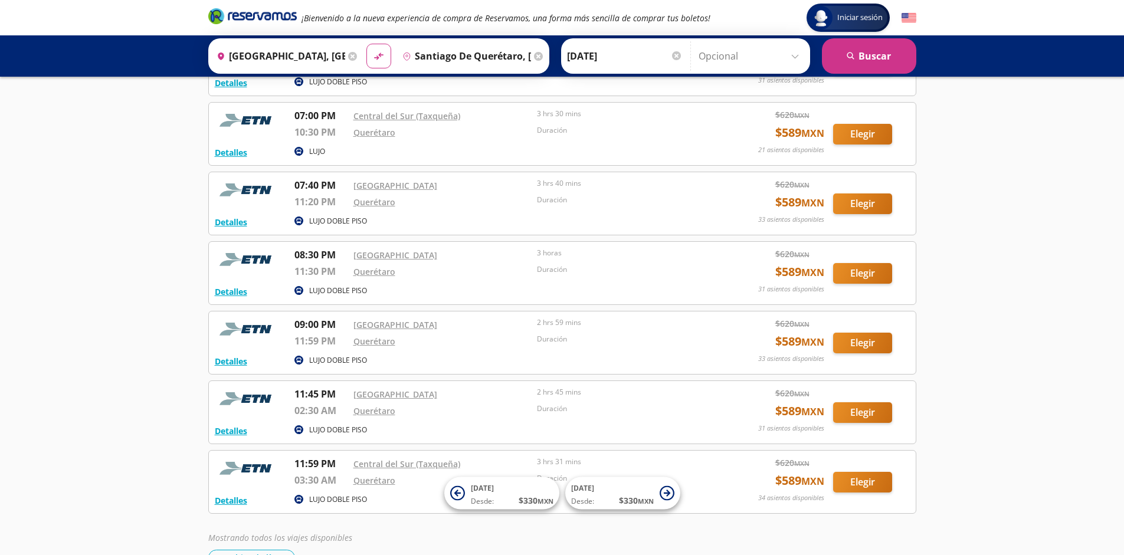
scroll to position [3266, 0]
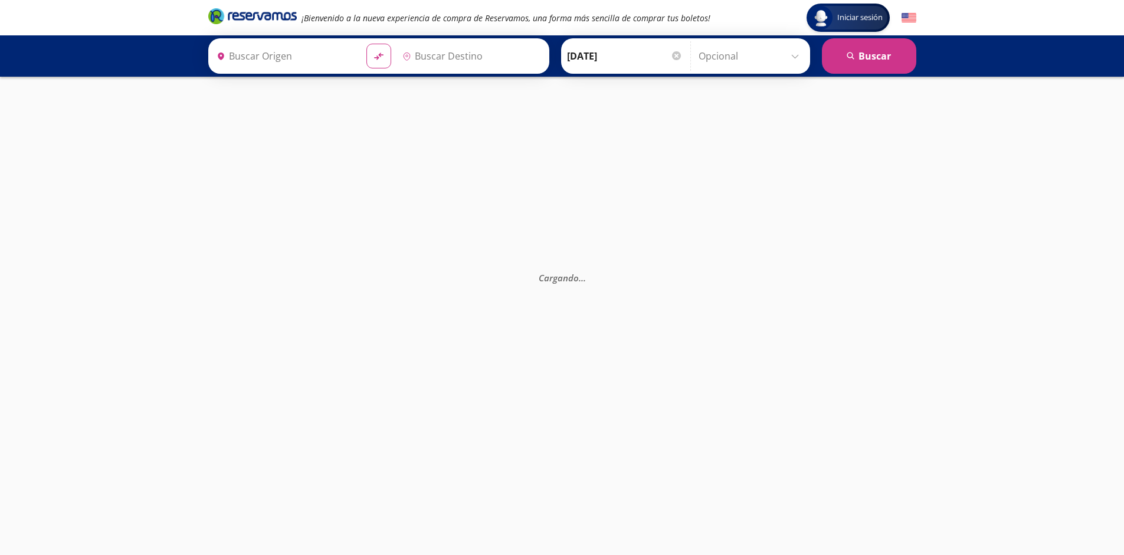
type input "[GEOGRAPHIC_DATA], [GEOGRAPHIC_DATA]"
type input "Santiago de Querétaro, [GEOGRAPHIC_DATA]"
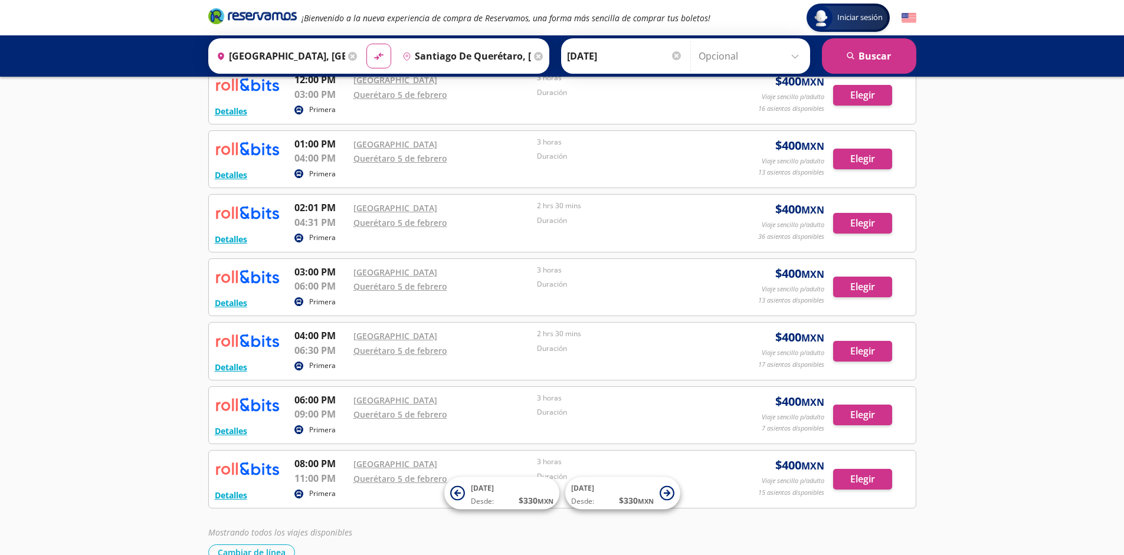
scroll to position [395, 0]
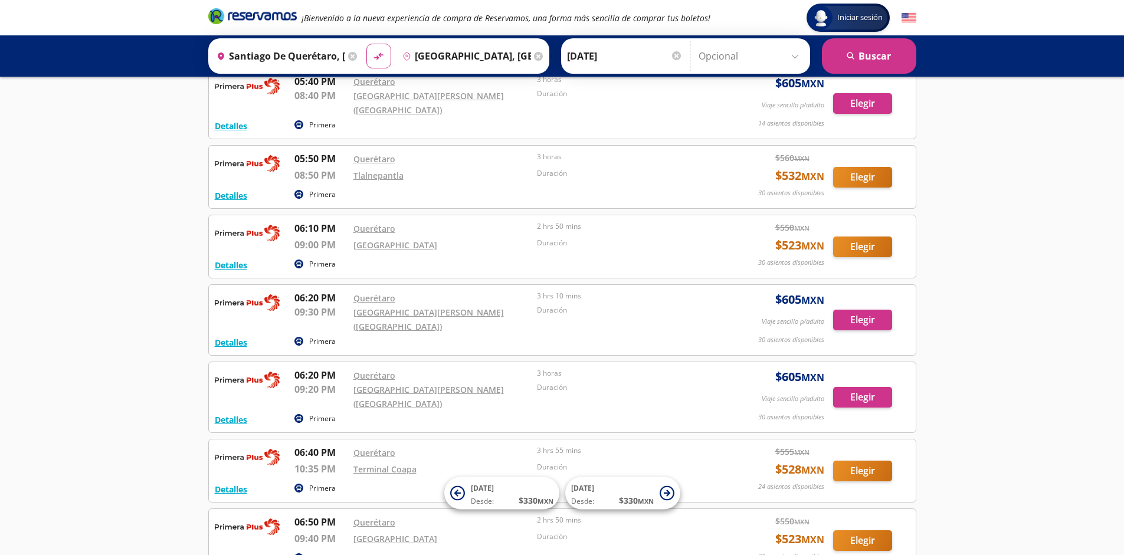
scroll to position [9571, 0]
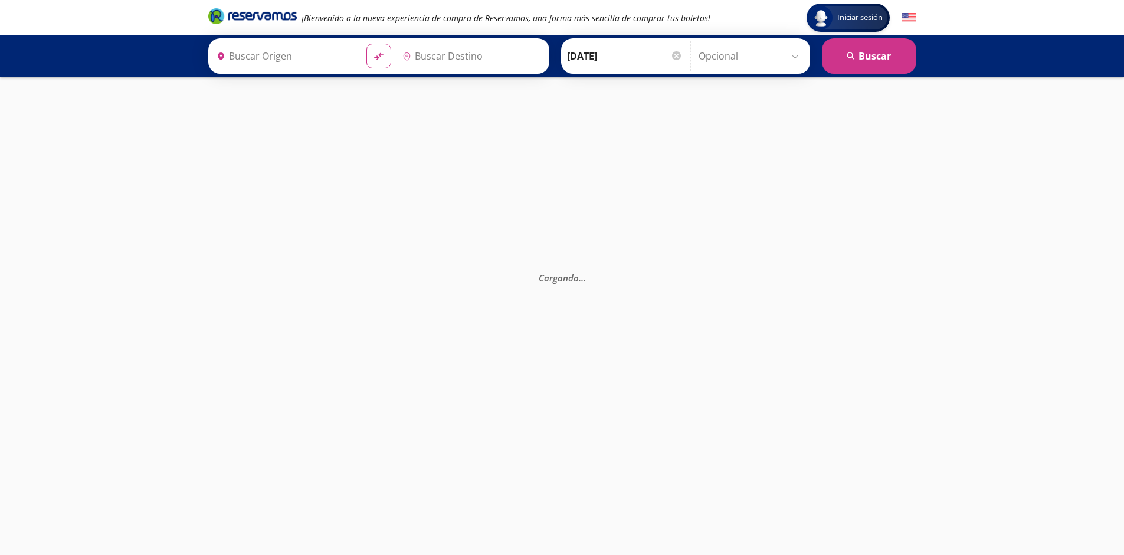
type input "Santiago de Querétaro, [GEOGRAPHIC_DATA]"
type input "[GEOGRAPHIC_DATA], [GEOGRAPHIC_DATA]"
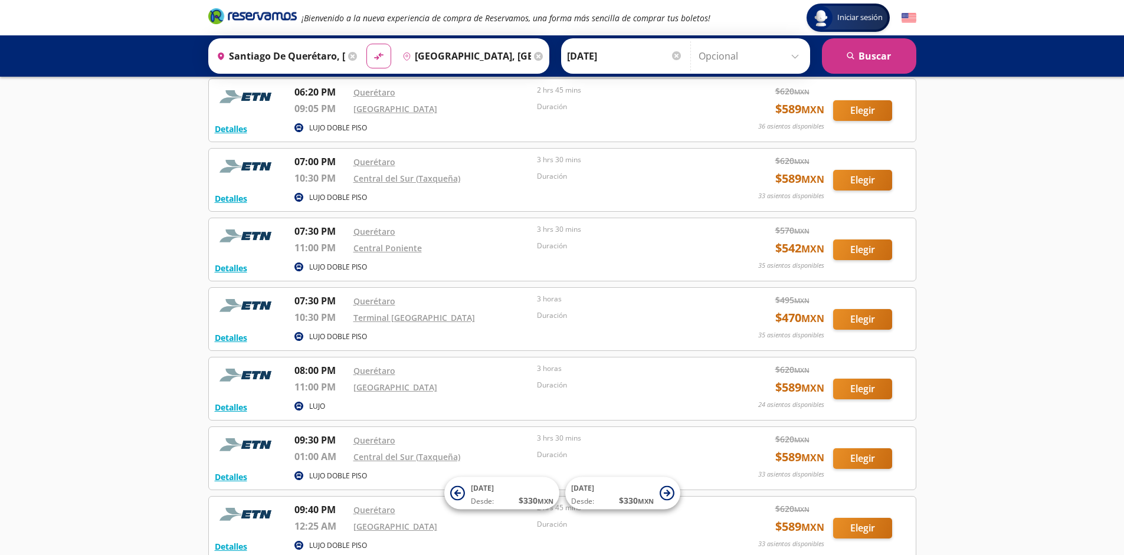
scroll to position [3266, 0]
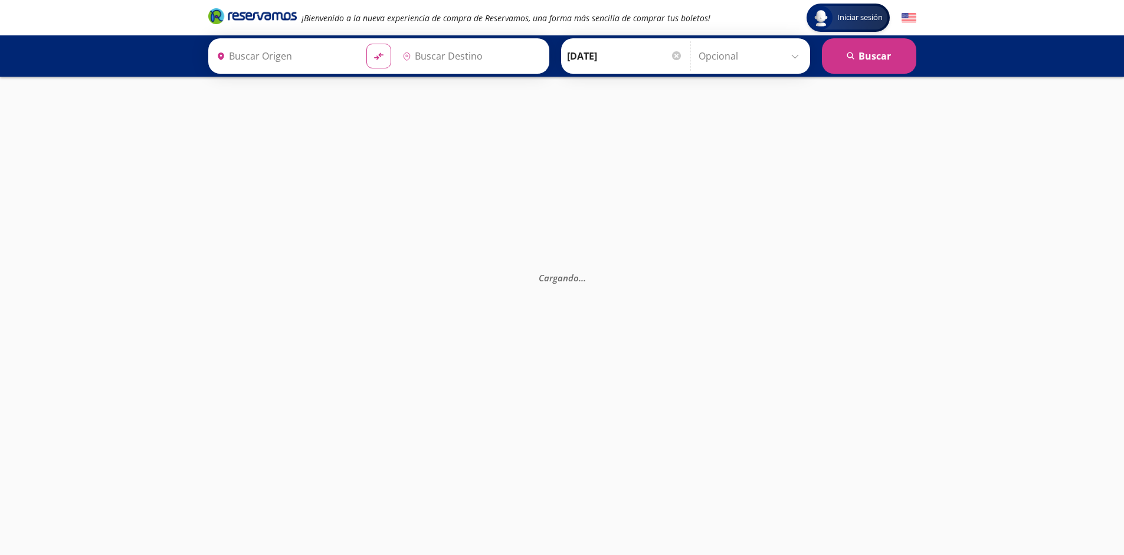
type input "Santiago de Querétaro, [GEOGRAPHIC_DATA]"
type input "[GEOGRAPHIC_DATA], [GEOGRAPHIC_DATA]"
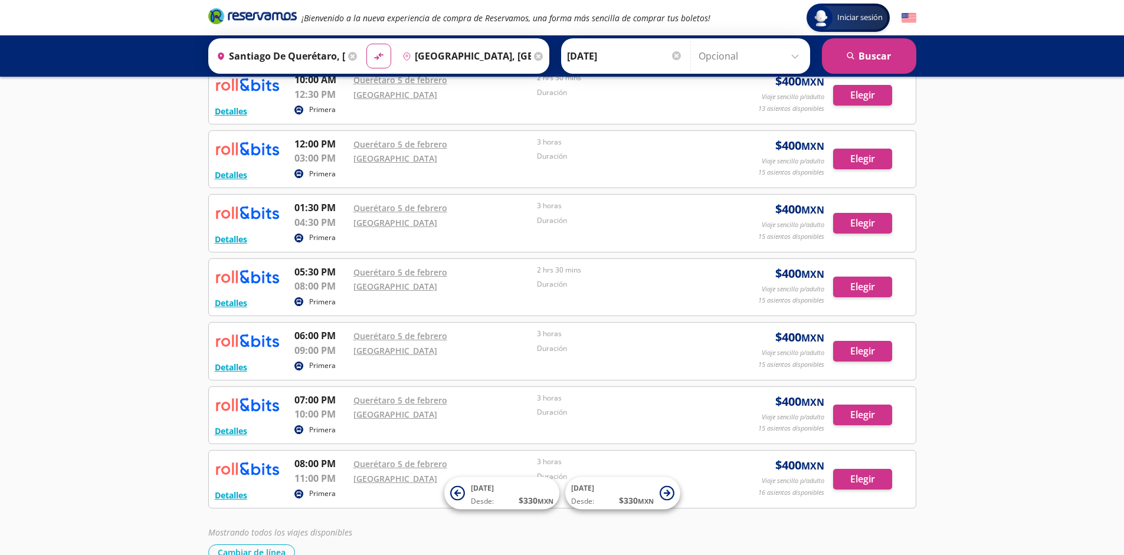
scroll to position [395, 0]
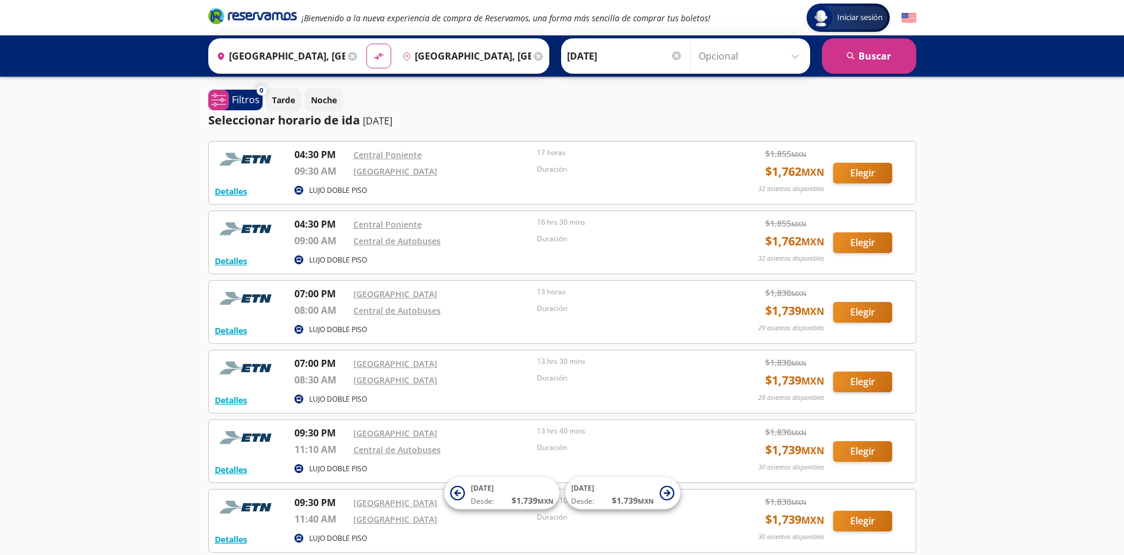
scroll to position [109, 0]
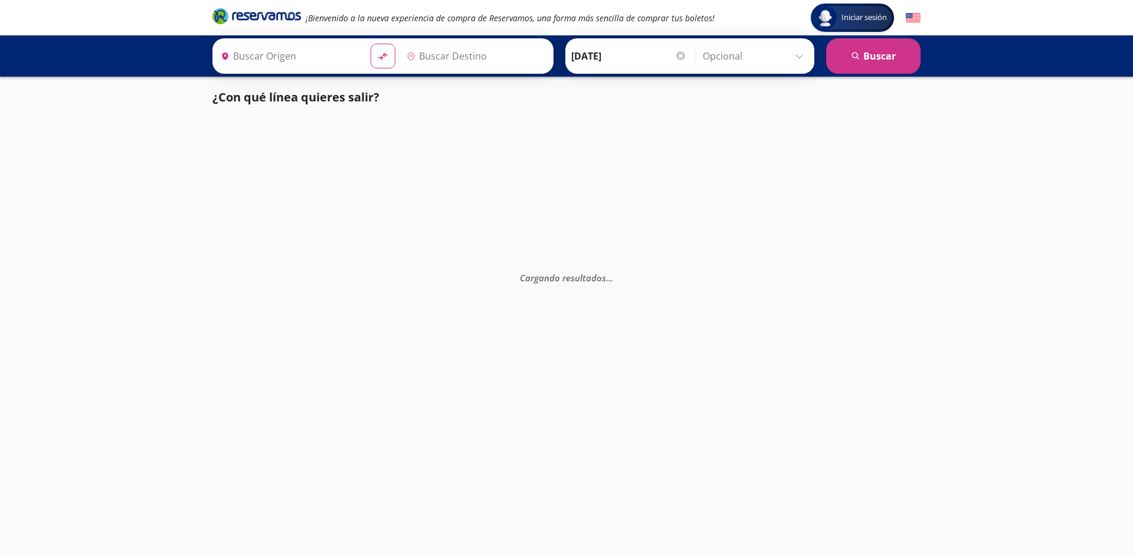
type input "[GEOGRAPHIC_DATA], [GEOGRAPHIC_DATA]"
